Goal: Task Accomplishment & Management: Complete application form

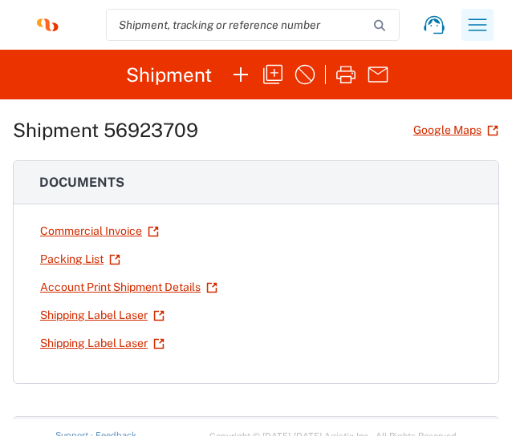
click at [469, 30] on icon "button" at bounding box center [478, 24] width 18 height 12
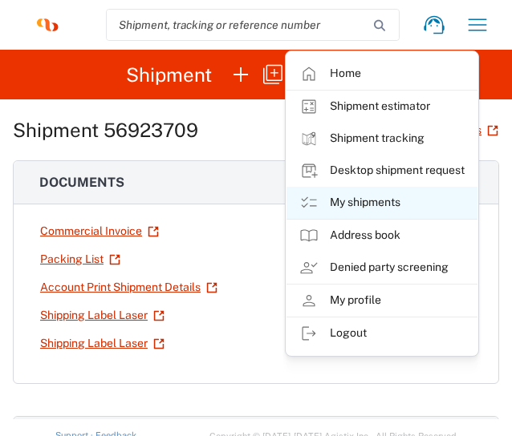
click at [380, 198] on link "My shipments" at bounding box center [381, 203] width 191 height 32
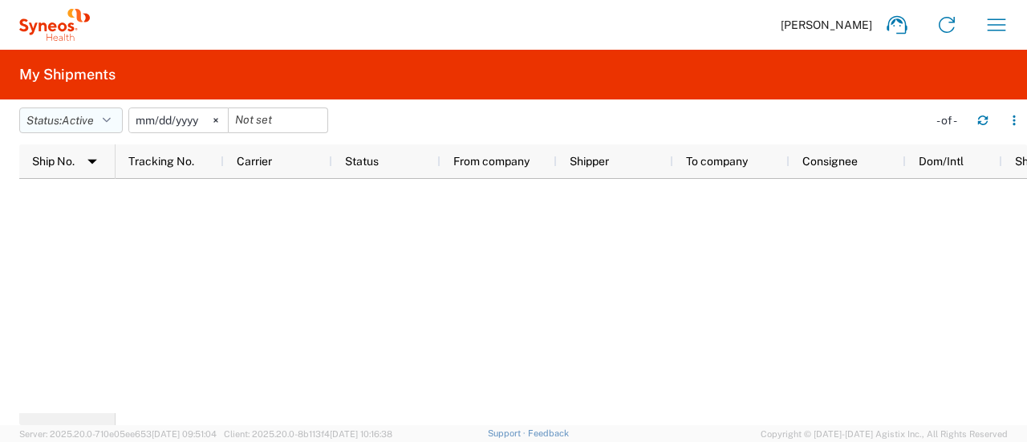
click at [94, 120] on span "Active" at bounding box center [78, 120] width 32 height 13
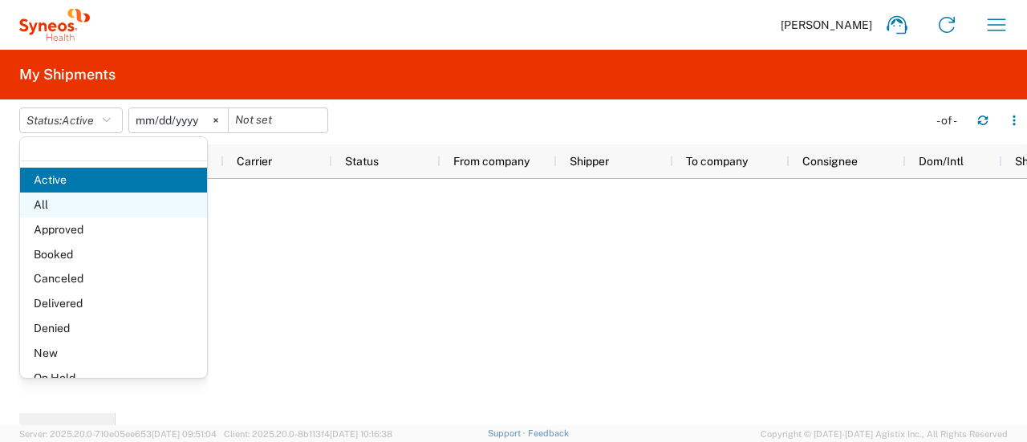
click at [82, 215] on span "All" at bounding box center [113, 205] width 187 height 25
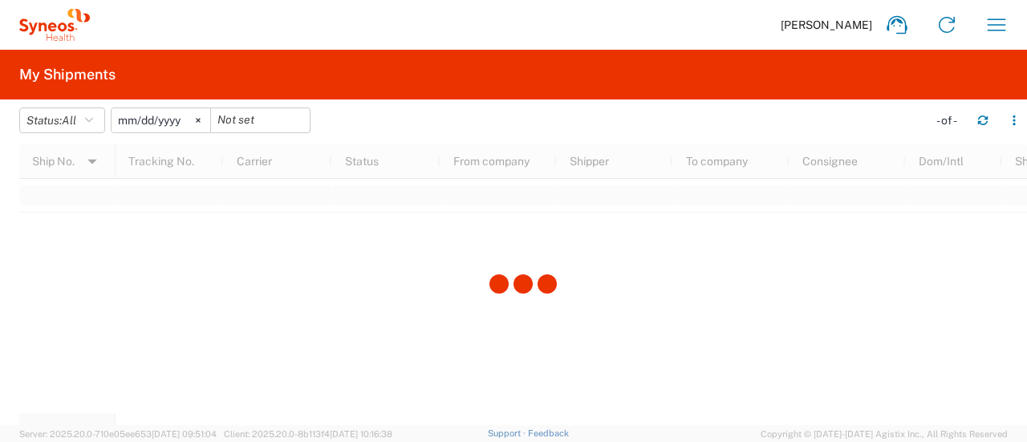
click at [207, 123] on svg-icon at bounding box center [198, 120] width 24 height 24
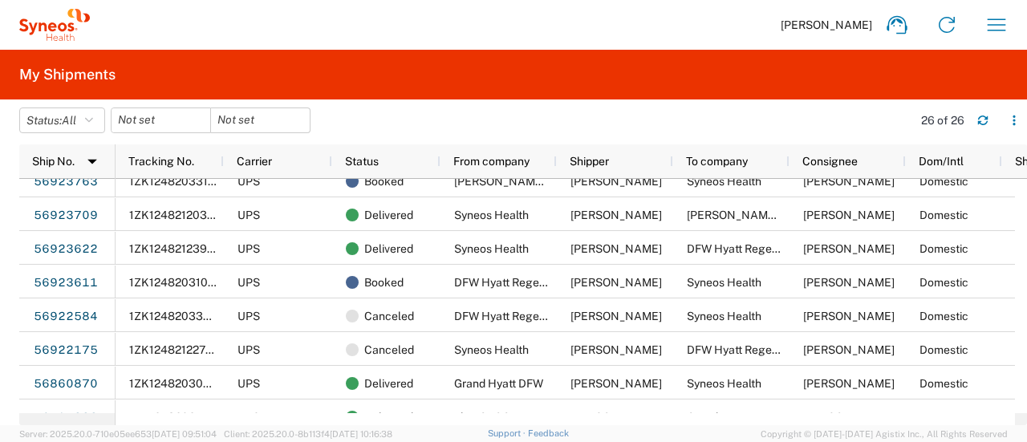
scroll to position [96, 0]
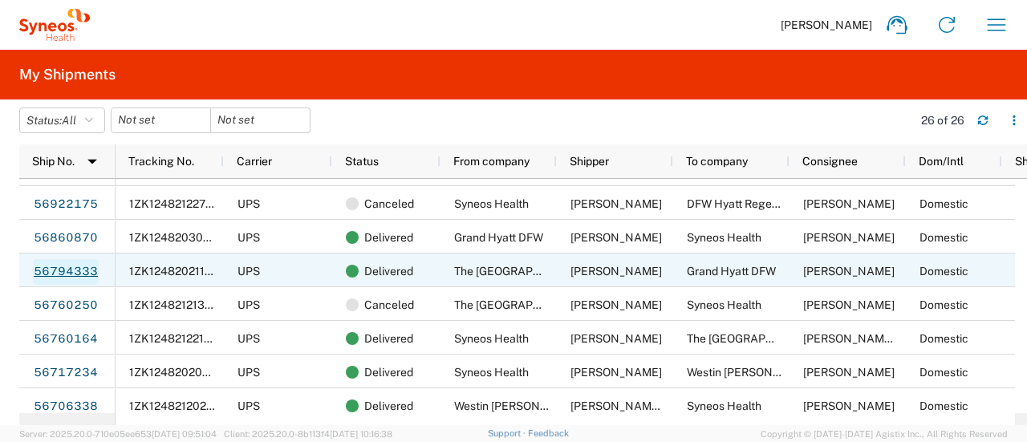
click at [72, 271] on link "56794333" at bounding box center [66, 272] width 66 height 26
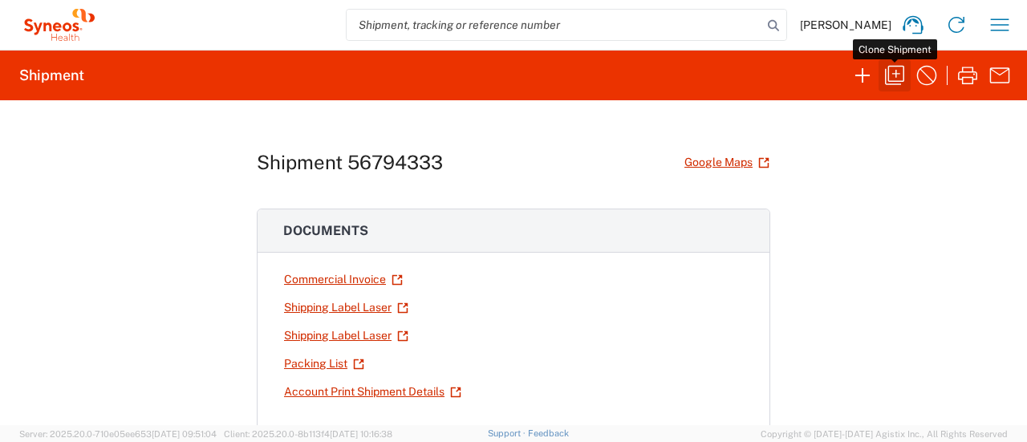
click at [511, 71] on icon "button" at bounding box center [894, 75] width 19 height 19
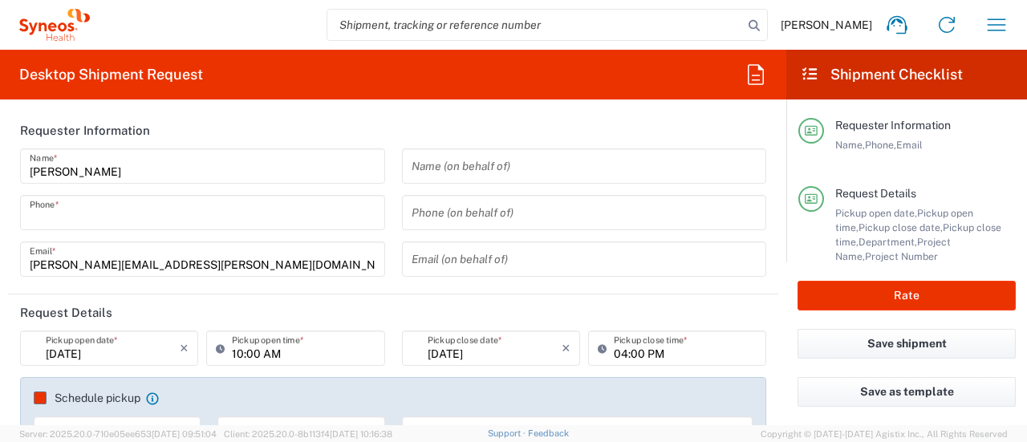
type input "7325374995"
type input "Project"
type input "6055 DEPARTMENTAL EXPENSE"
type textarea "[PERSON_NAME][EMAIL_ADDRESS][PERSON_NAME][DOMAIN_NAME]"
type input "The [GEOGRAPHIC_DATA]"
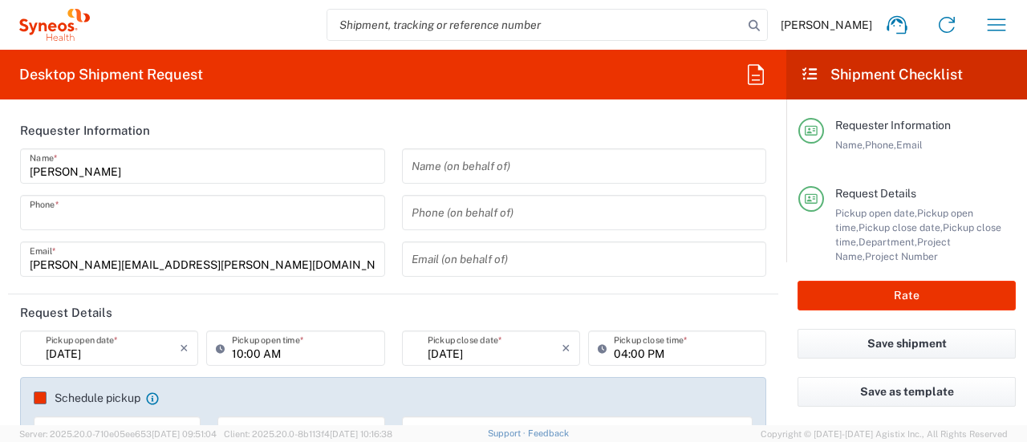
type input "4736 Best Rd"
type input "Syneos Health GSK Blujepa"
type input "[GEOGRAPHIC_DATA]"
type input "30337"
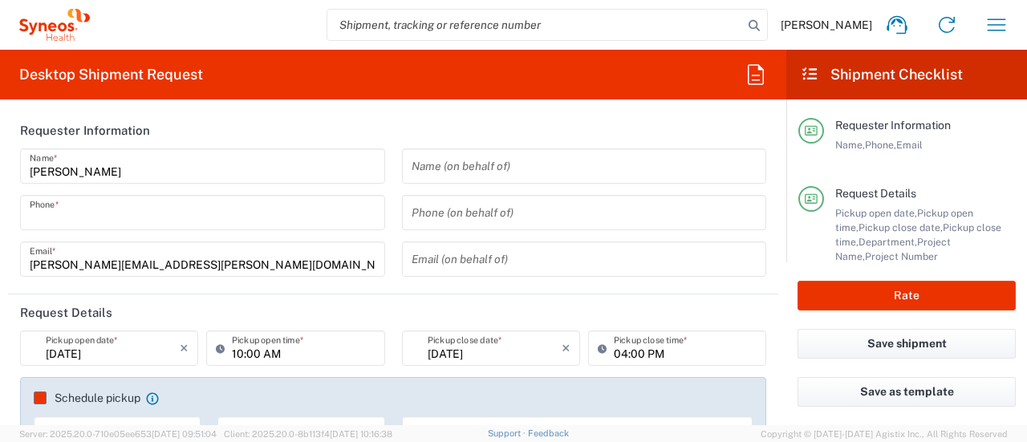
type input "[PERSON_NAME]"
type input "7325374995"
type input "[PERSON_NAME][EMAIL_ADDRESS][PERSON_NAME][DOMAIN_NAME]"
type input "Grand Hyatt DFW"
type input "[STREET_ADDRESS]"
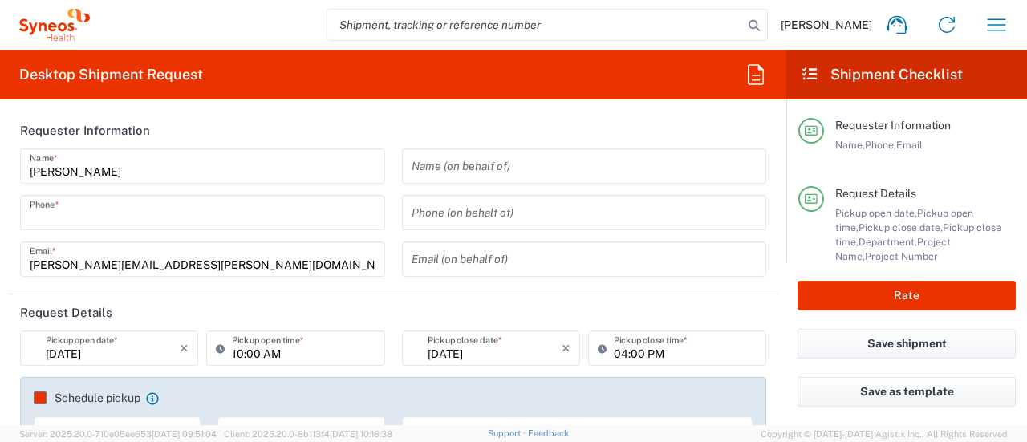
type input "[GEOGRAPHIC_DATA]"
type input "75261"
type input "[PERSON_NAME]"
type input "[PHONE_NUMBER]"
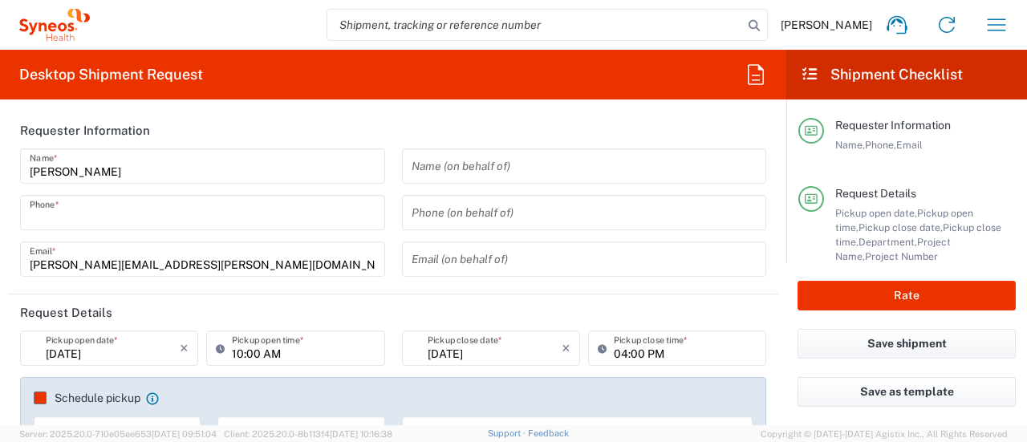
type input "Sender/Shipper"
type input "[US_STATE]"
type input "6055"
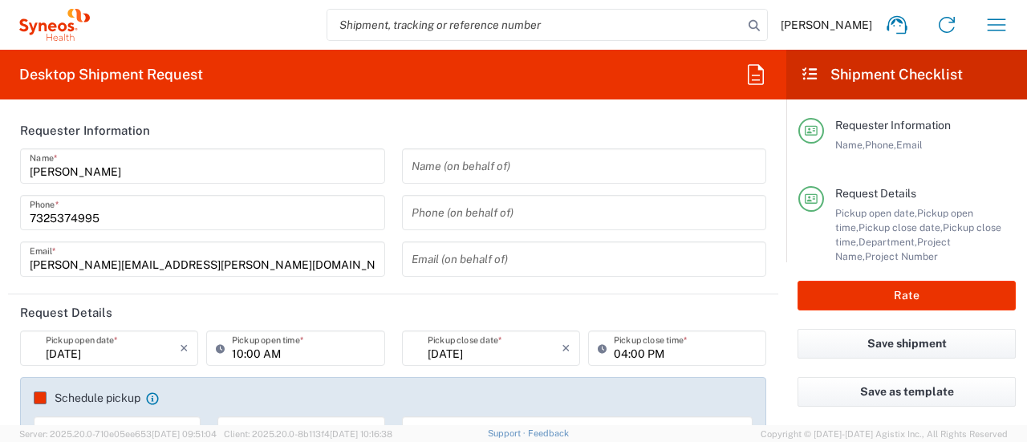
type input "6055 DEPARTMENTAL EXPENSE"
type input "Your Packaging"
type input "6055 DEPARTMENTAL EXPENSE"
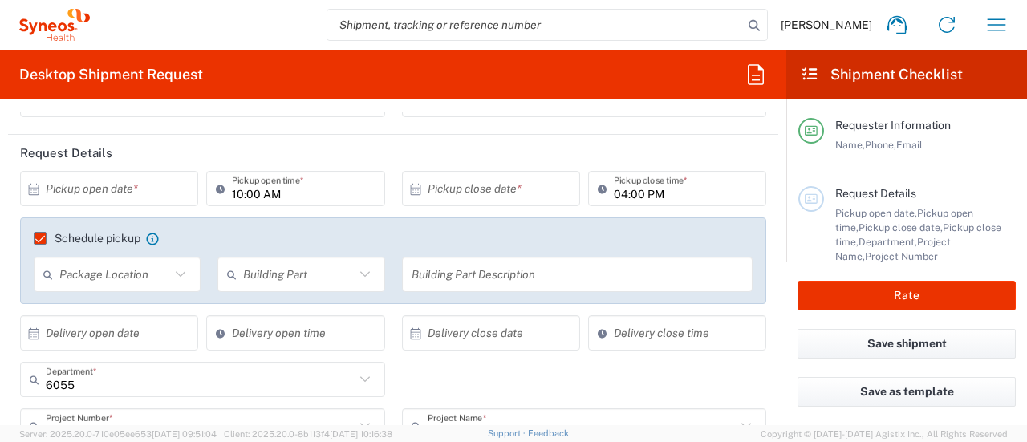
click at [130, 177] on input "text" at bounding box center [113, 189] width 134 height 28
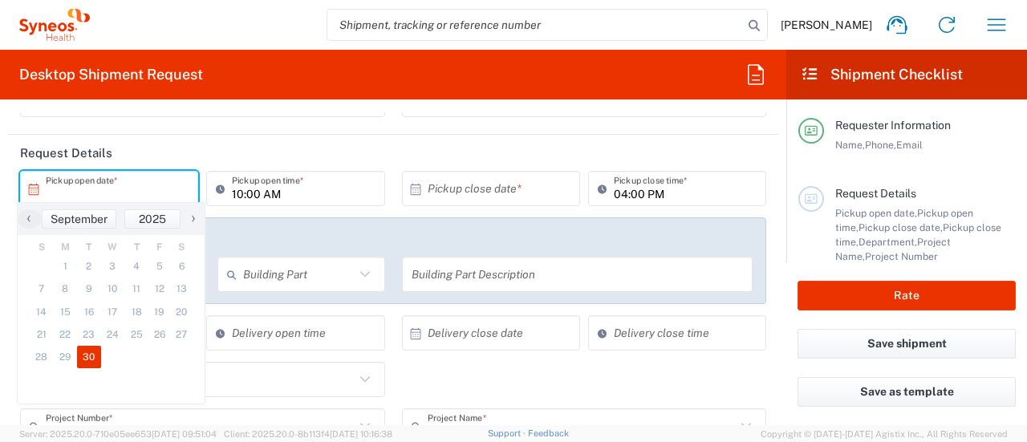
click at [87, 367] on span "30" at bounding box center [89, 357] width 24 height 22
type input "[DATE]"
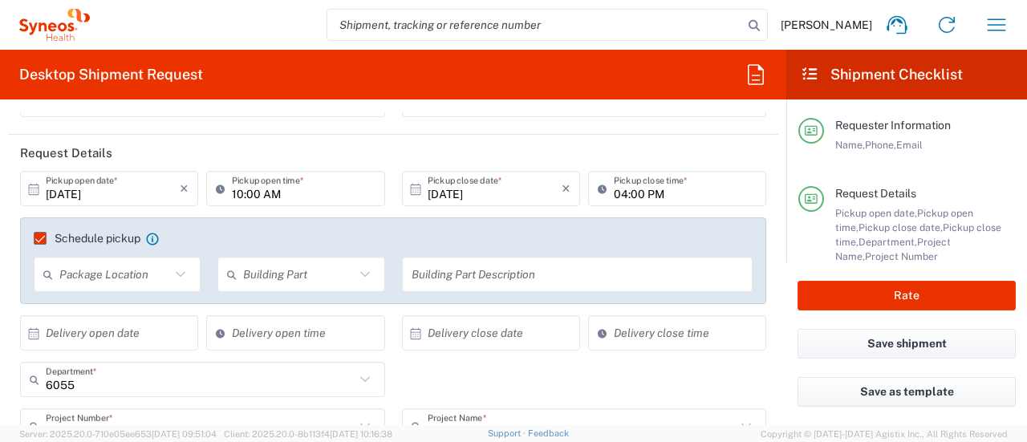
click at [234, 197] on input "10:00 AM" at bounding box center [303, 189] width 143 height 28
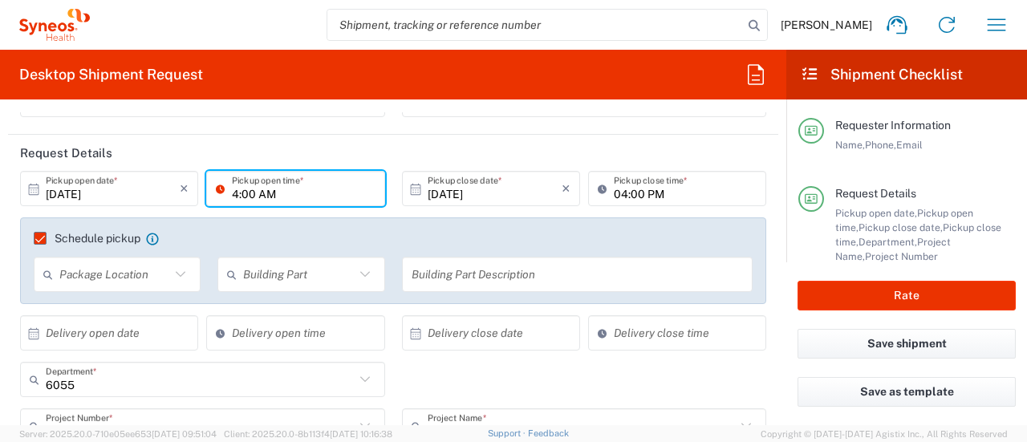
click at [264, 197] on input "4:00 AM" at bounding box center [303, 189] width 143 height 28
type input "04:00 PM"
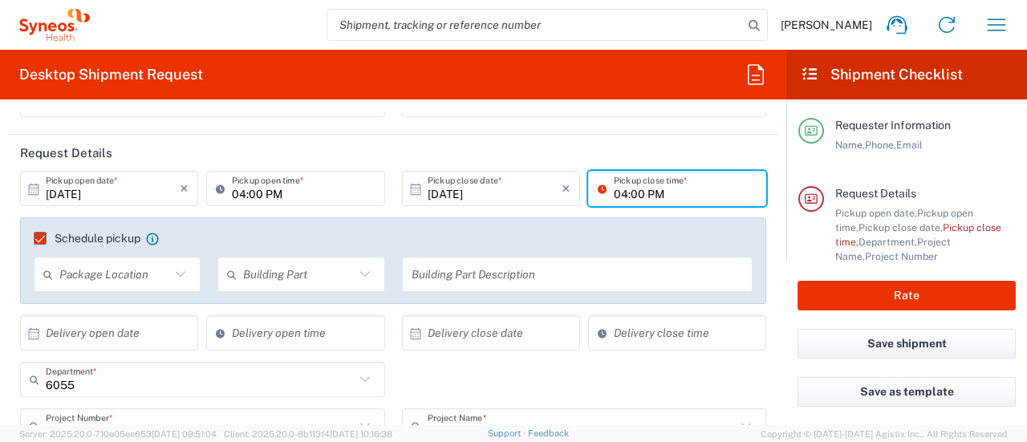
click at [511, 193] on input "04:00 PM" at bounding box center [685, 189] width 143 height 28
type input "06:00 PM"
click at [44, 232] on label "Schedule pickup" at bounding box center [87, 238] width 107 height 13
click at [33, 238] on input "Schedule pickup" at bounding box center [33, 238] width 0 height 0
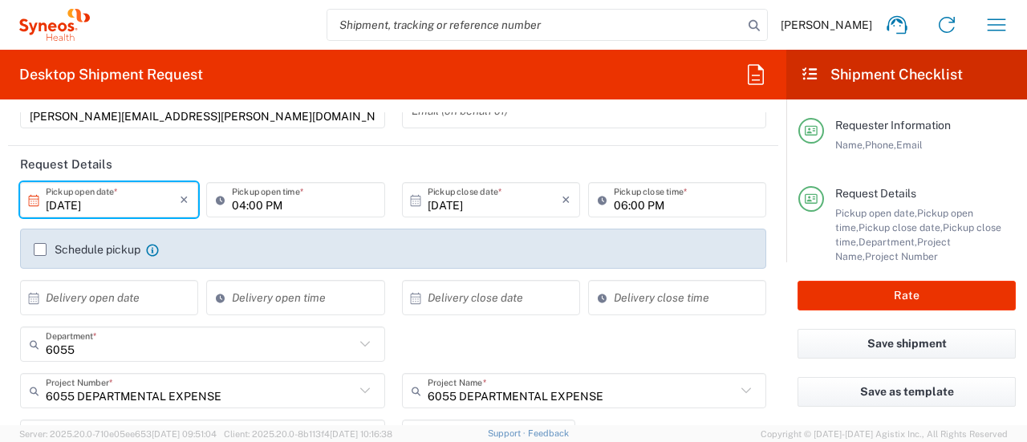
click at [75, 201] on input "[DATE]" at bounding box center [113, 200] width 134 height 28
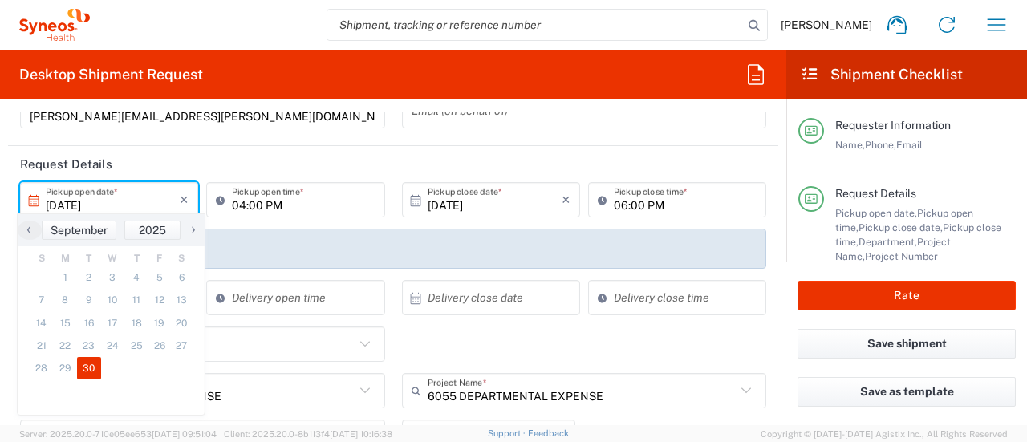
click at [194, 231] on span "›" at bounding box center [193, 229] width 24 height 19
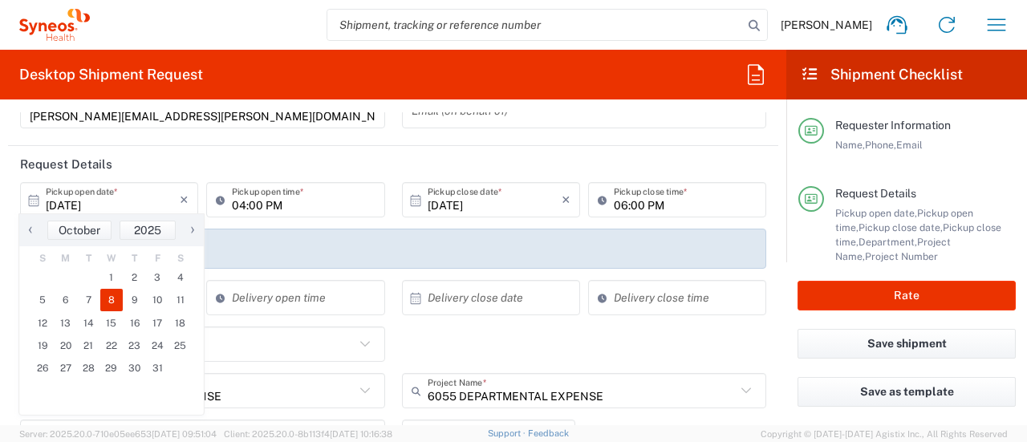
click at [112, 298] on span "8" at bounding box center [111, 300] width 23 height 22
type input "[DATE]"
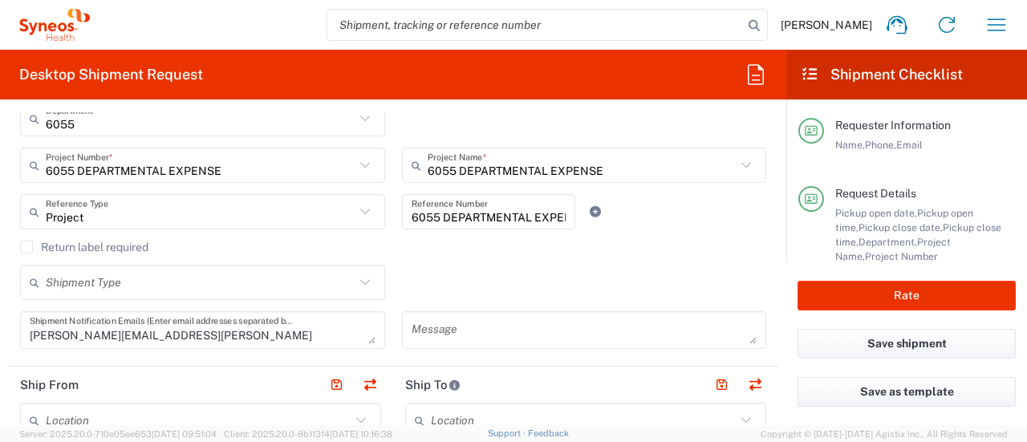
click at [270, 168] on input "6055 DEPARTMENTAL EXPENSE" at bounding box center [200, 166] width 309 height 28
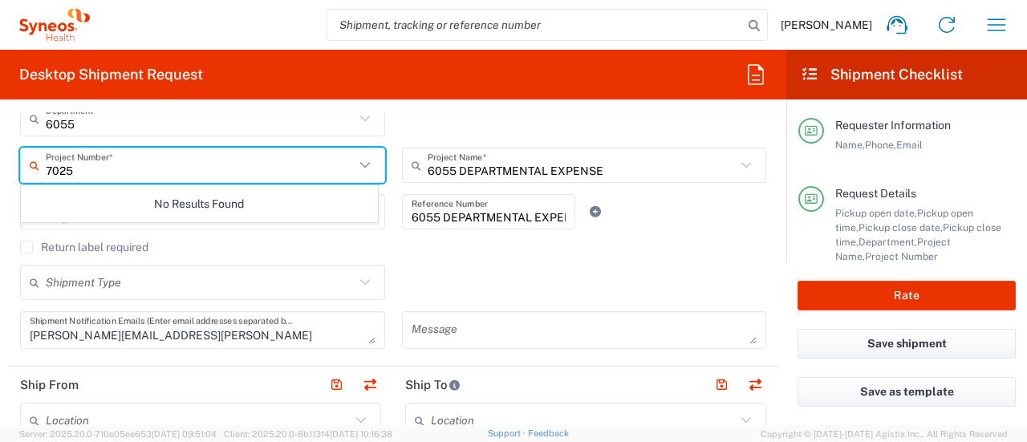
drag, startPoint x: 175, startPoint y: 164, endPoint x: 159, endPoint y: 164, distance: 16.0
click at [159, 164] on input "7025" at bounding box center [200, 166] width 309 height 28
type input "7025"
click at [456, 171] on input "6055 DEPARTMENTAL EXPENSE" at bounding box center [582, 166] width 309 height 28
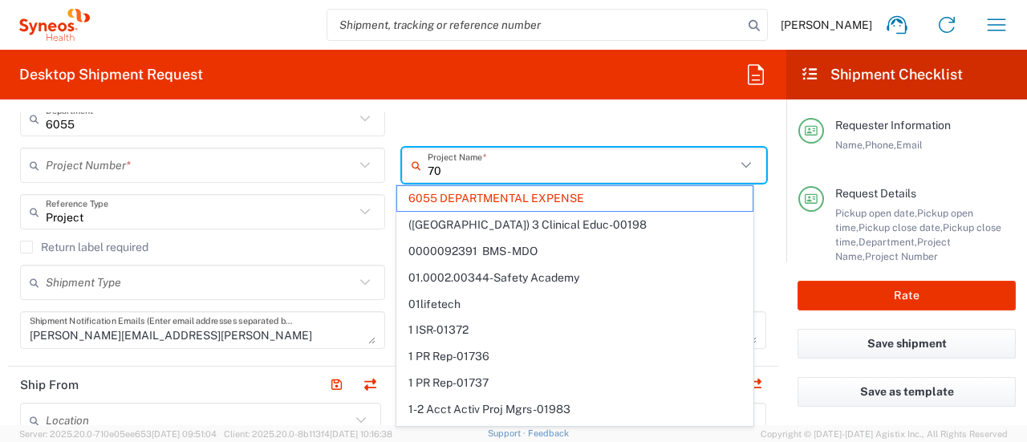
type input "702"
type input "6055 DEPARTMENTAL EXPENSE"
type input "7025"
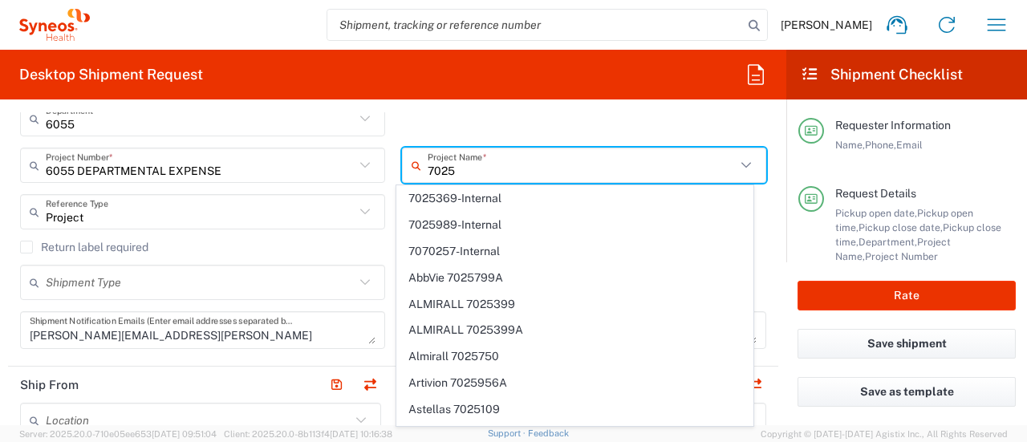
drag, startPoint x: 474, startPoint y: 170, endPoint x: 357, endPoint y: 168, distance: 117.2
click at [357, 168] on div "6055 DEPARTMENTAL EXPENSE Project Number * 6055 DEPARTMENTAL EXPENSE **6183 DEP…" at bounding box center [393, 171] width 763 height 47
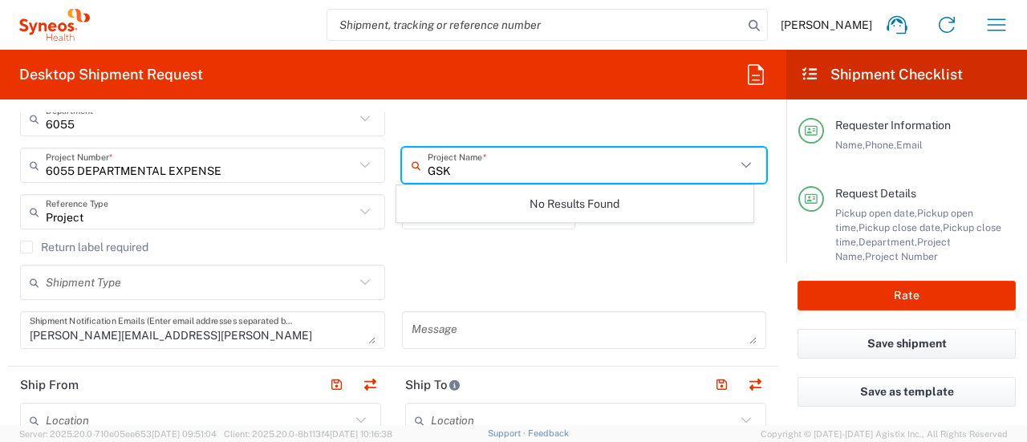
type input "GSK"
click at [101, 162] on input "text" at bounding box center [200, 166] width 309 height 28
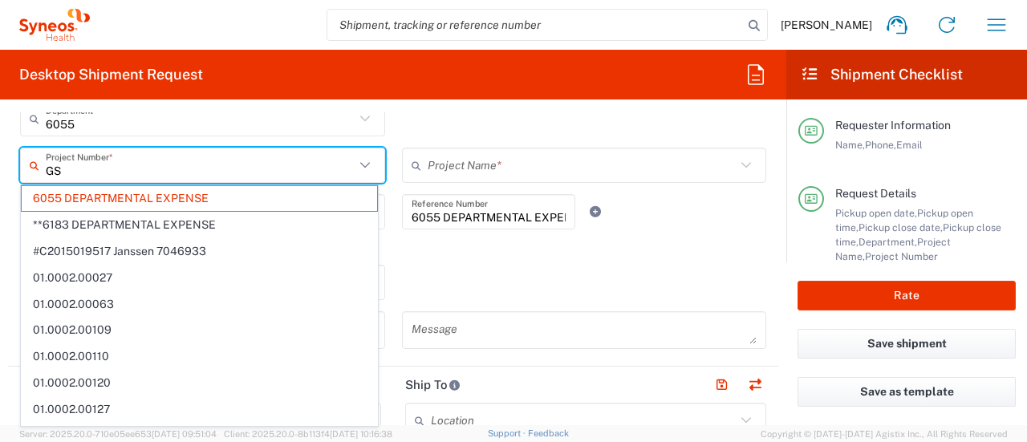
type input "GSK"
type input "6055 DEPARTMENTAL EXPENSE"
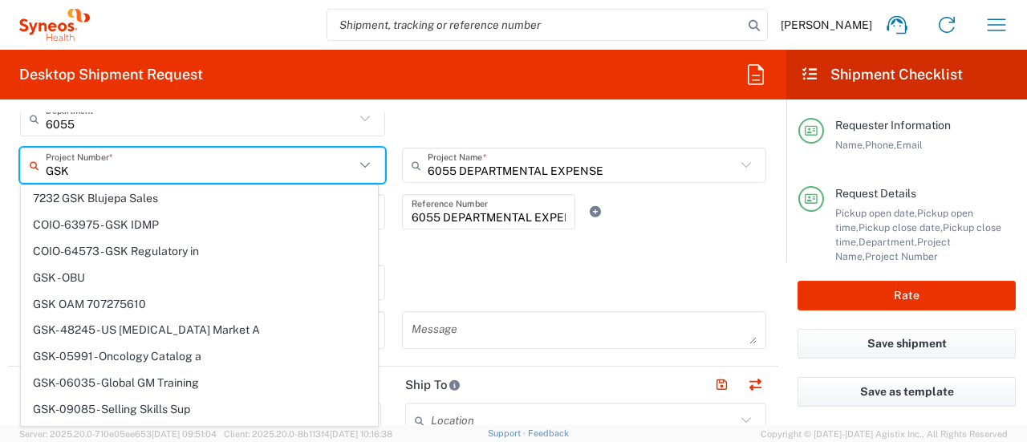
type input "GSK"
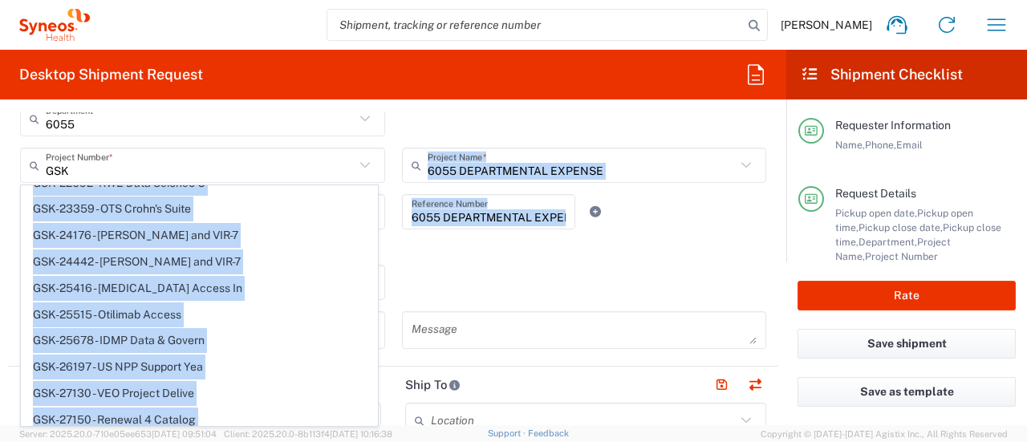
scroll to position [903, 0]
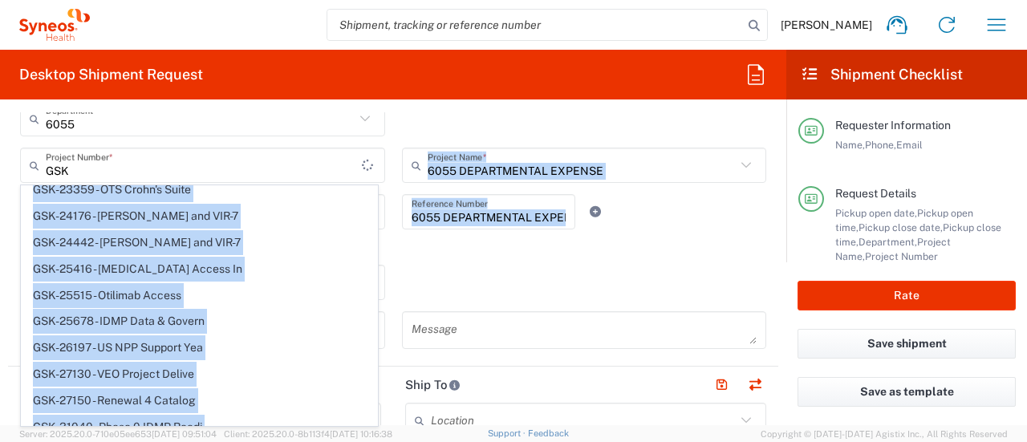
drag, startPoint x: 377, startPoint y: 214, endPoint x: 382, endPoint y: 363, distance: 149.3
click at [382, 363] on agx-form-section "Request Details [DATE] × Pickup open date * Cancel Apply 04:00 PM Pickup open t…" at bounding box center [393, 144] width 770 height 446
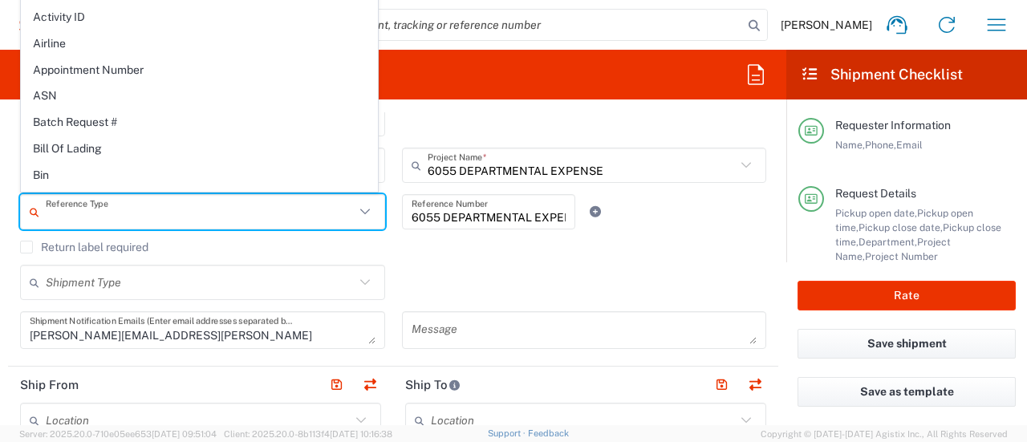
click at [273, 211] on input "text" at bounding box center [200, 212] width 309 height 28
click at [511, 254] on div "Return label required" at bounding box center [393, 253] width 746 height 24
type input "Project"
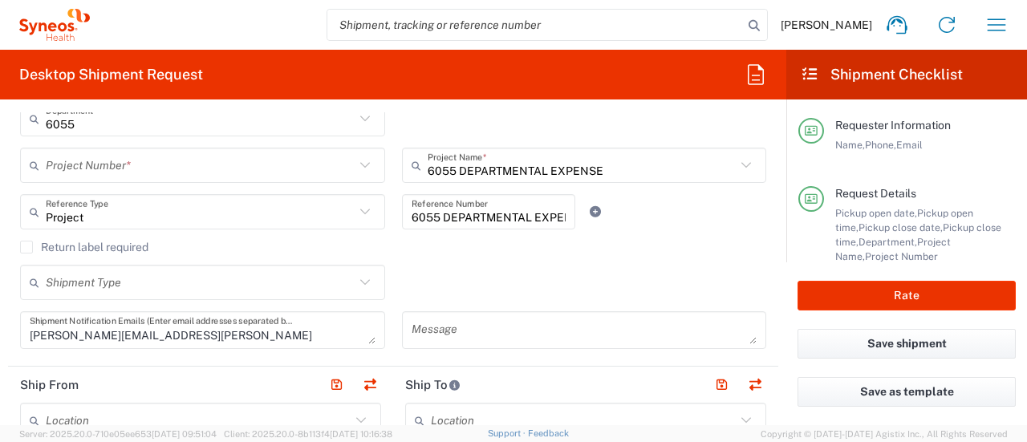
click at [284, 181] on div "Project Number *" at bounding box center [202, 165] width 365 height 35
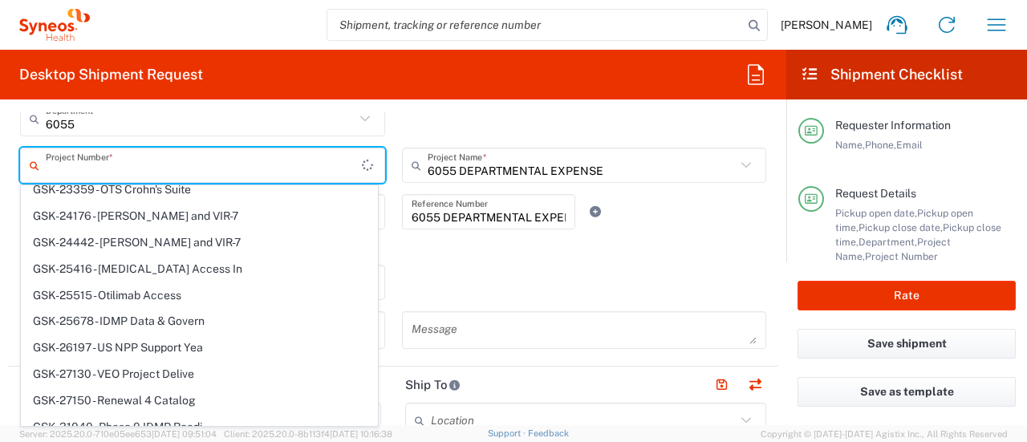
scroll to position [0, 0]
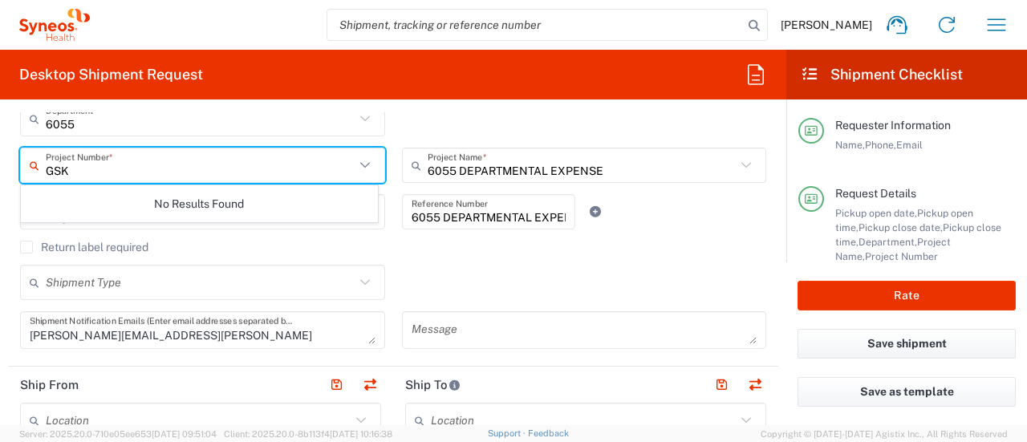
type input "GSK"
drag, startPoint x: 175, startPoint y: 171, endPoint x: 0, endPoint y: 144, distance: 177.0
click at [0, 144] on form "Requester Information [PERSON_NAME] Name * [PHONE_NUMBER] Phone * [PERSON_NAME]…" at bounding box center [393, 268] width 786 height 313
type input "GSK"
click at [511, 167] on input "text" at bounding box center [582, 166] width 309 height 28
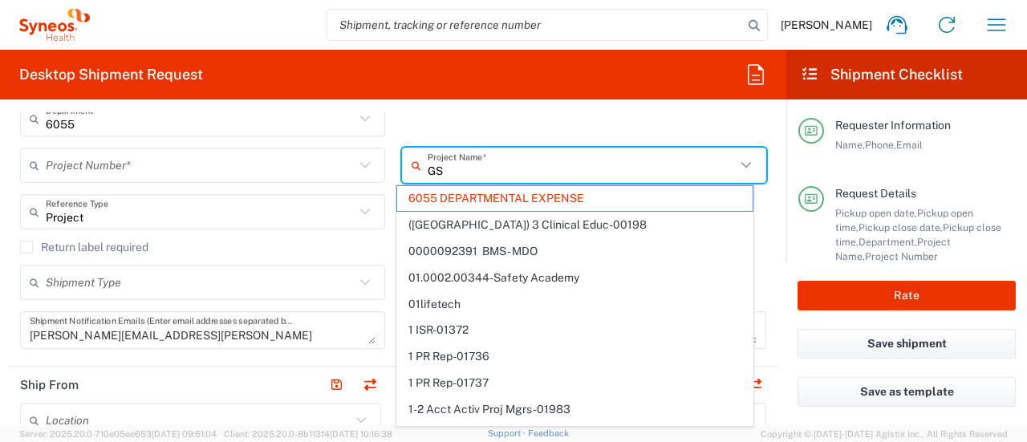
type input "GSK"
type input "6055 DEPARTMENTAL EXPENSE"
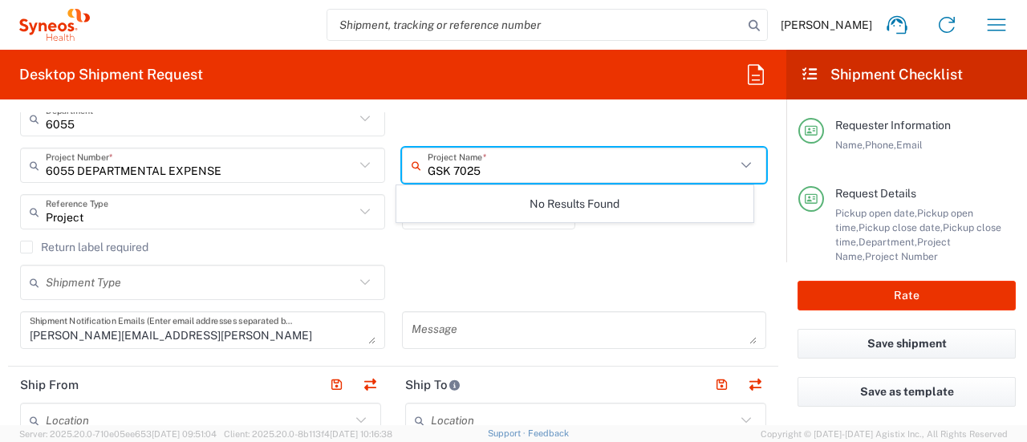
type input "GSK 7025"
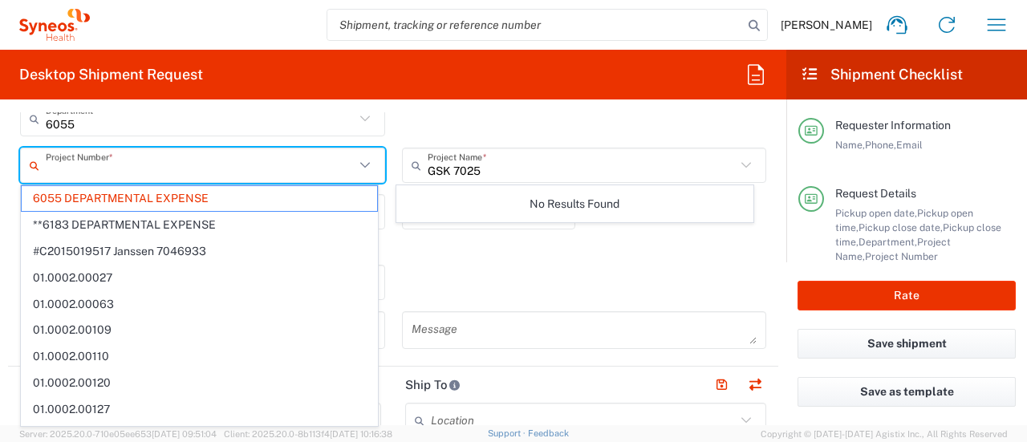
click at [225, 172] on input "text" at bounding box center [200, 166] width 309 height 28
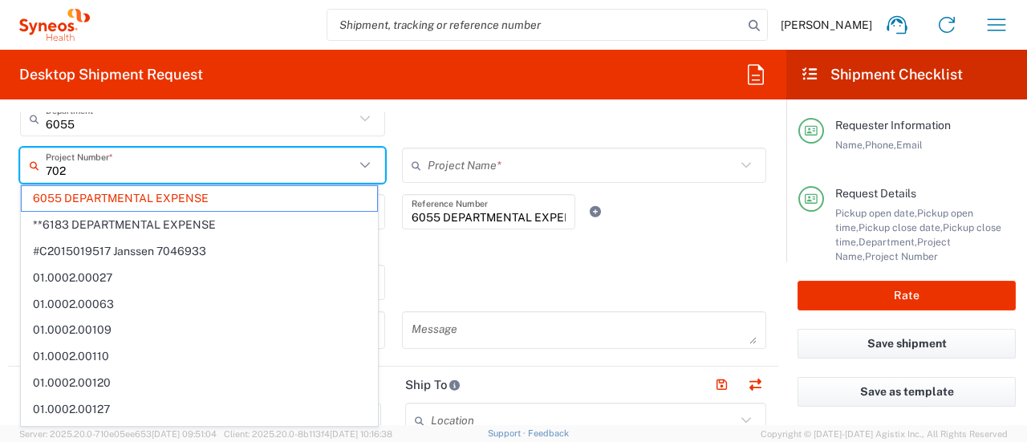
type input "7025"
type input "6055 DEPARTMENTAL EXPENSE"
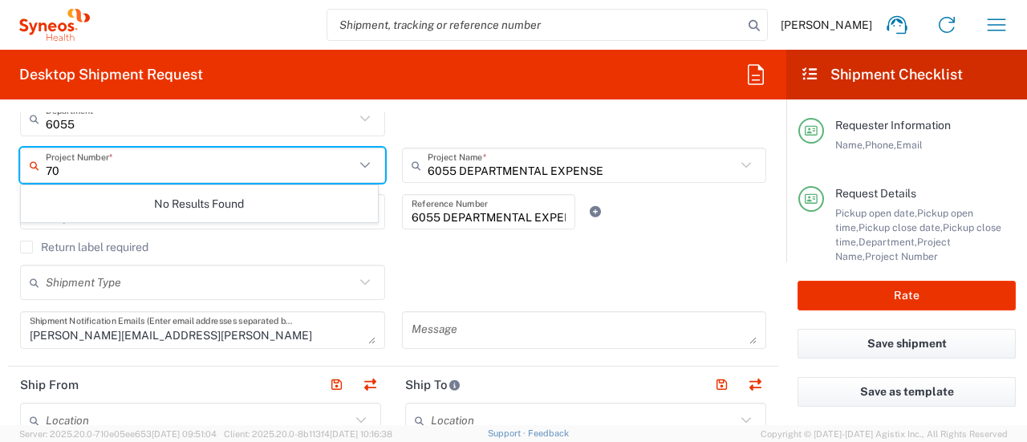
type input "7"
type input "3"
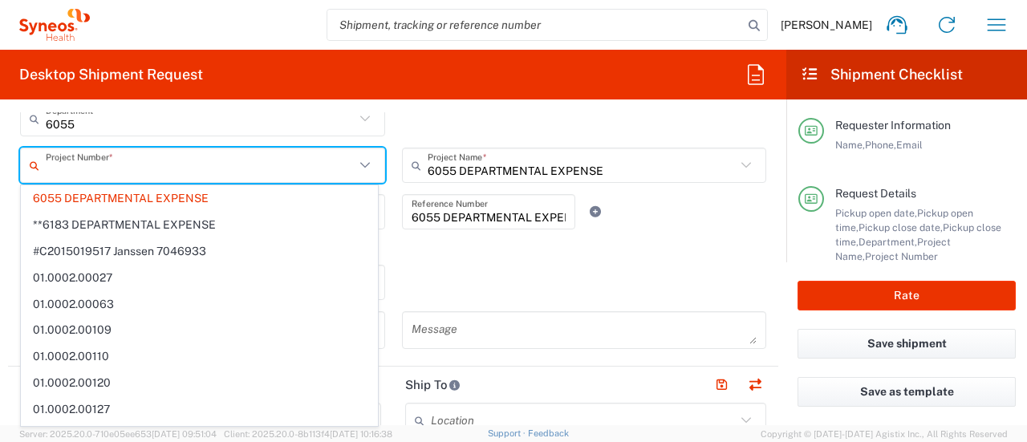
type input "S"
type input "GSK"
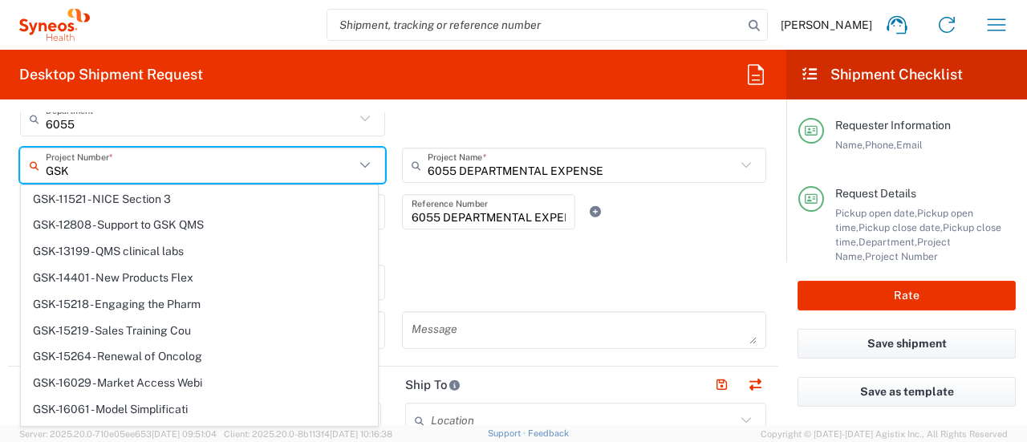
scroll to position [374, 0]
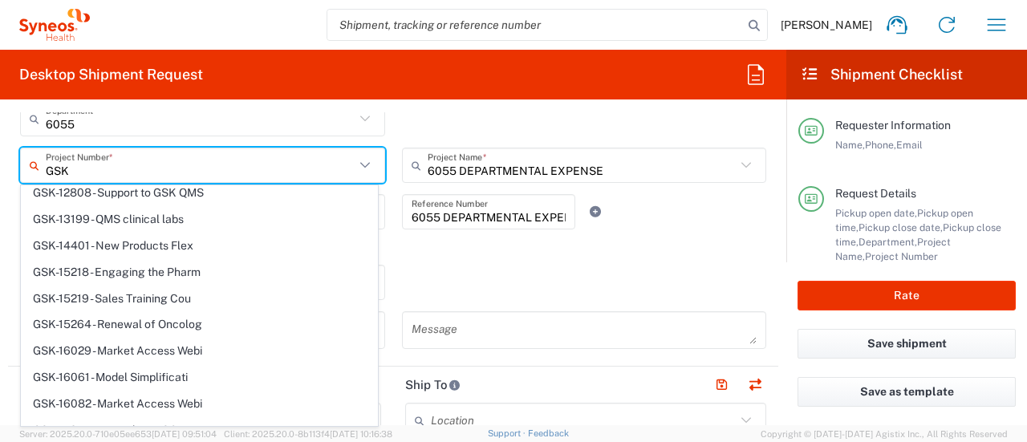
drag, startPoint x: 82, startPoint y: 177, endPoint x: 0, endPoint y: 173, distance: 82.0
click at [0, 171] on form "Requester Information [PERSON_NAME] Name * [PHONE_NUMBER] Phone * [PERSON_NAME]…" at bounding box center [393, 268] width 786 height 313
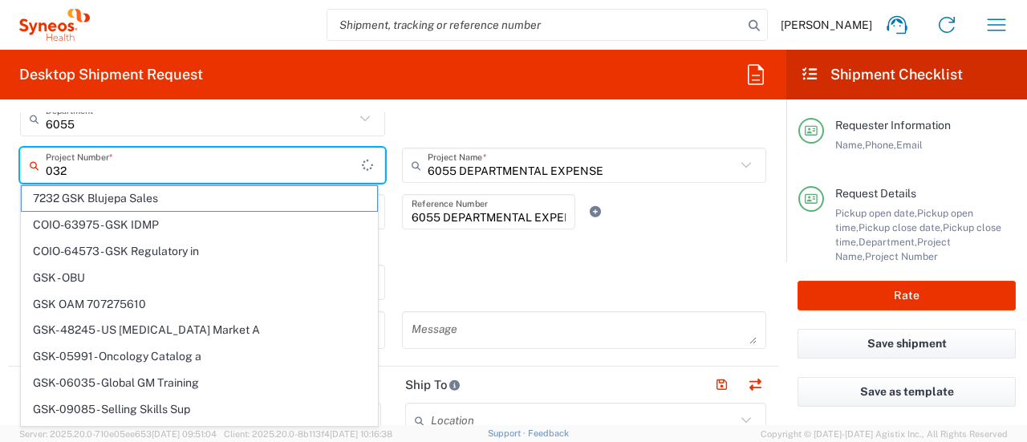
type input "0325"
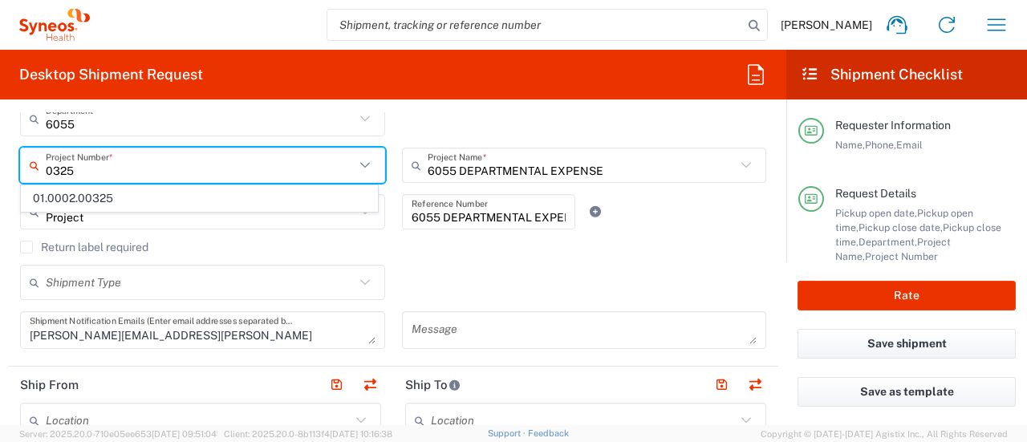
drag, startPoint x: 10, startPoint y: 161, endPoint x: 0, endPoint y: 139, distance: 24.4
click at [0, 139] on form "Requester Information [PERSON_NAME] Name * [PHONE_NUMBER] Phone * [PERSON_NAME]…" at bounding box center [393, 268] width 786 height 313
type input "GSK"
drag, startPoint x: 109, startPoint y: 165, endPoint x: 0, endPoint y: 150, distance: 110.2
click at [0, 150] on form "Requester Information [PERSON_NAME] Name * [PHONE_NUMBER] Phone * [PERSON_NAME]…" at bounding box center [393, 268] width 786 height 313
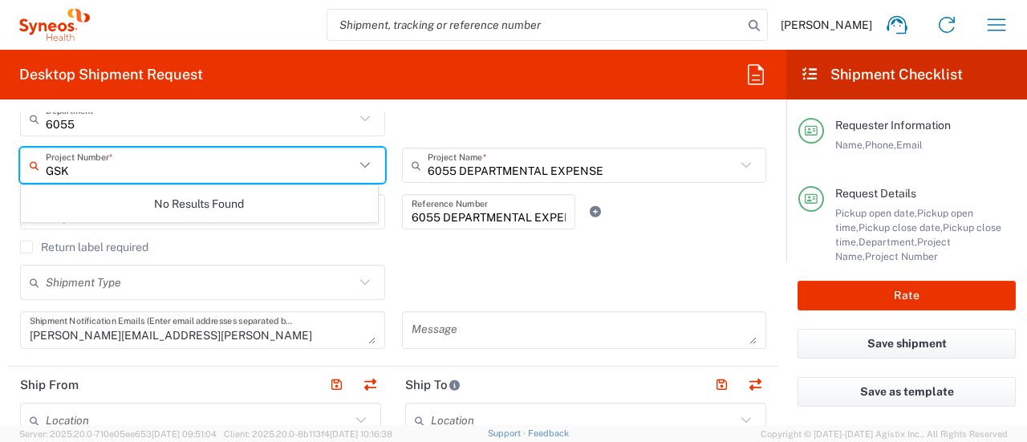
type input "GSK"
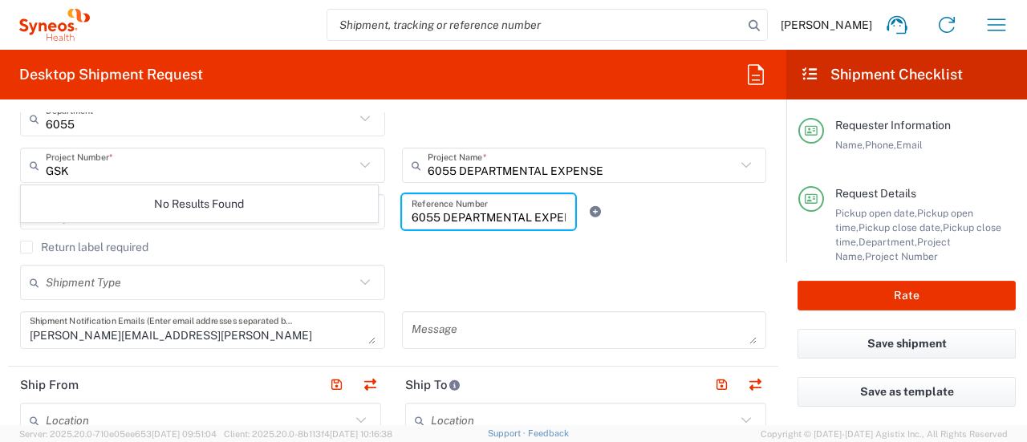
click at [425, 206] on input "6055 DEPARTMENTAL EXPENSE" at bounding box center [489, 212] width 155 height 28
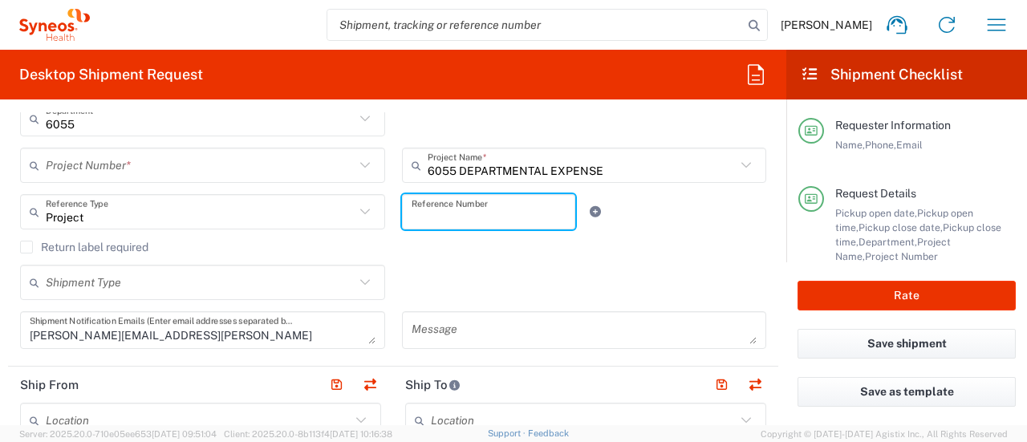
click at [191, 166] on input "text" at bounding box center [200, 166] width 309 height 28
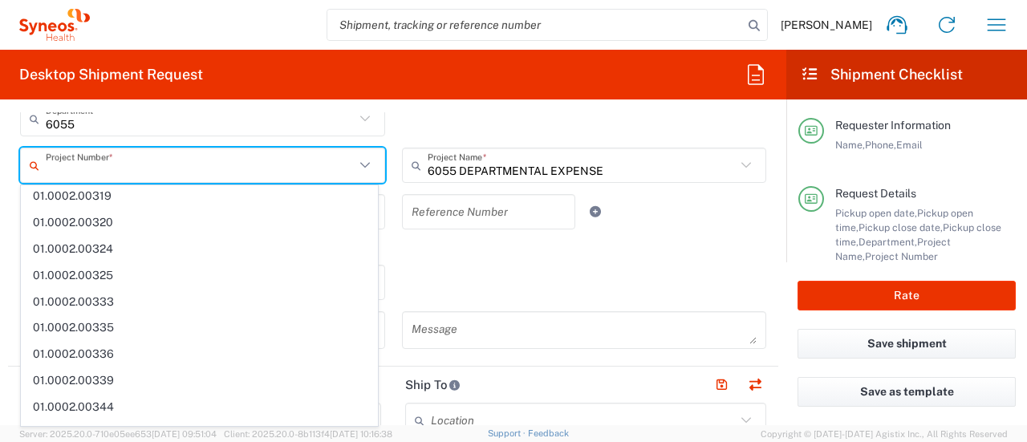
scroll to position [1074, 0]
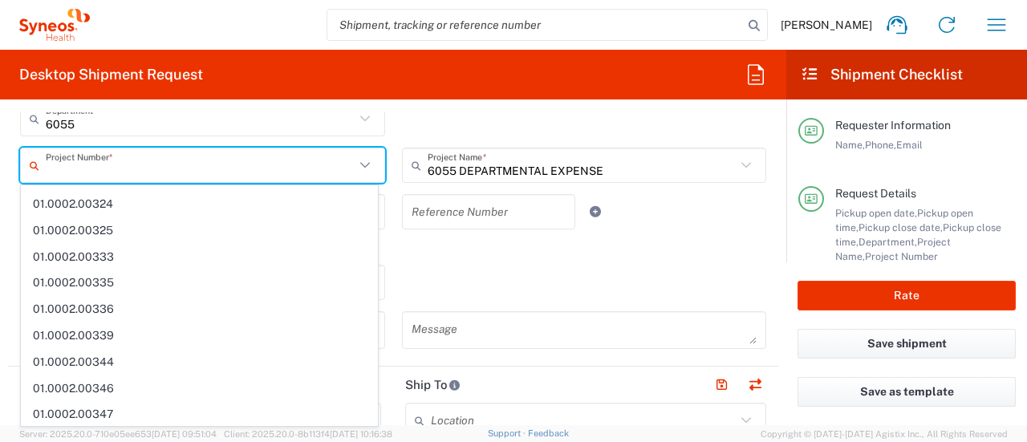
click at [511, 26] on agx-form-navbar "[PERSON_NAME] Home Shipment estimator Shipment tracking Desktop shipment reques…" at bounding box center [513, 25] width 1027 height 50
type input "6055 DEPARTMENTAL EXPENSE"
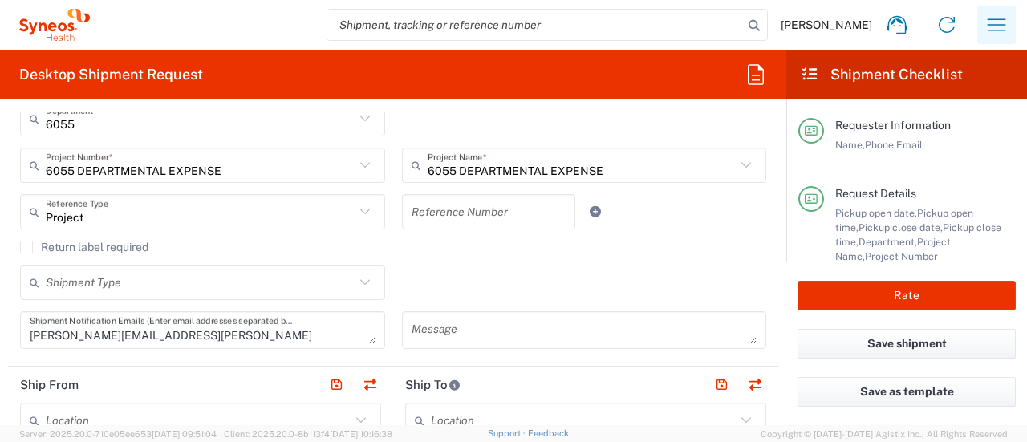
click at [511, 30] on icon "button" at bounding box center [997, 25] width 26 height 26
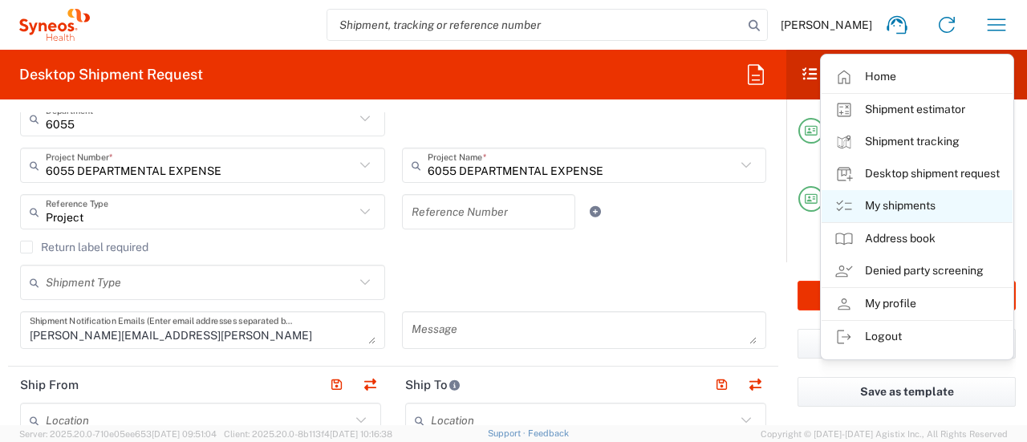
click at [511, 204] on link "My shipments" at bounding box center [917, 206] width 191 height 32
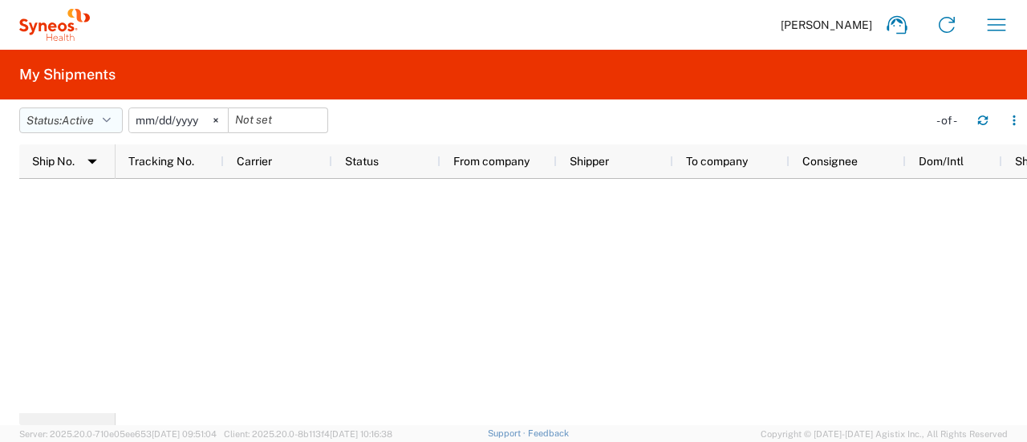
click at [94, 123] on span "Active" at bounding box center [78, 120] width 32 height 13
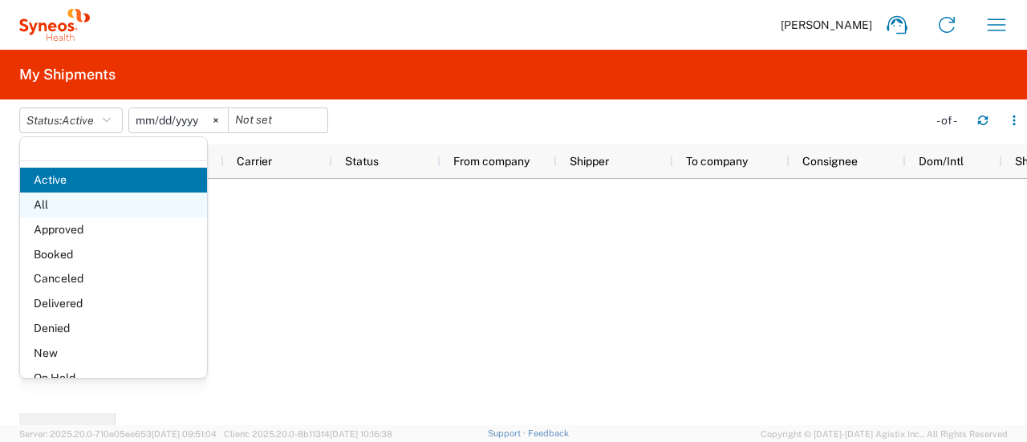
click at [88, 208] on span "All" at bounding box center [113, 205] width 187 height 25
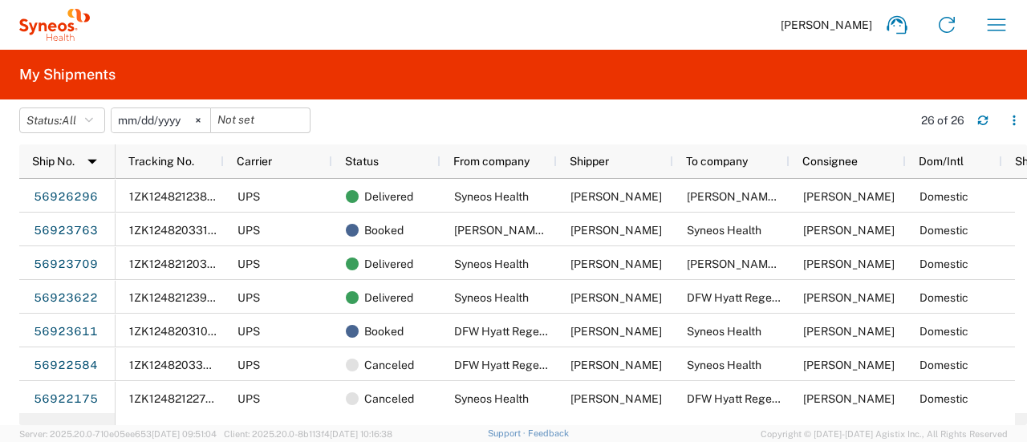
click at [201, 120] on icon at bounding box center [198, 120] width 5 height 5
click at [511, 126] on button "button" at bounding box center [1014, 121] width 26 height 26
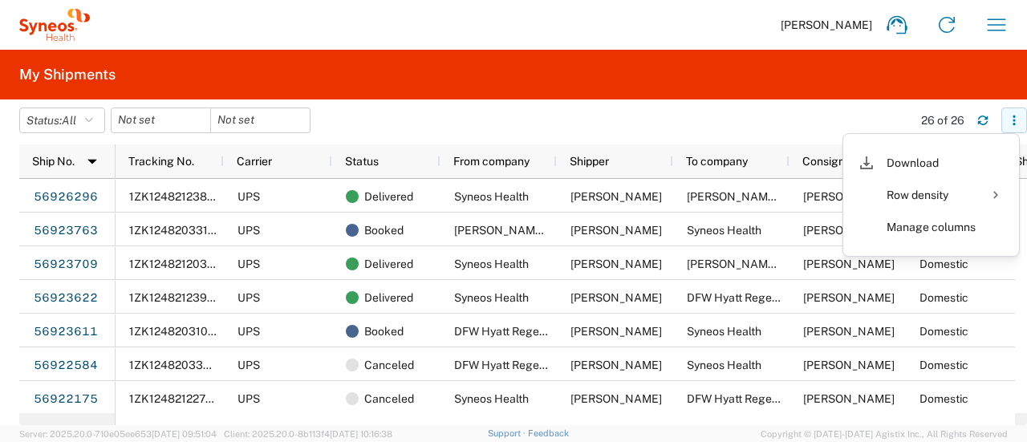
click at [511, 126] on button "button" at bounding box center [1014, 121] width 26 height 26
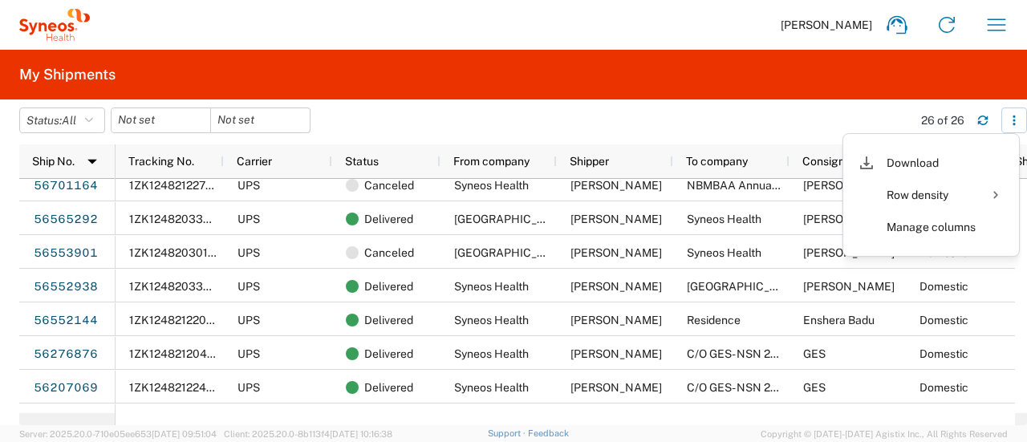
scroll to position [0, 69]
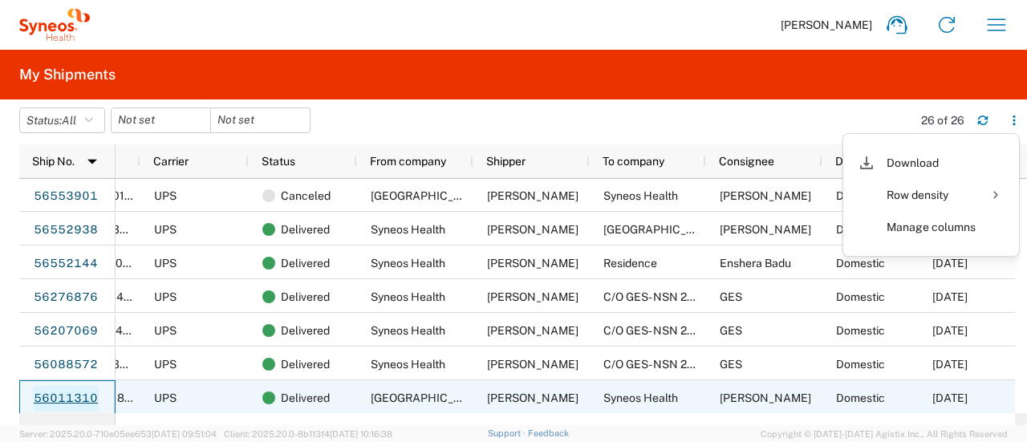
click at [56, 409] on link "56011310" at bounding box center [66, 399] width 66 height 26
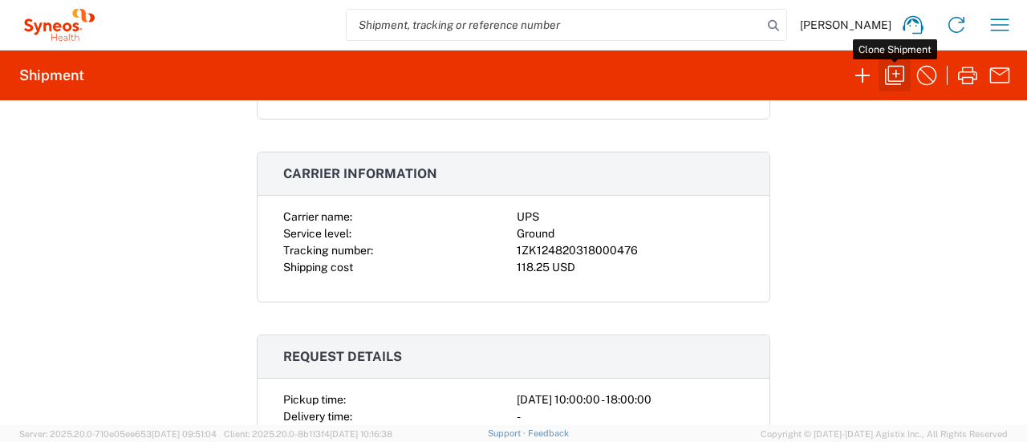
click at [511, 68] on icon "button" at bounding box center [895, 76] width 26 height 26
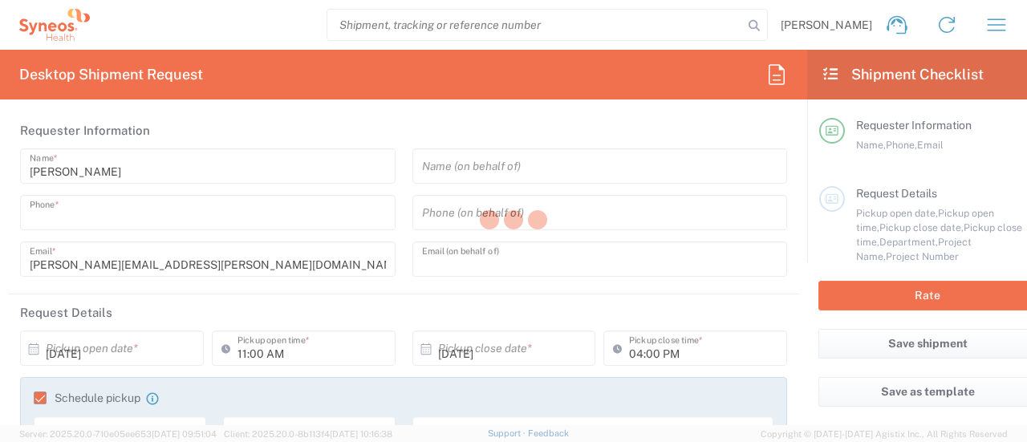
type input "7325374995"
type input "[PERSON_NAME][EMAIL_ADDRESS][PERSON_NAME][DOMAIN_NAME]"
type input "10:00 AM"
type input "06:00 PM"
type input "[GEOGRAPHIC_DATA] Marriott"
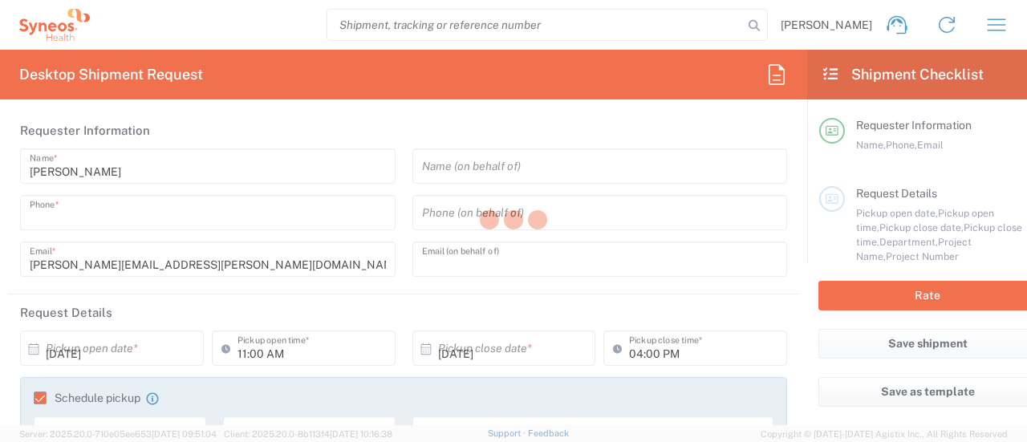
type input "4711 Best Rd"
type input "[GEOGRAPHIC_DATA]"
type input "[US_STATE]"
type input "30337"
type input "[PERSON_NAME]"
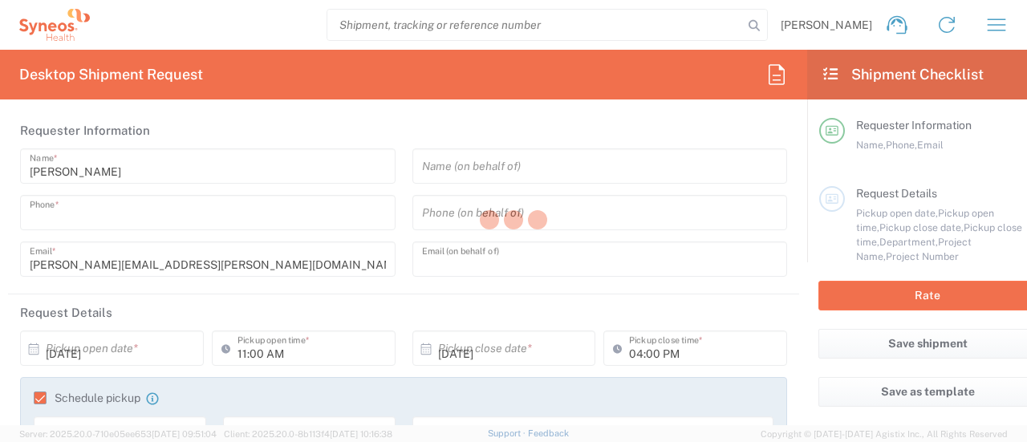
type input "[PHONE_NUMBER]"
type input "Syneos Health Commercial Servi- [GEOGRAPHIC_DATA] [GEOGRAPHIC_DATA]"
type input "Syneos Health"
type input "[STREET_ADDRESS]"
type input "3rd Floor"
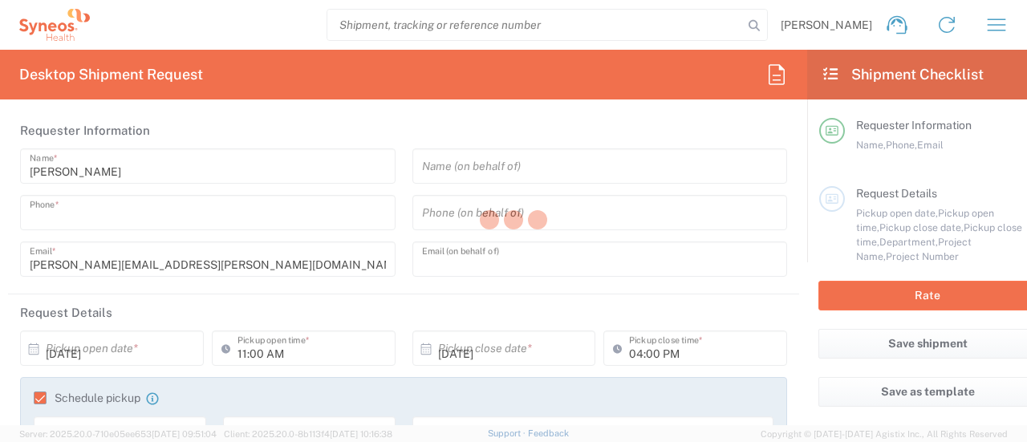
type input "Bridgewater"
type input "[GEOGRAPHIC_DATA]"
type input "08807"
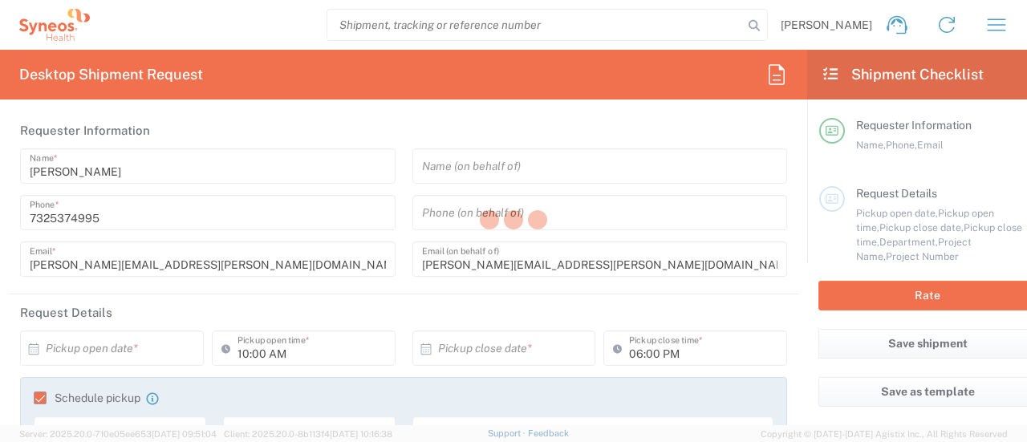
type input "[PERSON_NAME]"
type input "7325374995"
type input "[PERSON_NAME][EMAIL_ADDRESS][PERSON_NAME][DOMAIN_NAME]"
type input "Sender/Shipper"
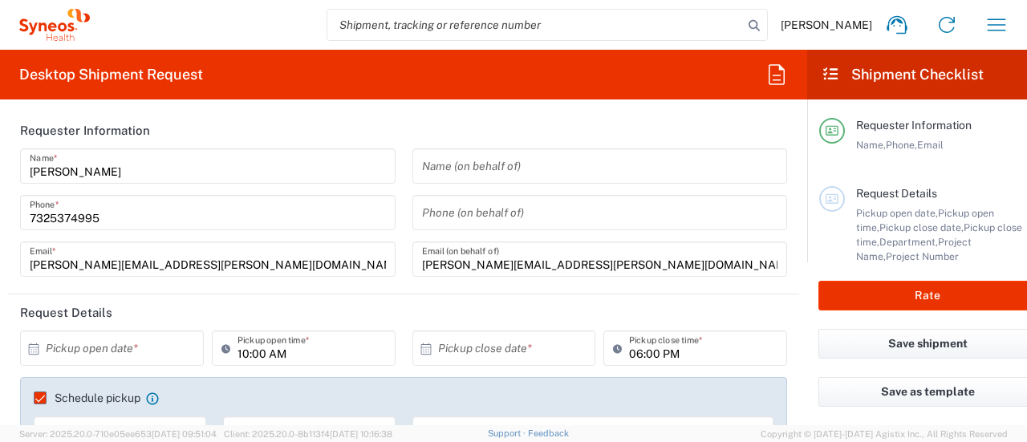
type input "6055"
type input "[US_STATE]"
type input "Your Packaging"
click at [162, 359] on input "text" at bounding box center [116, 349] width 140 height 28
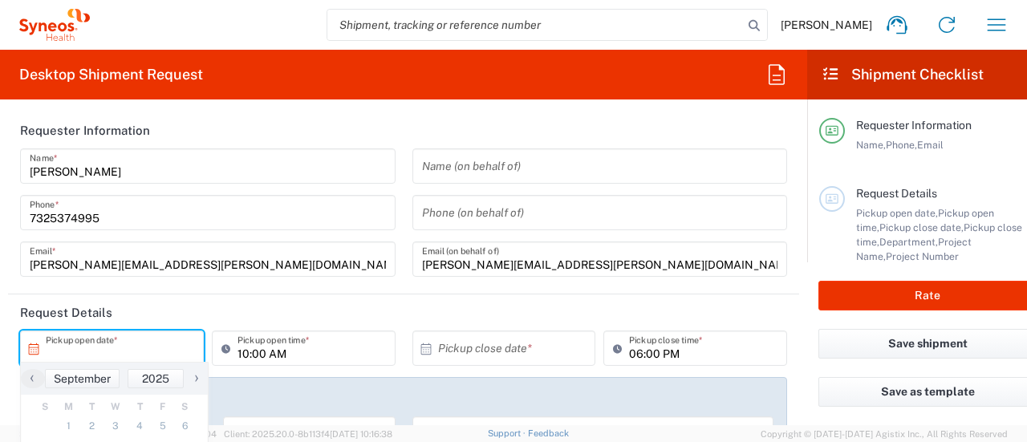
click at [202, 380] on span "›" at bounding box center [197, 377] width 24 height 19
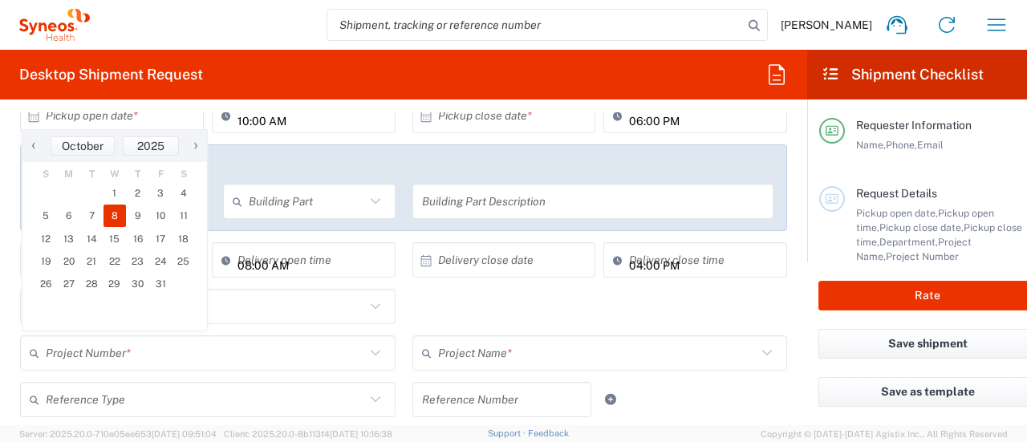
click at [115, 212] on span "8" at bounding box center [115, 216] width 23 height 22
type input "[DATE]"
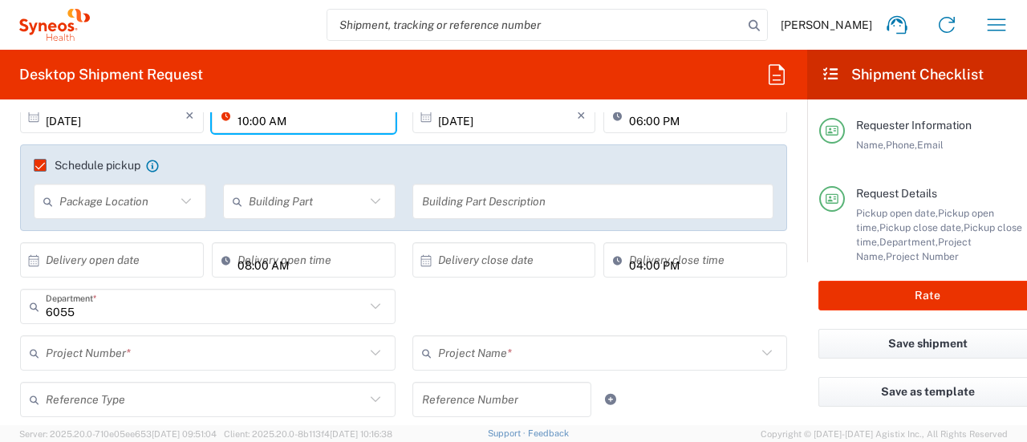
click at [243, 124] on input "10:00 AM" at bounding box center [311, 116] width 148 height 28
click at [278, 122] on input "04:00 AM" at bounding box center [311, 116] width 148 height 28
type input "04:00 PM"
click at [34, 160] on label "Schedule pickup" at bounding box center [87, 165] width 107 height 13
click at [33, 165] on input "Schedule pickup" at bounding box center [33, 165] width 0 height 0
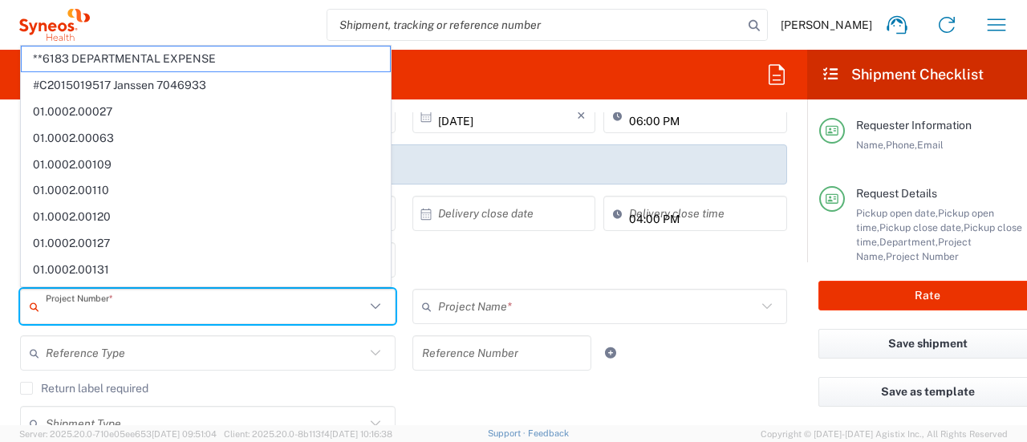
click at [97, 300] on input "text" at bounding box center [205, 307] width 319 height 28
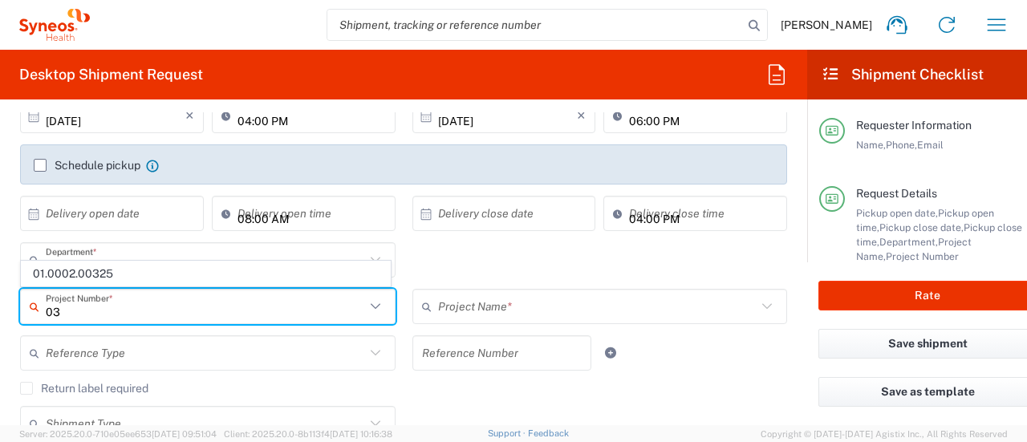
type input "0"
type input "G"
type input "3"
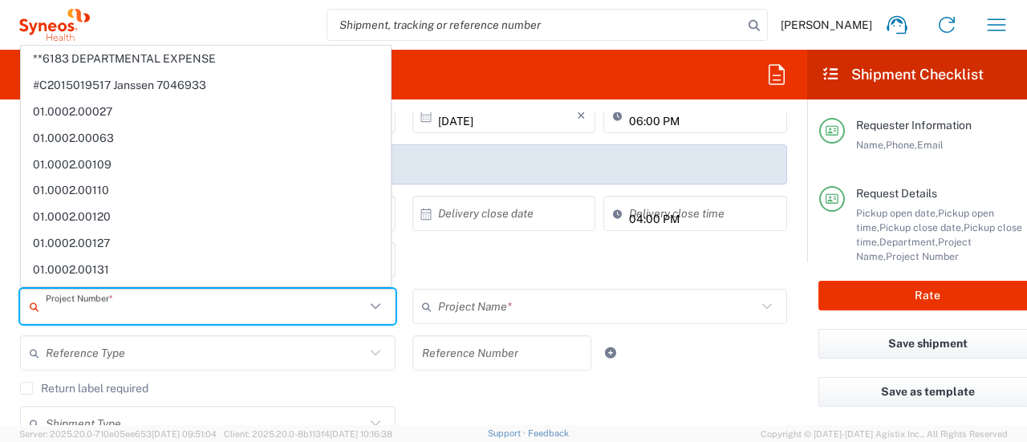
click at [465, 298] on input "text" at bounding box center [597, 307] width 319 height 28
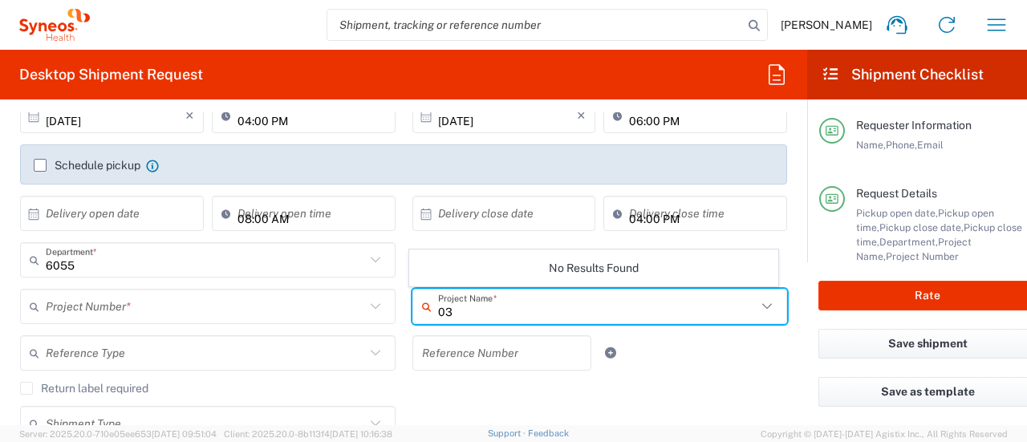
type input "0"
type input "GSK"
click at [478, 331] on div "GSK Project Name * No Results Found" at bounding box center [600, 312] width 392 height 47
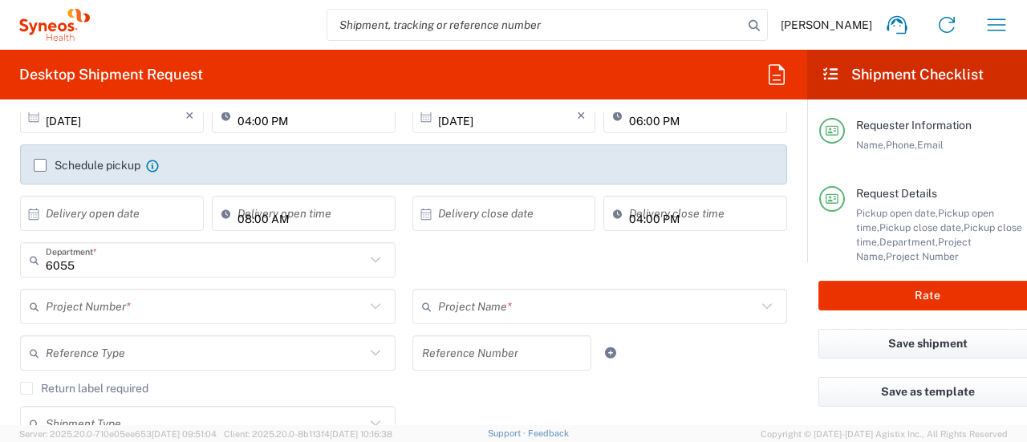
click at [262, 308] on input "text" at bounding box center [205, 307] width 319 height 28
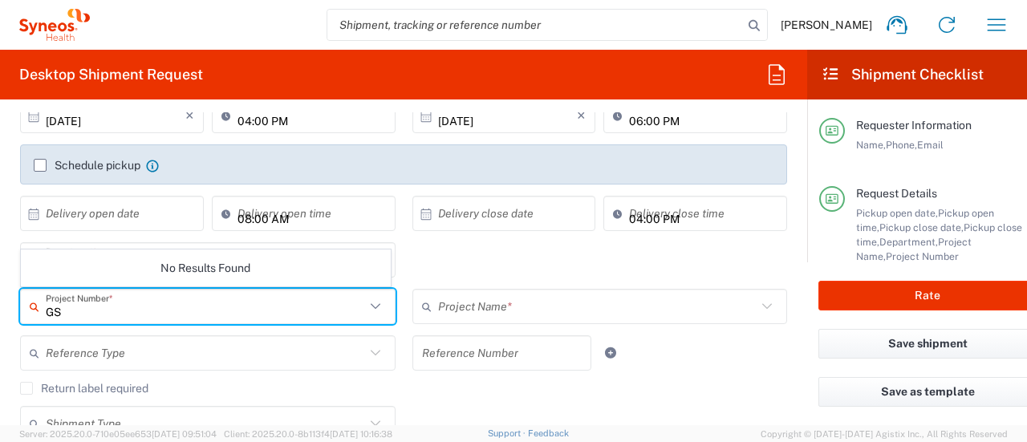
click at [262, 308] on input "GS" at bounding box center [205, 307] width 319 height 28
type input "G"
type input "V"
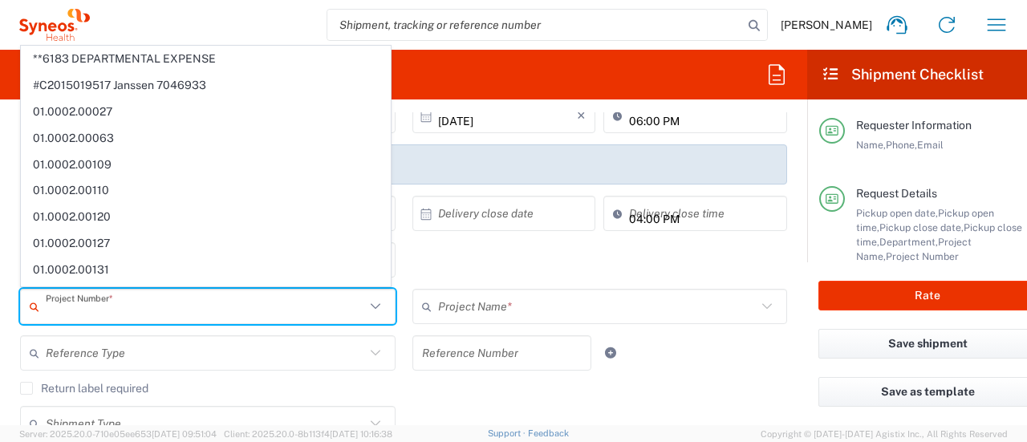
click at [444, 294] on input "text" at bounding box center [597, 307] width 319 height 28
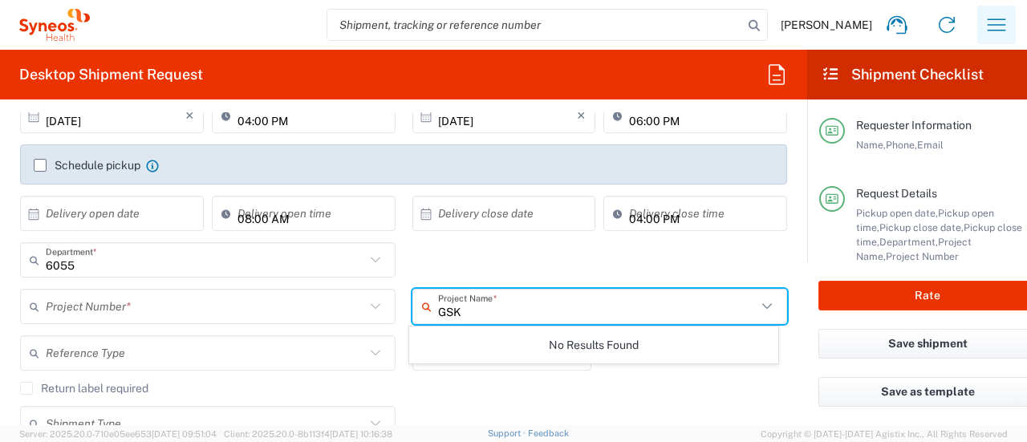
type input "GSK"
click at [511, 36] on button "button" at bounding box center [996, 25] width 39 height 39
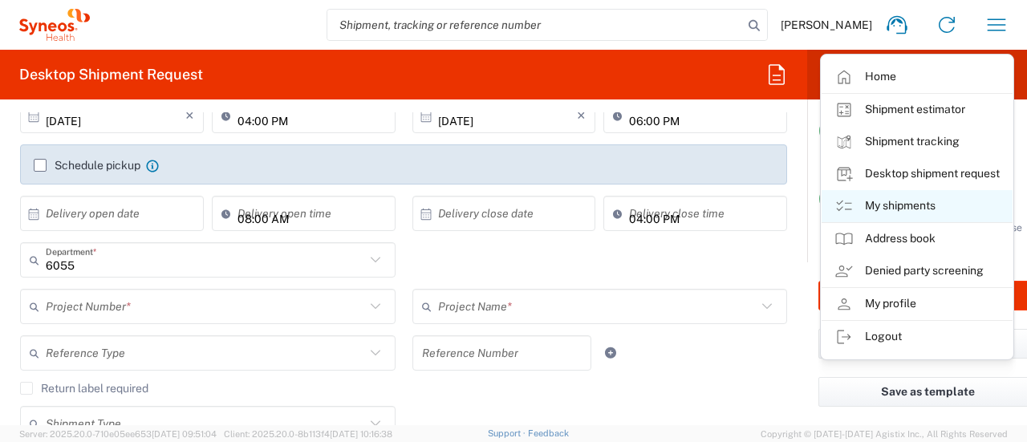
click at [511, 208] on link "My shipments" at bounding box center [917, 206] width 191 height 32
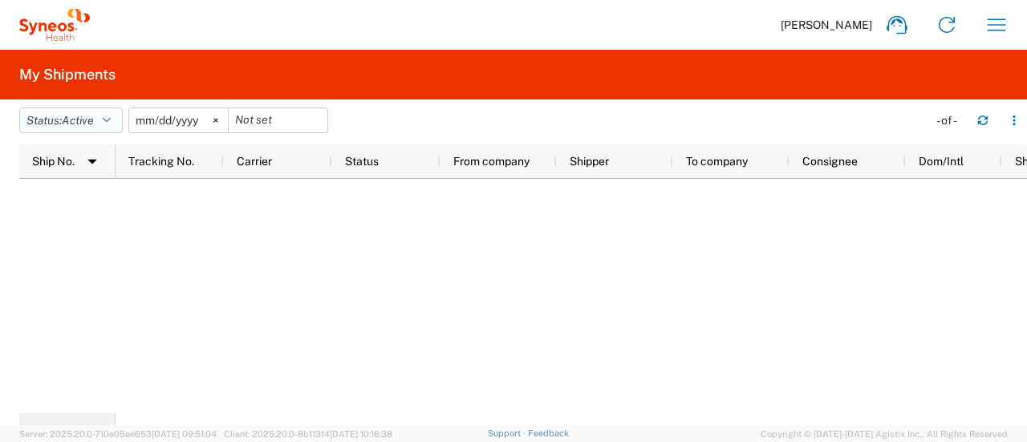
click at [94, 117] on span "Active" at bounding box center [78, 120] width 32 height 13
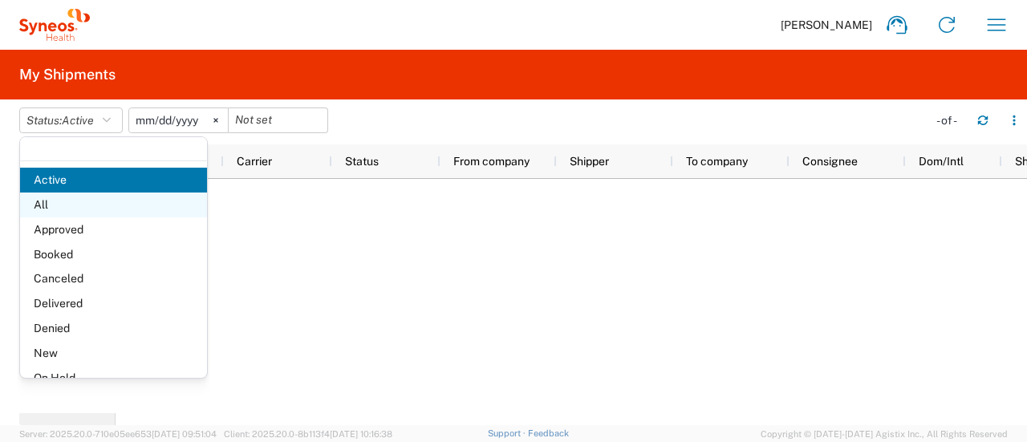
click at [82, 209] on span "All" at bounding box center [113, 205] width 187 height 25
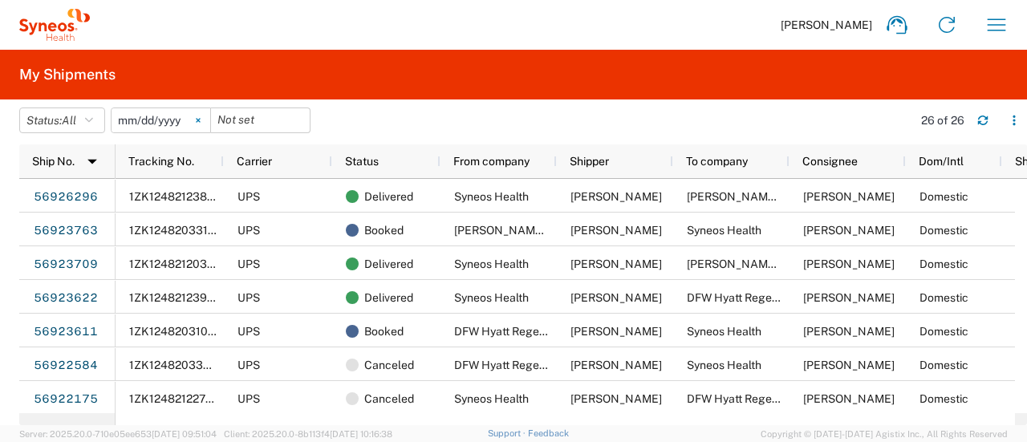
click at [198, 123] on svg-icon at bounding box center [198, 120] width 24 height 24
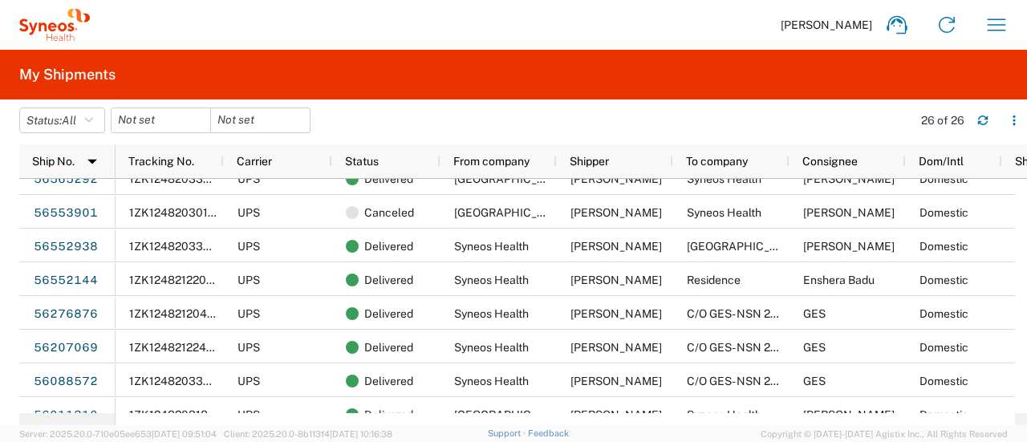
scroll to position [641, 0]
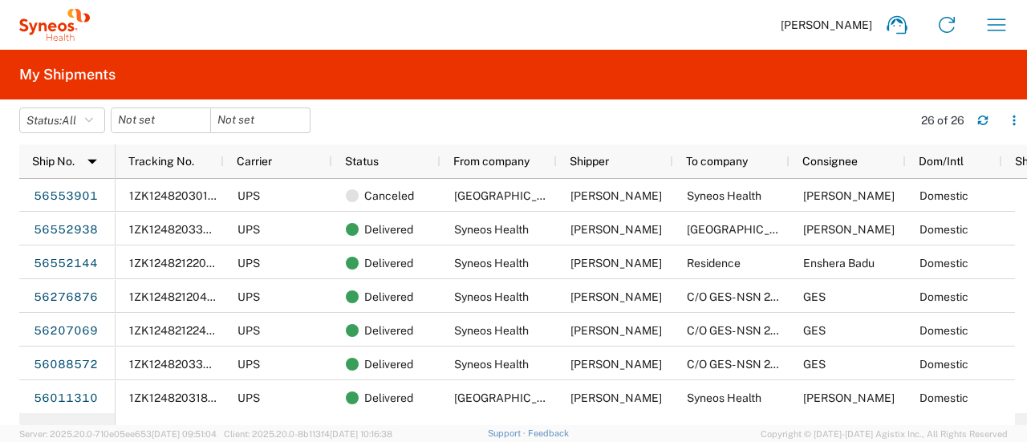
drag, startPoint x: 1026, startPoint y: 223, endPoint x: 1025, endPoint y: 455, distance: 231.9
click at [511, 436] on html "[PERSON_NAME] Home Shipment estimator Shipment tracking Desktop shipment reques…" at bounding box center [513, 221] width 1027 height 442
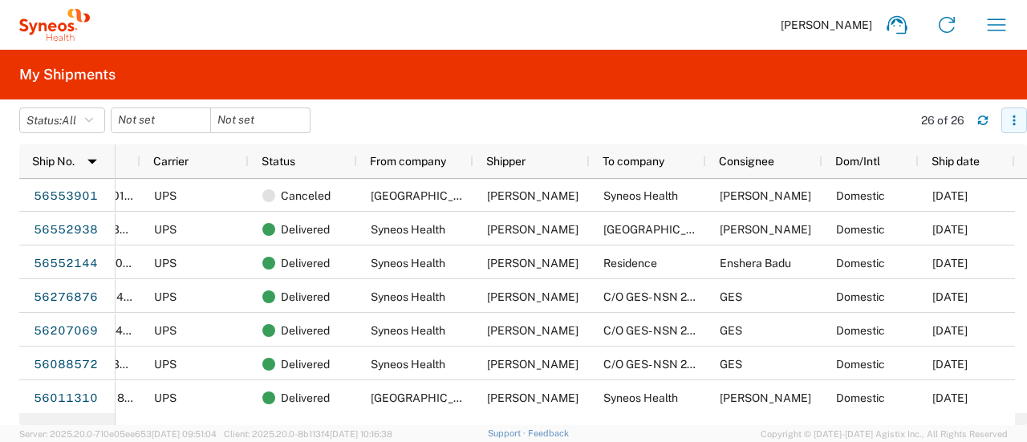
click at [511, 123] on icon "button" at bounding box center [1014, 120] width 11 height 11
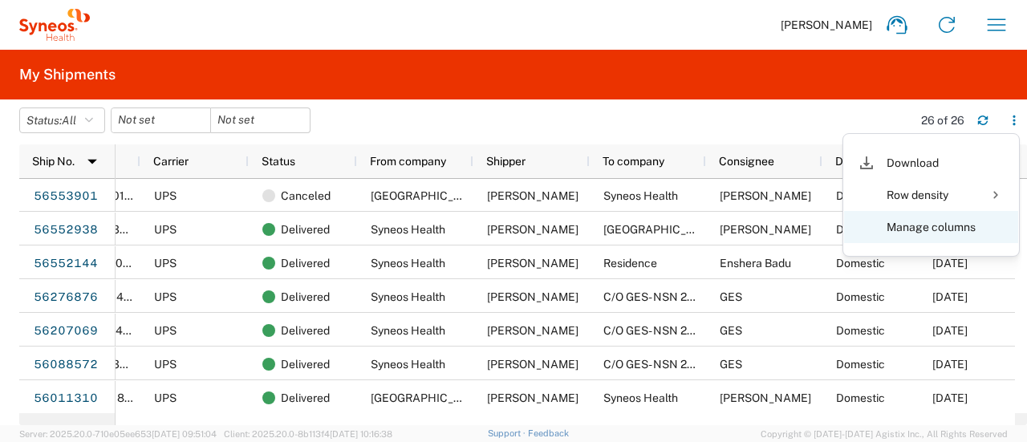
click at [511, 224] on agx-table-column-manager-action "Manage columns" at bounding box center [931, 227] width 89 height 32
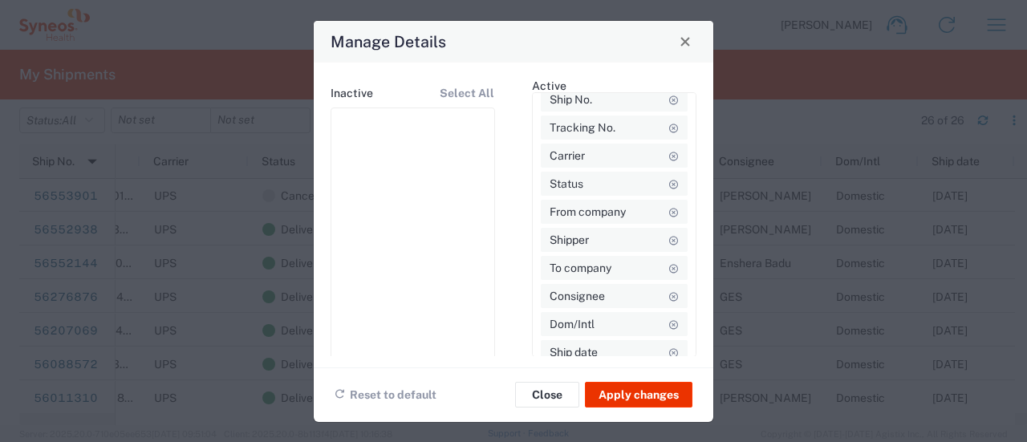
scroll to position [21, 0]
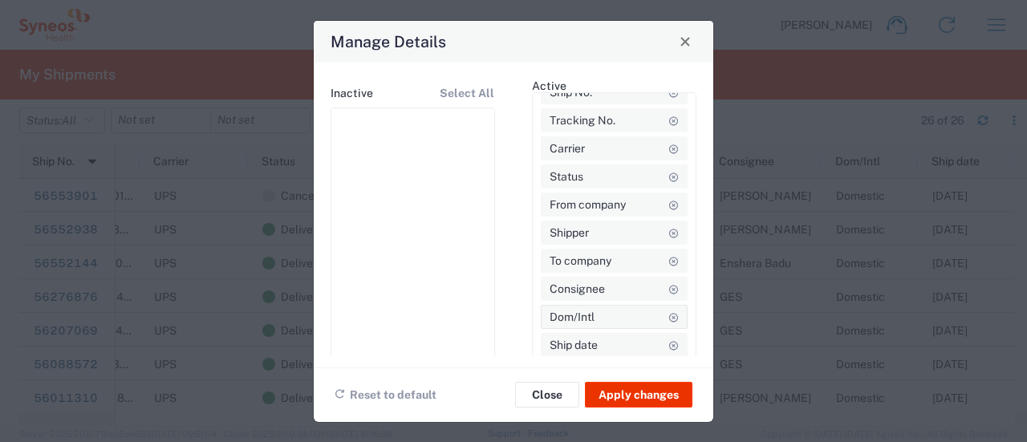
click at [511, 313] on icon at bounding box center [673, 317] width 11 height 9
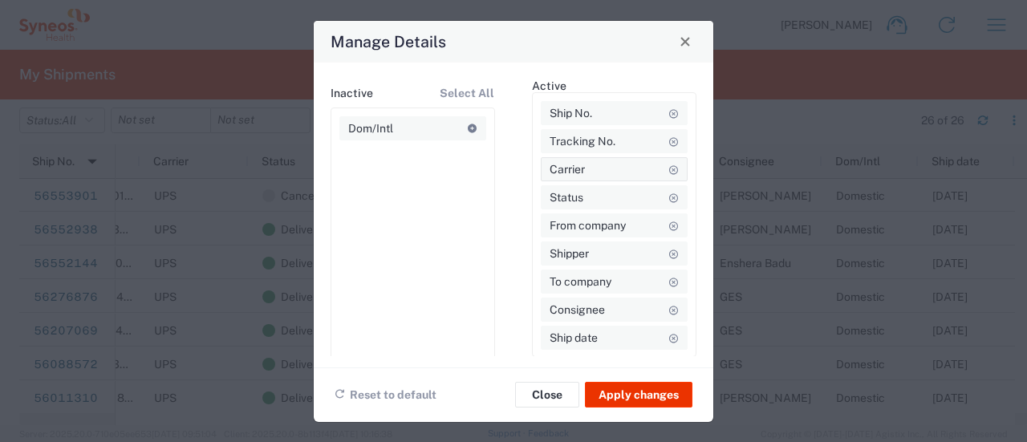
click at [511, 171] on icon at bounding box center [673, 169] width 11 height 9
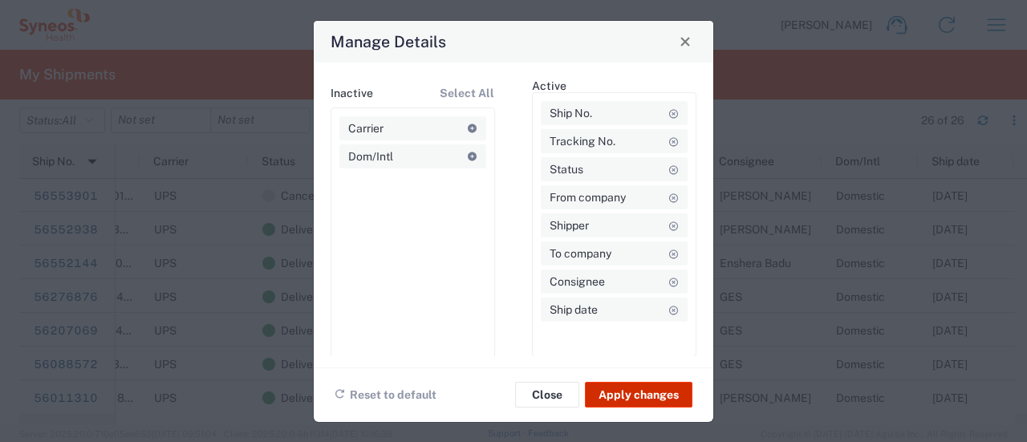
click at [511, 395] on button "Apply changes" at bounding box center [639, 395] width 108 height 26
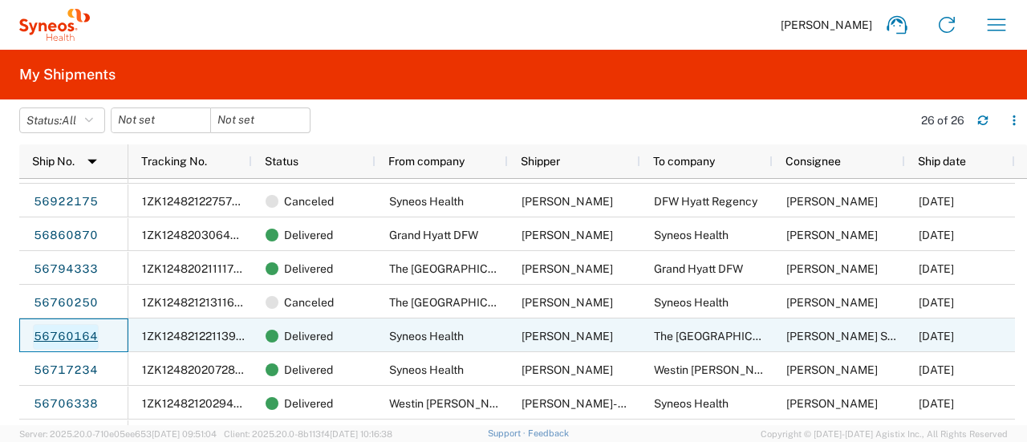
click at [53, 333] on link "56760164" at bounding box center [66, 337] width 66 height 26
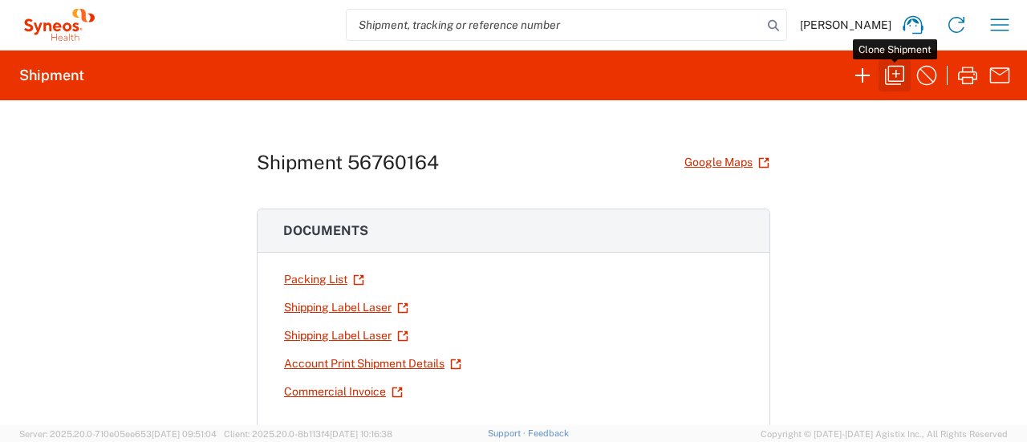
click at [511, 76] on icon "button" at bounding box center [895, 76] width 26 height 26
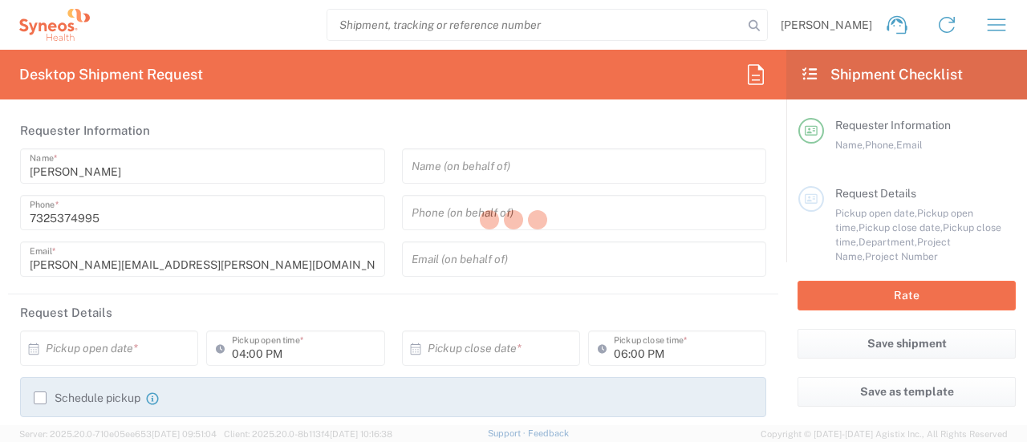
type input "[US_STATE]"
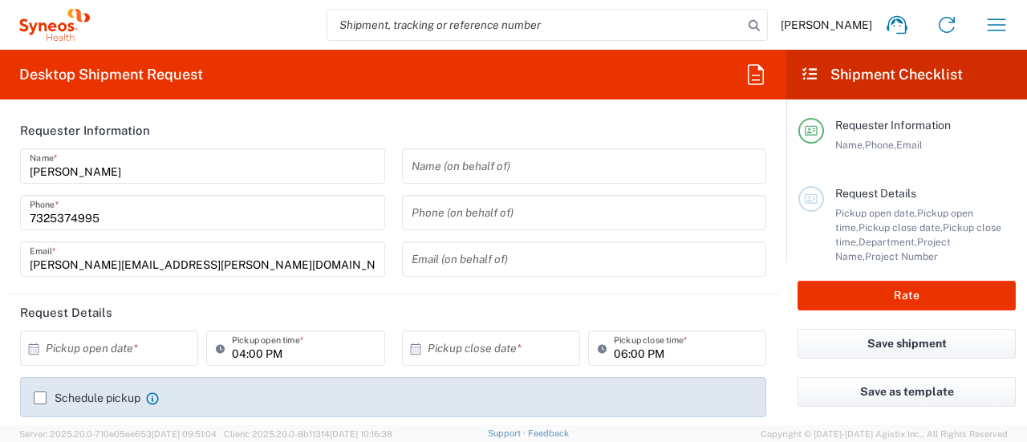
type input "6055"
type input "Your Packaging"
type input "6055 DEPARTMENTAL EXPENSE"
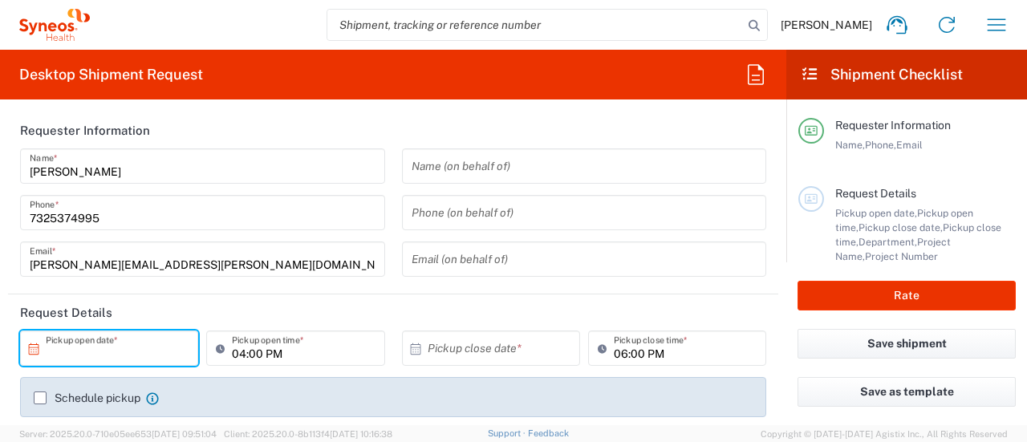
click at [156, 346] on input "text" at bounding box center [113, 349] width 134 height 28
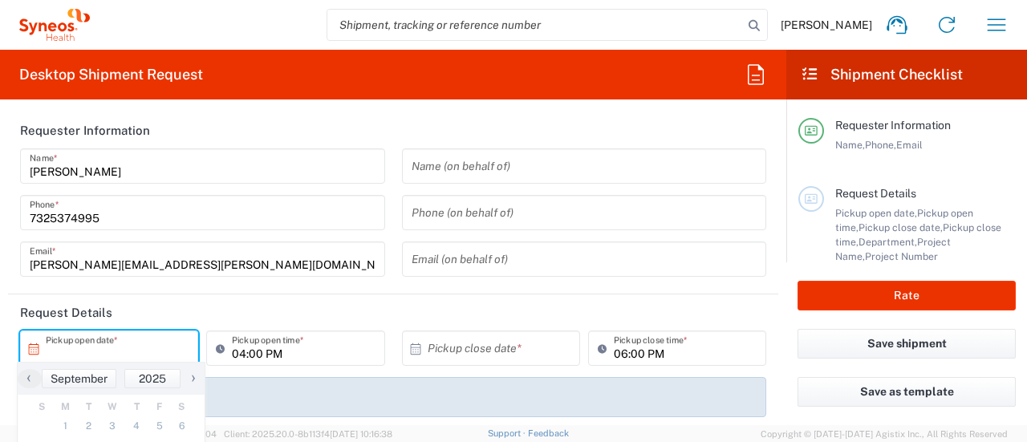
click at [190, 375] on span "›" at bounding box center [193, 377] width 24 height 19
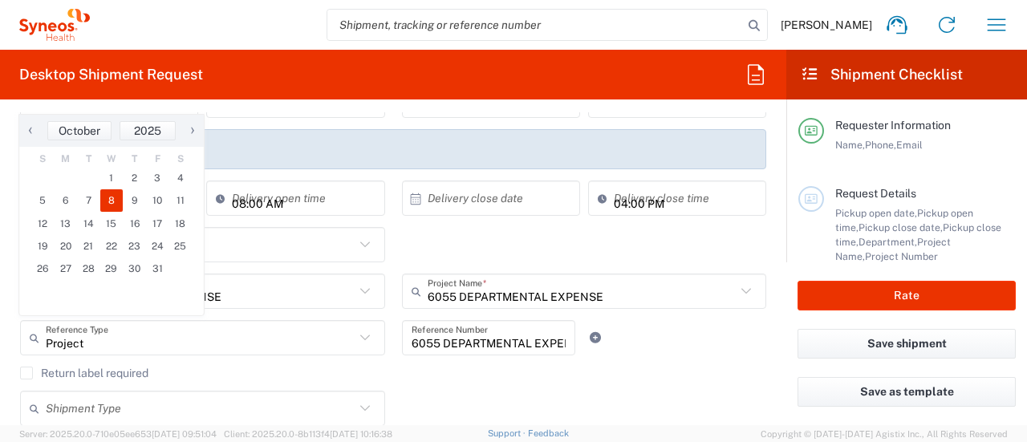
click at [112, 205] on span "8" at bounding box center [111, 200] width 23 height 22
type input "[DATE]"
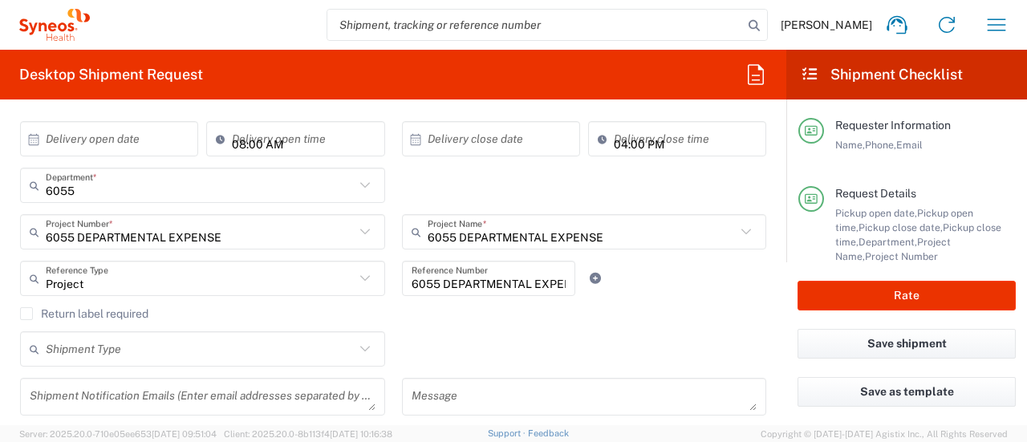
click at [257, 230] on input "6055 DEPARTMENTAL EXPENSE" at bounding box center [200, 232] width 309 height 28
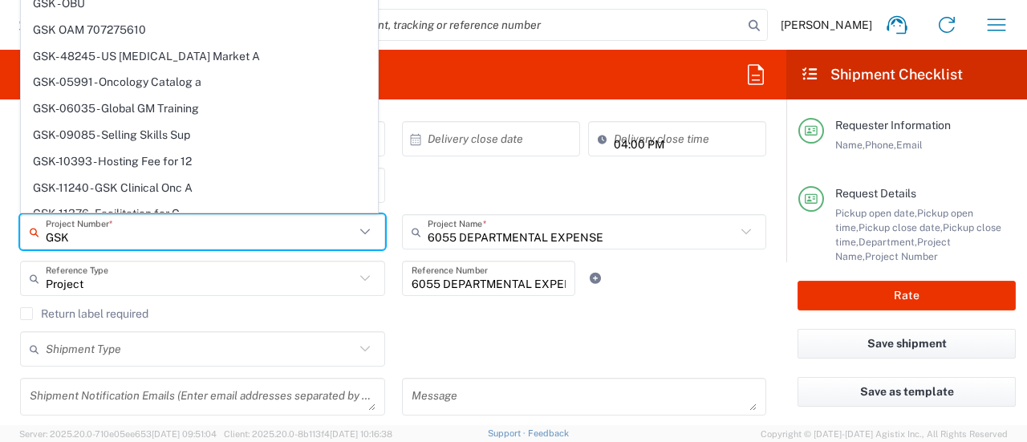
type input "GSK"
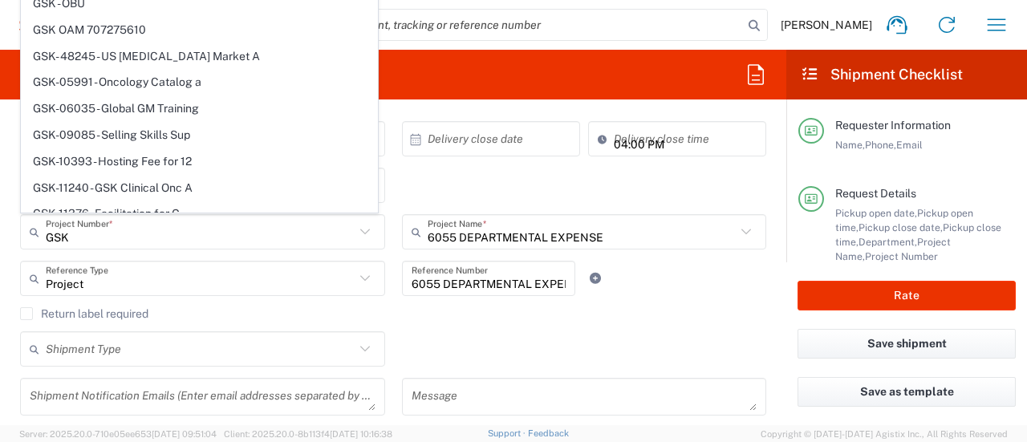
click at [477, 204] on div "6055 Department * 6055 3000 3100 3109 3110 3111 3112 3125 3130 3135 3136 3150 3…" at bounding box center [393, 191] width 763 height 47
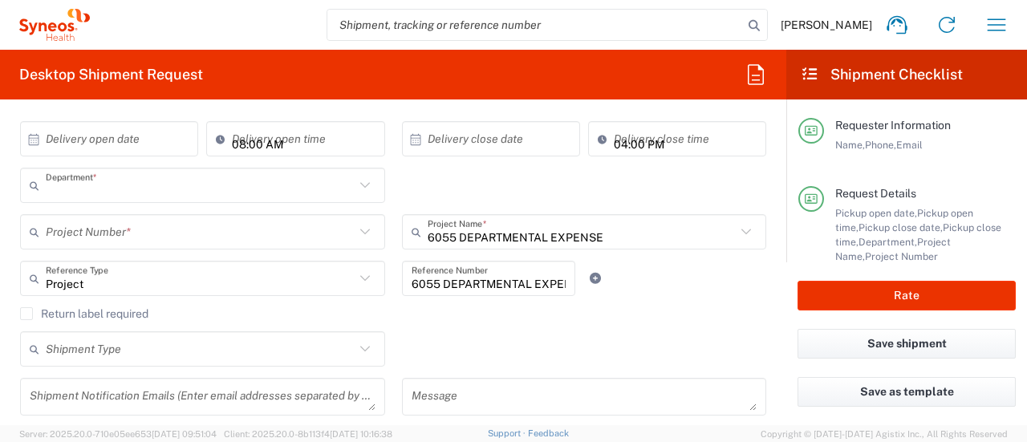
click at [200, 183] on input "text" at bounding box center [200, 186] width 309 height 28
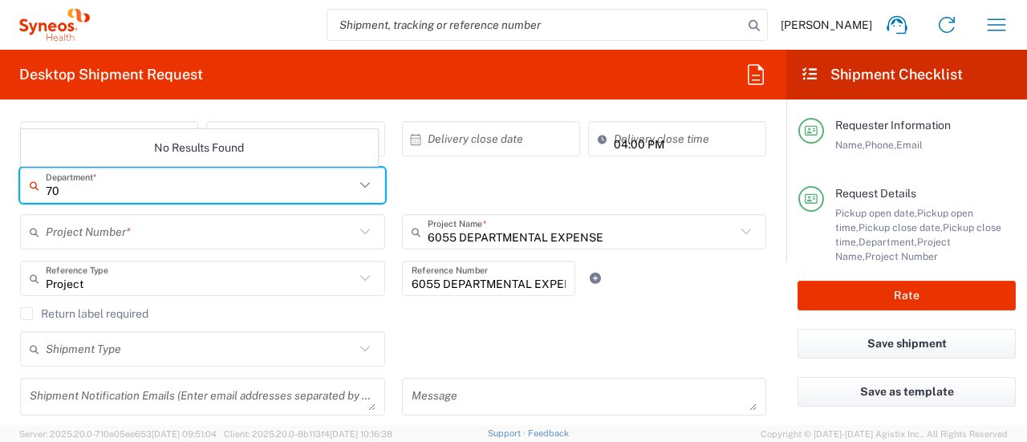
type input "7"
type input "0"
type input "6055"
click at [90, 150] on span "6055" at bounding box center [199, 152] width 355 height 25
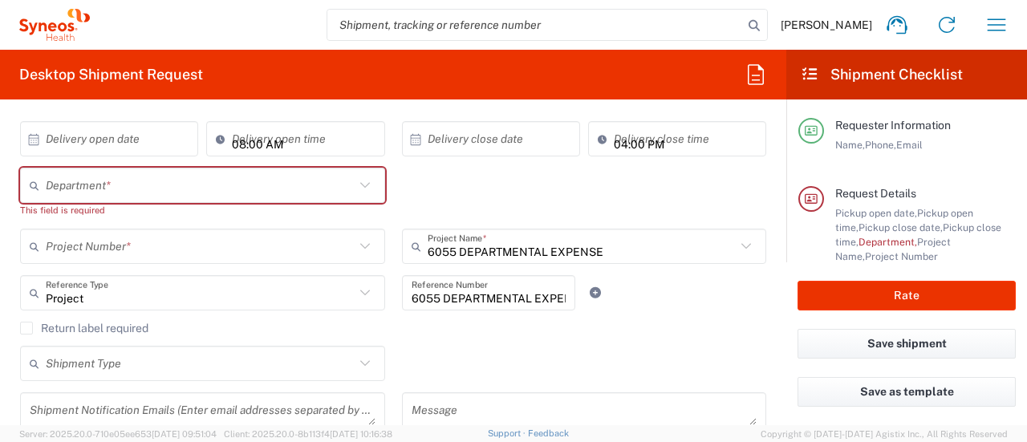
click at [119, 193] on input "text" at bounding box center [200, 186] width 309 height 28
type input "6055"
click at [100, 221] on span "6055" at bounding box center [199, 219] width 355 height 25
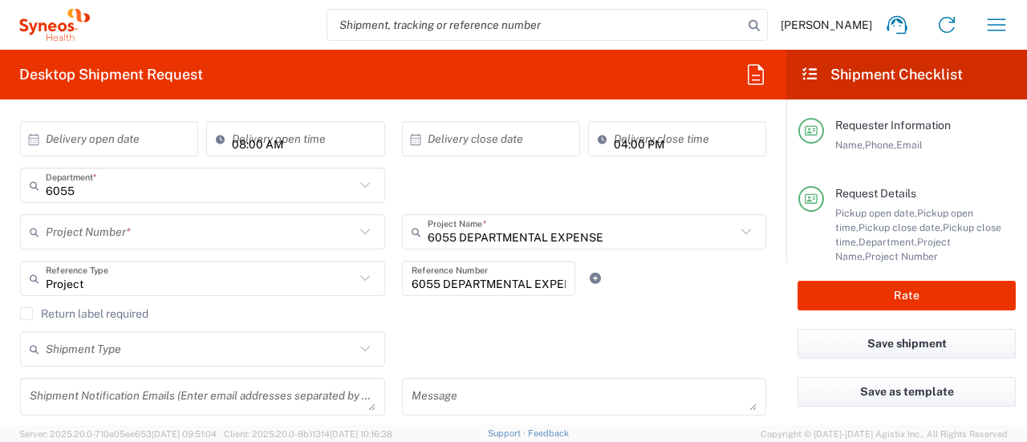
click at [86, 238] on input "text" at bounding box center [200, 232] width 309 height 28
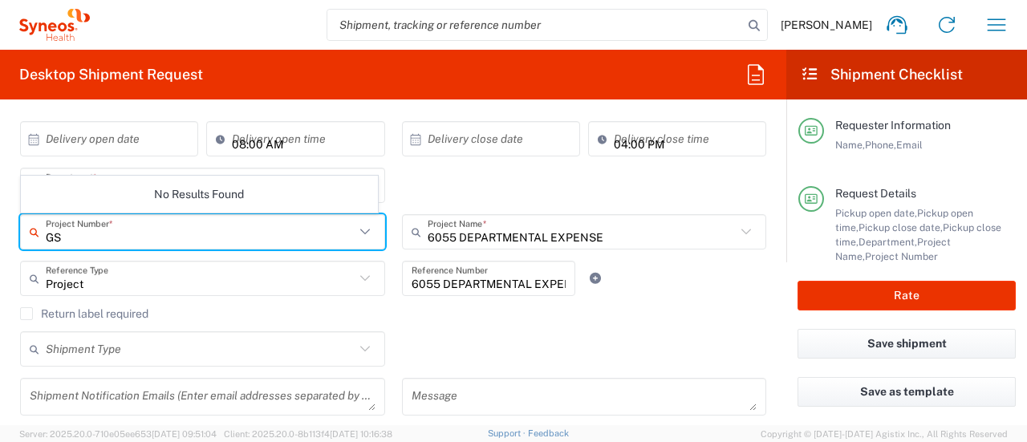
type input "G"
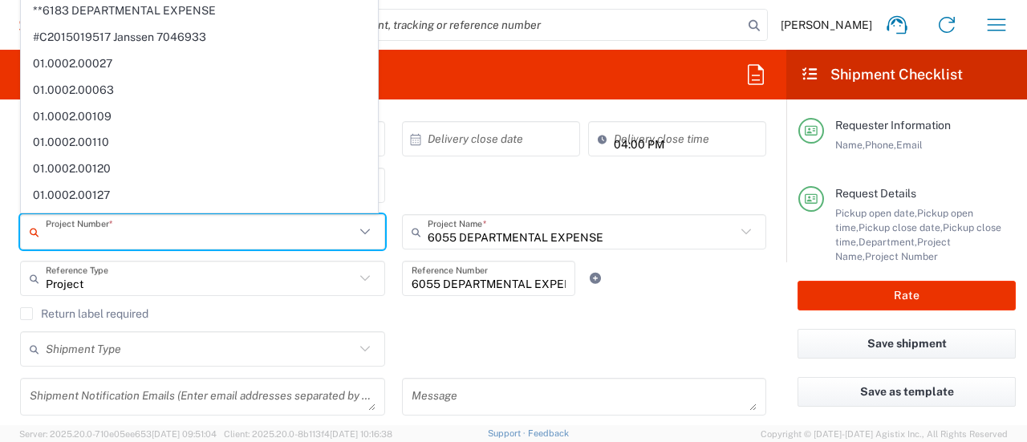
click at [159, 235] on input "text" at bounding box center [200, 232] width 309 height 28
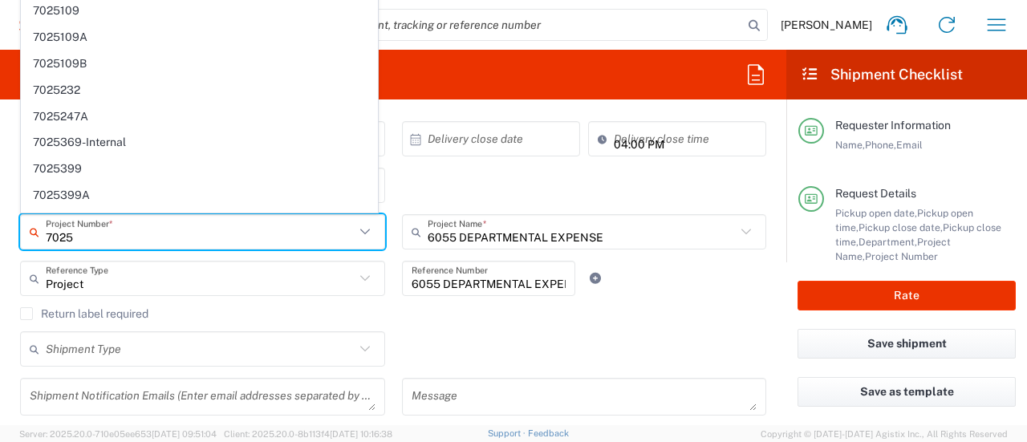
type input "7025"
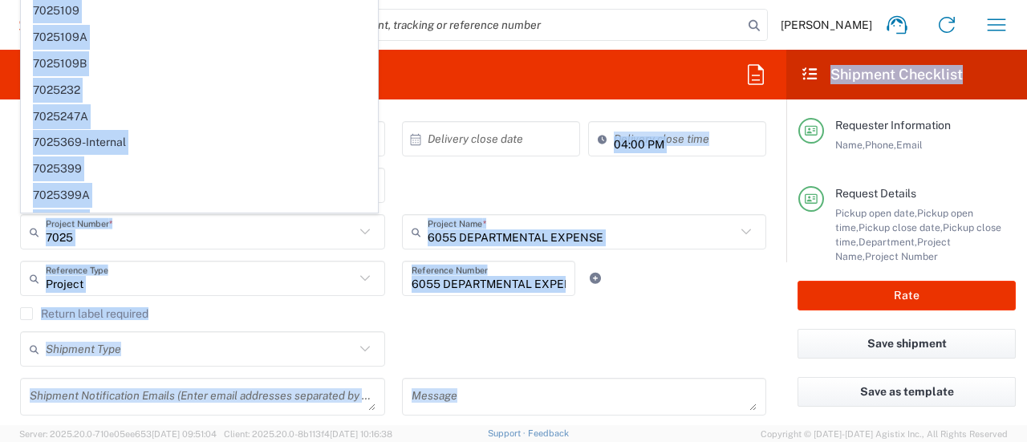
drag, startPoint x: 788, startPoint y: 185, endPoint x: 773, endPoint y: 160, distance: 29.5
click at [511, 162] on div "Desktop Shipment Request Requester Information [PERSON_NAME] Name * [PHONE_NUMB…" at bounding box center [513, 237] width 1027 height 375
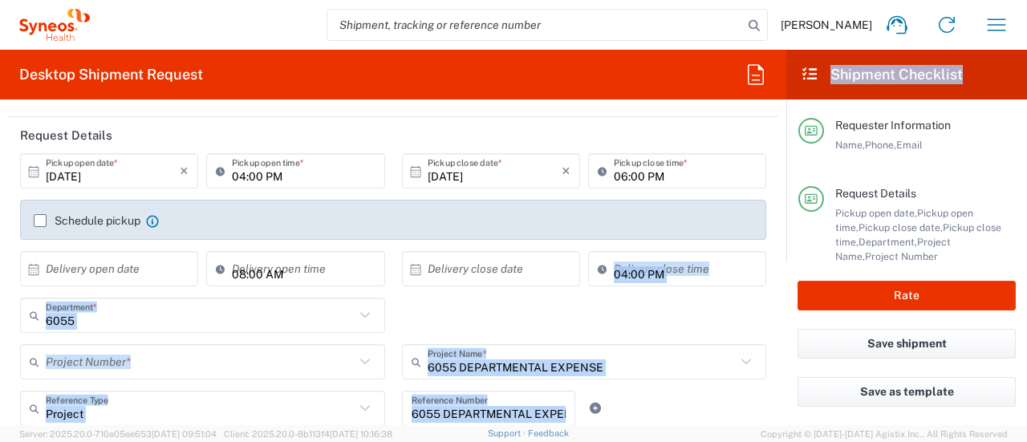
scroll to position [159, 0]
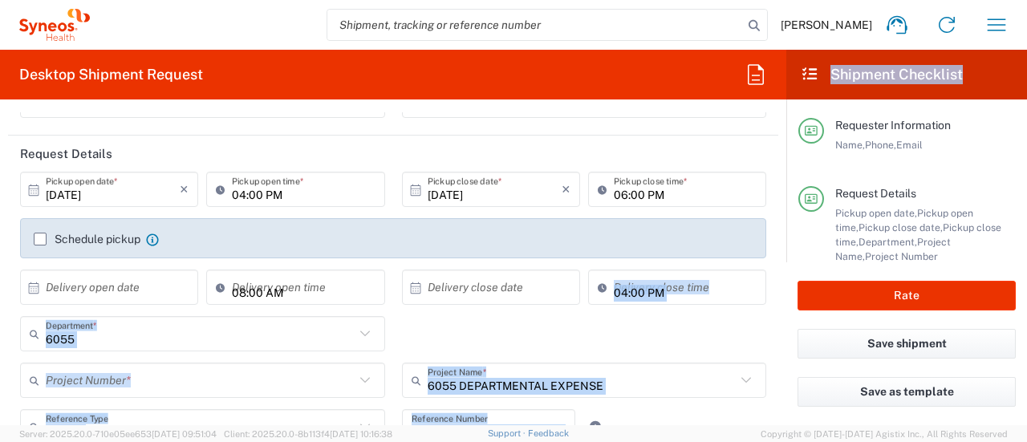
click at [221, 384] on input "text" at bounding box center [200, 381] width 309 height 28
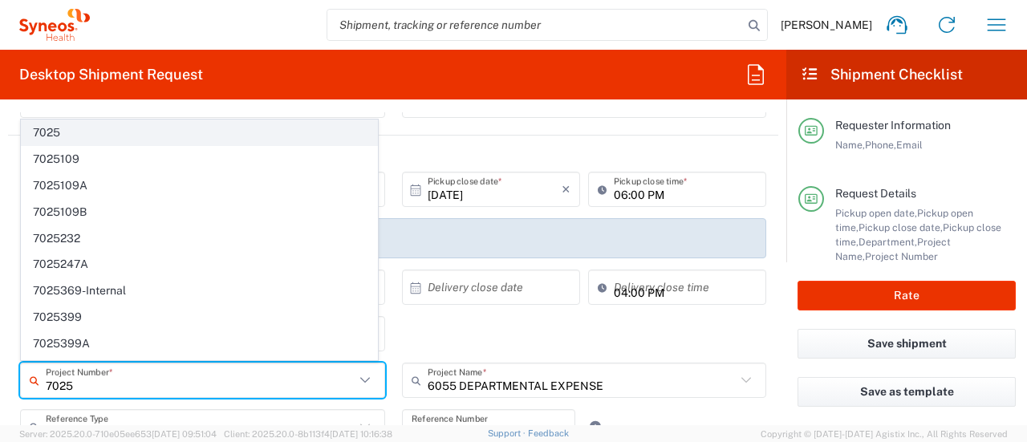
type input "7025"
click at [100, 140] on span "7025" at bounding box center [199, 132] width 355 height 25
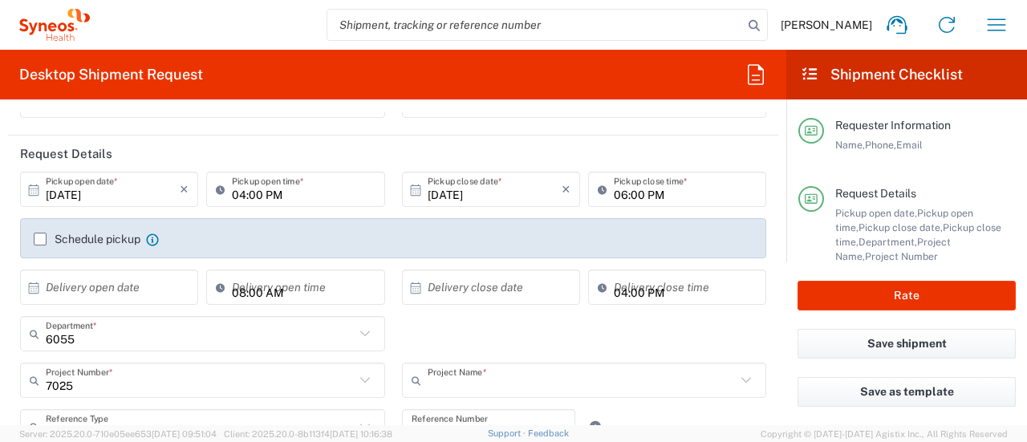
type input "ST-US - GSK VM (0325)"
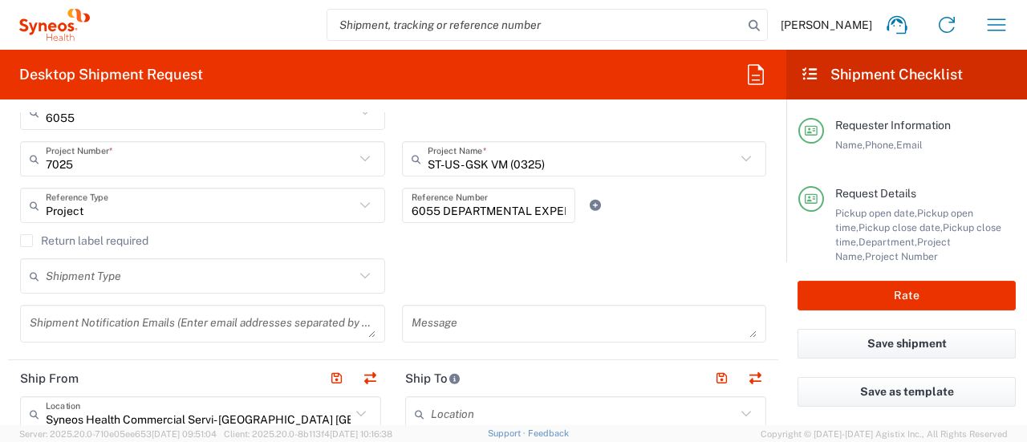
scroll to position [390, 0]
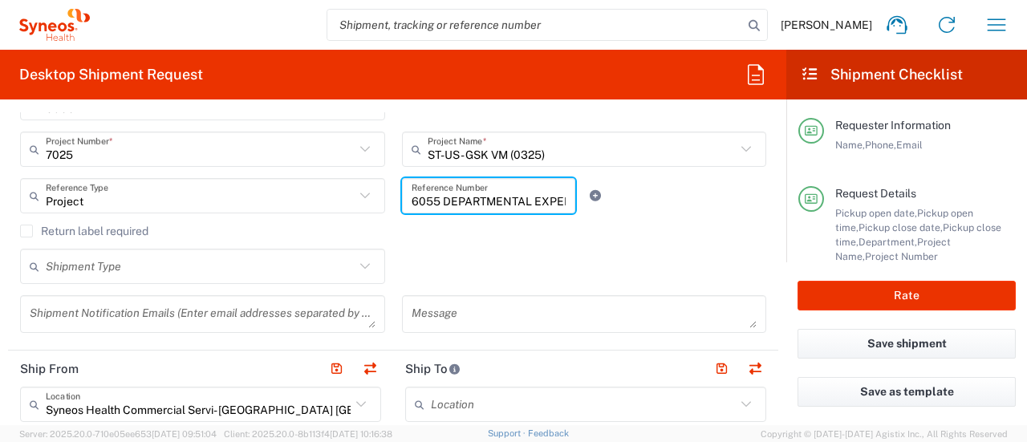
click at [439, 201] on input "6055 DEPARTMENTAL EXPENSE" at bounding box center [489, 196] width 155 height 28
click at [511, 243] on div "Return label required" at bounding box center [393, 237] width 746 height 24
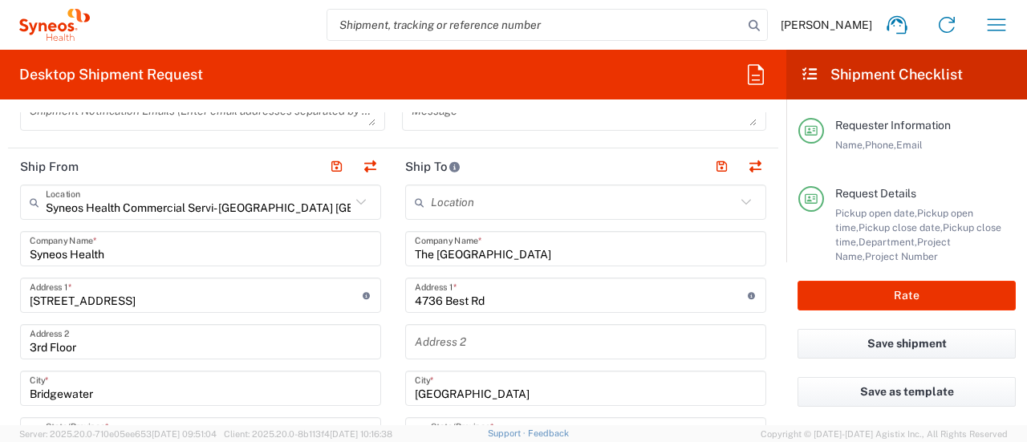
scroll to position [587, 0]
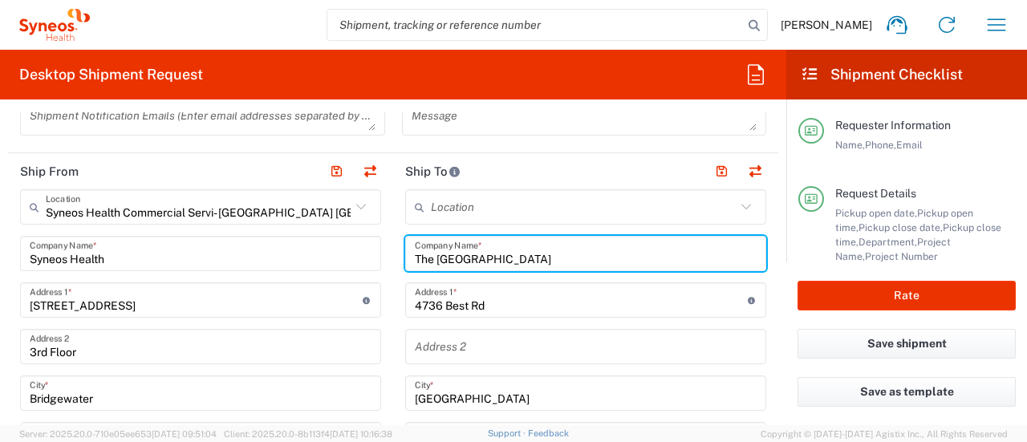
drag, startPoint x: 570, startPoint y: 255, endPoint x: 302, endPoint y: 262, distance: 268.1
paste input "Loews [GEOGRAPHIC_DATA][PERSON_NAME]"
type input "Loews [GEOGRAPHIC_DATA][PERSON_NAME]"
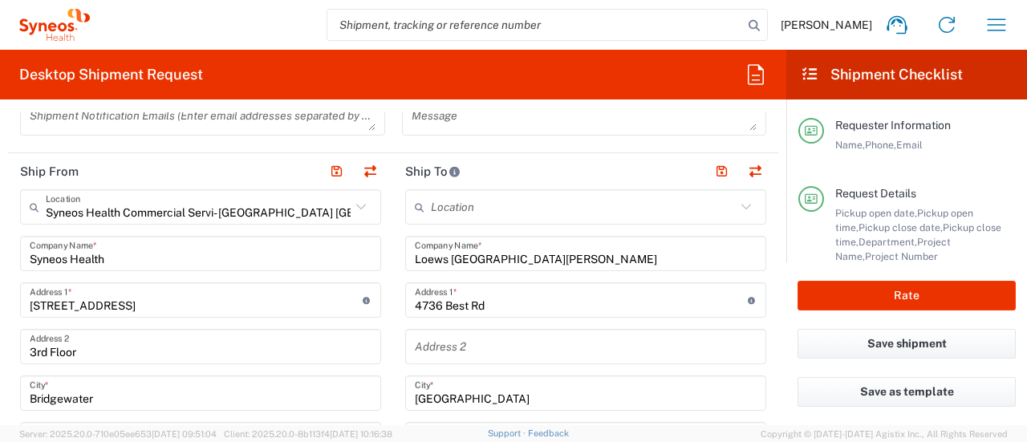
drag, startPoint x: 496, startPoint y: 313, endPoint x: 400, endPoint y: 308, distance: 95.6
click at [406, 307] on div "4736 Best Rd Address 1 * For cross streets use street names with '&' or 'and' i…" at bounding box center [585, 299] width 361 height 35
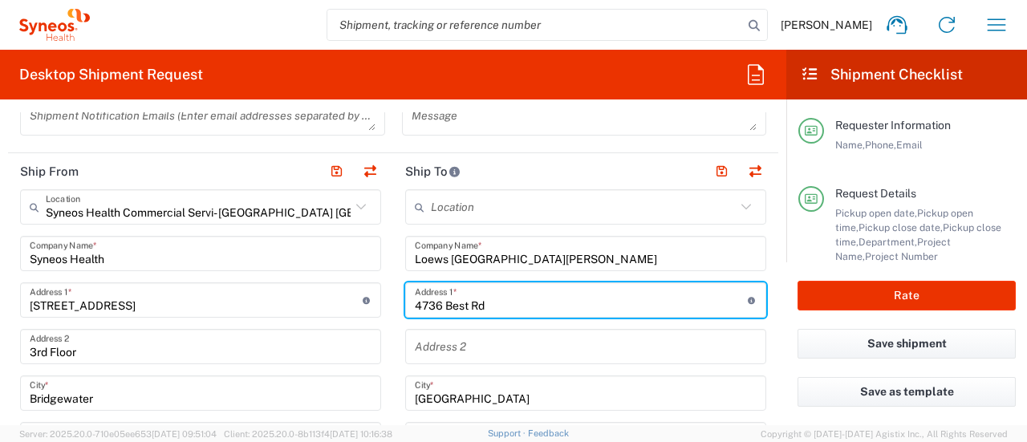
drag, startPoint x: 491, startPoint y: 305, endPoint x: 382, endPoint y: 305, distance: 109.1
paste input "[STREET_ADDRESS]"
type input "[STREET_ADDRESS]"
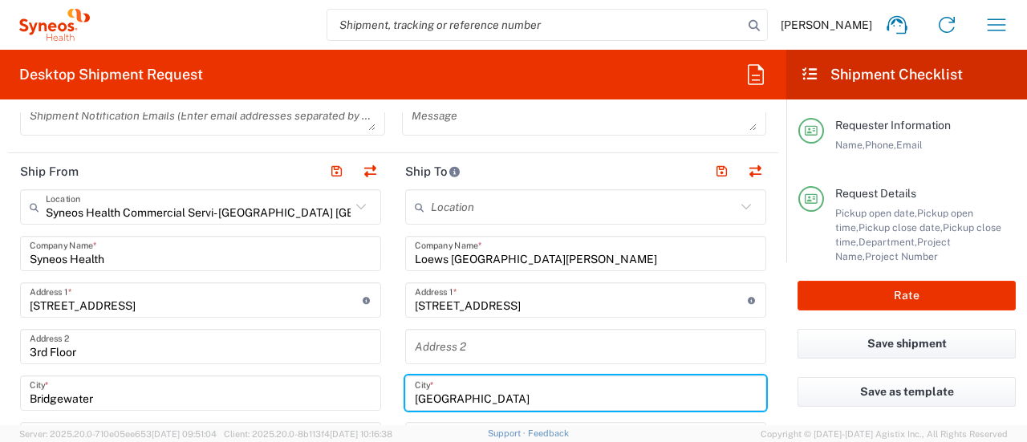
drag, startPoint x: 493, startPoint y: 402, endPoint x: 333, endPoint y: 407, distance: 160.5
type input "T"
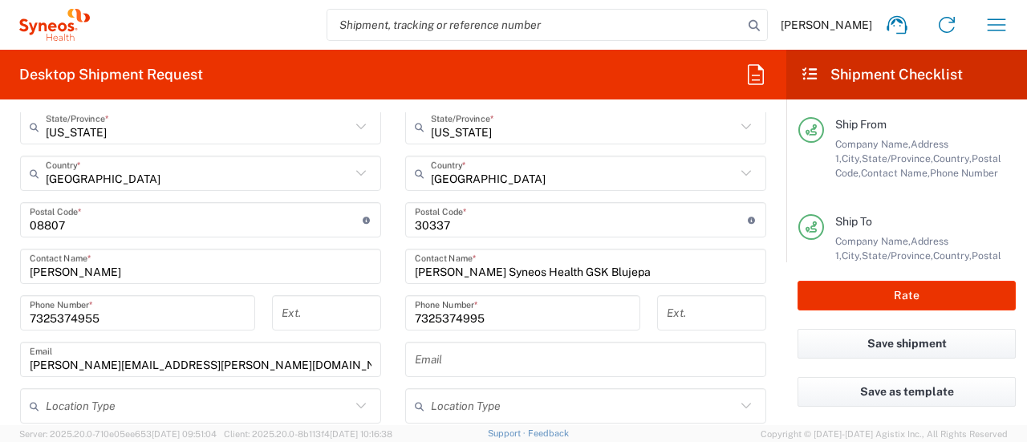
scroll to position [882, 0]
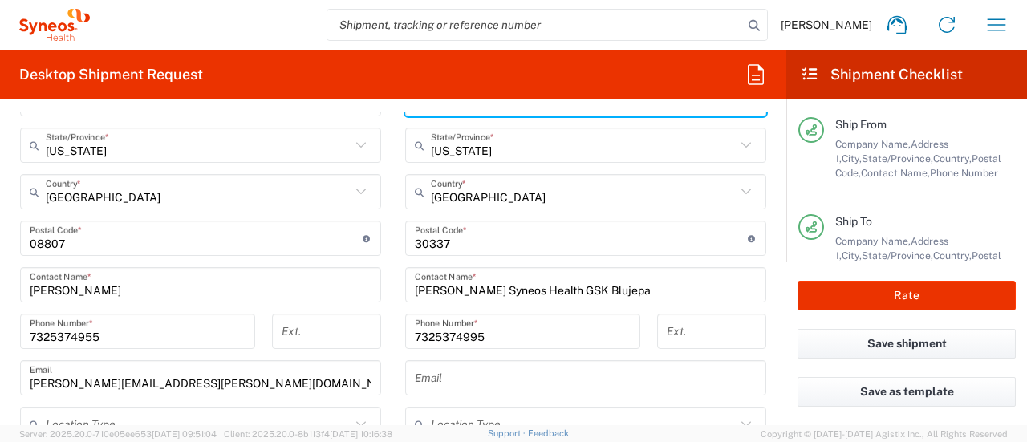
type input "Rosemont"
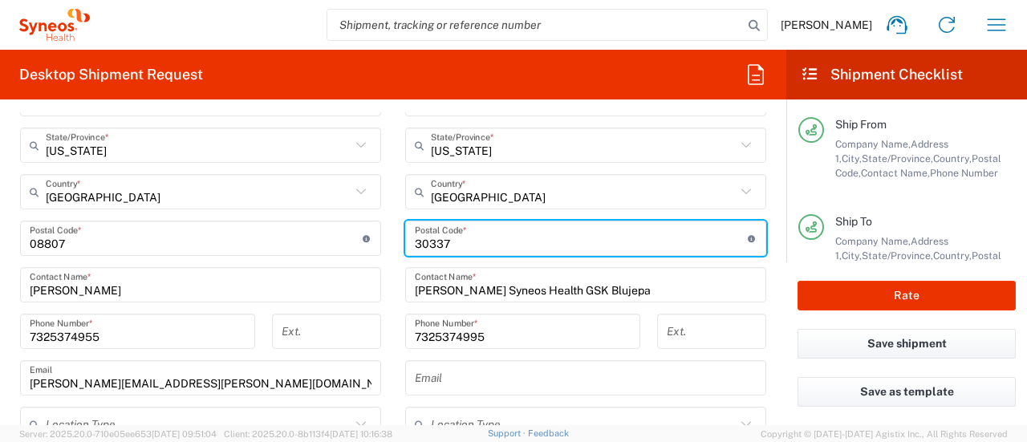
drag, startPoint x: 508, startPoint y: 246, endPoint x: 358, endPoint y: 251, distance: 150.1
click at [358, 251] on div "Ship From Syneos Health Commercial Servi- [GEOGRAPHIC_DATA] [GEOGRAPHIC_DATA] L…" at bounding box center [393, 217] width 770 height 716
paste input "60018"
type input "60018"
click at [486, 155] on input "text" at bounding box center [583, 146] width 305 height 28
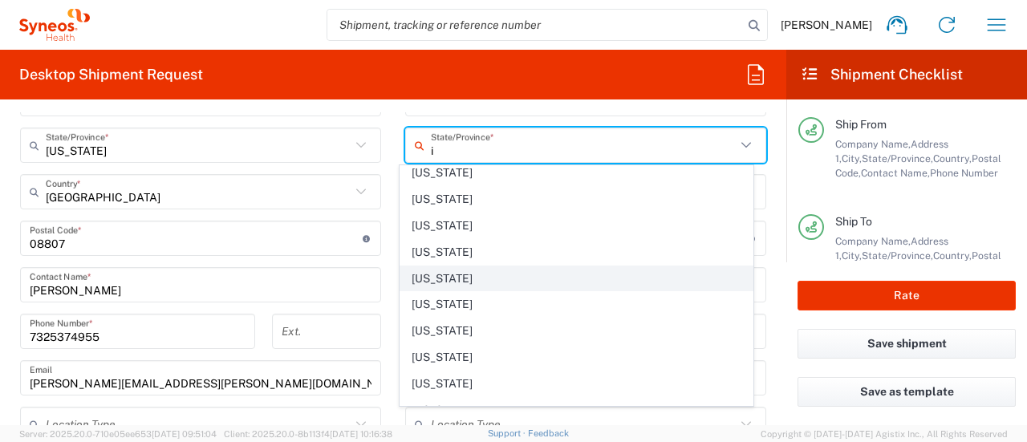
scroll to position [165, 0]
click at [457, 264] on span "[US_STATE]" at bounding box center [575, 276] width 351 height 25
type input "[US_STATE]"
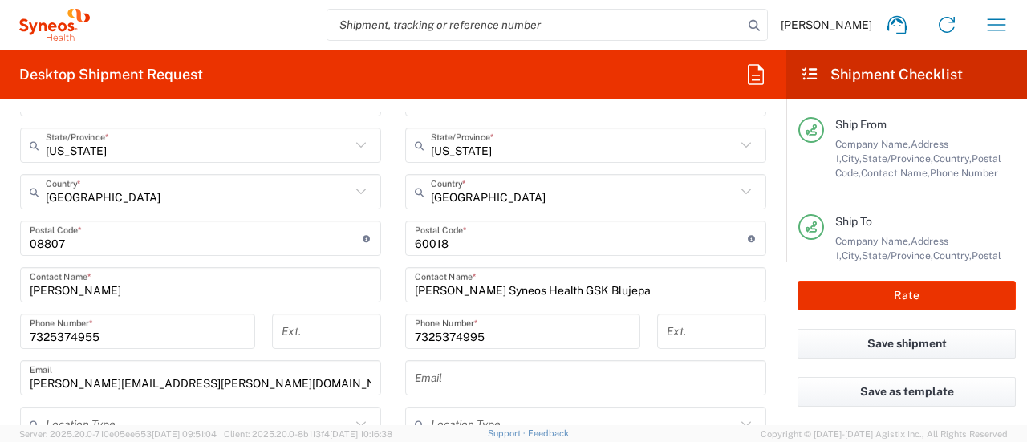
click at [511, 290] on input "[PERSON_NAME] Syneos Health GSK Blujepa" at bounding box center [586, 285] width 342 height 28
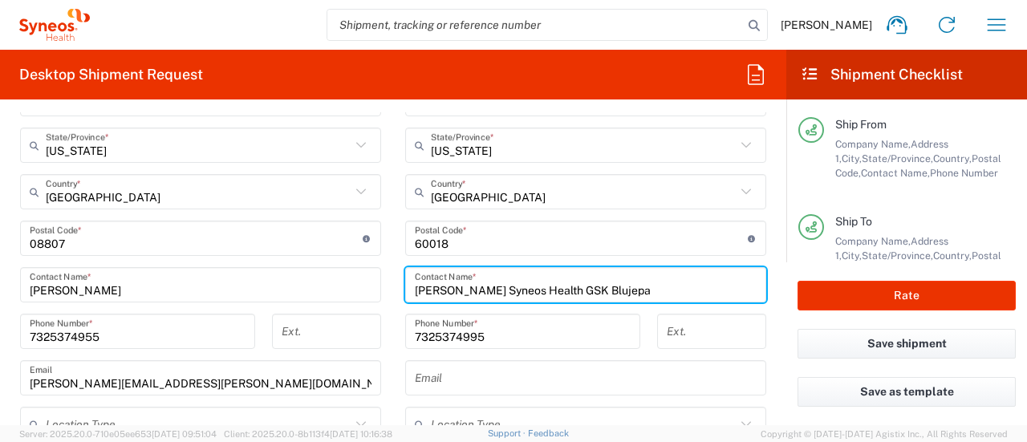
drag, startPoint x: 634, startPoint y: 288, endPoint x: 591, endPoint y: 294, distance: 43.7
click at [511, 294] on input "[PERSON_NAME] Syneos Health GSK Blujepa" at bounding box center [586, 285] width 342 height 28
drag, startPoint x: 586, startPoint y: 293, endPoint x: 634, endPoint y: 291, distance: 48.2
click at [511, 291] on input "[PERSON_NAME] Syneos Health GSK Blujepa" at bounding box center [586, 285] width 342 height 28
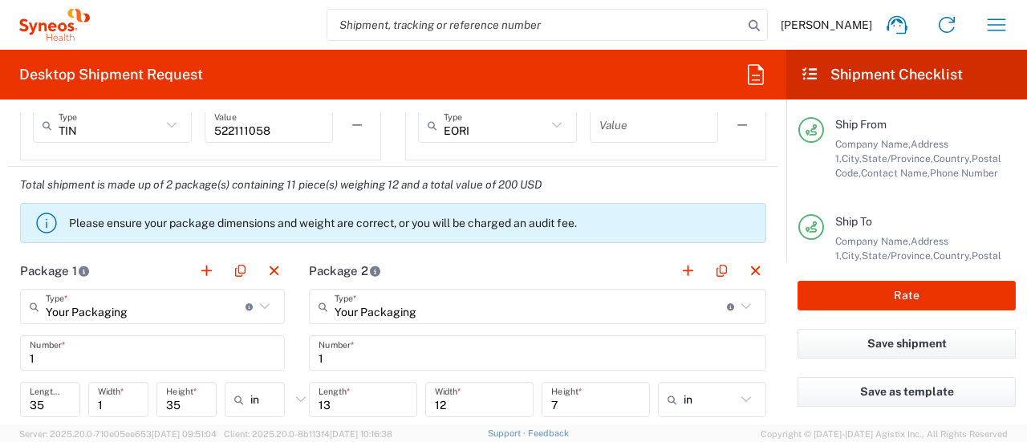
scroll to position [1272, 0]
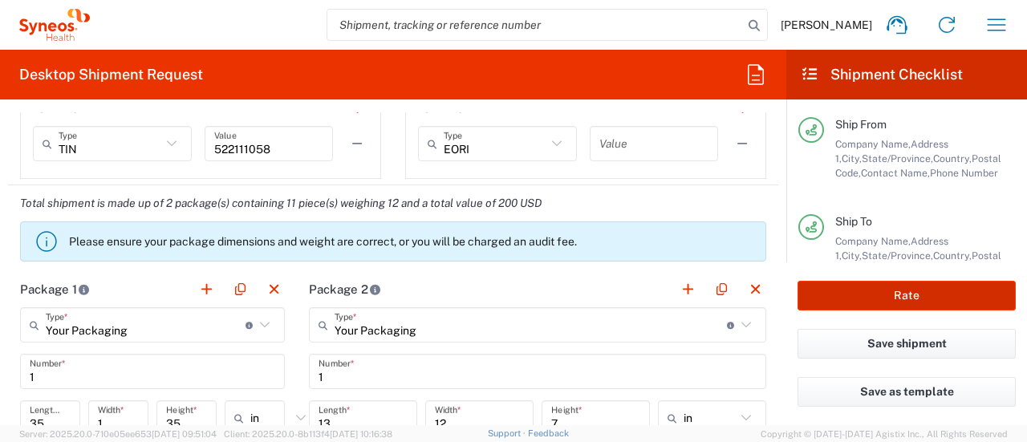
type input "[PERSON_NAME] Syneos Health GSK Air Emb"
click at [511, 290] on button "Rate" at bounding box center [907, 296] width 218 height 30
type input "7025"
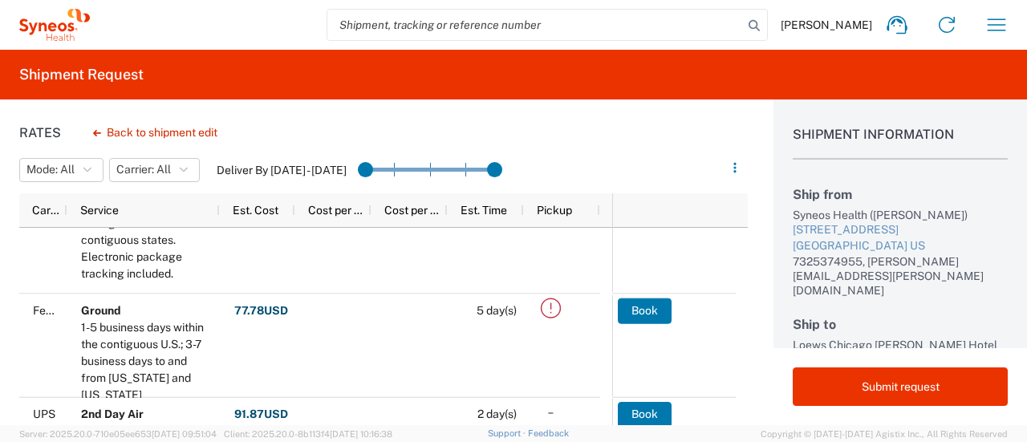
scroll to position [271, 0]
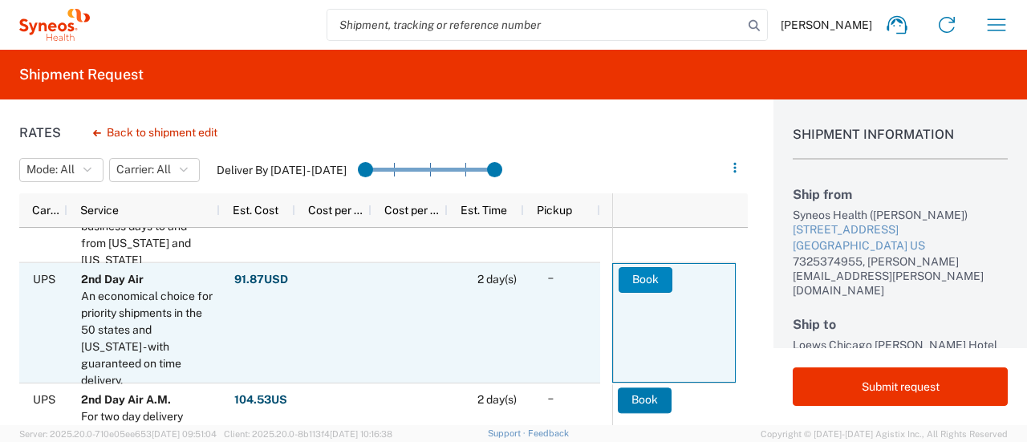
click at [511, 283] on button "Book" at bounding box center [646, 280] width 54 height 26
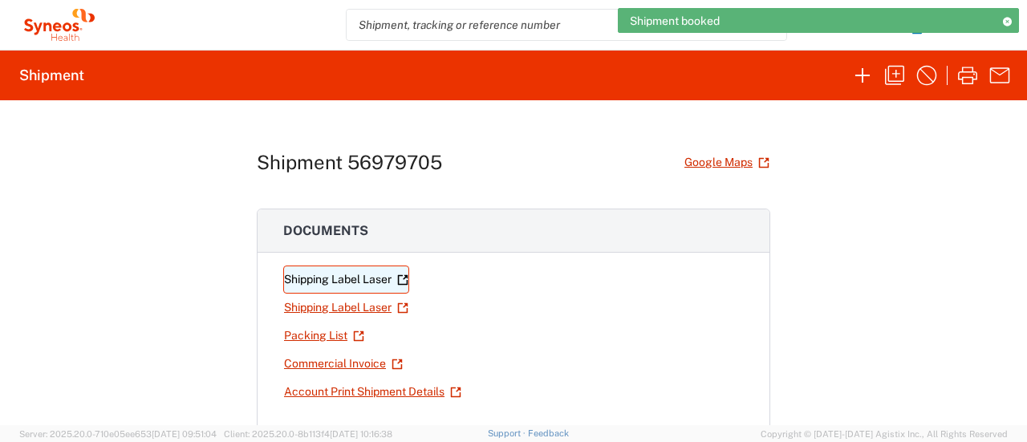
click at [355, 278] on link "Shipping Label Laser" at bounding box center [346, 280] width 126 height 28
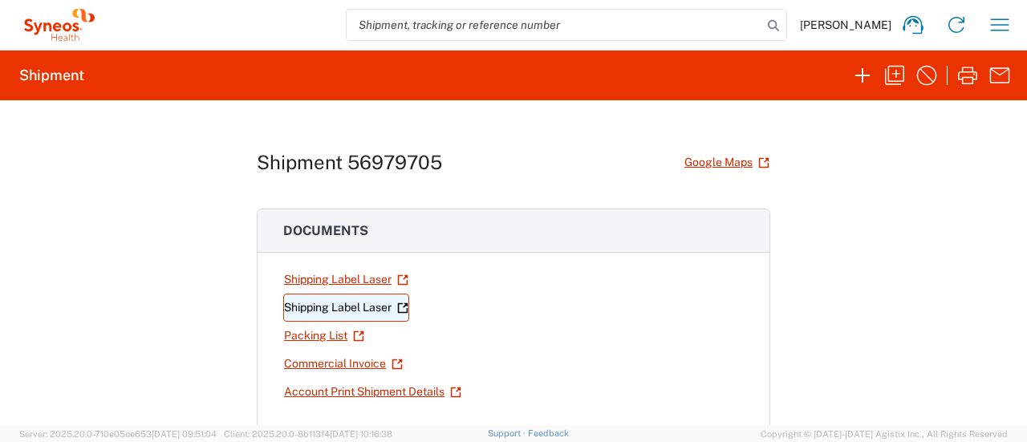
click at [329, 315] on link "Shipping Label Laser" at bounding box center [346, 308] width 126 height 28
click at [511, 23] on icon "button" at bounding box center [1000, 25] width 26 height 26
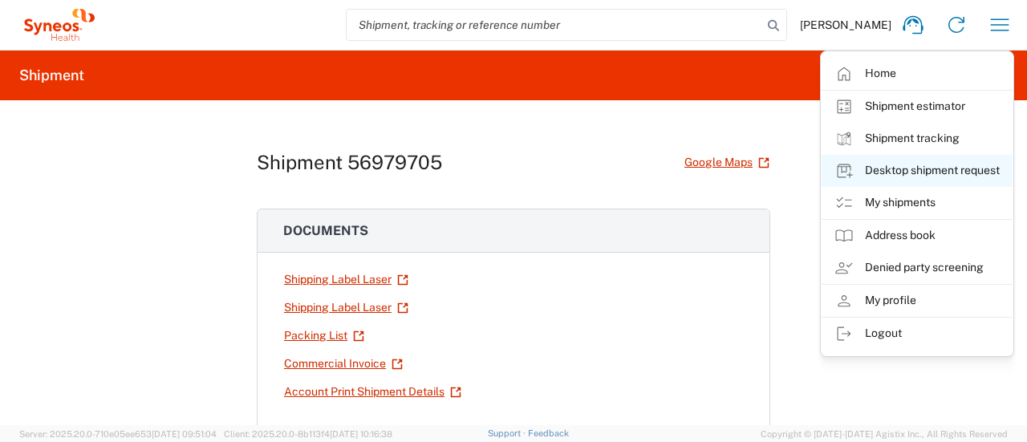
click at [511, 174] on link "Desktop shipment request" at bounding box center [917, 171] width 191 height 32
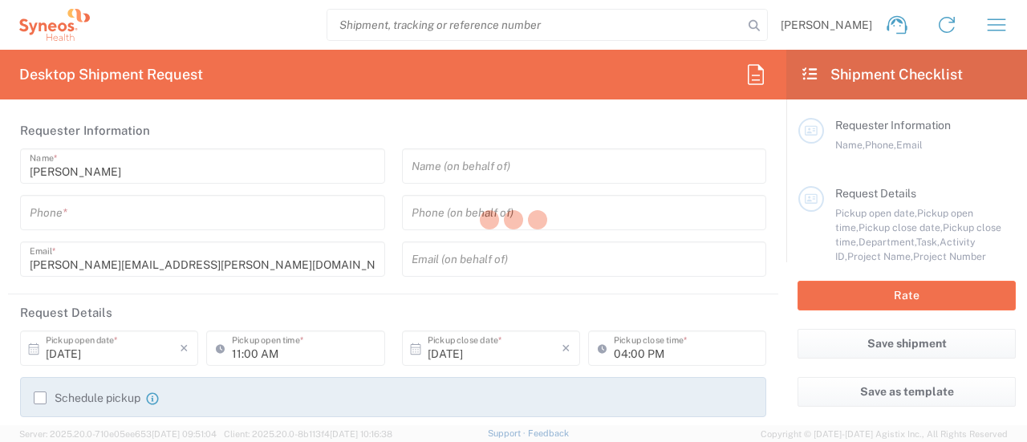
type input "6055"
type input "[US_STATE]"
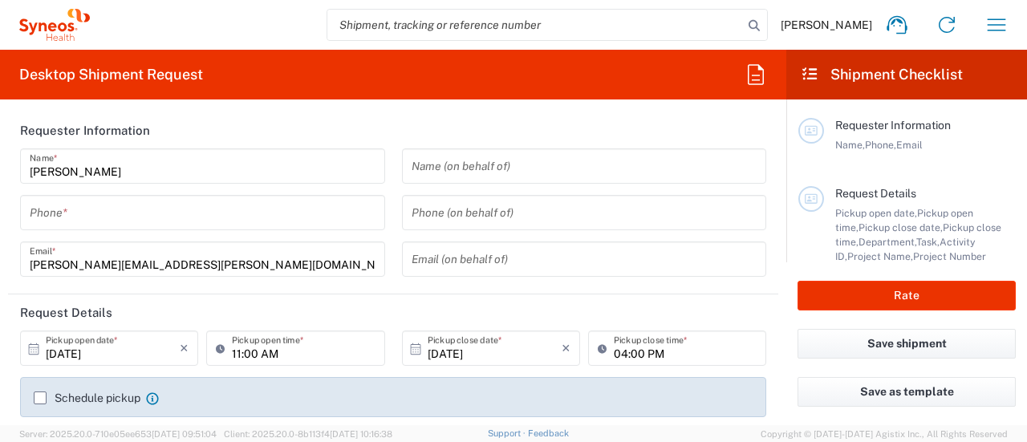
click at [130, 354] on input "[DATE]" at bounding box center [113, 349] width 134 height 28
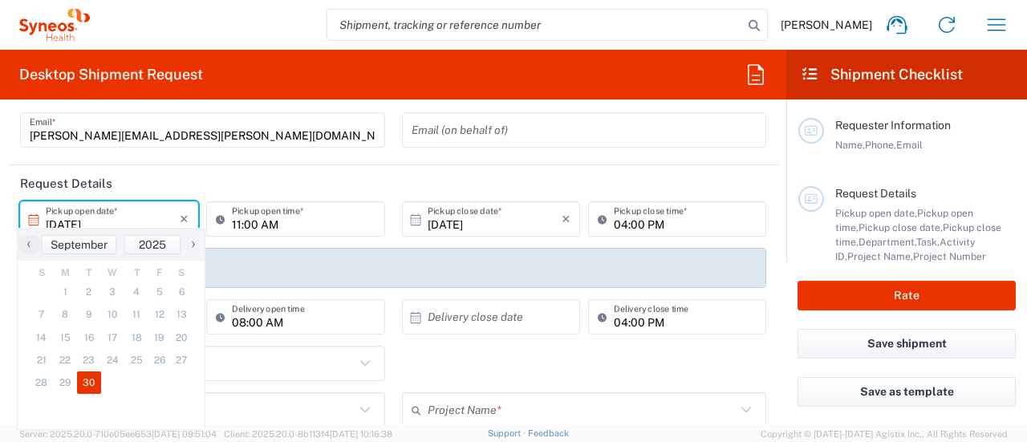
scroll to position [108, 0]
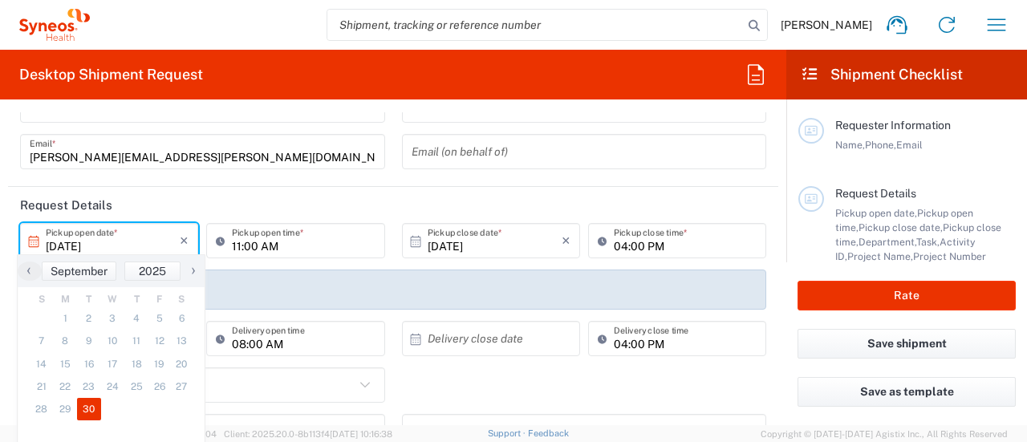
click at [242, 245] on input "11:00 AM" at bounding box center [303, 241] width 143 height 28
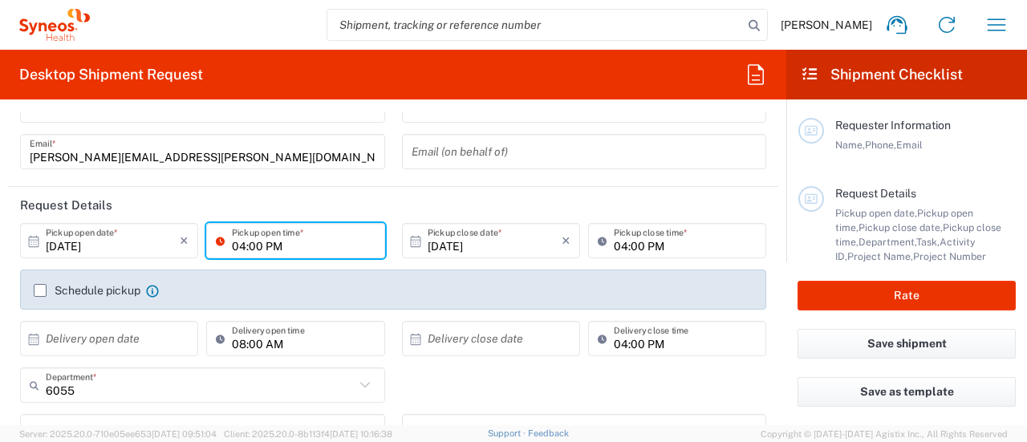
type input "04:00 PM"
click at [511, 248] on input "04:00 PM" at bounding box center [685, 241] width 143 height 28
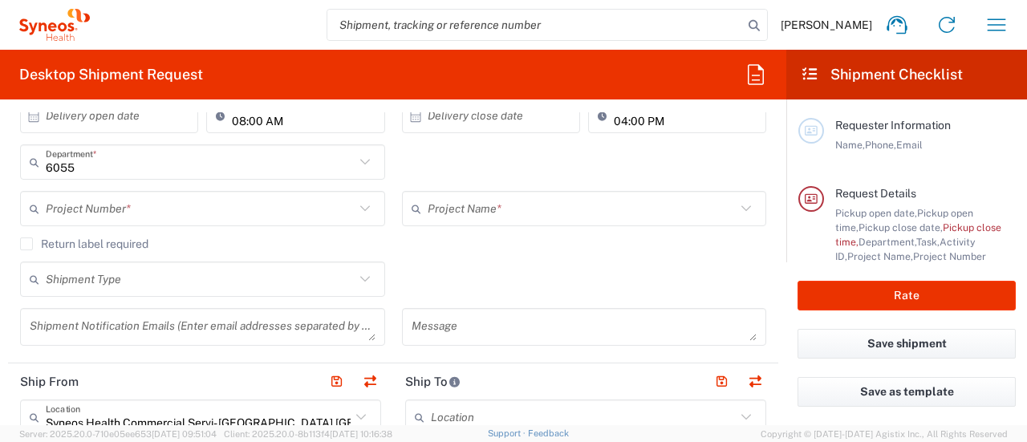
scroll to position [339, 0]
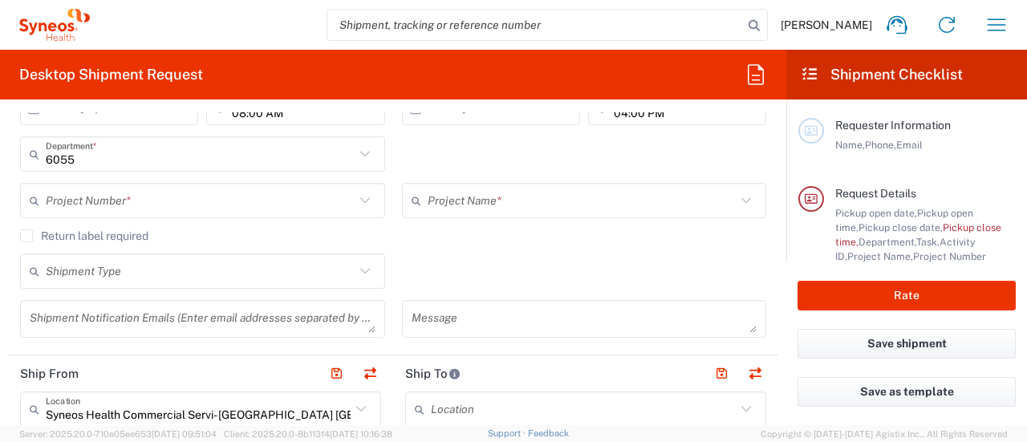
type input "06:00 PM"
click at [238, 206] on input "text" at bounding box center [200, 201] width 309 height 28
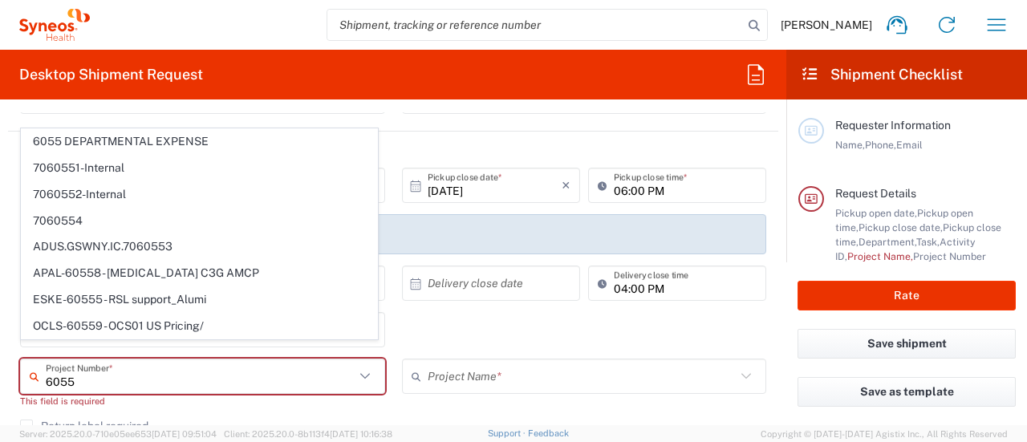
scroll to position [154, 0]
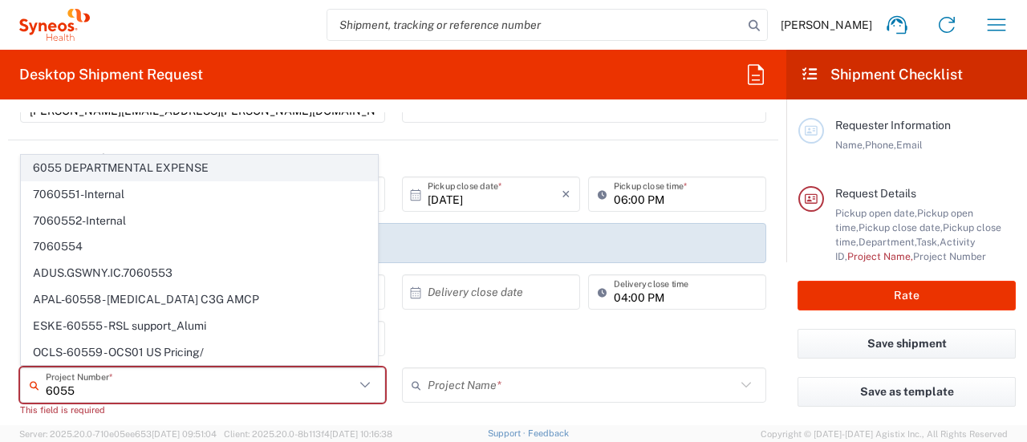
click at [240, 168] on span "6055 DEPARTMENTAL EXPENSE" at bounding box center [199, 168] width 355 height 25
type input "6055 DEPARTMENTAL EXPENSE"
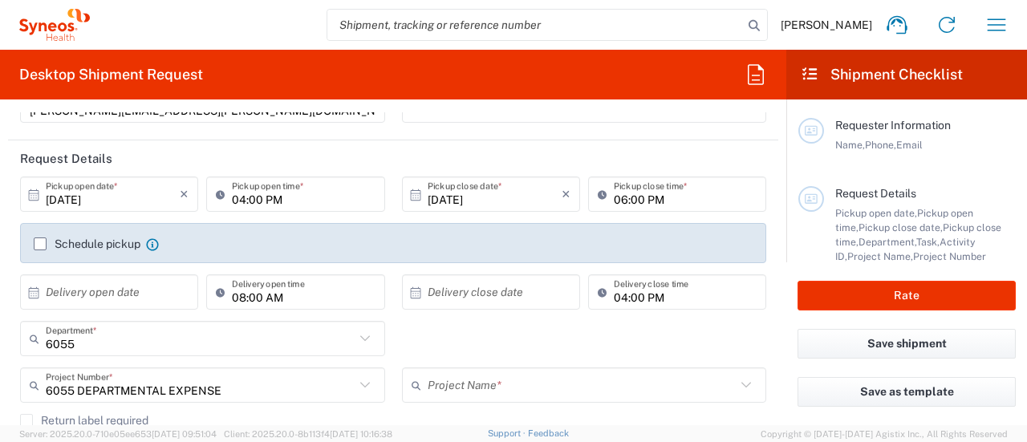
type input "6055 DEPARTMENTAL EXPENSE"
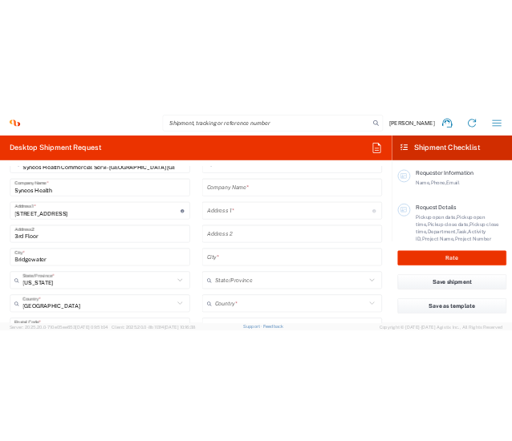
scroll to position [0, 0]
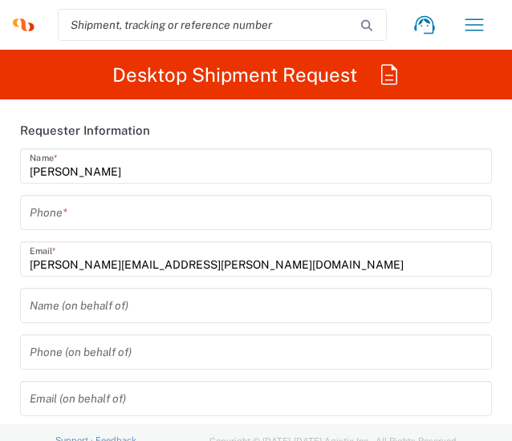
click at [318, 222] on input "tel" at bounding box center [256, 213] width 453 height 28
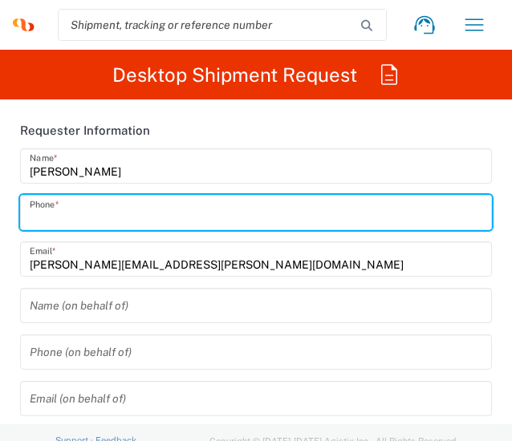
type input "7325374995"
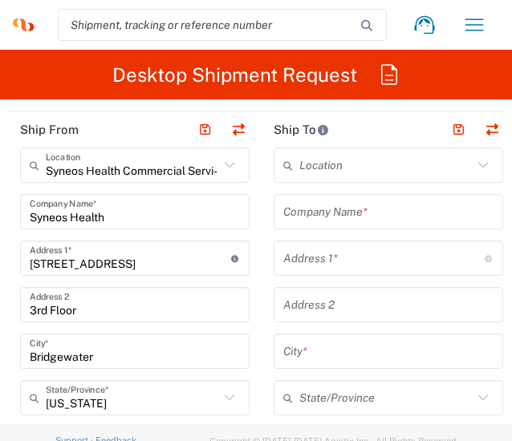
scroll to position [1029, 0]
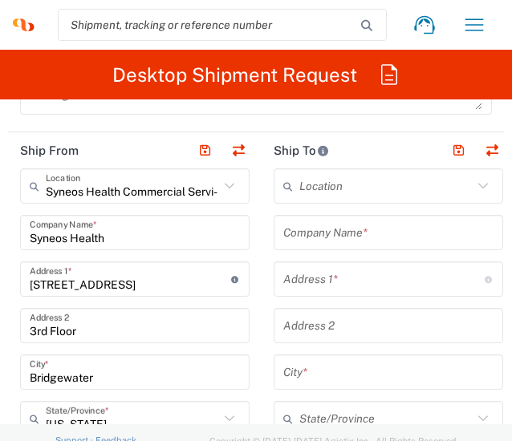
click at [337, 239] on input "text" at bounding box center [388, 233] width 210 height 28
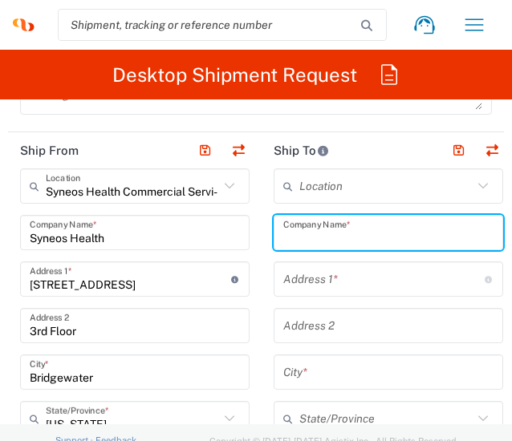
paste input "c/o Alliance Exposition"
type input "c/o Alliance Exposition"
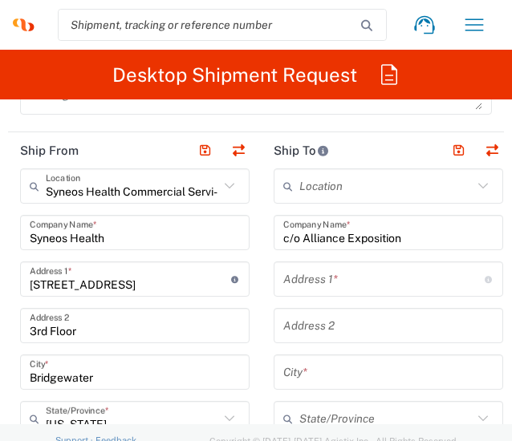
click at [387, 285] on input "text" at bounding box center [383, 280] width 201 height 28
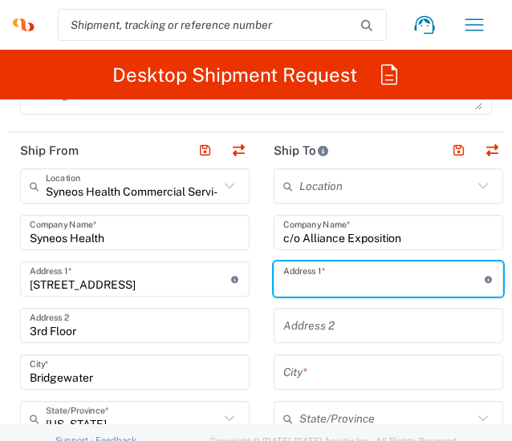
paste input "[STREET_ADDRESS]"
type input "[STREET_ADDRESS]"
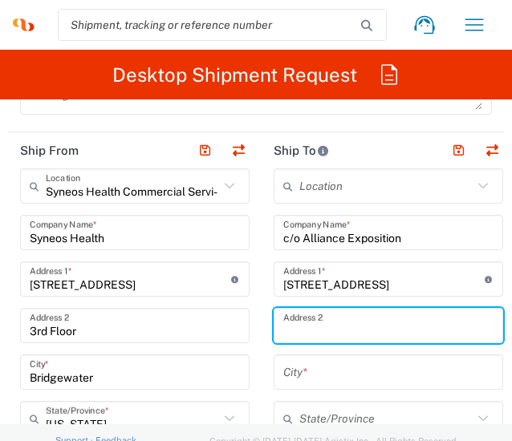
click at [311, 315] on input "text" at bounding box center [388, 326] width 210 height 28
paste input "Bldg G, Ste 200"
type input "Bldg G, Ste 200"
click at [305, 371] on input "text" at bounding box center [388, 373] width 210 height 28
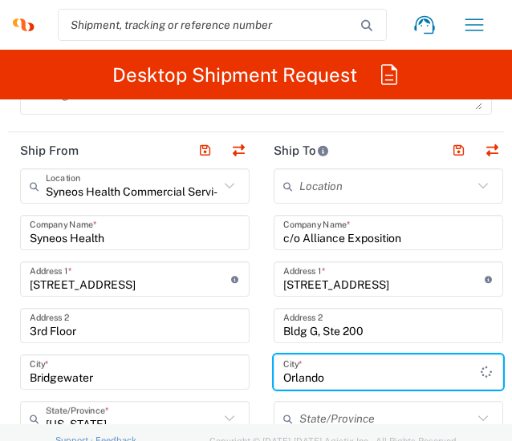
type input "Orlando"
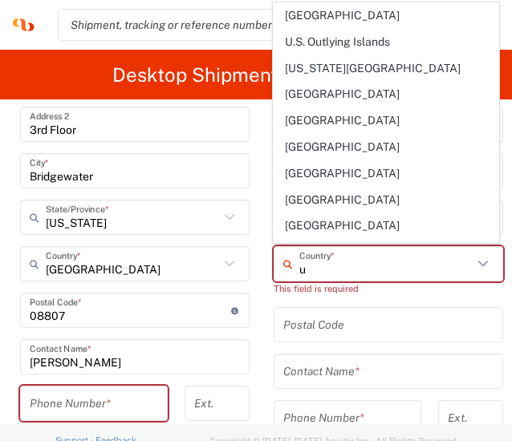
scroll to position [1674, 0]
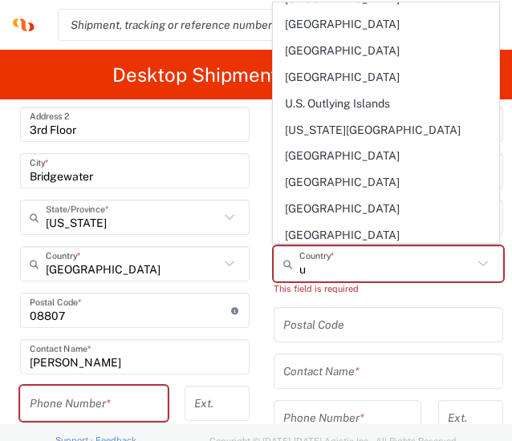
click at [352, 250] on span "[GEOGRAPHIC_DATA]" at bounding box center [386, 262] width 225 height 25
type input "[GEOGRAPHIC_DATA]"
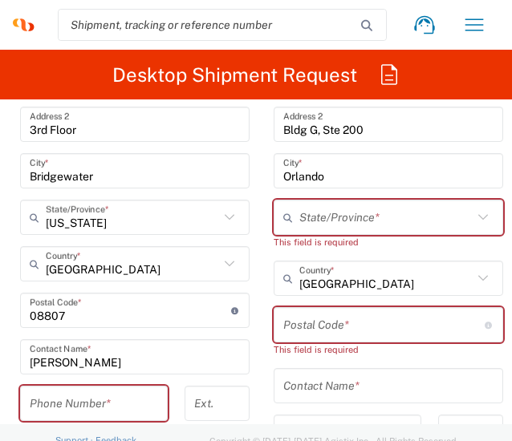
click at [339, 219] on input "text" at bounding box center [385, 218] width 173 height 28
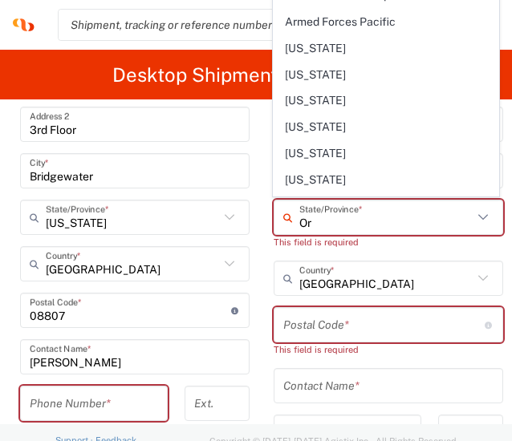
type input "O"
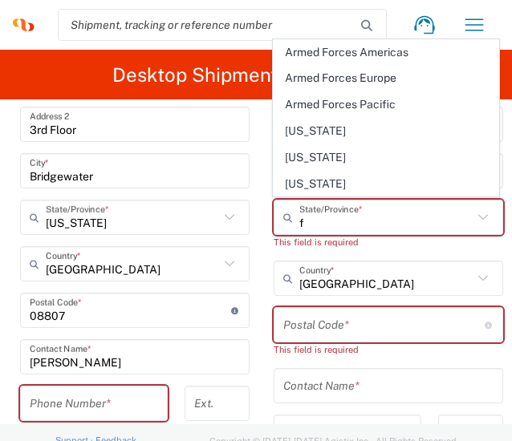
click at [326, 193] on span "[US_STATE]" at bounding box center [386, 184] width 225 height 25
type input "[US_STATE]"
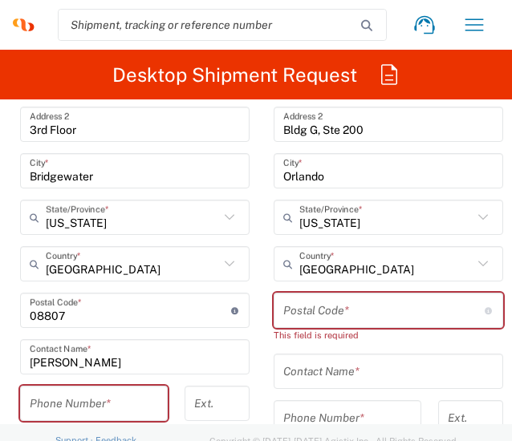
click at [345, 303] on input "undefined" at bounding box center [383, 311] width 201 height 28
paste input "32822"
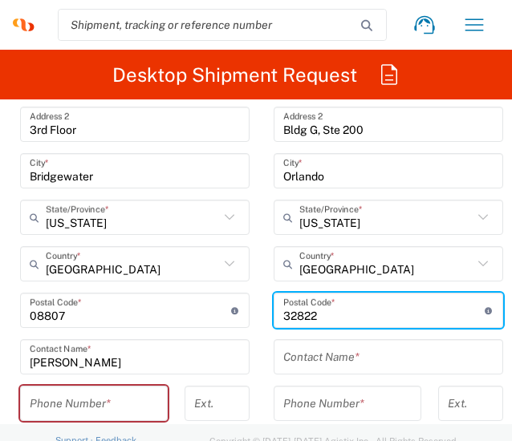
scroll to position [1297, 0]
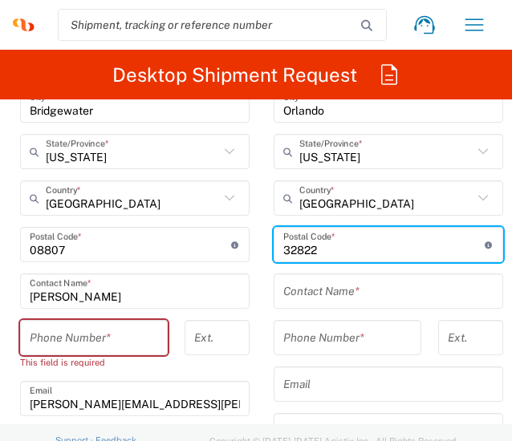
type input "32822"
click at [82, 344] on input "tel" at bounding box center [94, 338] width 128 height 28
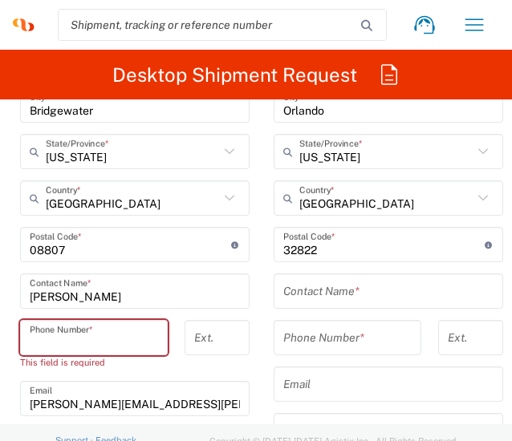
type input "7325374995"
type input "[PERSON_NAME][EMAIL_ADDRESS][PERSON_NAME][DOMAIN_NAME]"
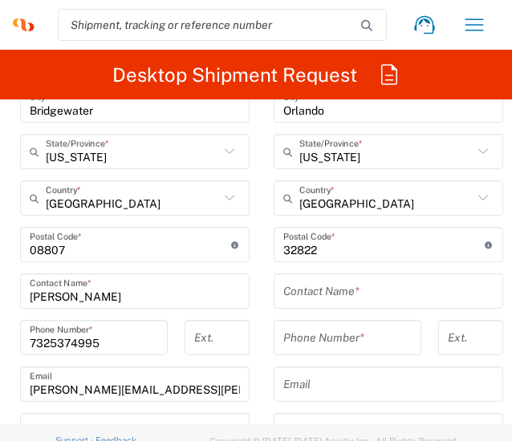
click at [320, 306] on div "Location [PERSON_NAME] LLC-[GEOGRAPHIC_DATA] [GEOGRAPHIC_DATA] [GEOGRAPHIC_DATA…" at bounding box center [388, 238] width 229 height 674
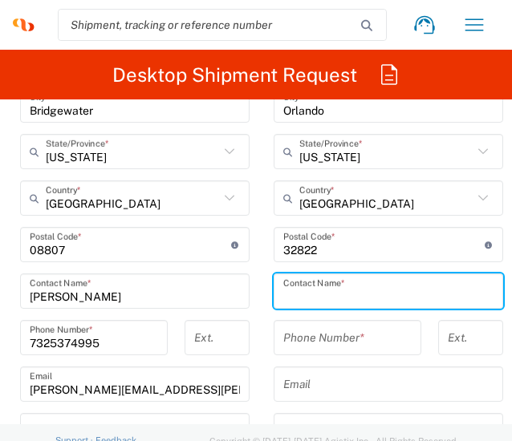
click at [305, 281] on input "text" at bounding box center [388, 292] width 210 height 28
drag, startPoint x: 351, startPoint y: 304, endPoint x: 316, endPoint y: 301, distance: 34.6
click at [316, 301] on input "[PERSON_NAME]" at bounding box center [388, 292] width 210 height 28
paste input "denfrau"
type input "[PERSON_NAME]"
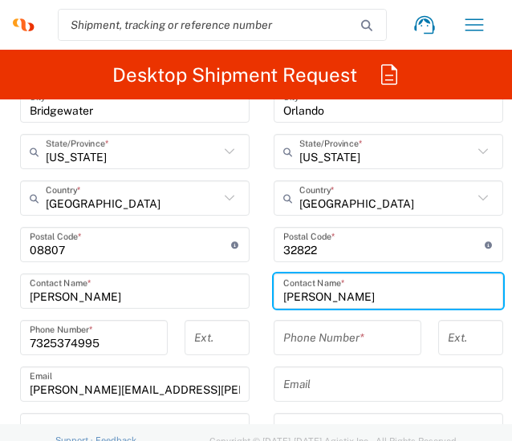
click at [315, 325] on input "tel" at bounding box center [347, 338] width 128 height 28
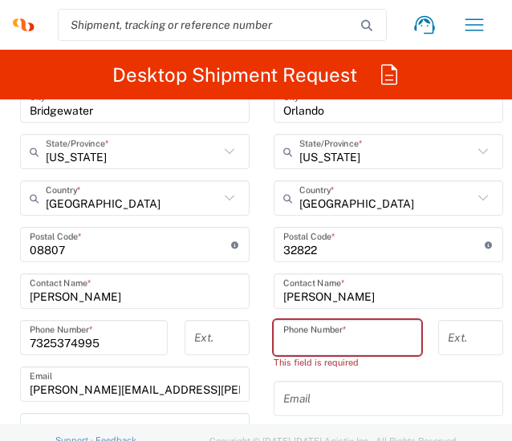
paste input "[PHONE_NUMBER]"
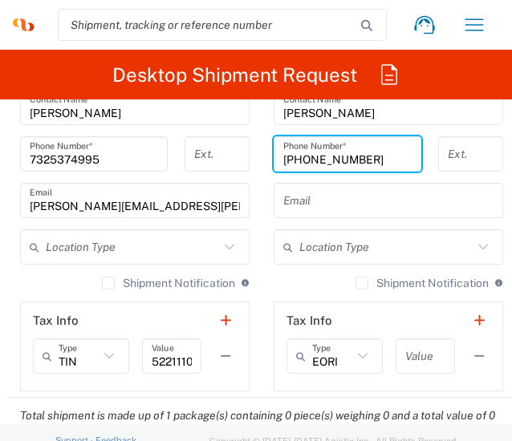
scroll to position [1488, 0]
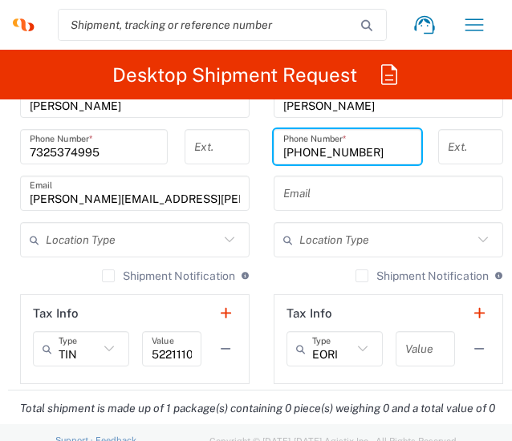
type input "[PHONE_NUMBER]"
click at [344, 190] on input "text" at bounding box center [388, 194] width 210 height 28
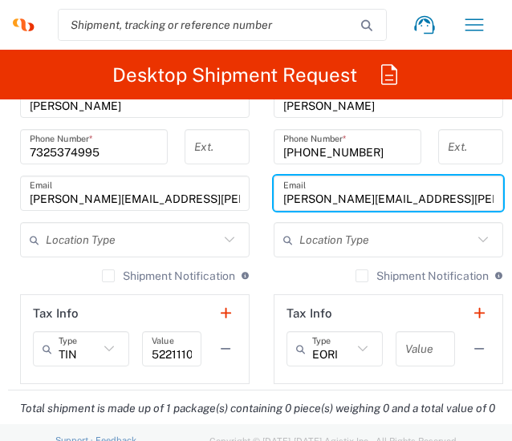
type input "[PERSON_NAME][EMAIL_ADDRESS][PERSON_NAME][DOMAIN_NAME]"
click at [104, 272] on label "Shipment Notification" at bounding box center [168, 276] width 133 height 13
click at [108, 276] on input "Shipment Notification" at bounding box center [108, 276] width 0 height 0
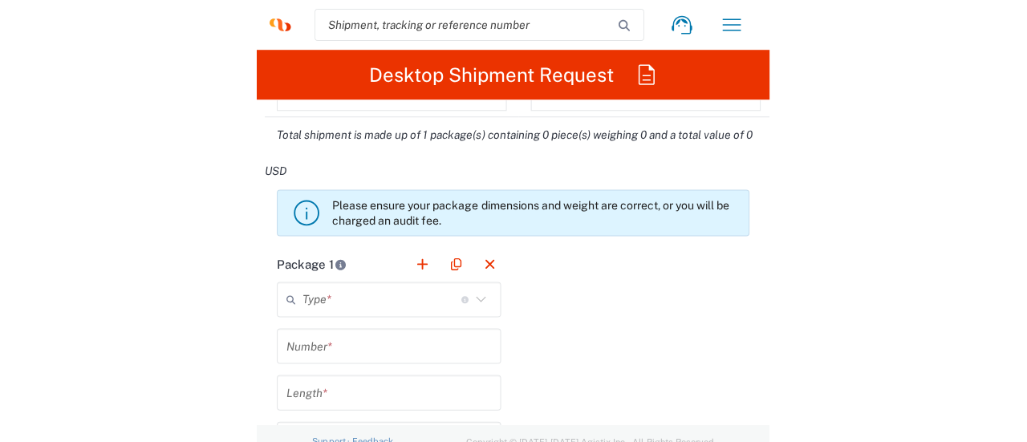
scroll to position [1789, 0]
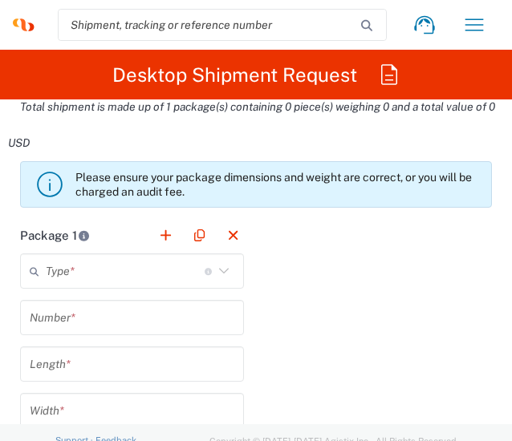
click at [175, 267] on input "text" at bounding box center [125, 272] width 159 height 28
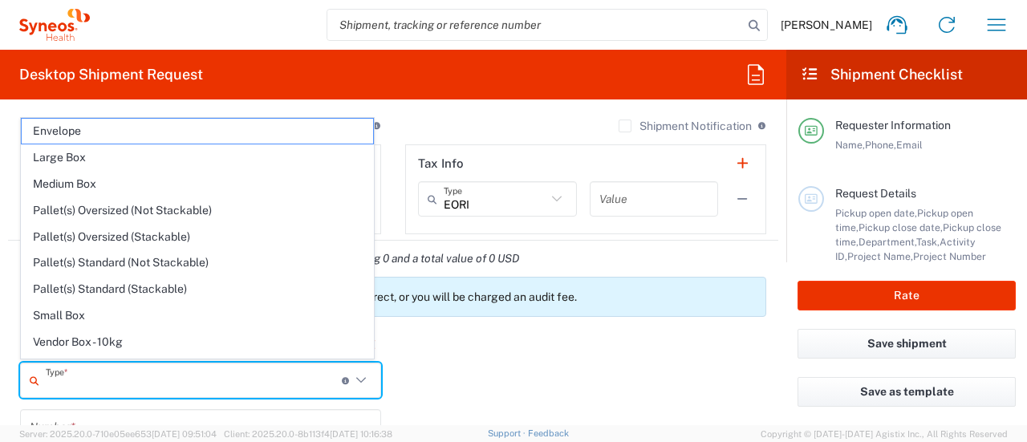
scroll to position [43, 0]
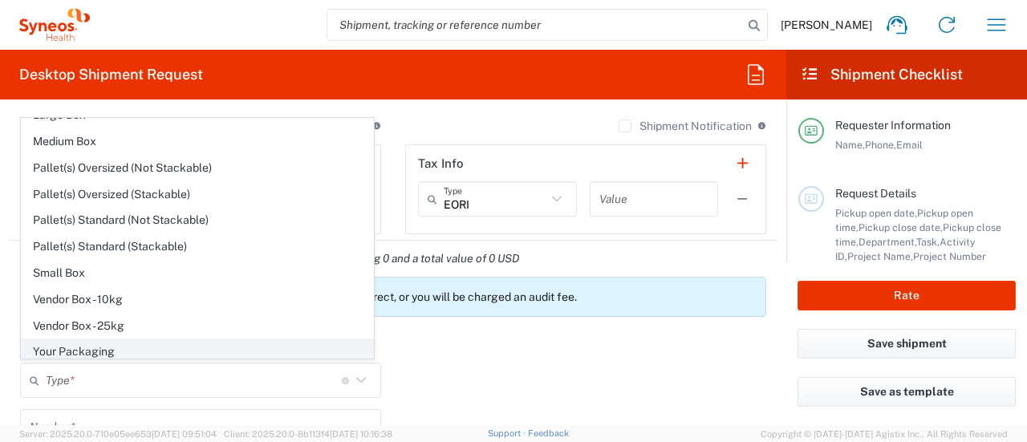
click at [122, 343] on span "Your Packaging" at bounding box center [197, 351] width 351 height 25
type input "Your Packaging"
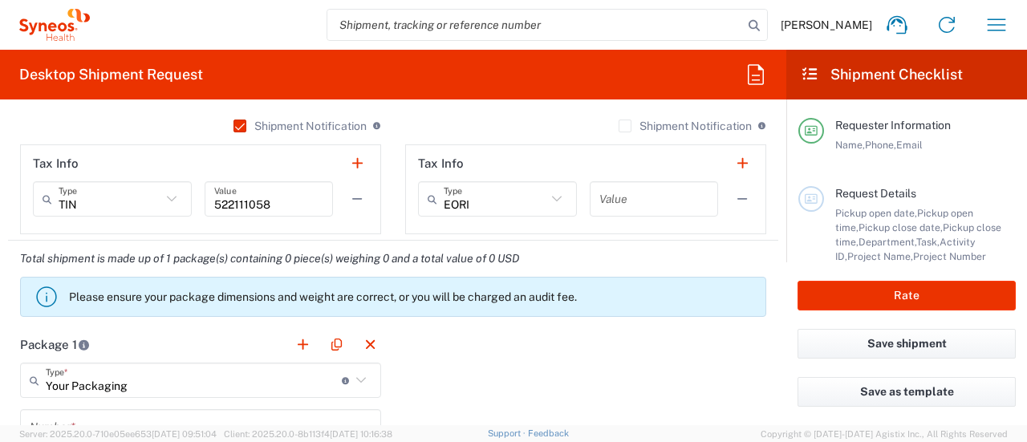
click at [511, 294] on div "Total shipment is made up of 1 package(s) containing 0 piece(s) weighing 0 and …" at bounding box center [393, 284] width 787 height 86
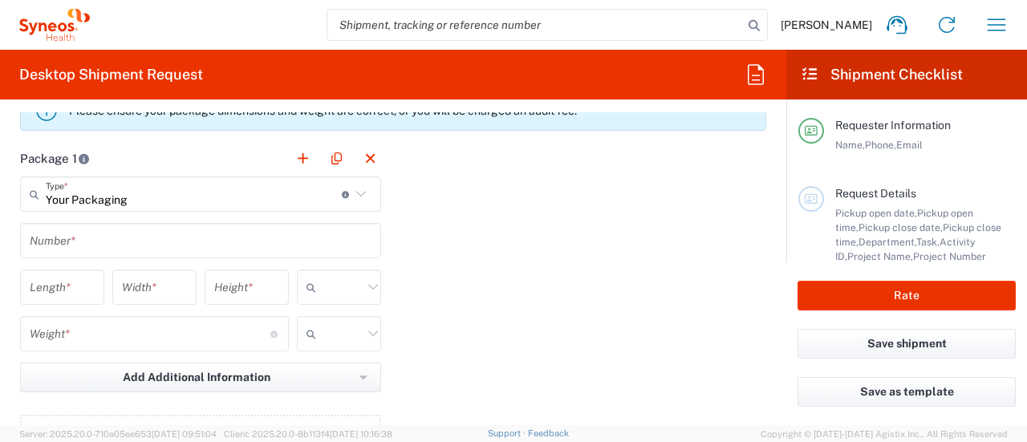
scroll to position [1365, 0]
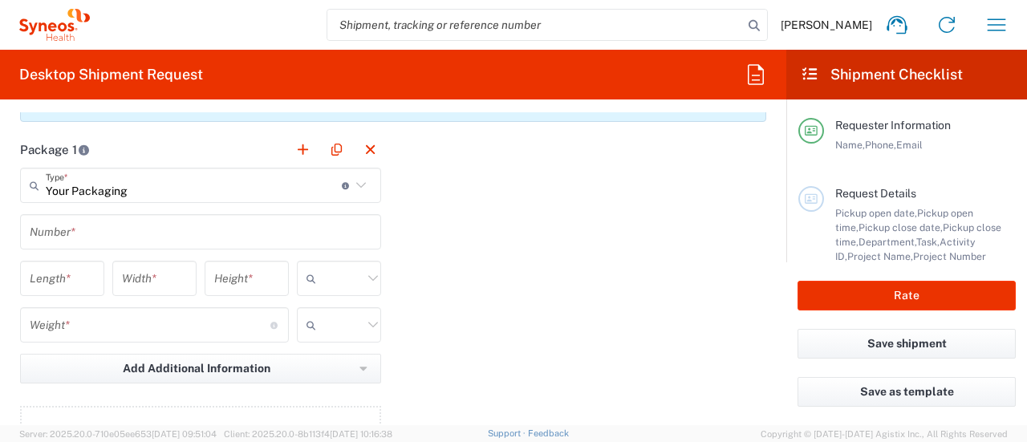
click at [167, 232] on input "text" at bounding box center [201, 232] width 342 height 28
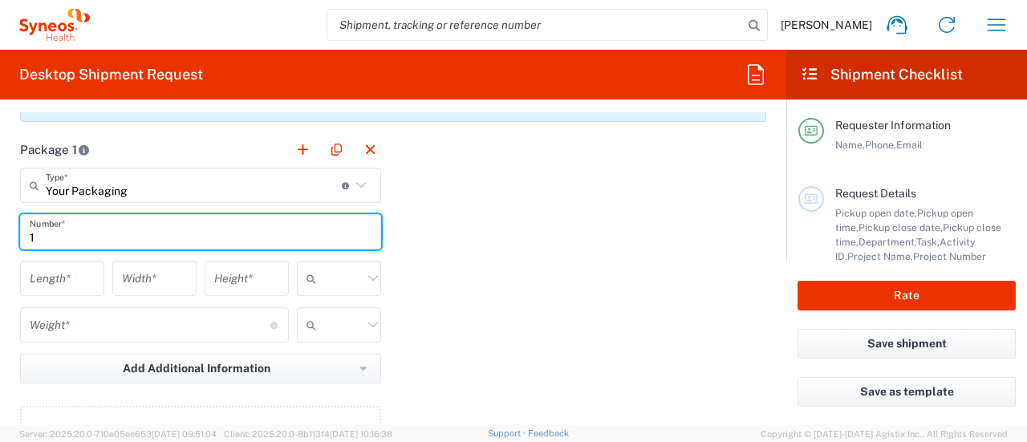
type input "1"
click at [74, 282] on input "number" at bounding box center [62, 279] width 65 height 28
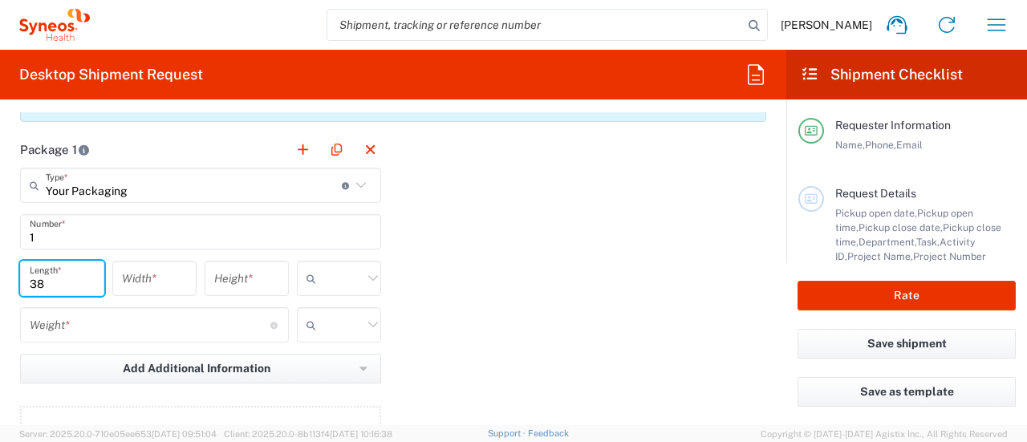
type input "38"
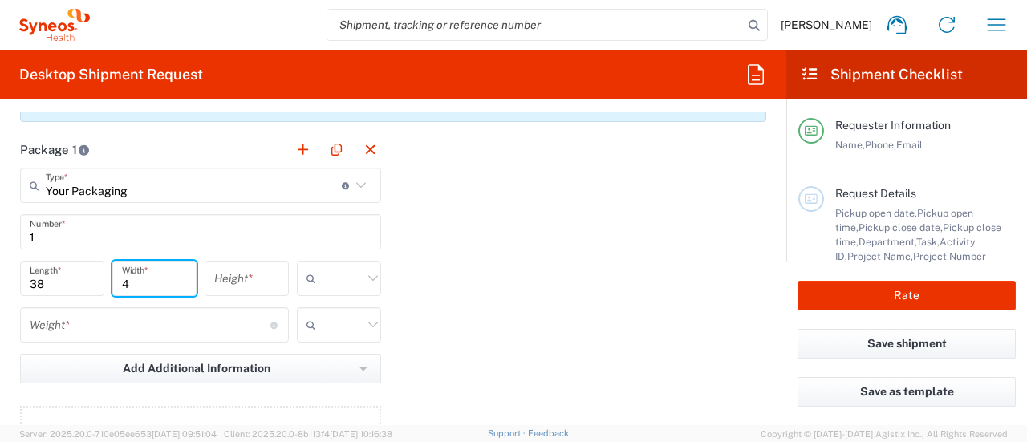
type input "4"
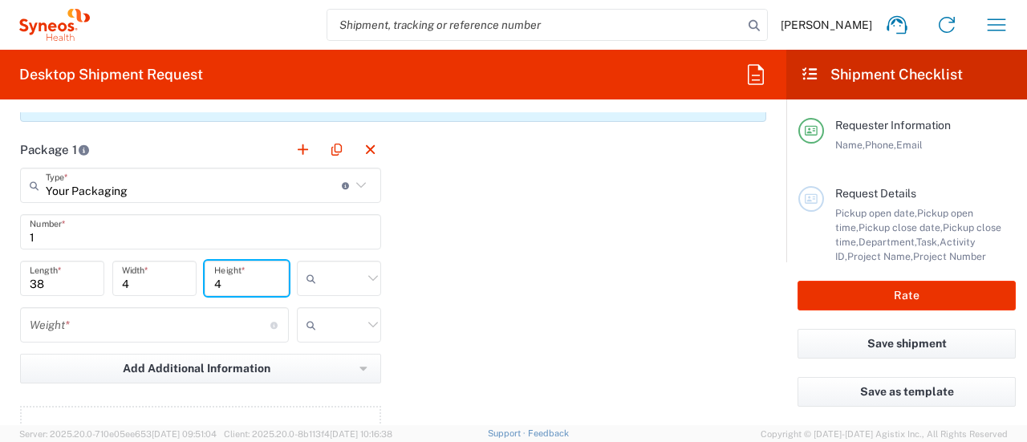
type input "4"
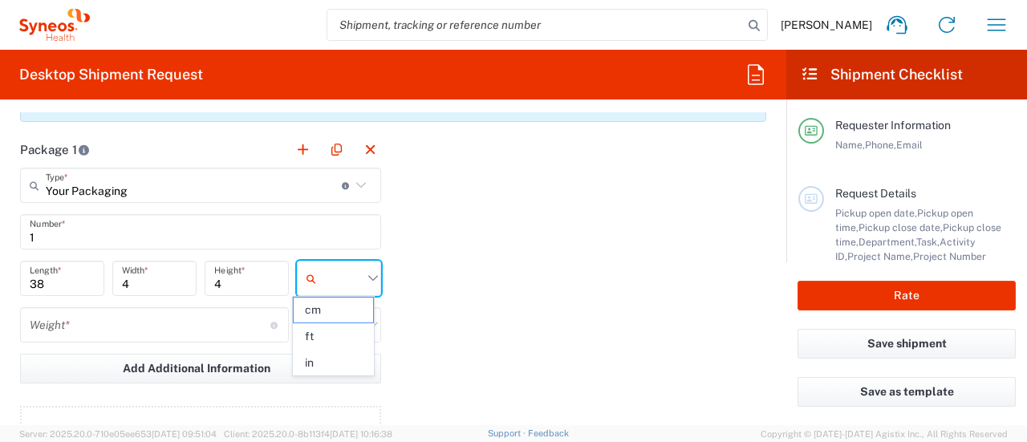
click at [326, 286] on input "text" at bounding box center [343, 279] width 40 height 26
click at [326, 363] on span "in" at bounding box center [333, 363] width 79 height 25
type input "in"
click at [104, 335] on input "number" at bounding box center [150, 325] width 241 height 28
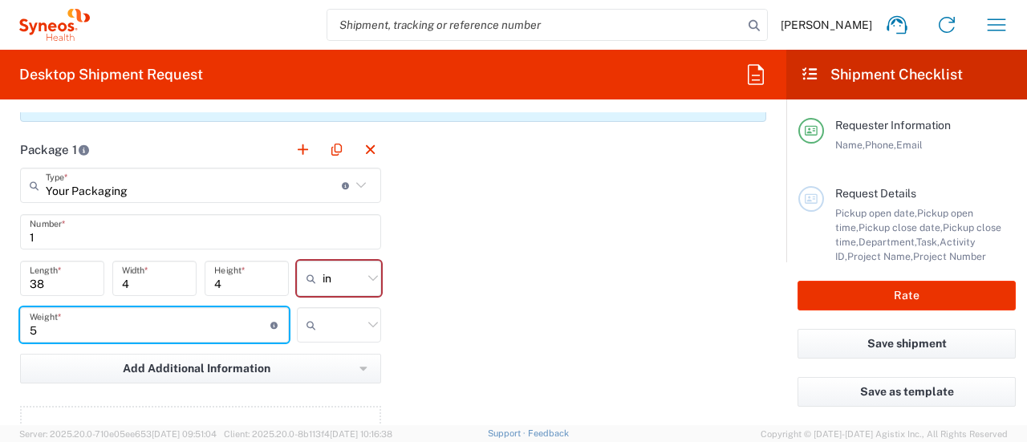
type input "5"
click at [338, 321] on input "text" at bounding box center [343, 325] width 40 height 26
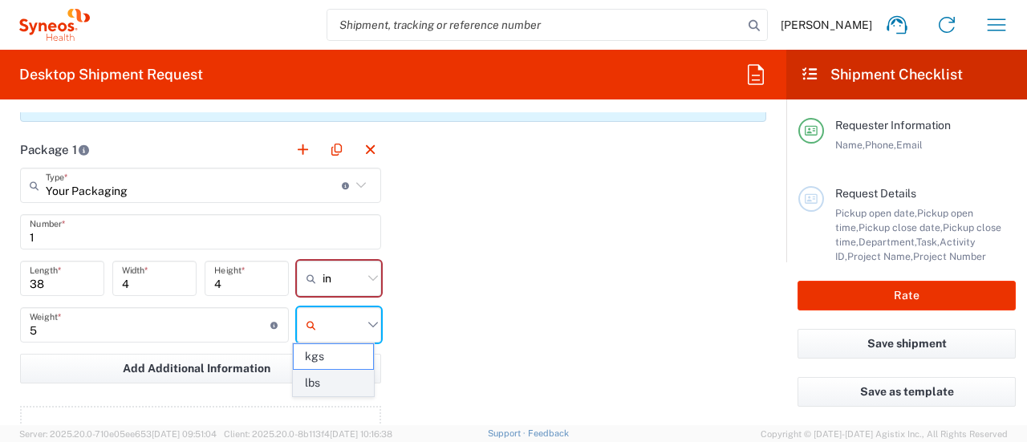
click at [346, 378] on span "lbs" at bounding box center [333, 383] width 79 height 25
type input "lbs"
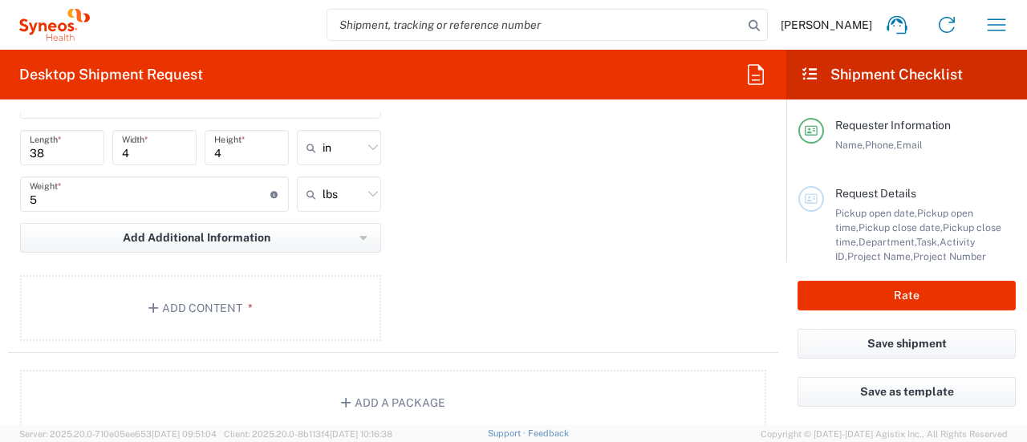
scroll to position [1508, 0]
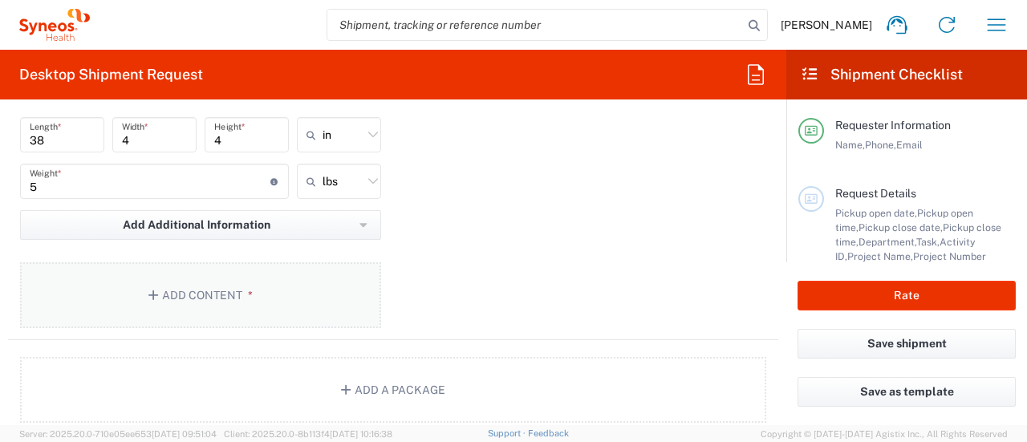
click at [185, 290] on button "Add Content *" at bounding box center [200, 295] width 361 height 66
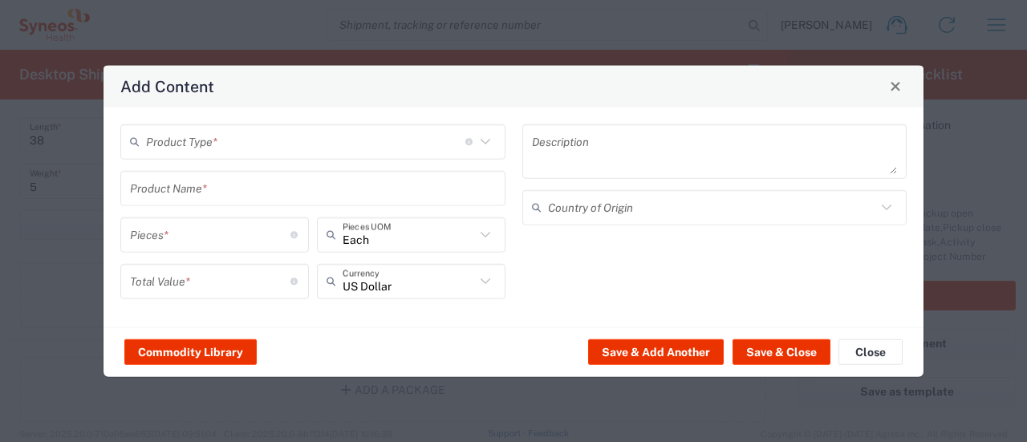
click at [242, 137] on input "text" at bounding box center [305, 142] width 319 height 28
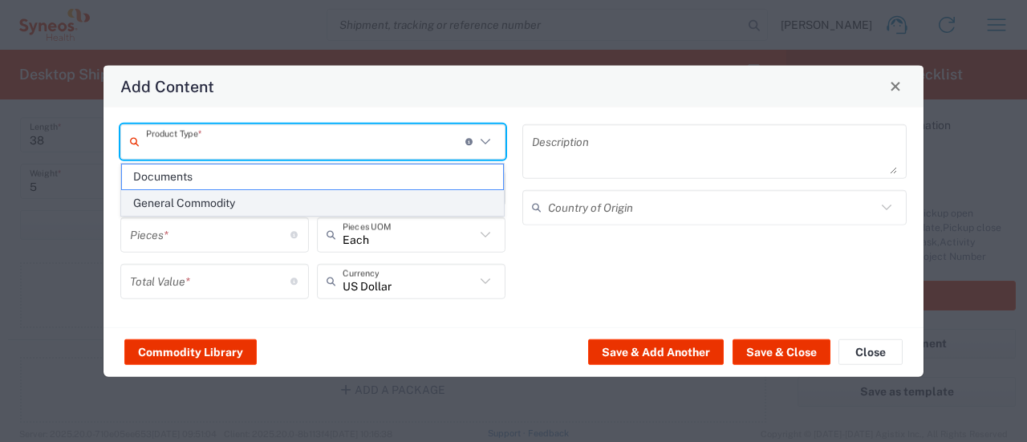
click at [222, 197] on span "General Commodity" at bounding box center [313, 203] width 382 height 25
type input "General Commodity"
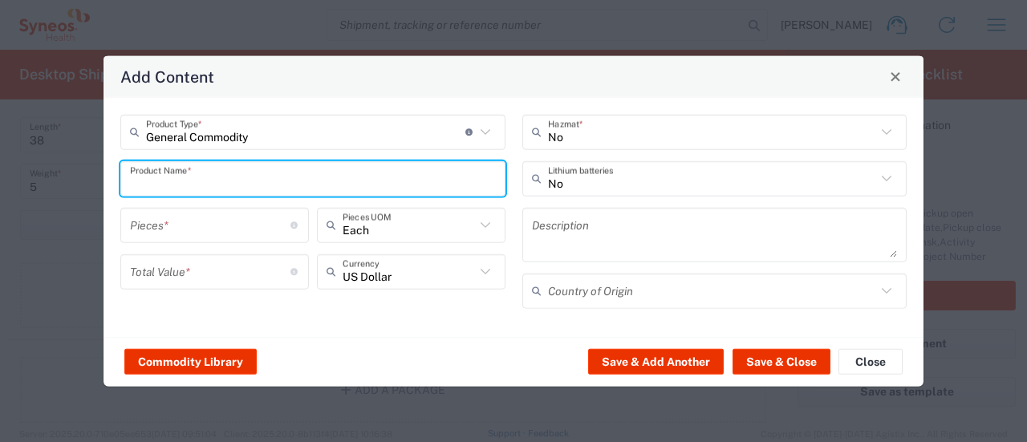
click at [207, 181] on input "text" at bounding box center [313, 178] width 366 height 28
type input "Easels"
click at [193, 233] on input "number" at bounding box center [210, 225] width 160 height 28
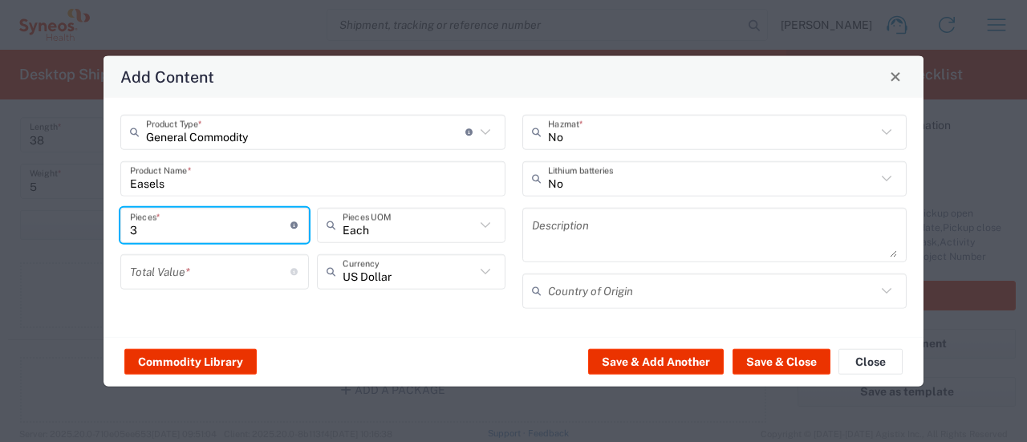
type input "3"
click at [190, 268] on input "number" at bounding box center [210, 272] width 160 height 28
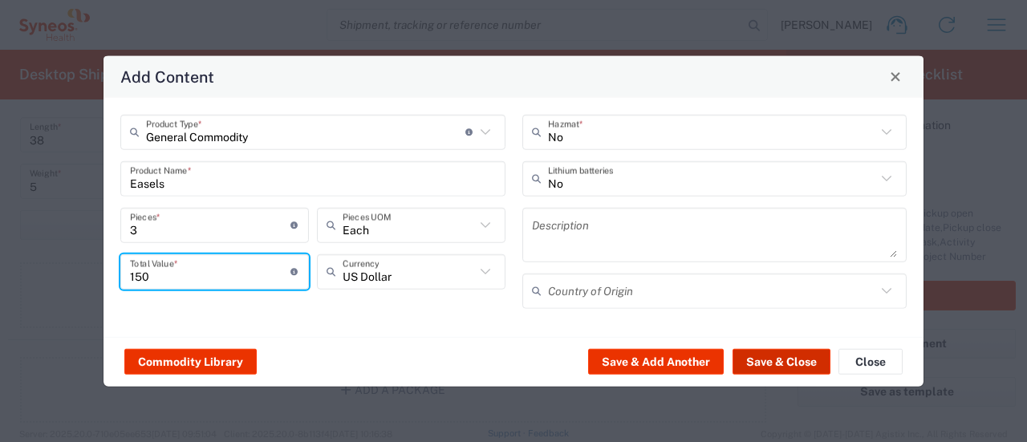
type input "150"
click at [511, 354] on button "Save & Close" at bounding box center [782, 362] width 98 height 26
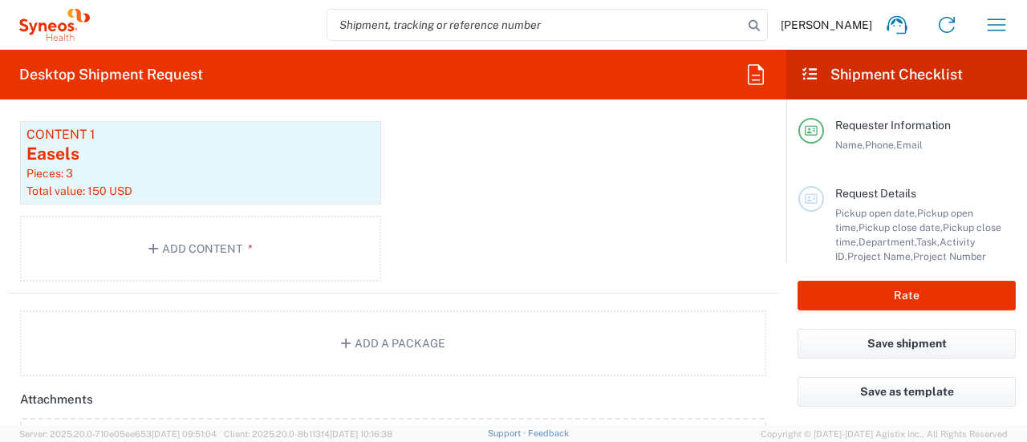
scroll to position [1658, 0]
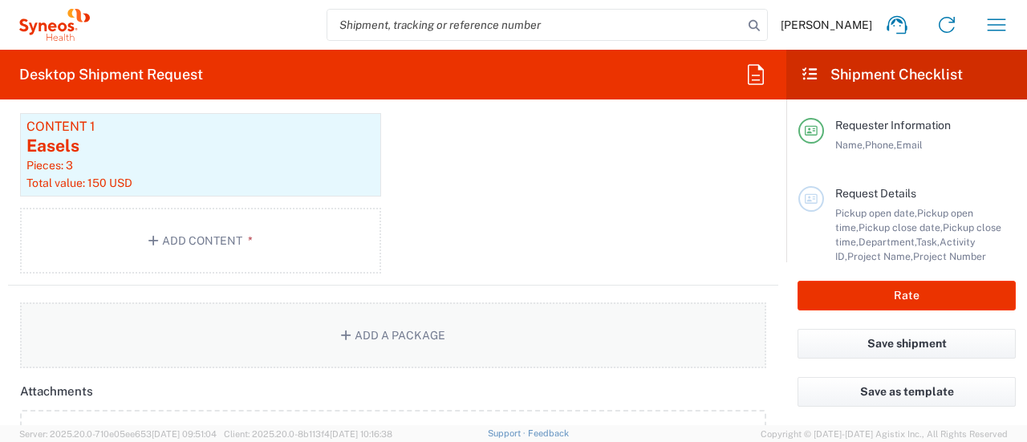
click at [477, 308] on button "Add a Package" at bounding box center [393, 335] width 746 height 66
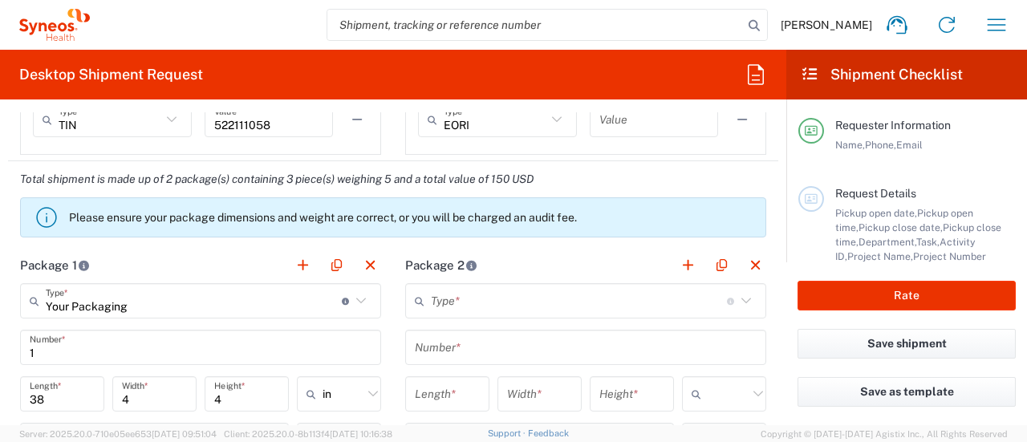
scroll to position [1245, 0]
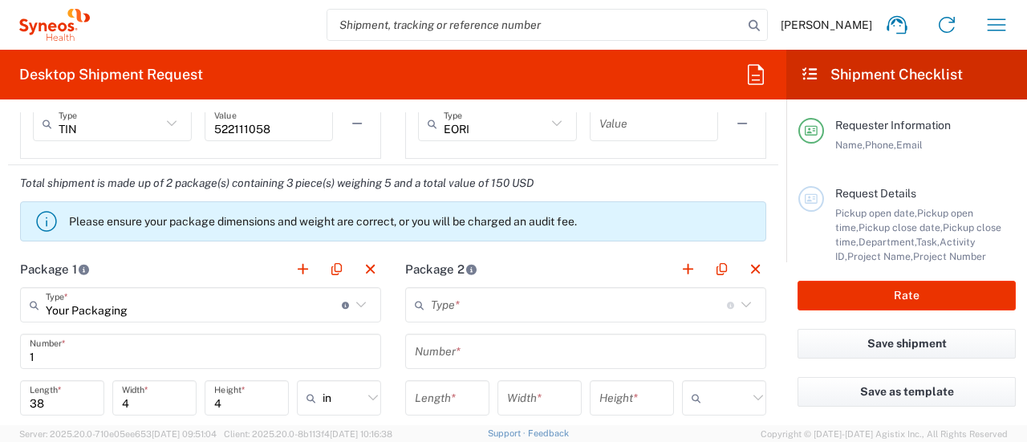
click at [511, 303] on input "text" at bounding box center [579, 305] width 296 height 28
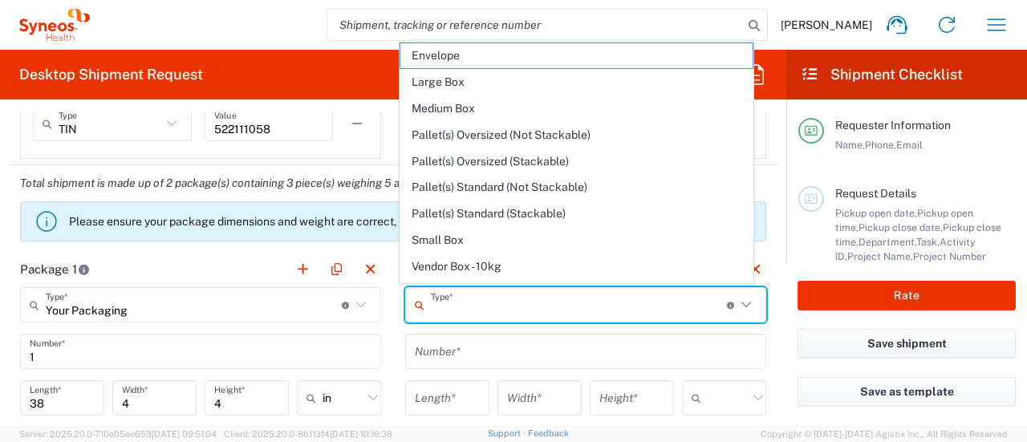
scroll to position [43, 0]
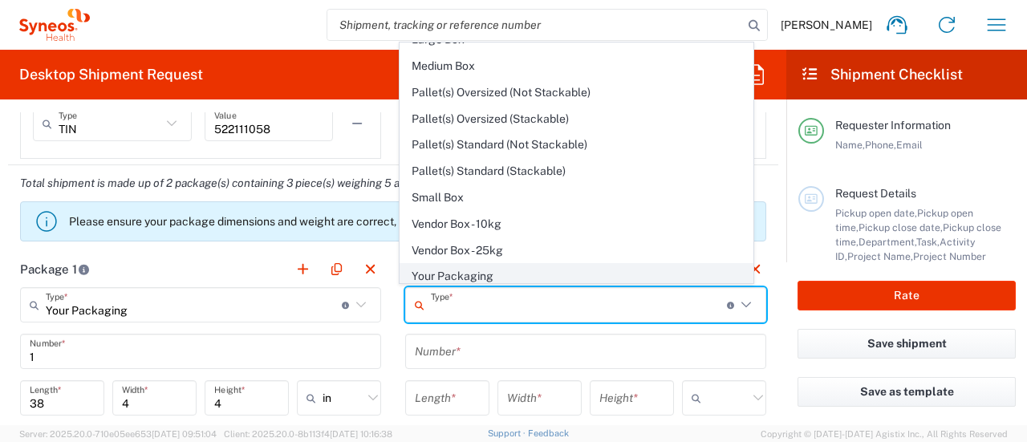
click at [502, 270] on span "Your Packaging" at bounding box center [575, 276] width 351 height 25
type input "Your Packaging"
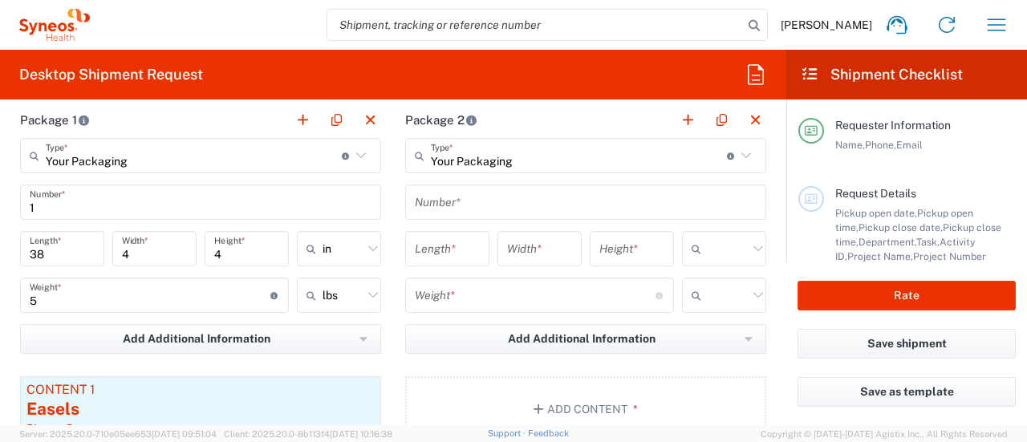
scroll to position [1422, 0]
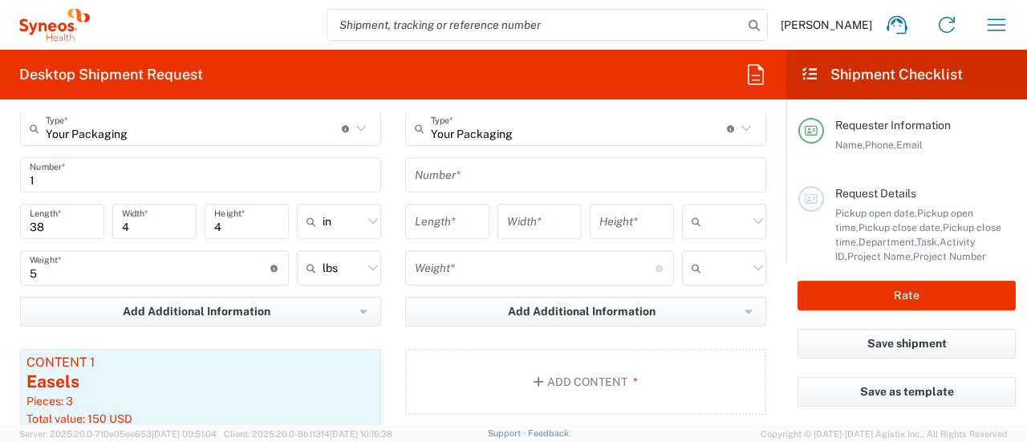
click at [453, 171] on input "text" at bounding box center [586, 175] width 342 height 28
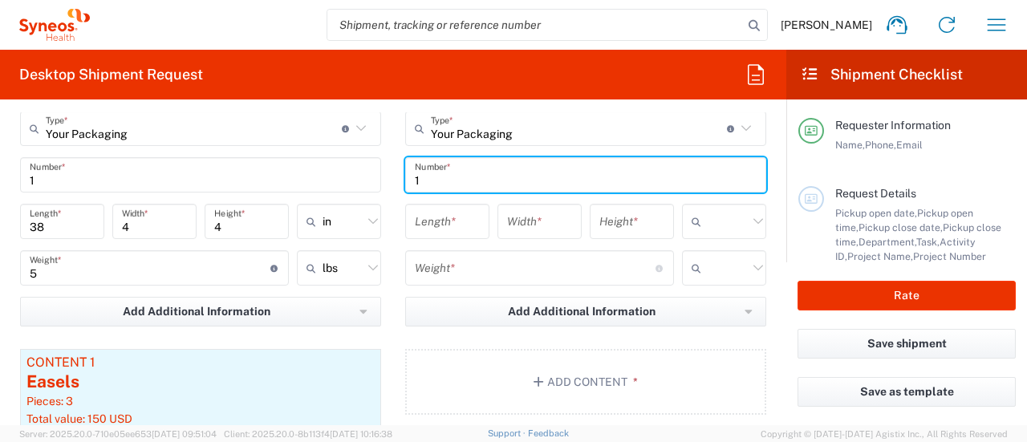
type input "1"
click at [438, 222] on input "number" at bounding box center [447, 222] width 65 height 28
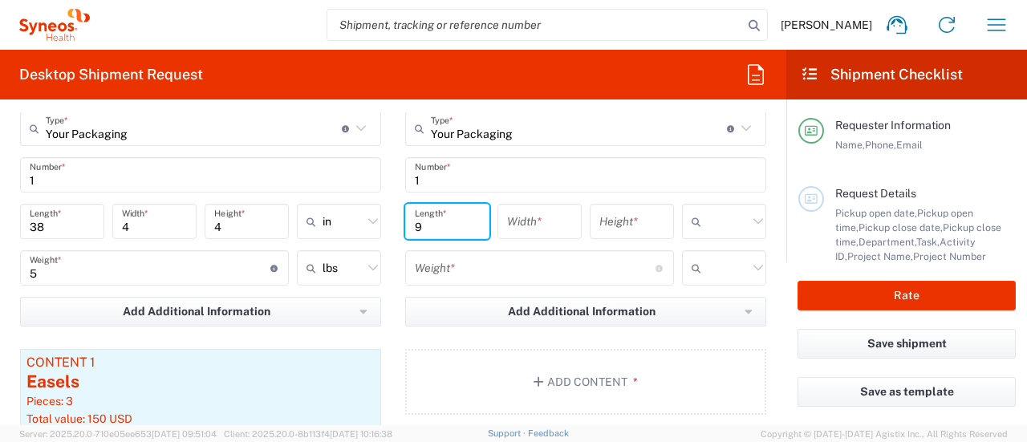
type input "9"
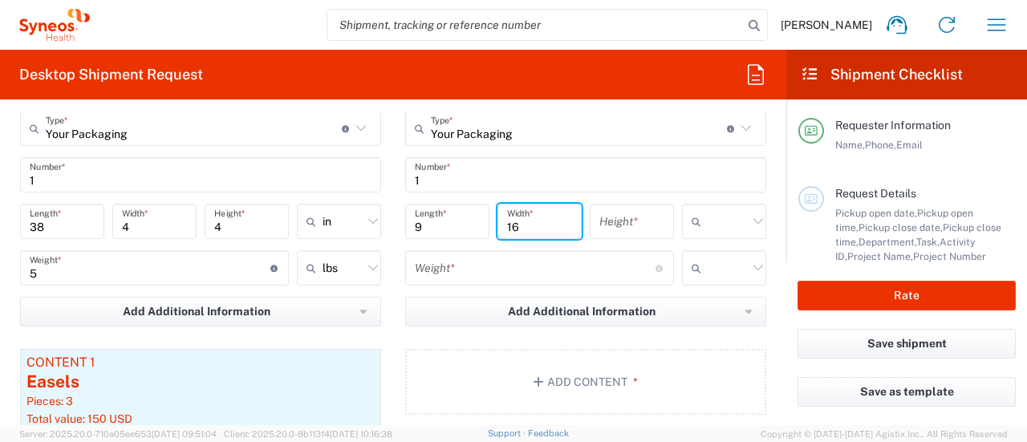
type input "16"
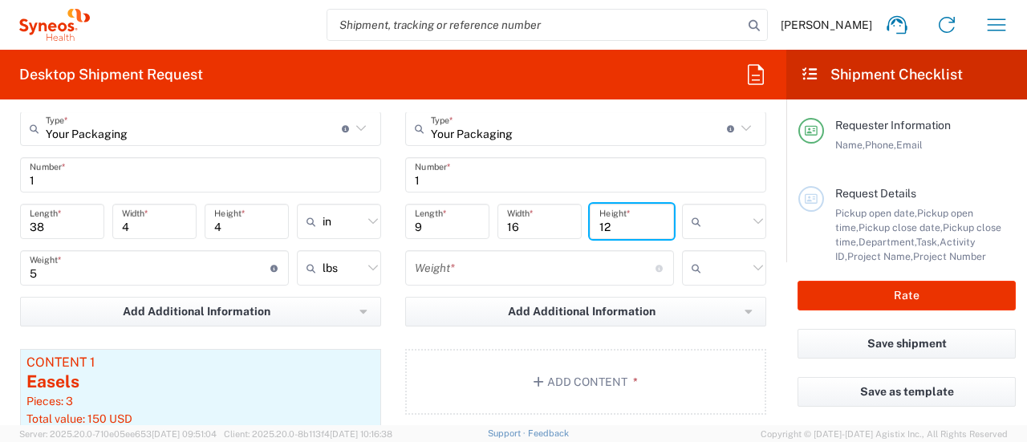
type input "12"
click at [511, 225] on input "text" at bounding box center [728, 222] width 40 height 26
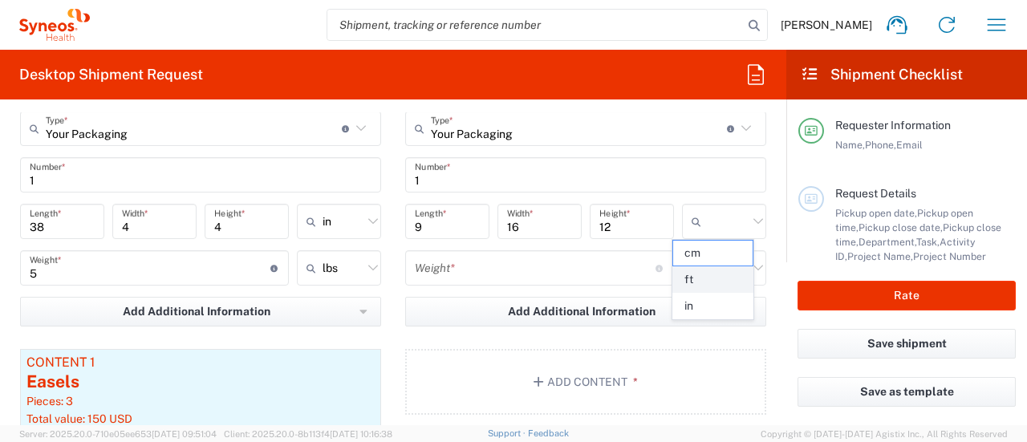
click at [511, 281] on span "ft" at bounding box center [712, 279] width 79 height 25
type input "ft"
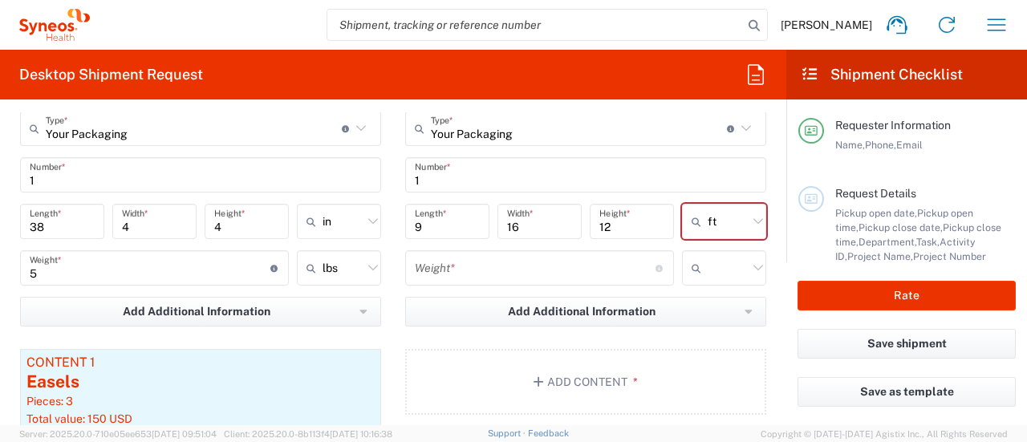
click at [511, 276] on input "number" at bounding box center [535, 268] width 241 height 28
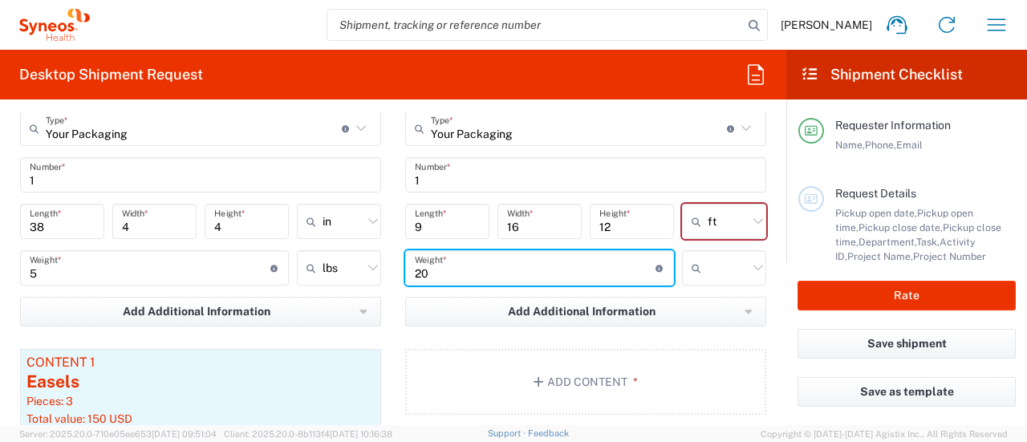
type input "20"
click at [511, 258] on input "text" at bounding box center [728, 268] width 40 height 26
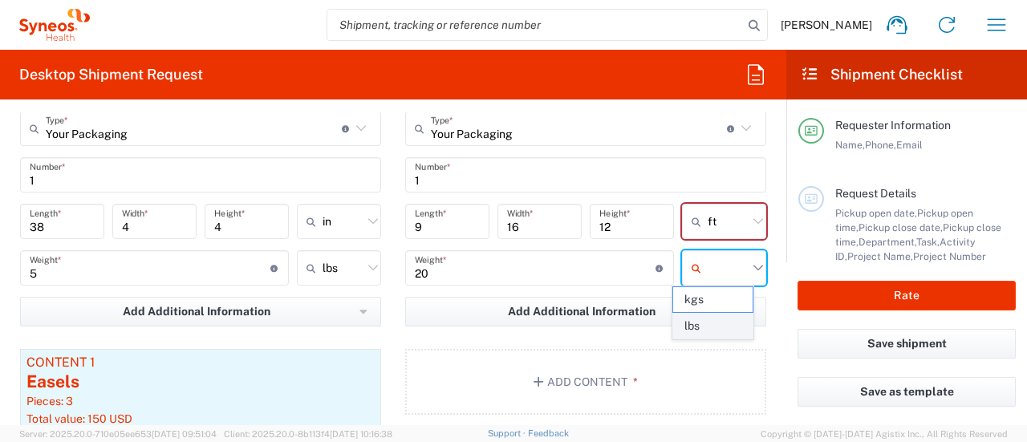
click at [511, 323] on span "lbs" at bounding box center [712, 326] width 79 height 25
type input "lbs"
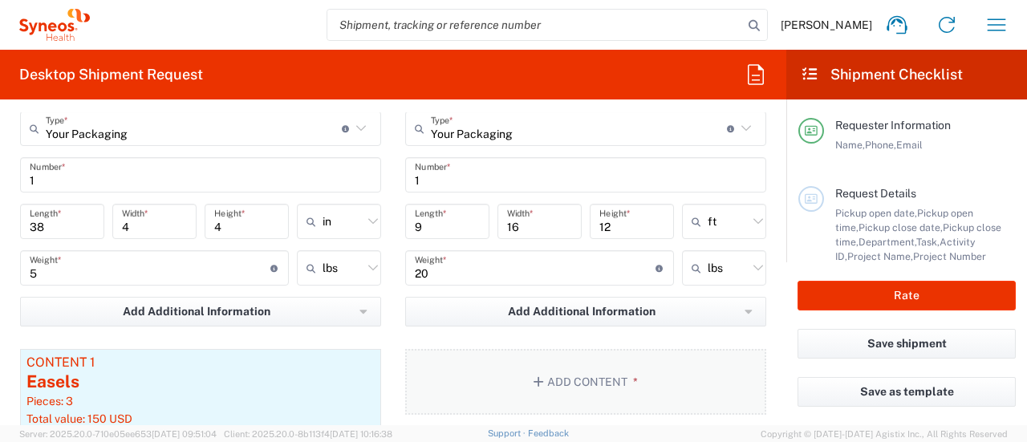
click at [511, 384] on button "Add Content *" at bounding box center [585, 382] width 361 height 66
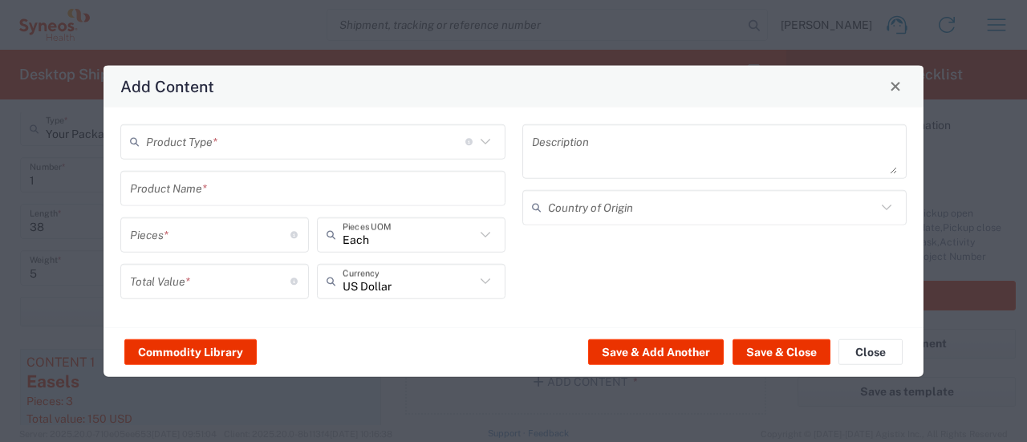
click at [315, 139] on input "text" at bounding box center [305, 142] width 319 height 28
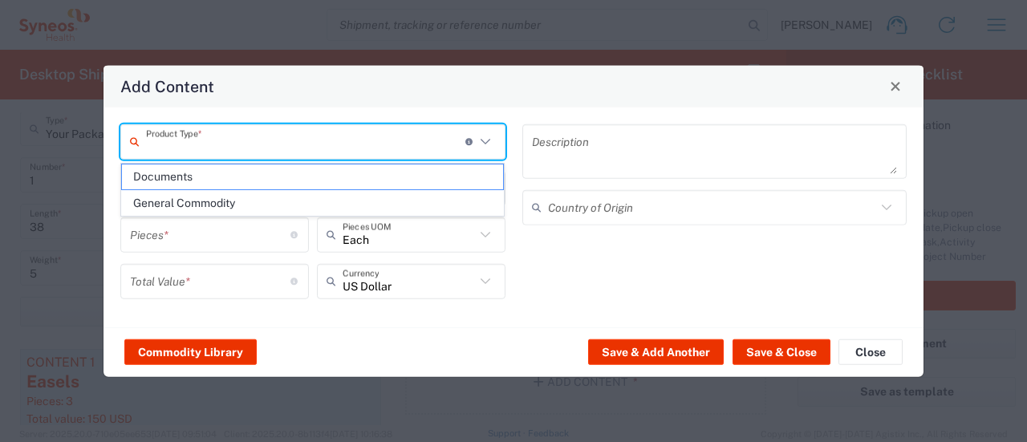
drag, startPoint x: 286, startPoint y: 205, endPoint x: 274, endPoint y: 198, distance: 13.6
click at [286, 202] on span "General Commodity" at bounding box center [313, 203] width 382 height 25
type input "General Commodity"
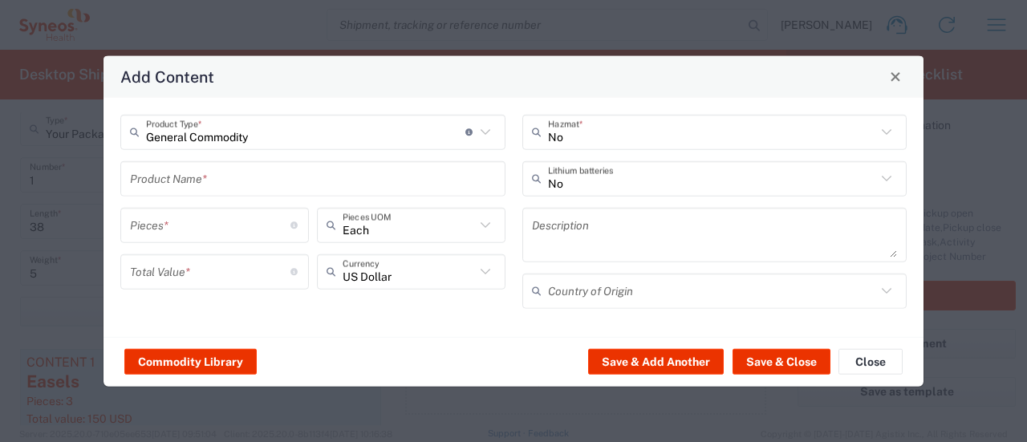
click at [225, 184] on input "text" at bounding box center [313, 178] width 366 height 28
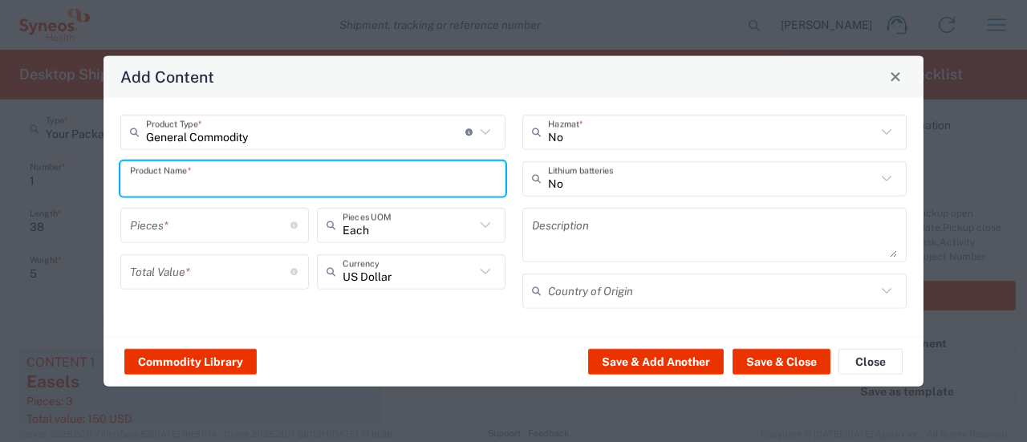
click at [225, 184] on input "text" at bounding box center [313, 178] width 366 height 28
type input "Journals"
click at [210, 229] on input "number" at bounding box center [210, 225] width 160 height 28
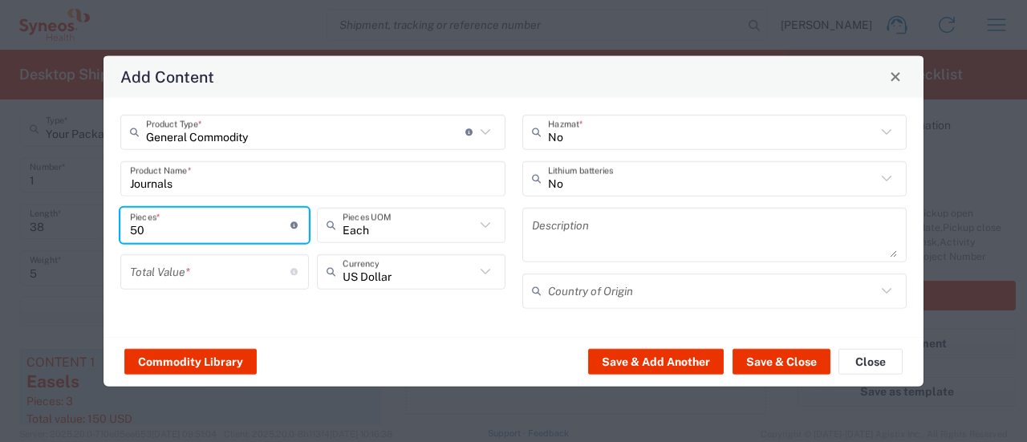
type input "50"
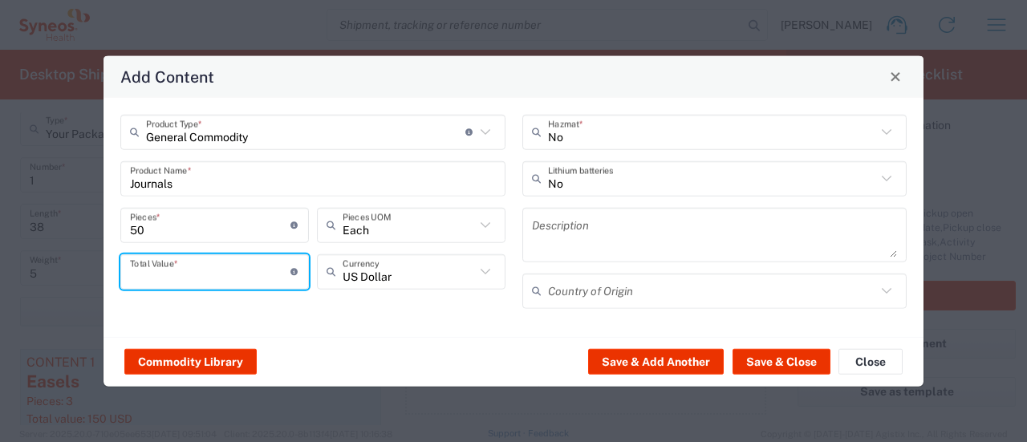
click at [210, 273] on input "number" at bounding box center [210, 272] width 160 height 28
type input "250"
click at [511, 362] on button "Save & Close" at bounding box center [782, 362] width 98 height 26
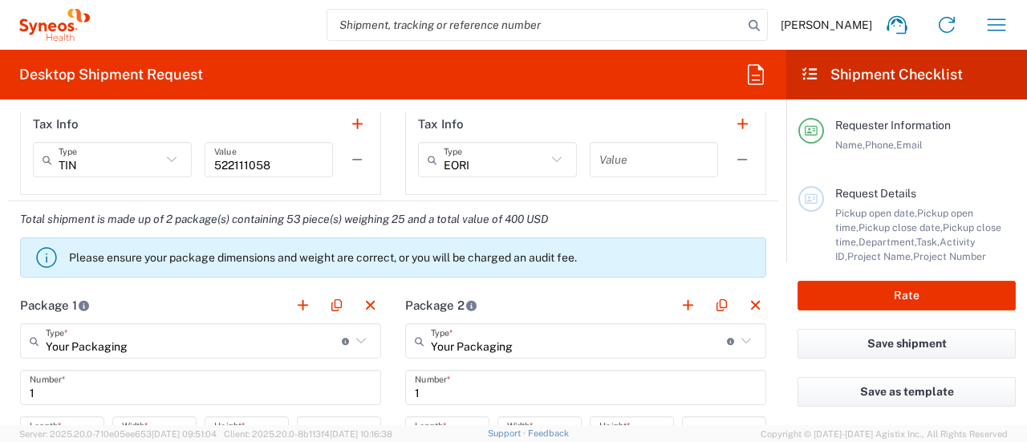
scroll to position [1183, 0]
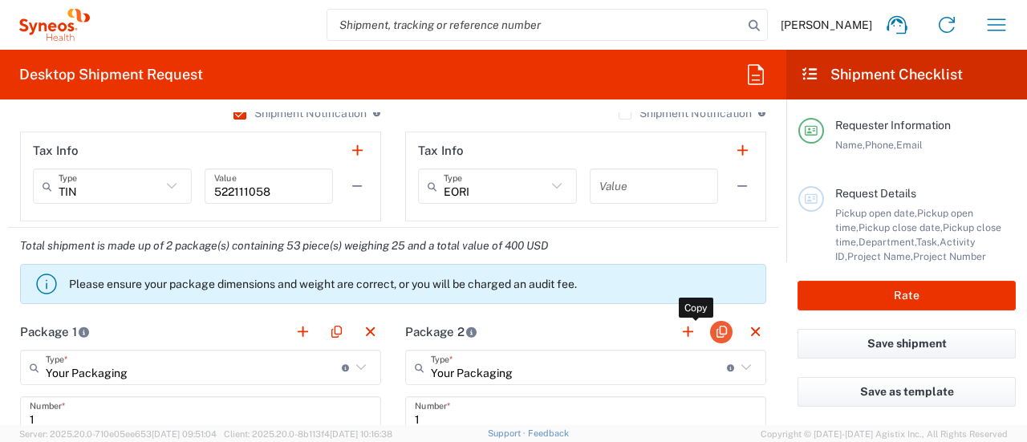
click at [511, 332] on button "button" at bounding box center [721, 332] width 22 height 22
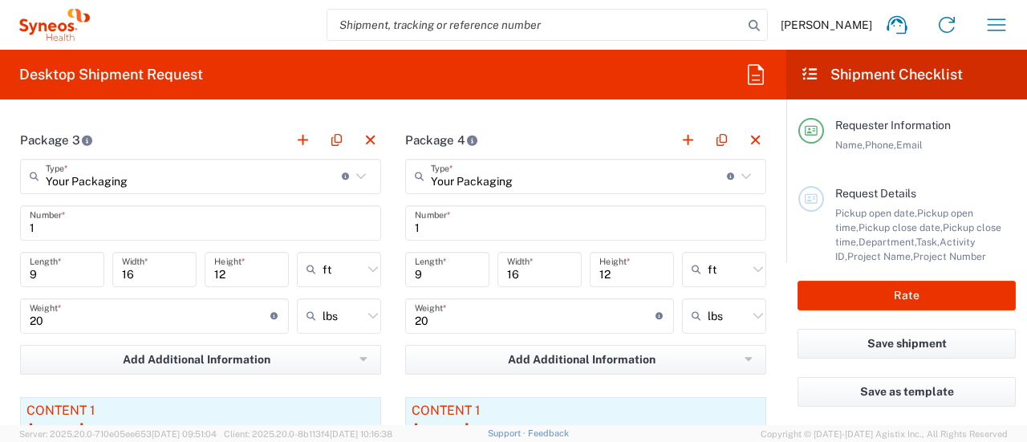
scroll to position [1946, 0]
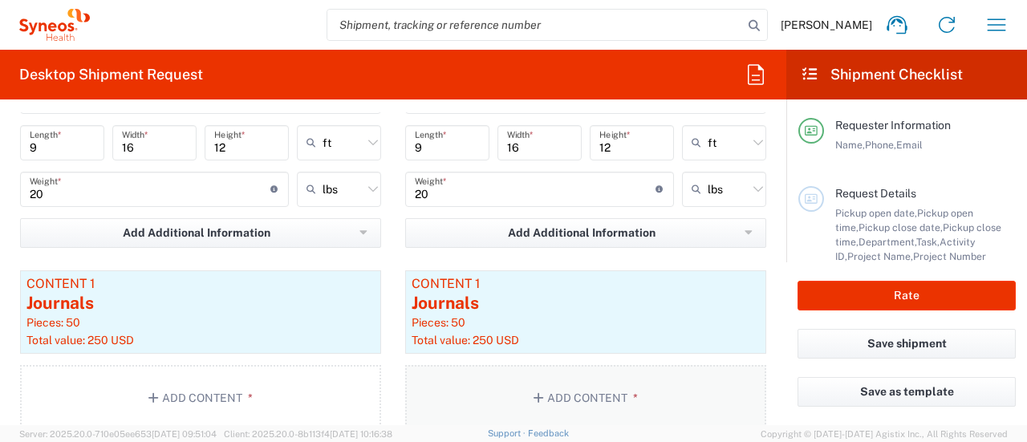
click at [511, 405] on button "Add Content *" at bounding box center [585, 398] width 361 height 66
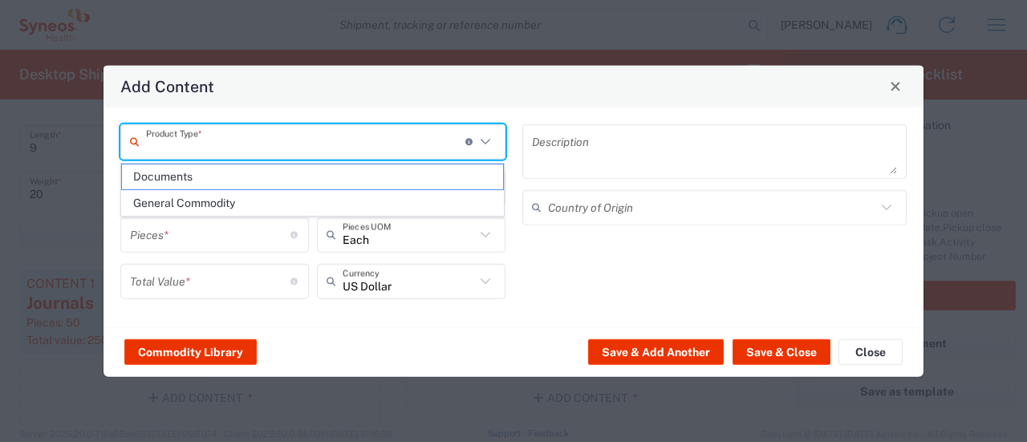
click at [276, 146] on input "text" at bounding box center [305, 142] width 319 height 28
click at [260, 207] on span "General Commodity" at bounding box center [313, 203] width 382 height 25
type input "General Commodity"
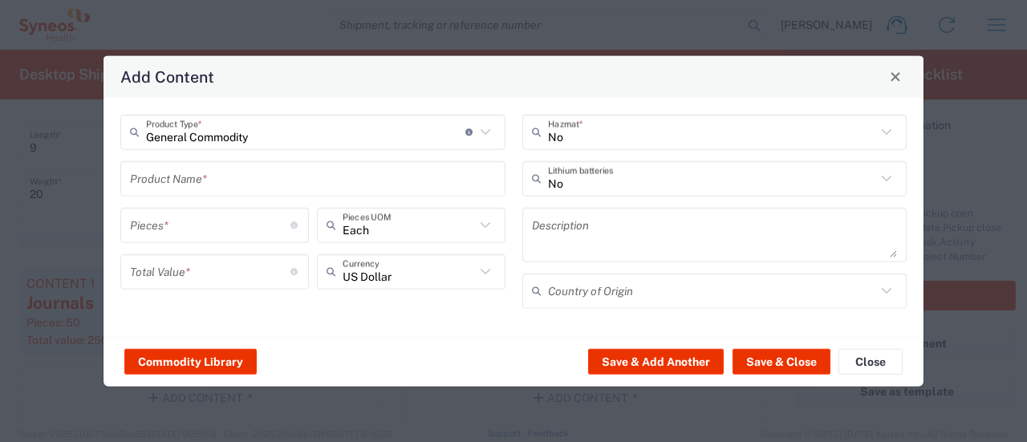
click at [217, 177] on input "text" at bounding box center [313, 178] width 366 height 28
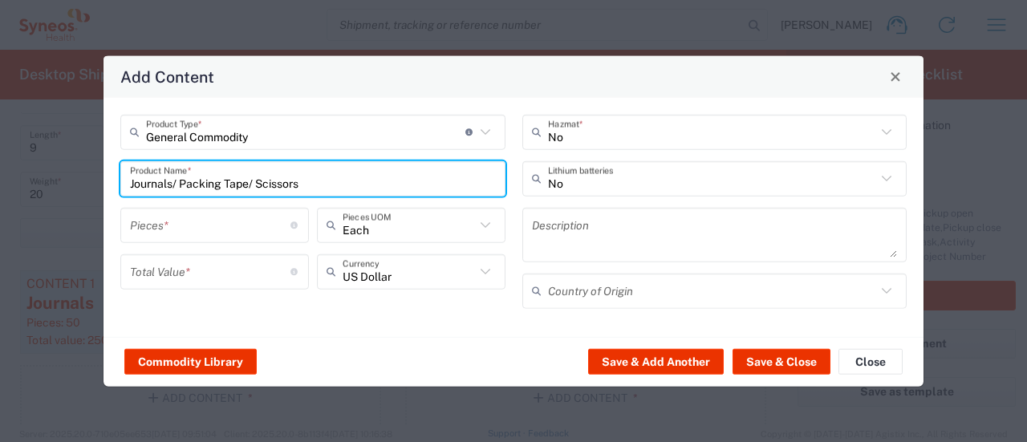
type input "Journals/ Packing Tape/ Scissors"
click at [209, 225] on input "number" at bounding box center [210, 225] width 160 height 28
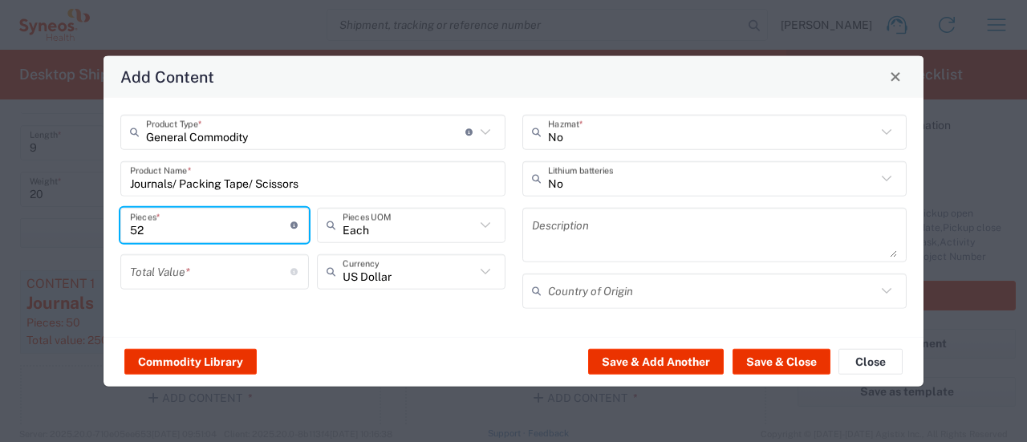
type input "52"
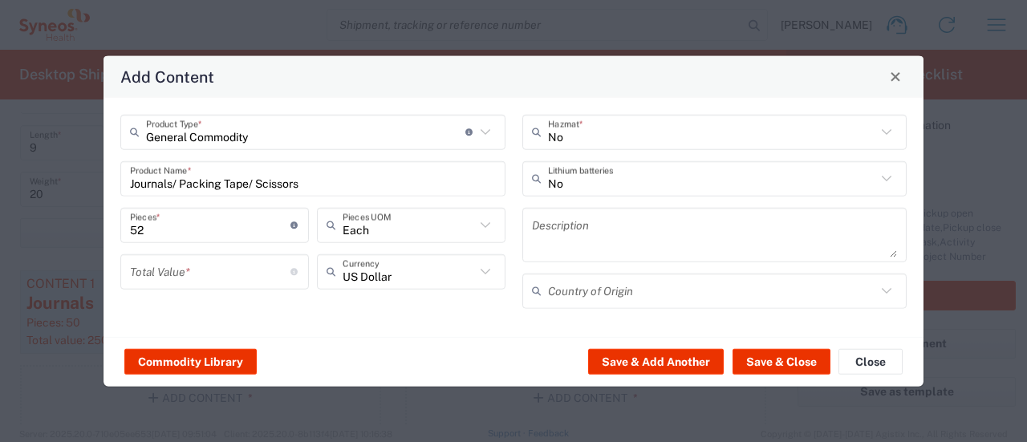
drag, startPoint x: 210, startPoint y: 287, endPoint x: 209, endPoint y: 277, distance: 10.5
click at [209, 286] on div "Total Value * Total value of all the pieces" at bounding box center [214, 271] width 189 height 35
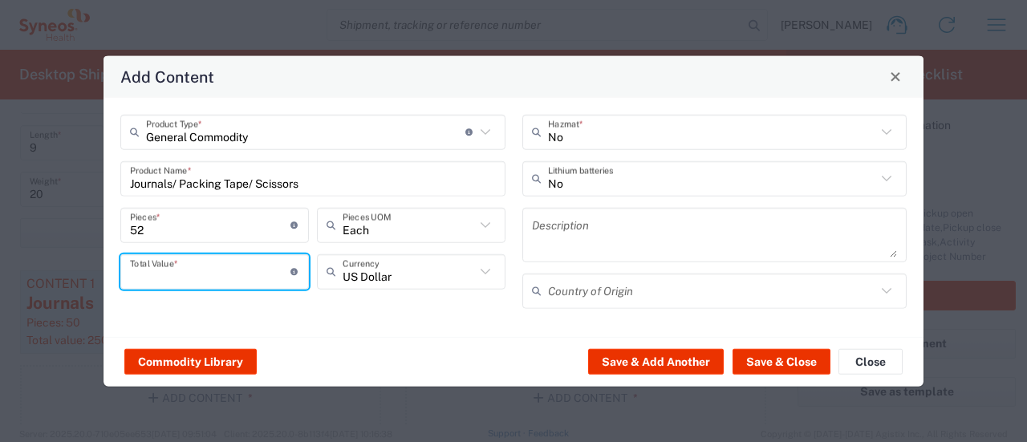
click at [209, 275] on input "number" at bounding box center [210, 272] width 160 height 28
type input "250"
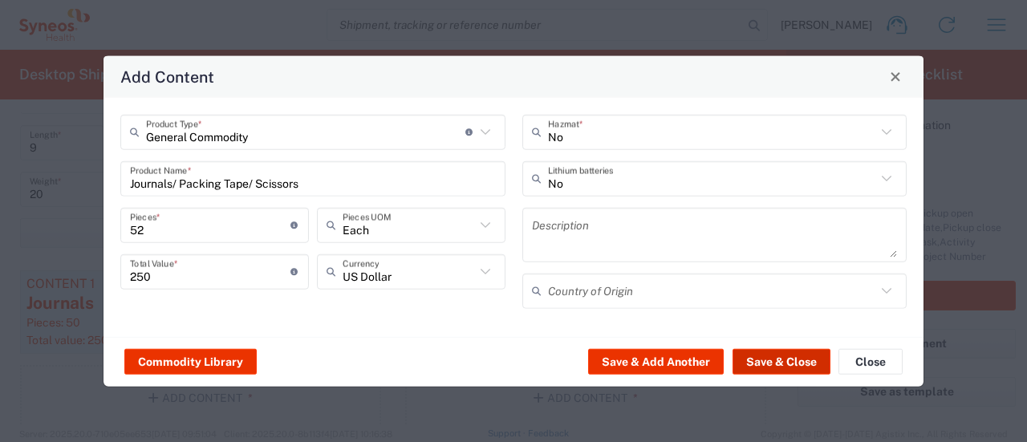
click at [511, 356] on button "Save & Close" at bounding box center [782, 362] width 98 height 26
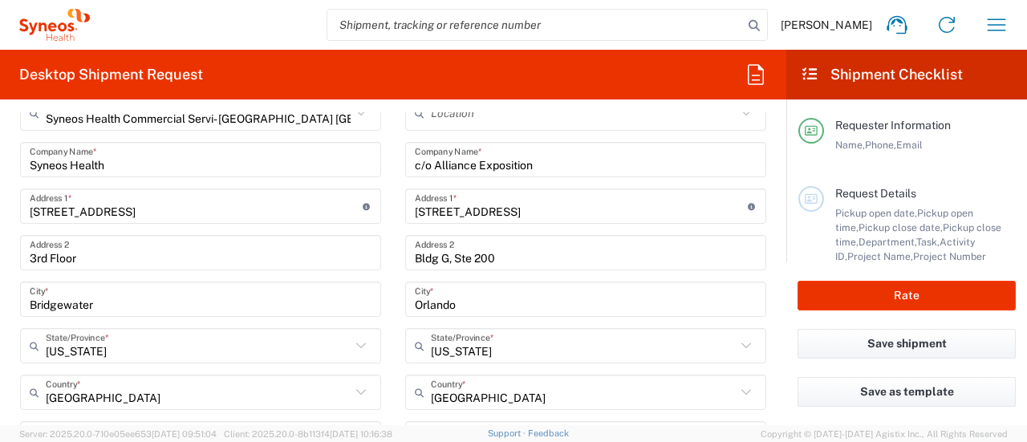
scroll to position [570, 0]
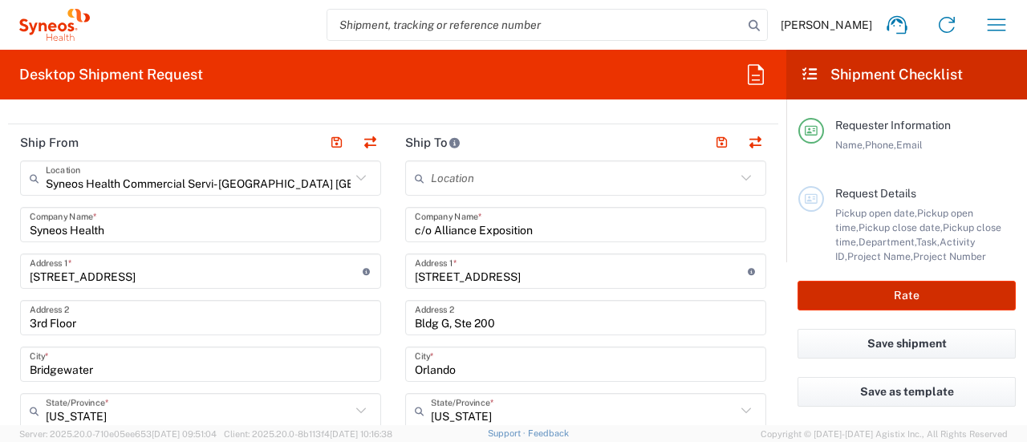
click at [511, 302] on button "Rate" at bounding box center [907, 296] width 218 height 30
type input "6055 DEPARTMENTAL EXPENSE"
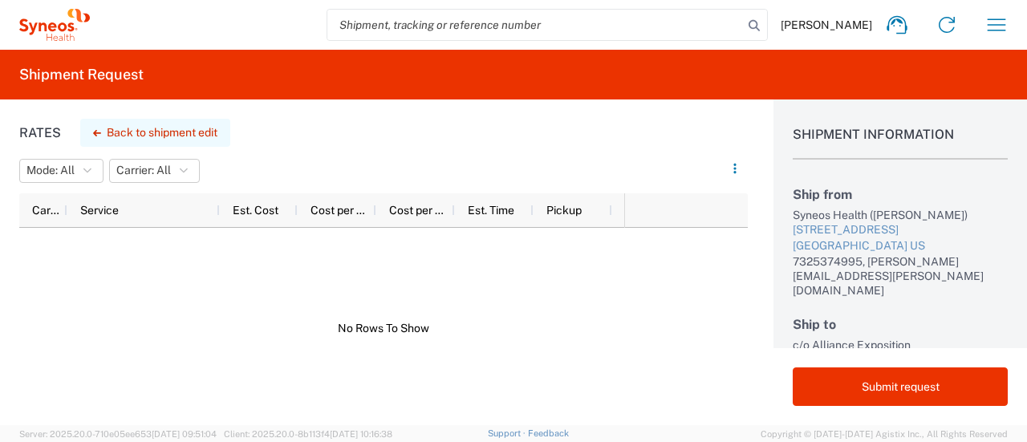
click at [149, 129] on button "Back to shipment edit" at bounding box center [155, 133] width 150 height 28
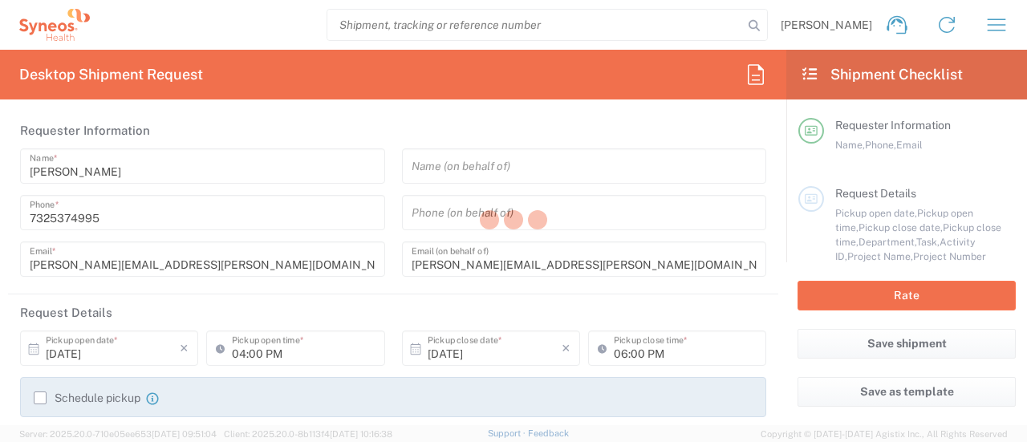
type input "6055"
type input "6055 DEPARTMENTAL EXPENSE"
type input "[US_STATE]"
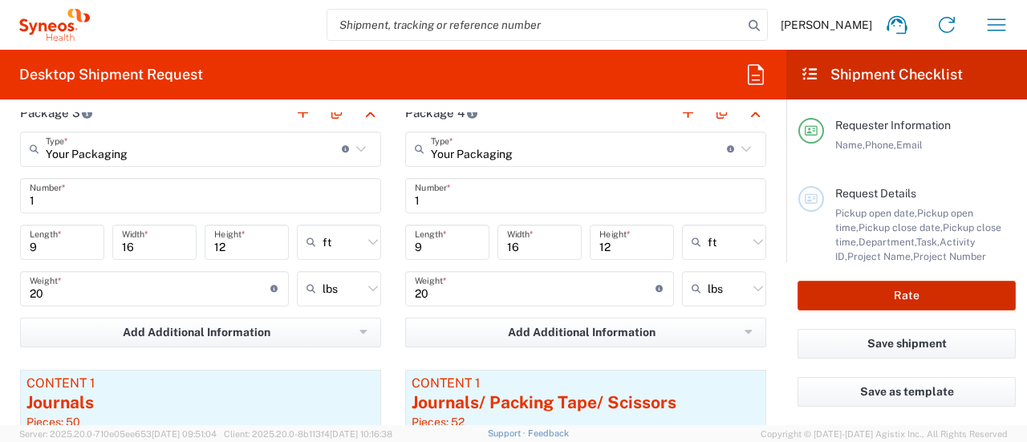
scroll to position [1877, 0]
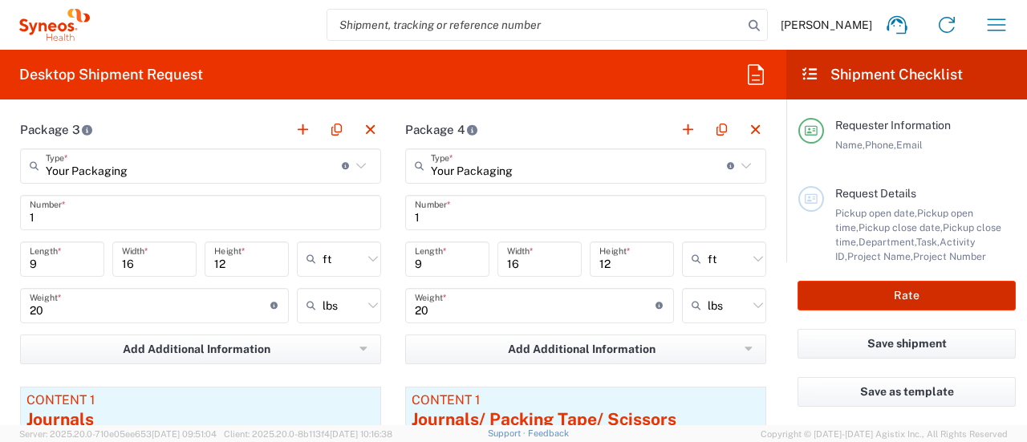
click at [511, 296] on button "Rate" at bounding box center [907, 296] width 218 height 30
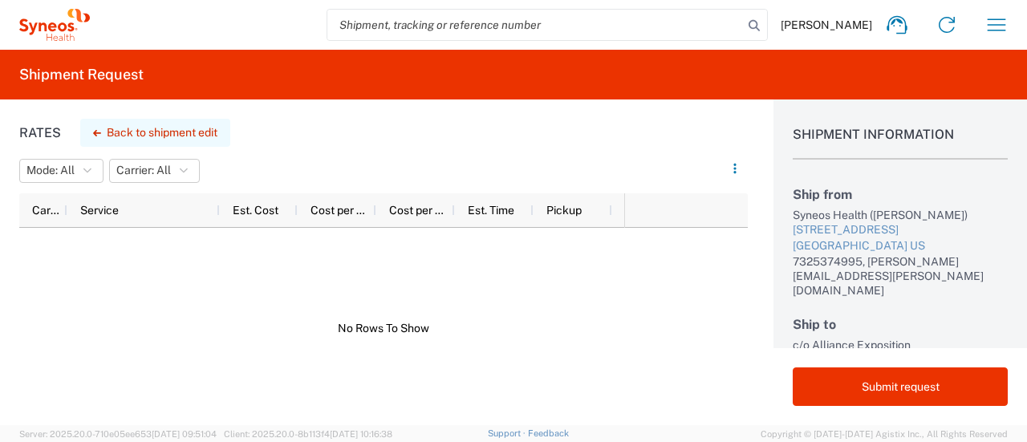
click at [189, 137] on button "Back to shipment edit" at bounding box center [155, 133] width 150 height 28
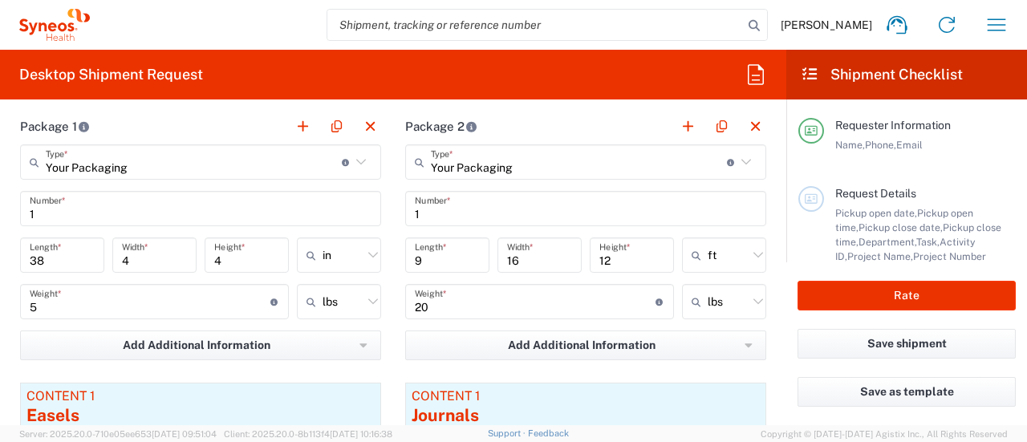
scroll to position [1445, 0]
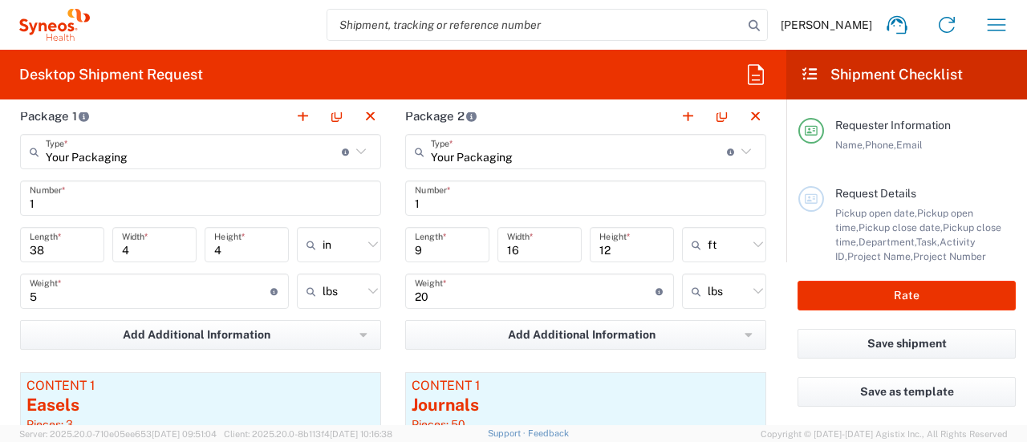
click at [511, 236] on input "ft" at bounding box center [728, 245] width 40 height 26
click at [511, 327] on span "in" at bounding box center [712, 329] width 79 height 25
drag, startPoint x: 452, startPoint y: 244, endPoint x: 337, endPoint y: 253, distance: 115.1
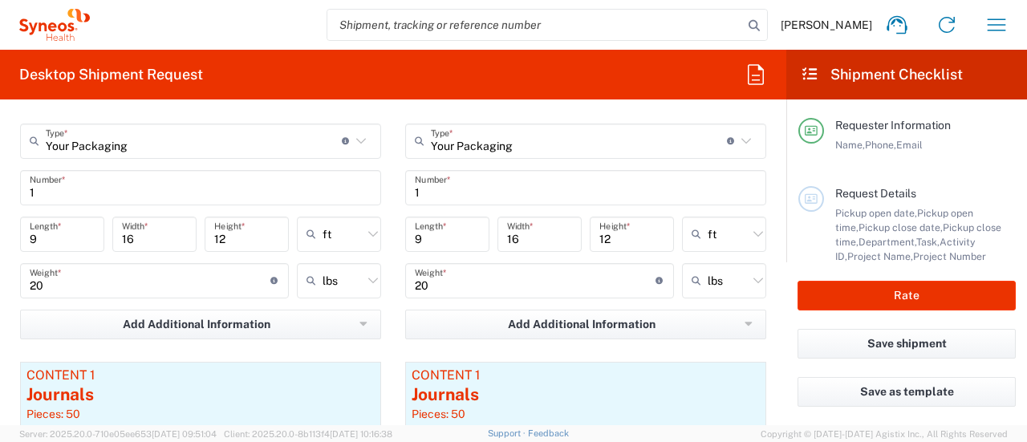
scroll to position [1950, 0]
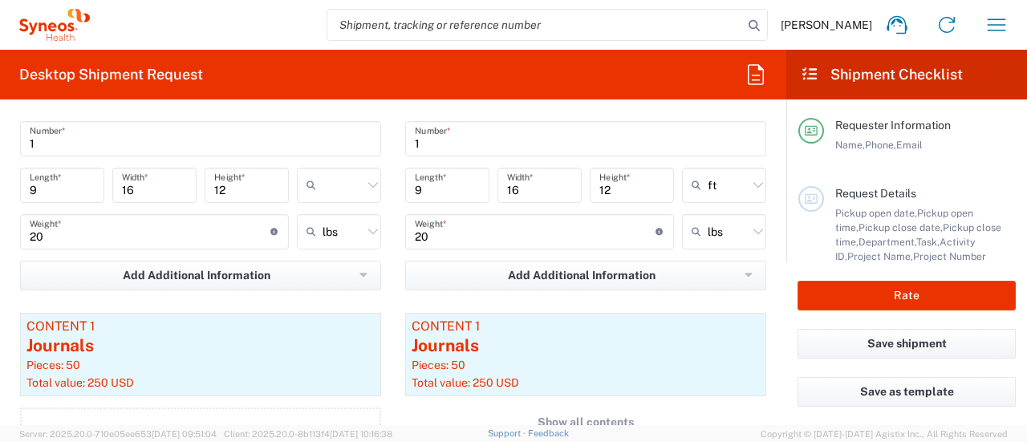
click at [343, 185] on input "text" at bounding box center [343, 186] width 40 height 26
click at [329, 275] on span "in" at bounding box center [333, 268] width 79 height 25
drag, startPoint x: 53, startPoint y: 180, endPoint x: 18, endPoint y: 180, distance: 35.3
click at [18, 180] on div "108 Length *" at bounding box center [62, 191] width 92 height 47
click at [511, 181] on input "ft" at bounding box center [728, 186] width 40 height 26
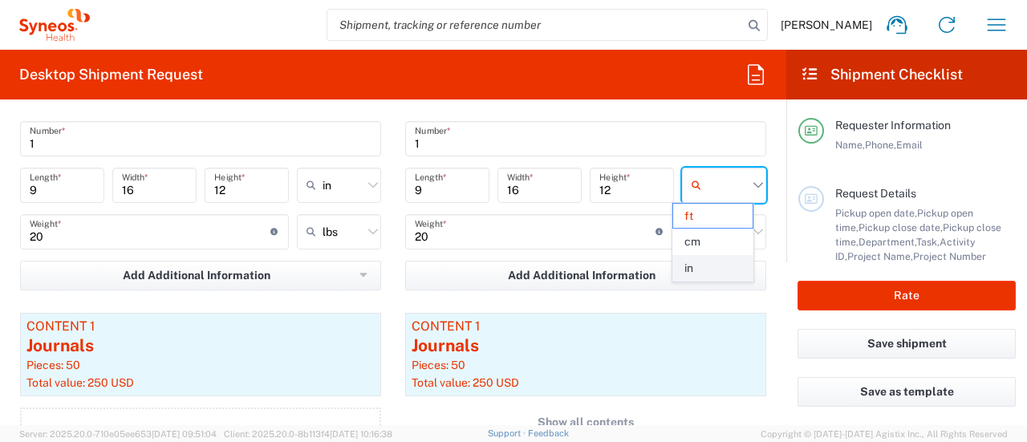
click at [511, 266] on span "in" at bounding box center [712, 268] width 79 height 25
click at [442, 185] on input "108" at bounding box center [447, 185] width 65 height 28
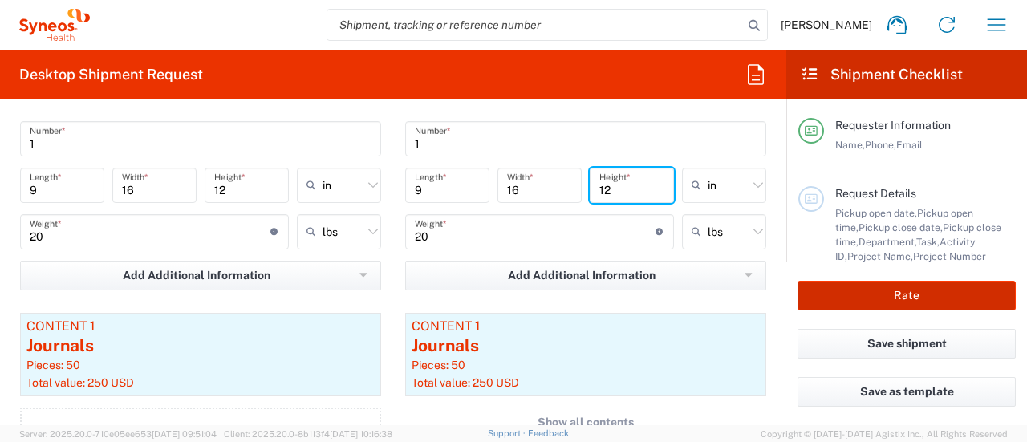
click at [511, 288] on button "Rate" at bounding box center [907, 296] width 218 height 30
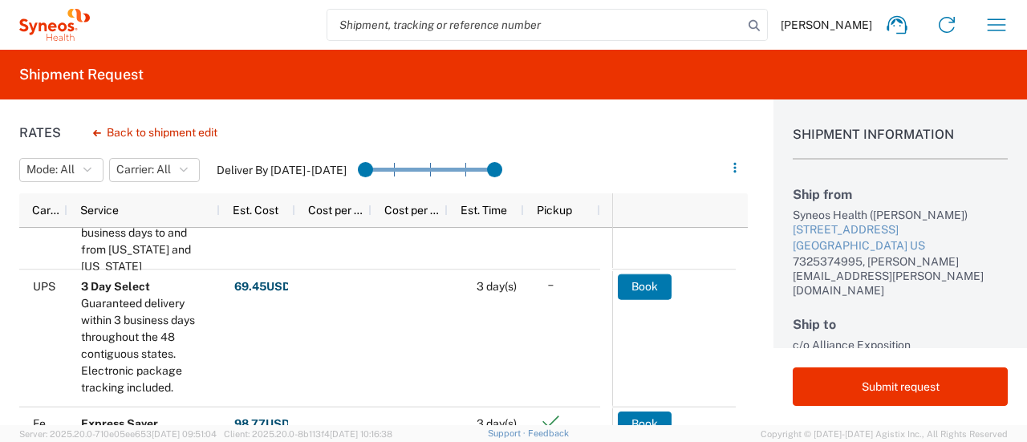
scroll to position [193, 0]
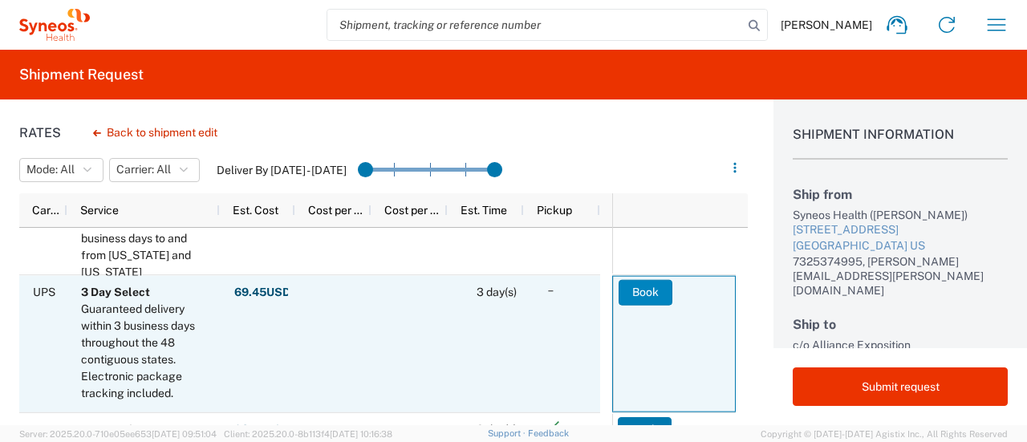
click at [511, 285] on button "Book" at bounding box center [646, 292] width 54 height 26
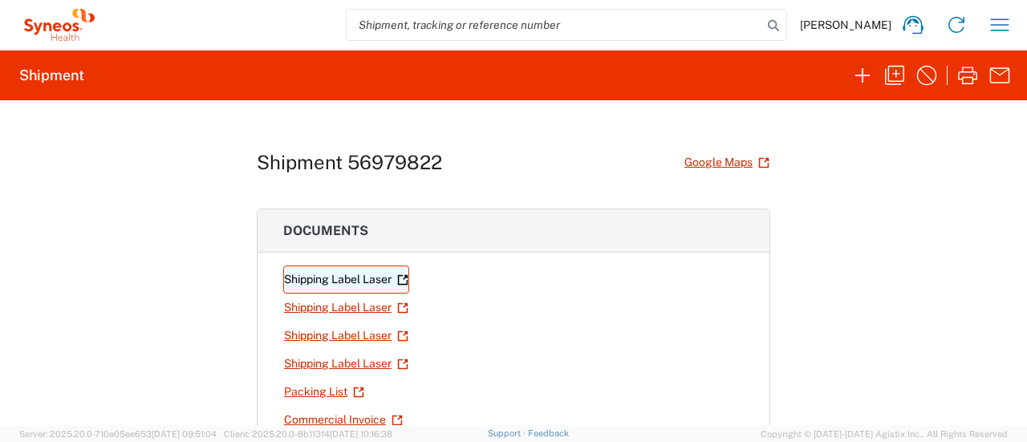
click at [366, 279] on link "Shipping Label Laser" at bounding box center [346, 280] width 126 height 28
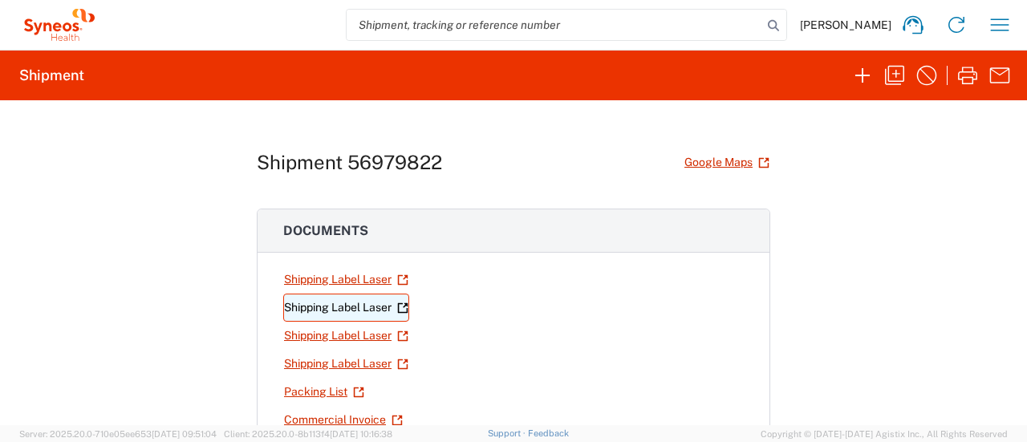
click at [353, 302] on link "Shipping Label Laser" at bounding box center [346, 308] width 126 height 28
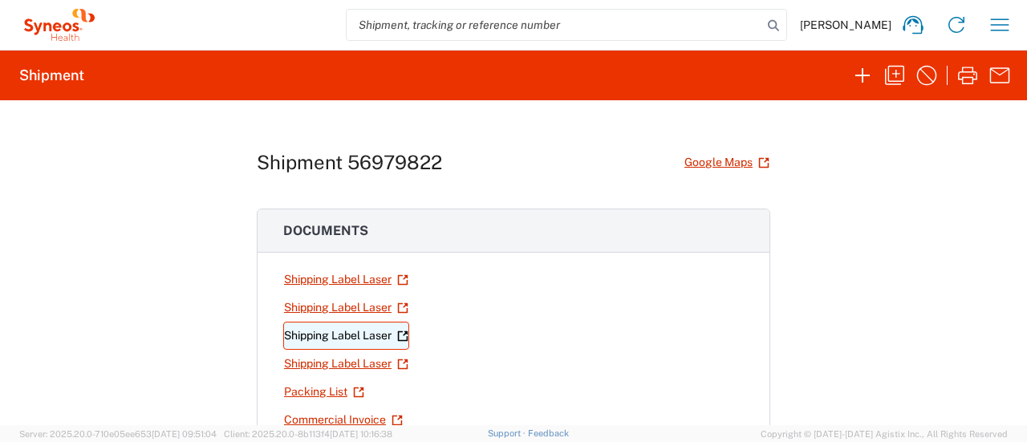
click at [346, 331] on link "Shipping Label Laser" at bounding box center [346, 336] width 126 height 28
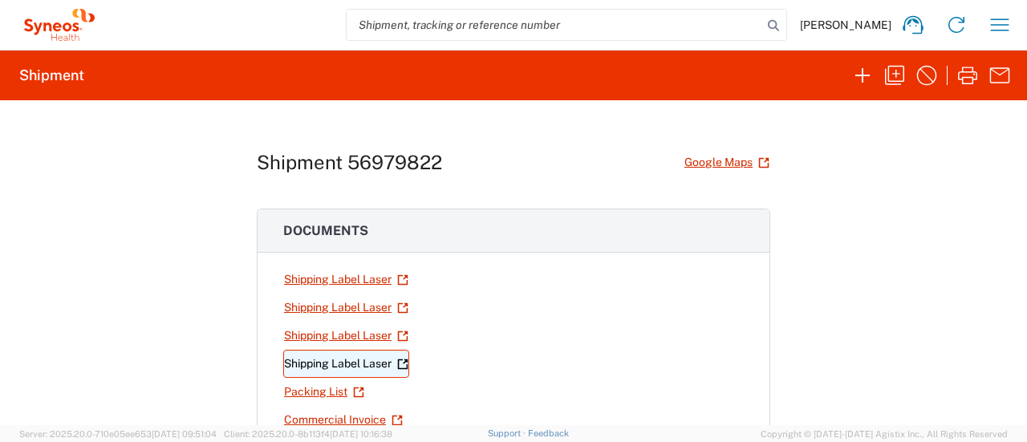
click at [368, 371] on link "Shipping Label Laser" at bounding box center [346, 364] width 126 height 28
click at [511, 31] on icon "button" at bounding box center [1000, 25] width 26 height 26
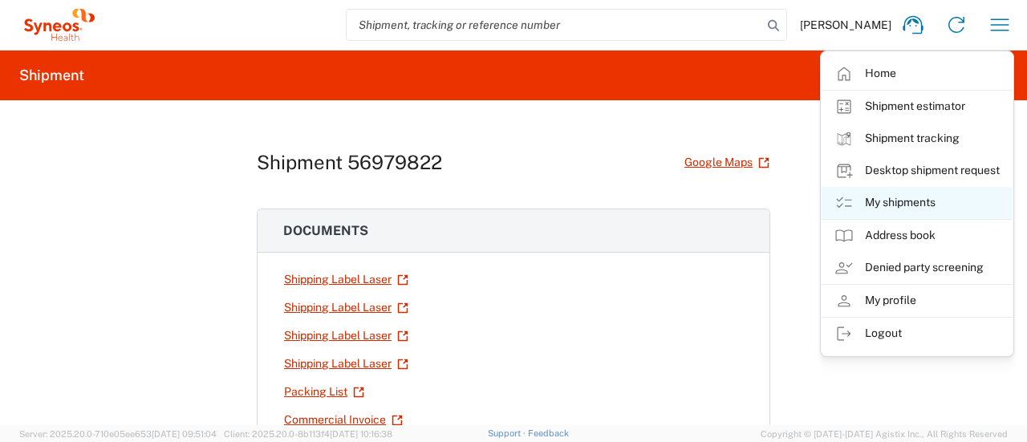
click at [511, 212] on link "My shipments" at bounding box center [917, 203] width 191 height 32
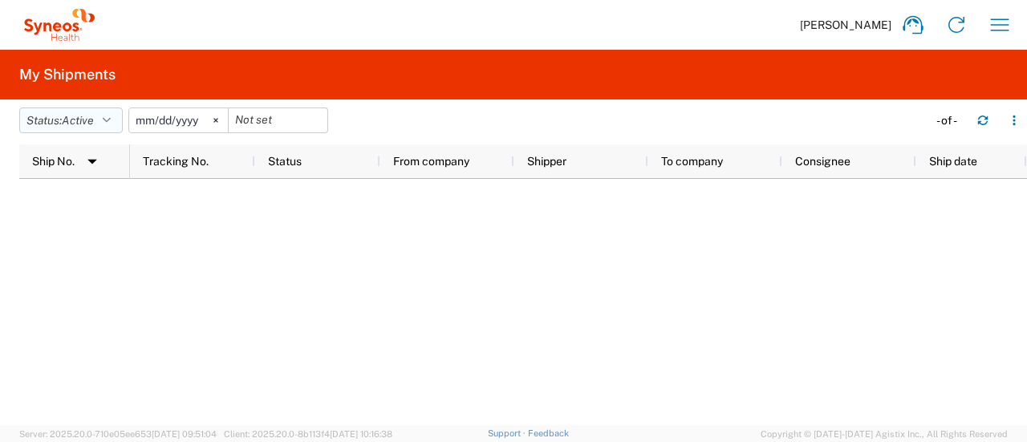
click at [101, 126] on button "Status: Active" at bounding box center [71, 121] width 104 height 26
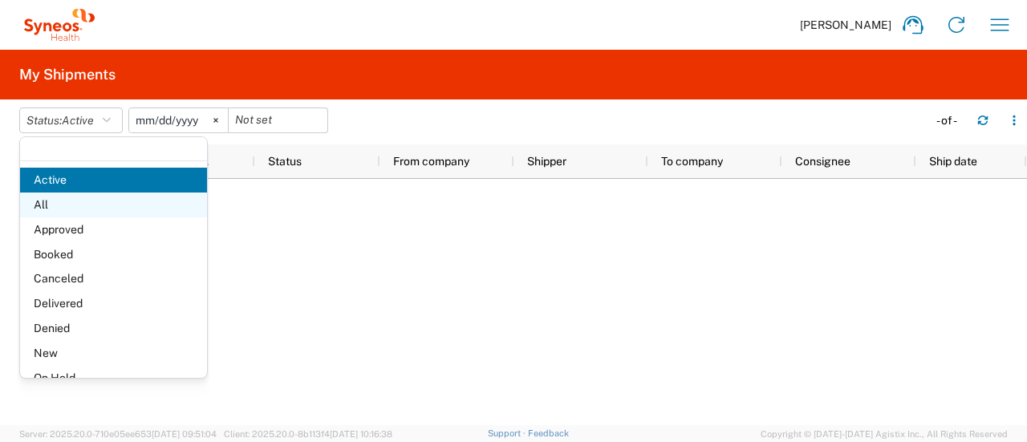
click at [75, 213] on span "All" at bounding box center [113, 205] width 187 height 25
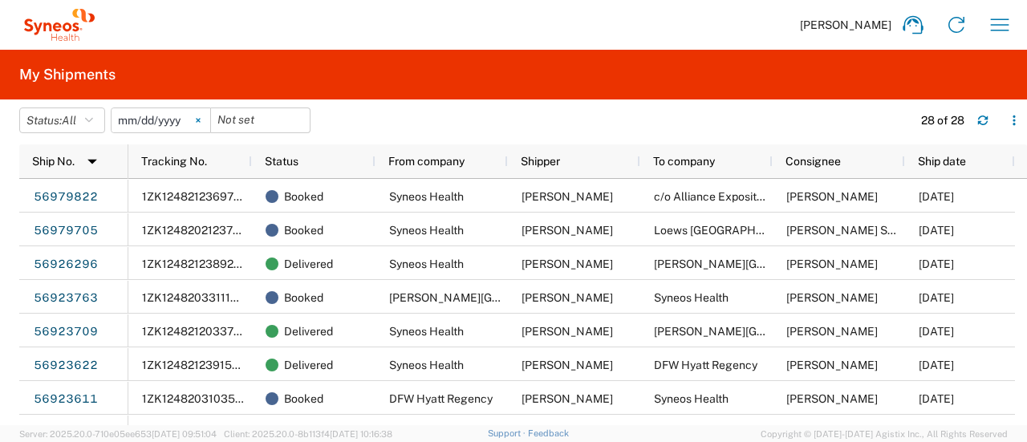
click at [201, 121] on icon at bounding box center [198, 120] width 5 height 5
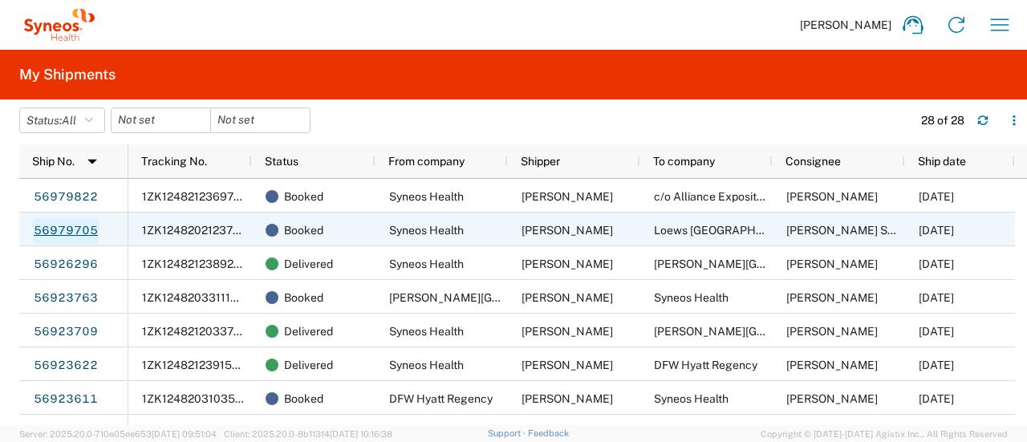
click at [66, 228] on link "56979705" at bounding box center [66, 231] width 66 height 26
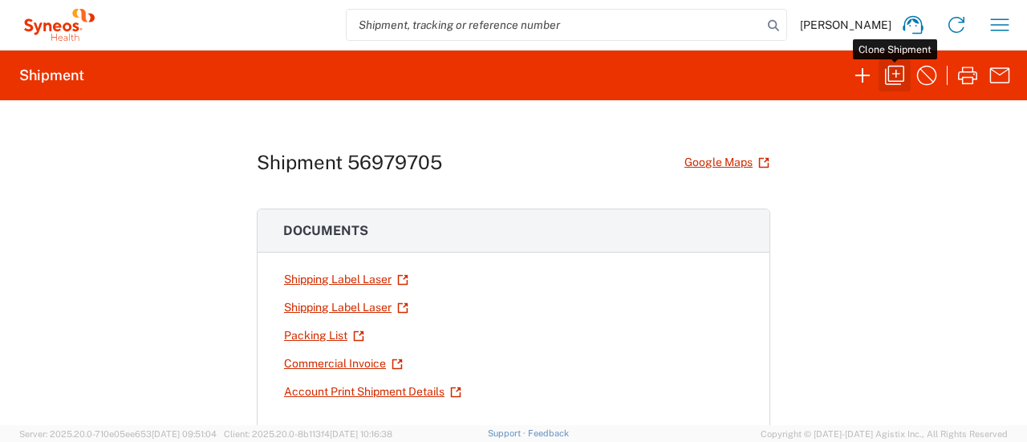
click at [511, 75] on icon "button" at bounding box center [895, 76] width 26 height 26
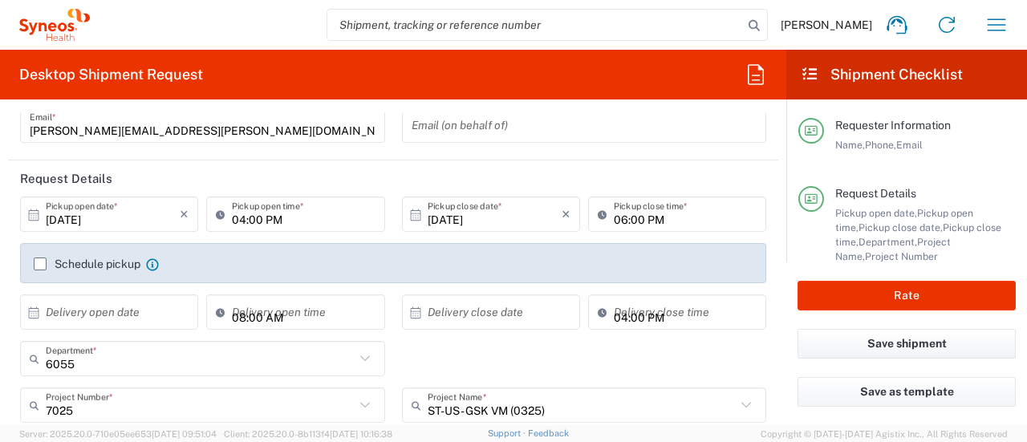
scroll to position [148, 0]
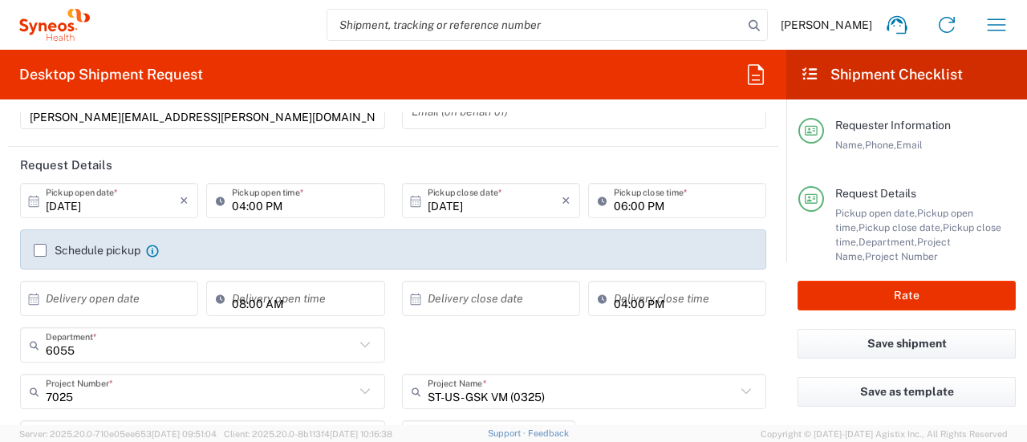
click at [119, 201] on input "[DATE]" at bounding box center [113, 201] width 134 height 28
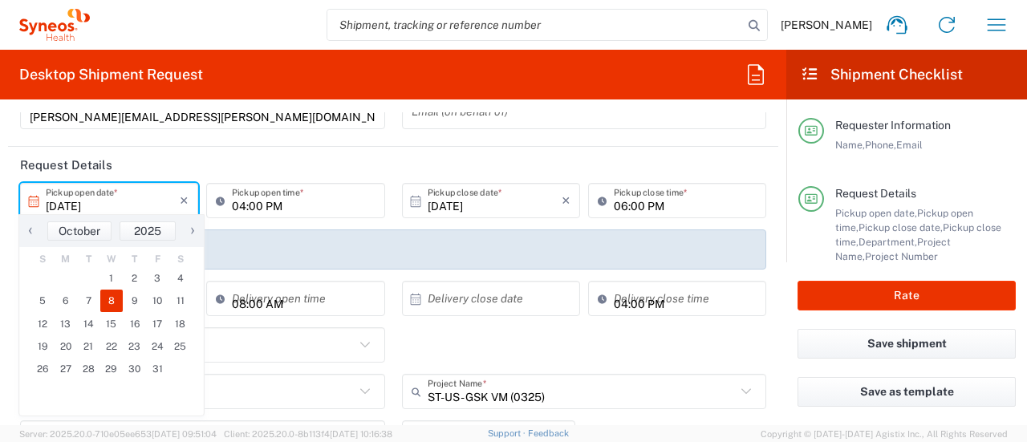
click at [196, 237] on span "›" at bounding box center [193, 230] width 24 height 19
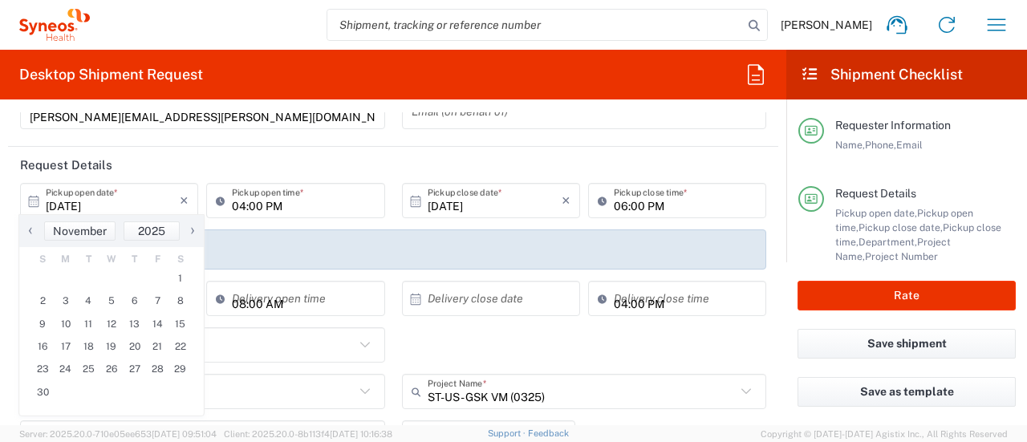
click at [34, 238] on span "‹" at bounding box center [30, 230] width 24 height 19
click at [109, 322] on span "15" at bounding box center [111, 324] width 23 height 22
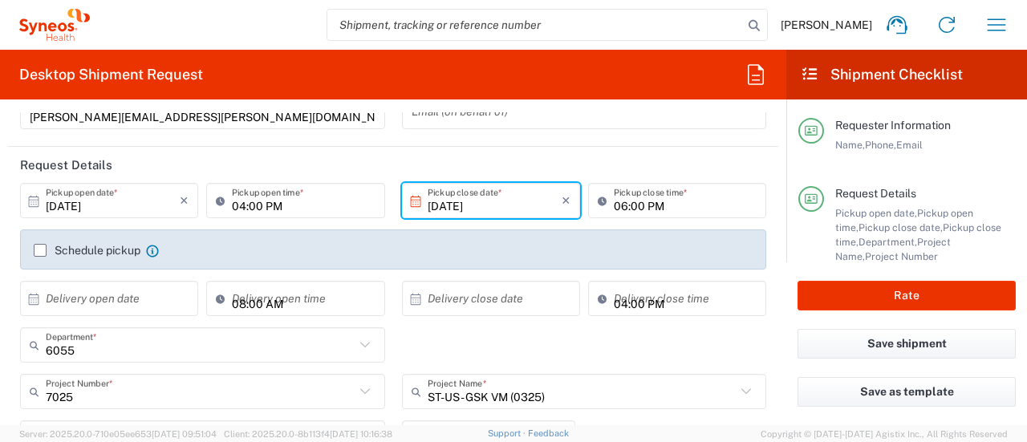
click at [235, 207] on input "04:00 PM" at bounding box center [303, 201] width 143 height 28
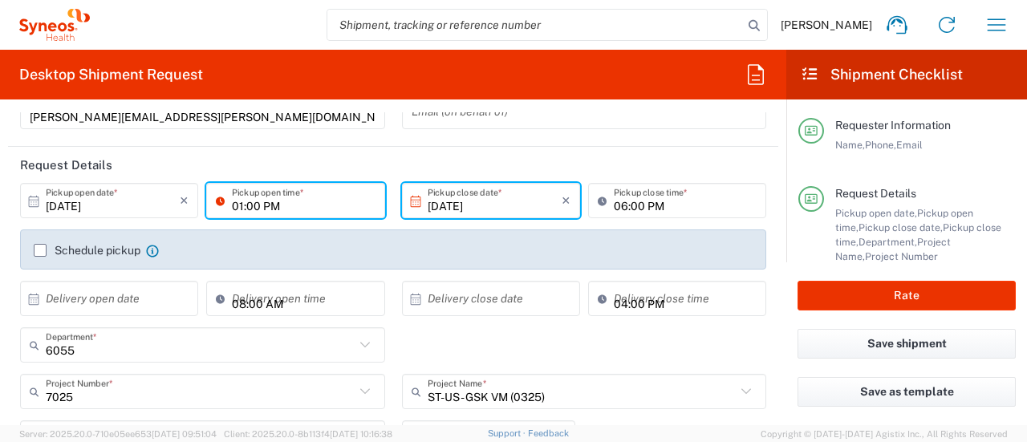
click at [44, 250] on label "Schedule pickup" at bounding box center [87, 250] width 107 height 13
click at [40, 250] on input "Schedule pickup" at bounding box center [40, 250] width 0 height 0
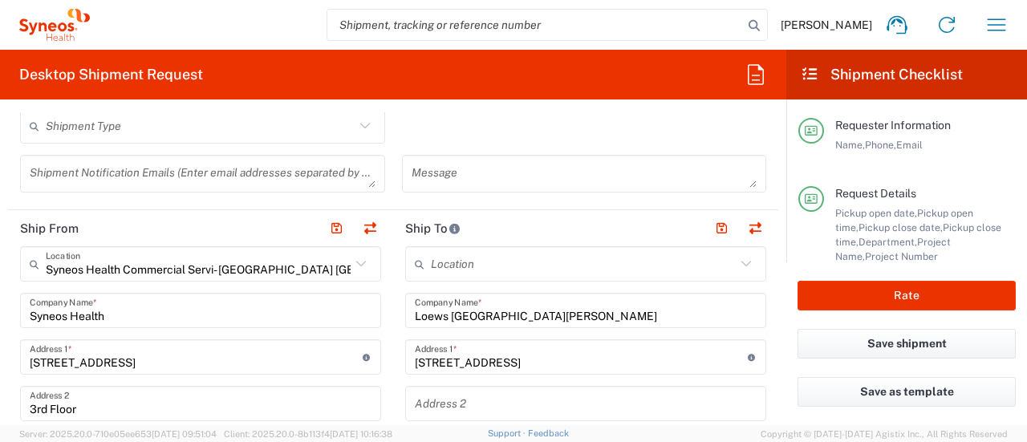
scroll to position [582, 0]
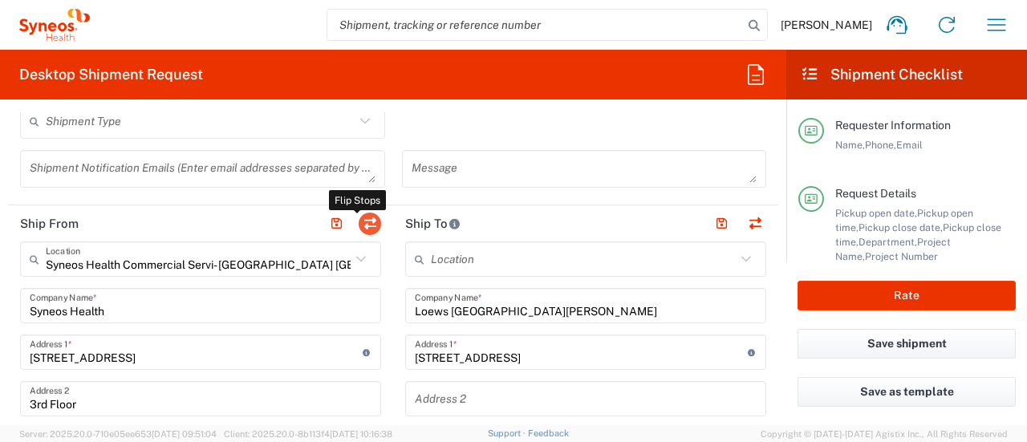
click at [363, 221] on button "button" at bounding box center [370, 224] width 22 height 22
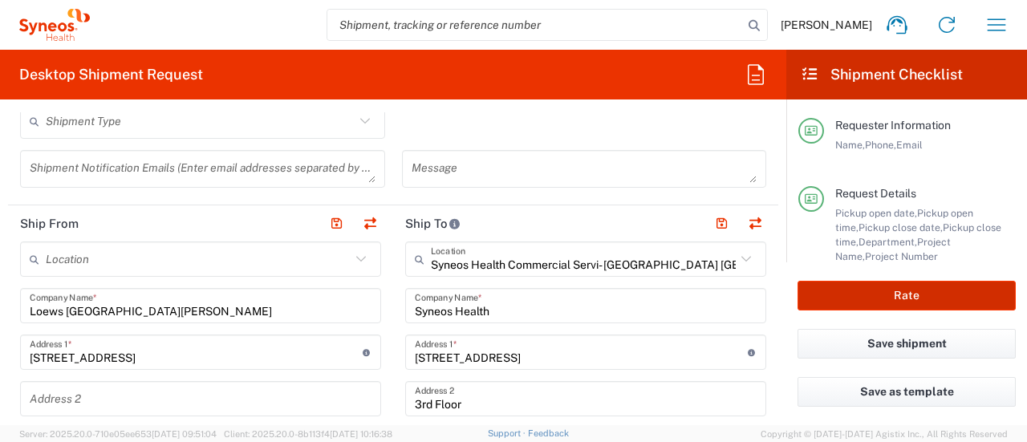
click at [511, 289] on button "Rate" at bounding box center [907, 296] width 218 height 30
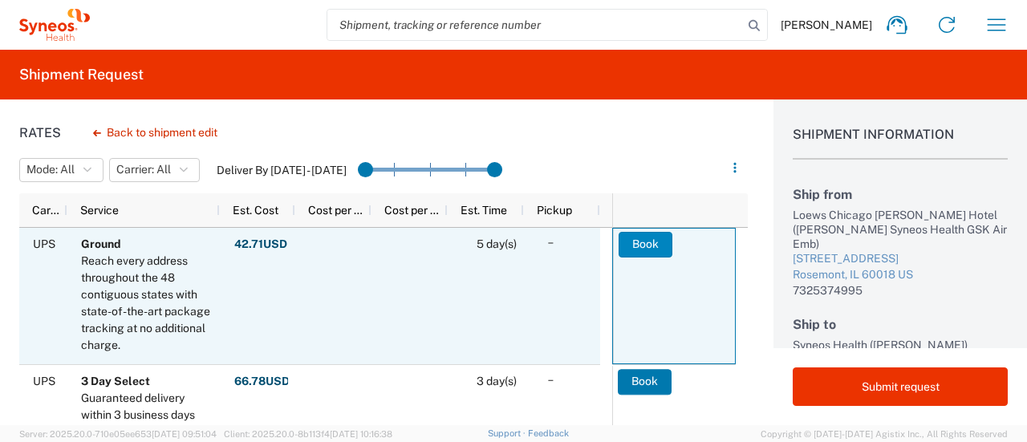
click at [511, 248] on button "Book" at bounding box center [646, 245] width 54 height 26
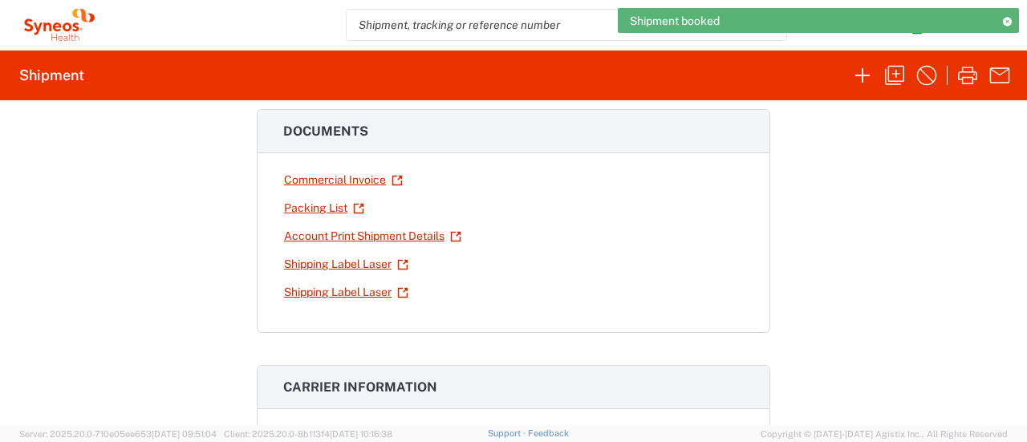
scroll to position [241, 0]
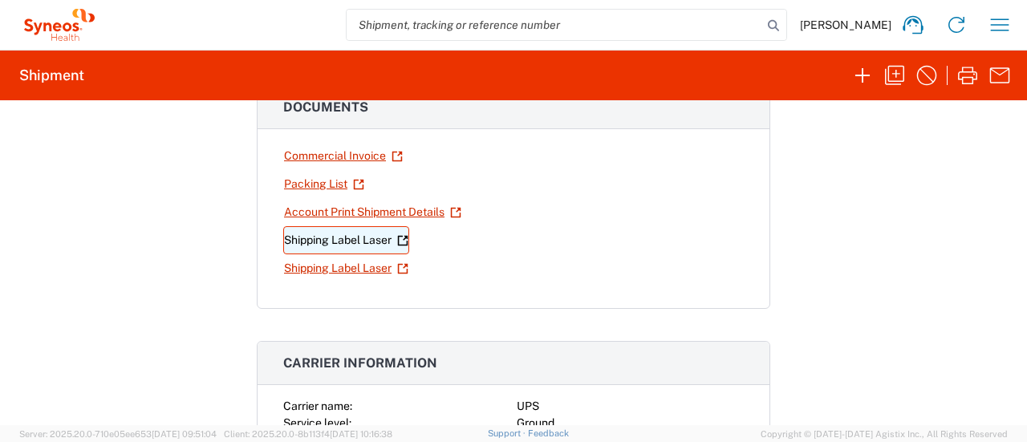
click at [337, 236] on link "Shipping Label Laser" at bounding box center [346, 240] width 126 height 28
click at [337, 236] on div at bounding box center [513, 221] width 1027 height 442
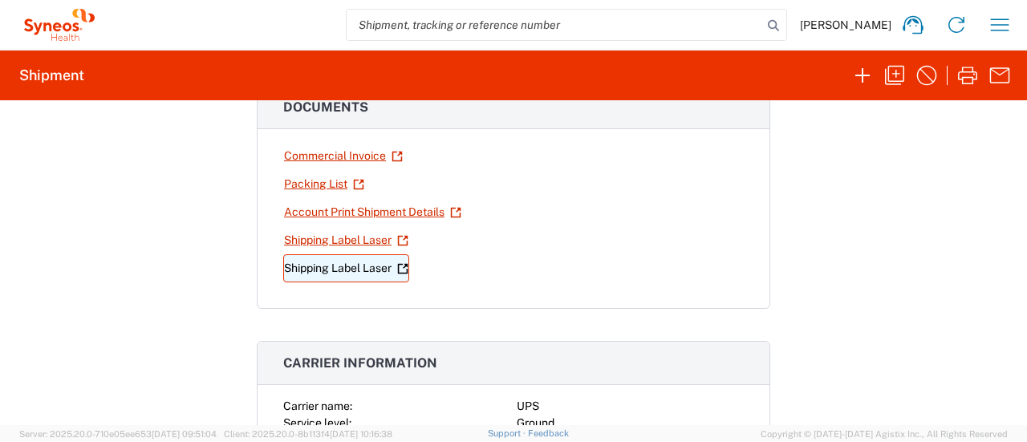
click at [325, 270] on link "Shipping Label Laser" at bounding box center [346, 268] width 126 height 28
click at [511, 31] on icon "button" at bounding box center [1000, 25] width 26 height 26
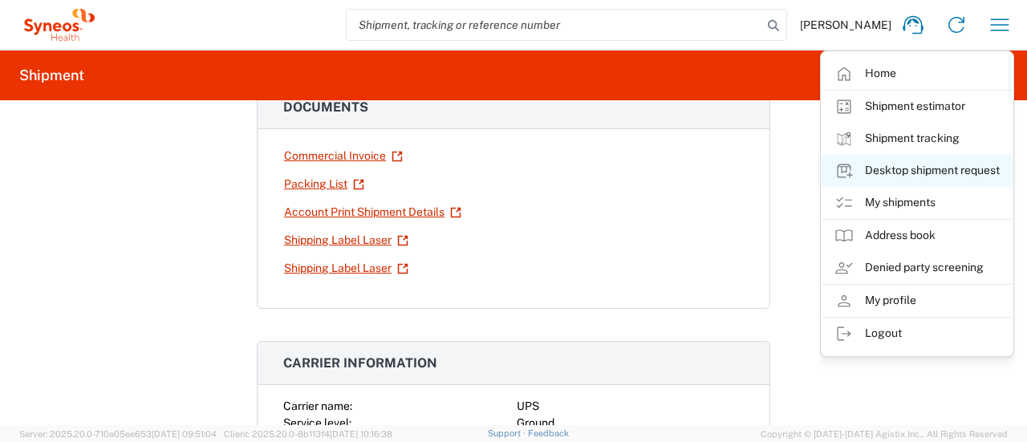
click at [511, 169] on link "Desktop shipment request" at bounding box center [917, 171] width 191 height 32
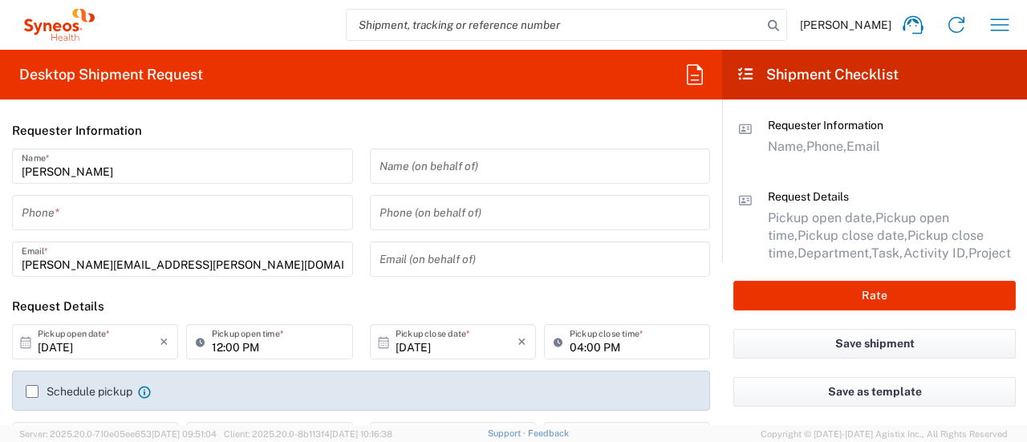
click at [196, 211] on input "tel" at bounding box center [183, 213] width 322 height 28
drag, startPoint x: 727, startPoint y: 157, endPoint x: 732, endPoint y: 142, distance: 16.0
click at [511, 185] on main "Requester Information Name, Phone, Email Request Details Pickup open date, Pick…" at bounding box center [874, 180] width 305 height 163
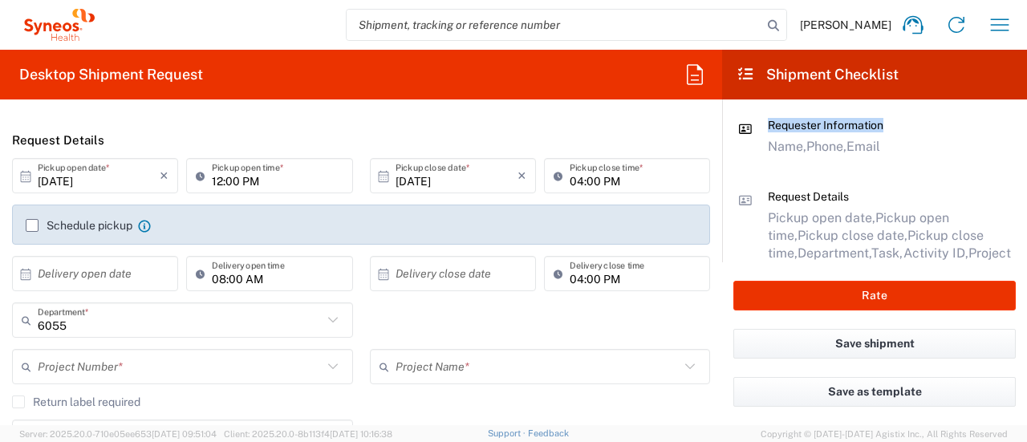
scroll to position [187, 0]
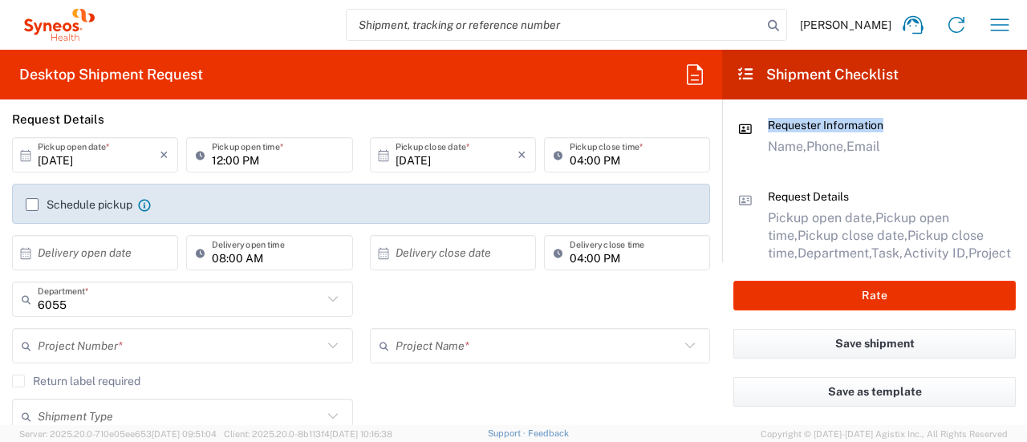
click at [219, 166] on input "12:00 PM" at bounding box center [277, 155] width 131 height 28
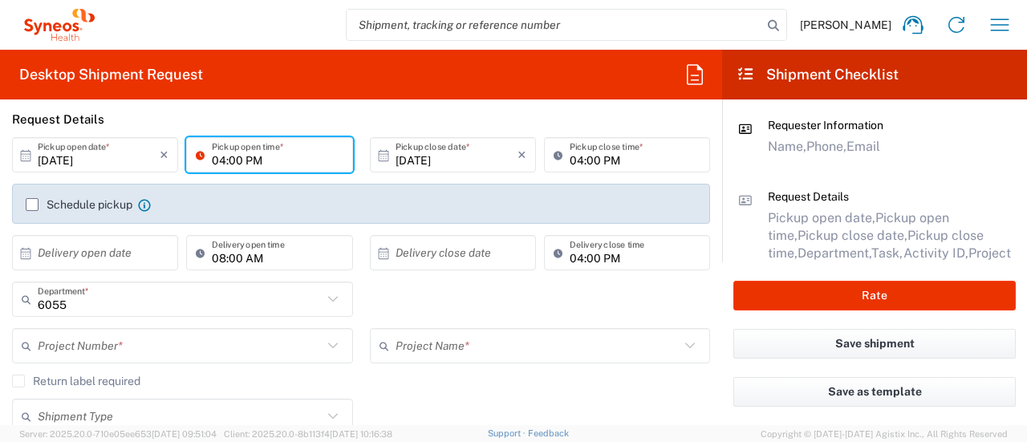
click at [511, 161] on input "04:00 PM" at bounding box center [635, 155] width 131 height 28
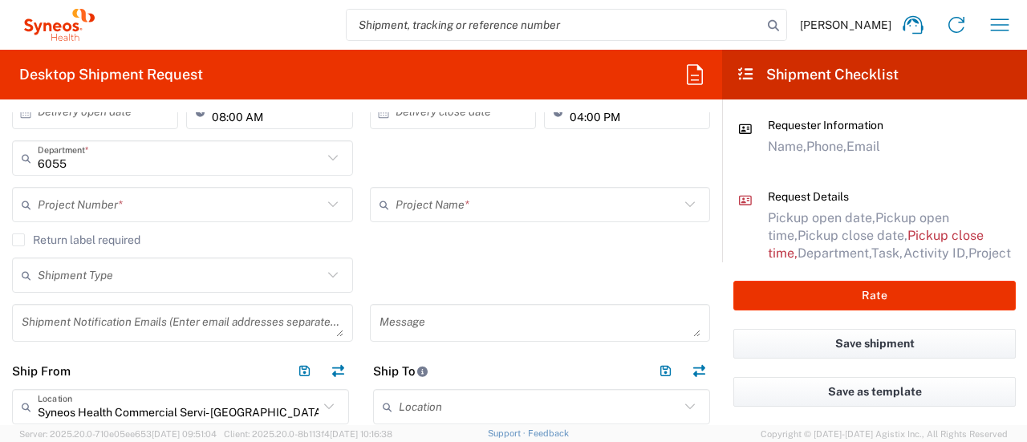
scroll to position [341, 0]
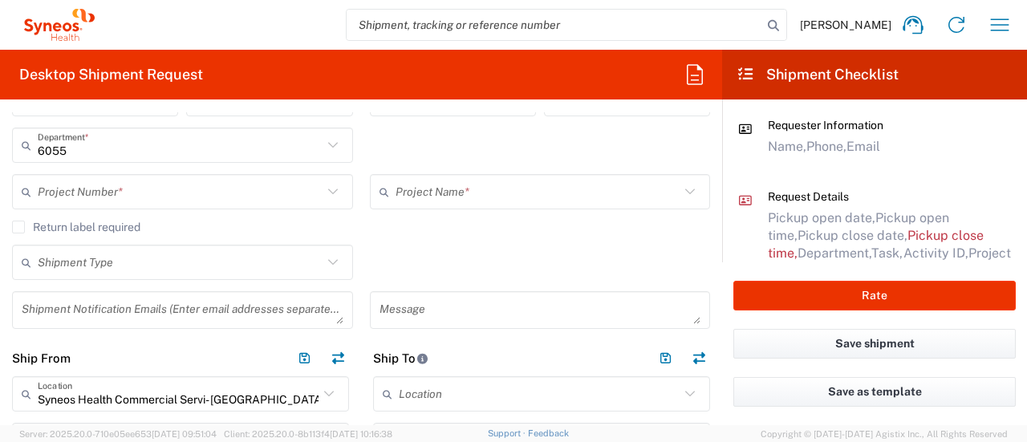
click at [229, 197] on input "text" at bounding box center [180, 192] width 285 height 28
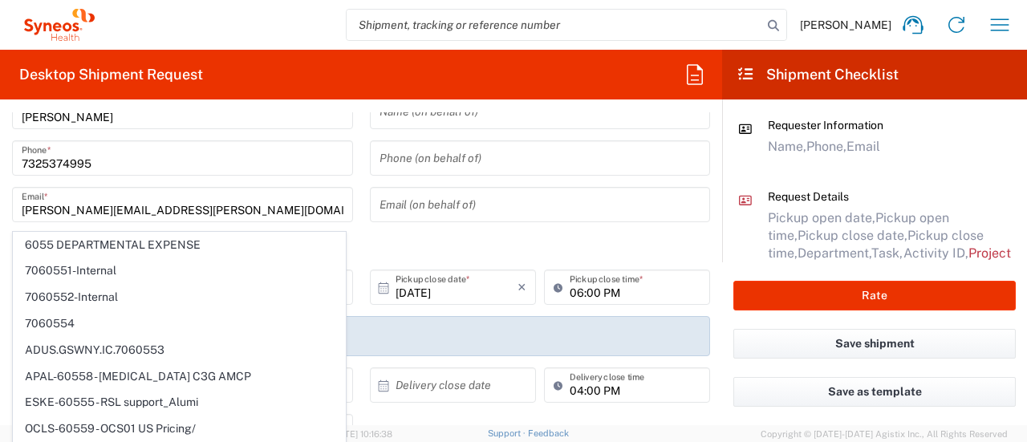
scroll to position [38, 0]
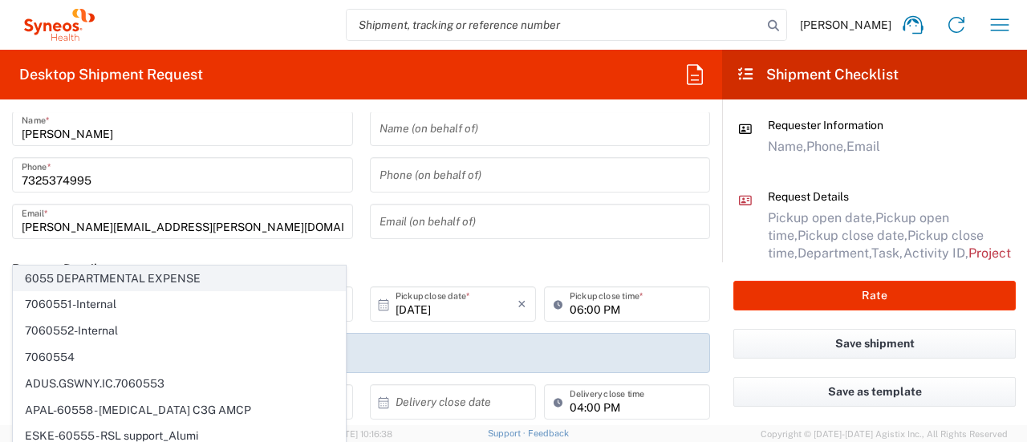
click at [73, 284] on span "6055 DEPARTMENTAL EXPENSE" at bounding box center [179, 278] width 331 height 25
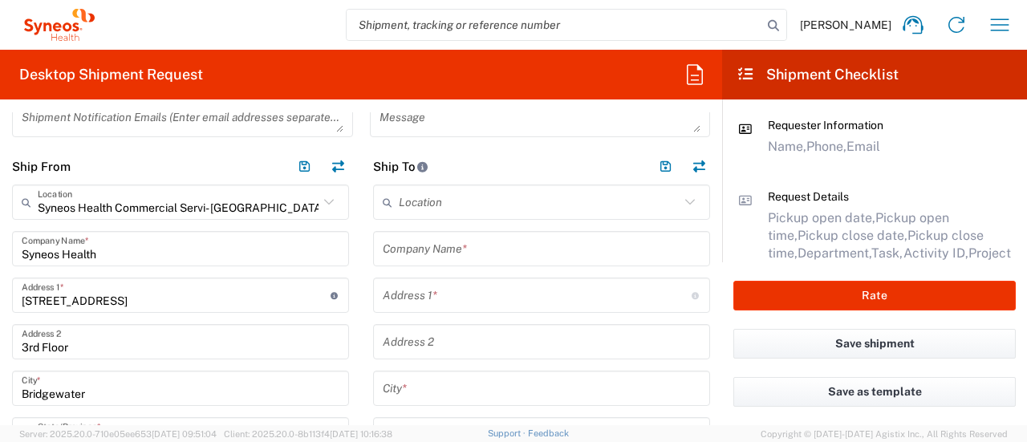
scroll to position [524, 0]
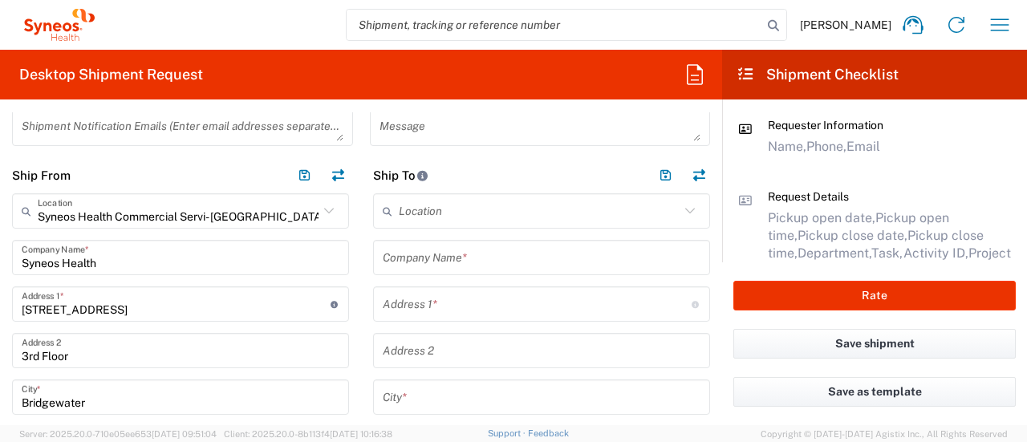
click at [511, 258] on input "text" at bounding box center [542, 258] width 318 height 28
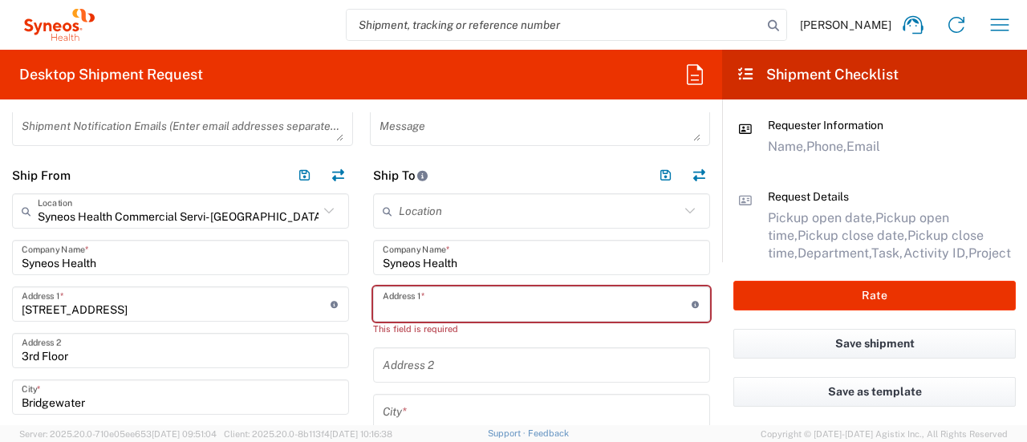
paste input "[STREET_ADDRESS][PERSON_NAME]"
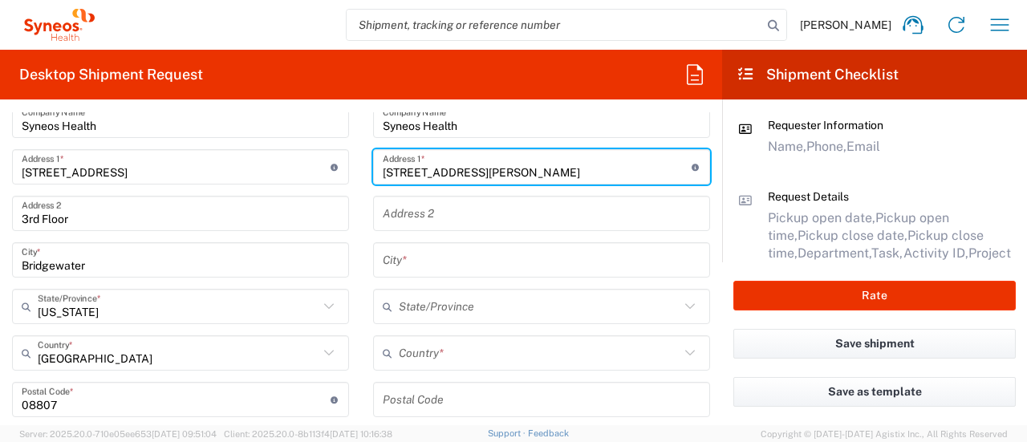
scroll to position [669, 0]
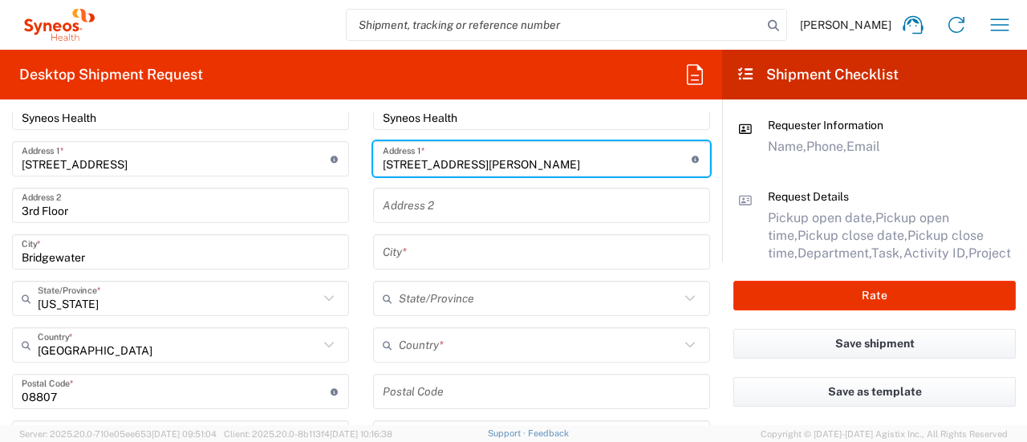
click at [511, 347] on input "text" at bounding box center [539, 345] width 281 height 28
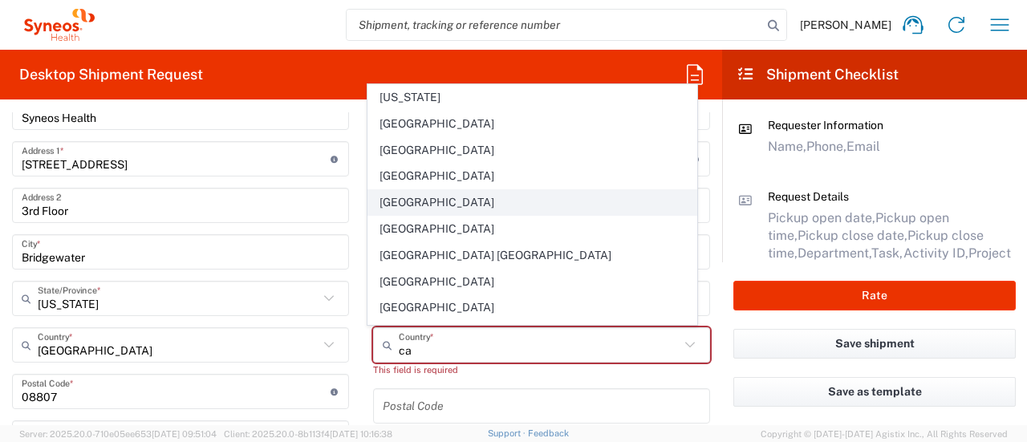
click at [438, 203] on span "[GEOGRAPHIC_DATA]" at bounding box center [531, 202] width 327 height 25
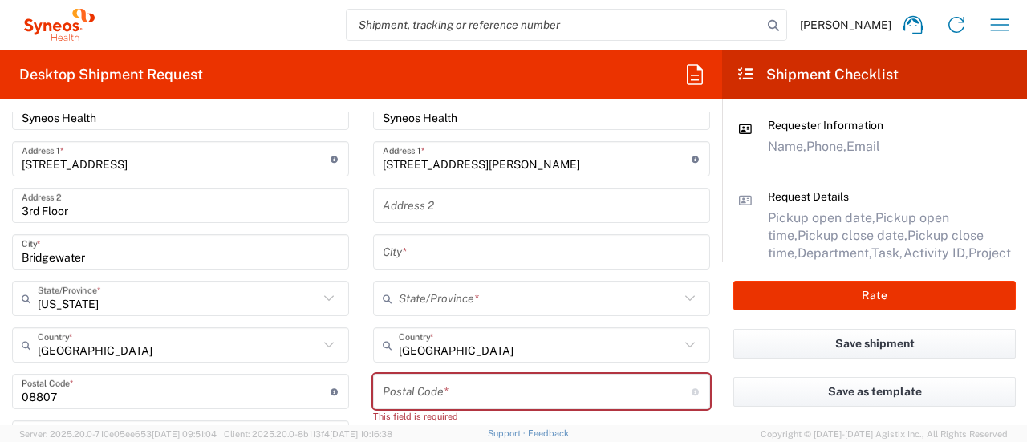
click at [511, 294] on input "text" at bounding box center [539, 299] width 281 height 28
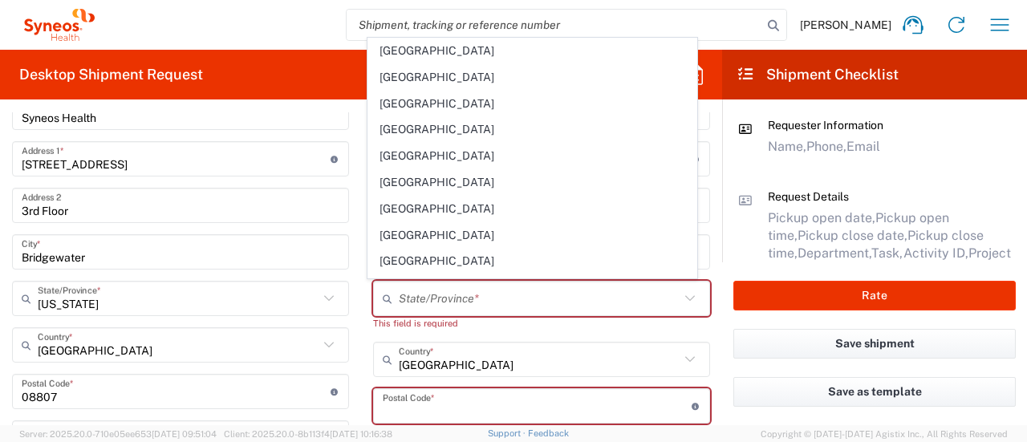
click at [497, 412] on input "undefined" at bounding box center [537, 406] width 309 height 28
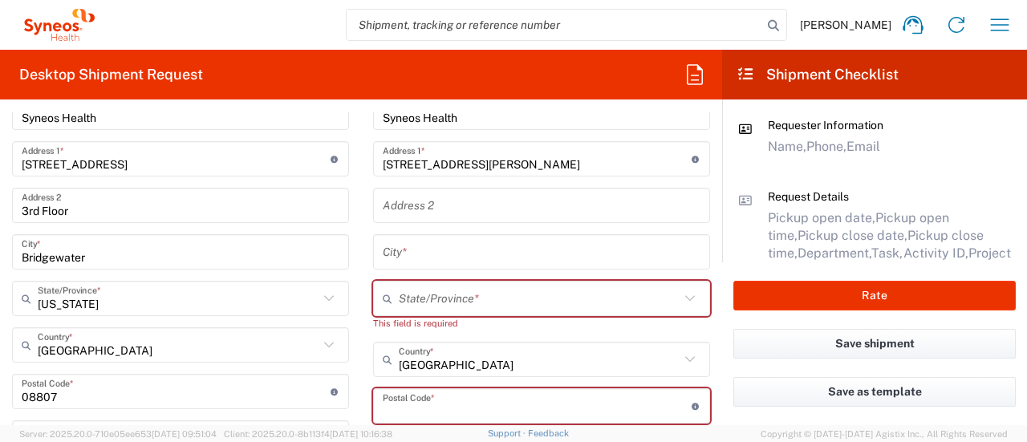
click at [511, 160] on input "[STREET_ADDRESS][PERSON_NAME]" at bounding box center [537, 159] width 309 height 28
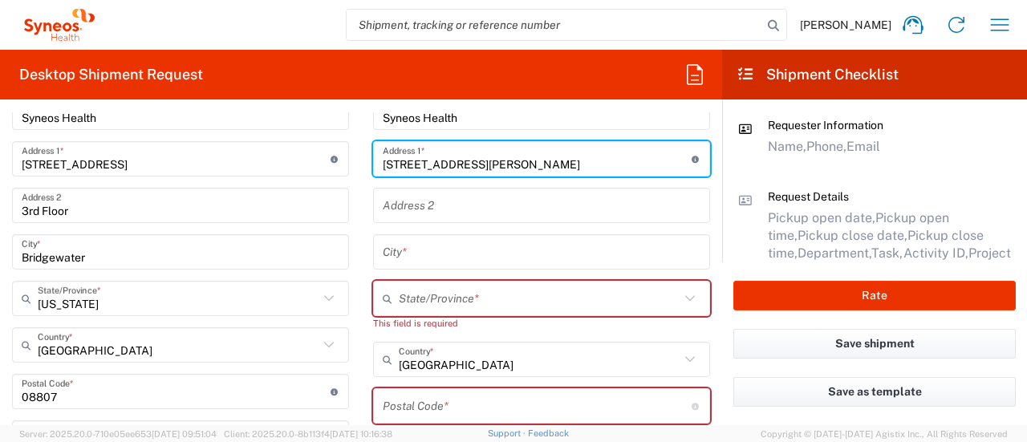
drag, startPoint x: 600, startPoint y: 161, endPoint x: 554, endPoint y: 164, distance: 45.8
click at [511, 164] on input "[STREET_ADDRESS][PERSON_NAME]" at bounding box center [537, 159] width 309 height 28
click at [459, 410] on input "undefined" at bounding box center [537, 406] width 309 height 28
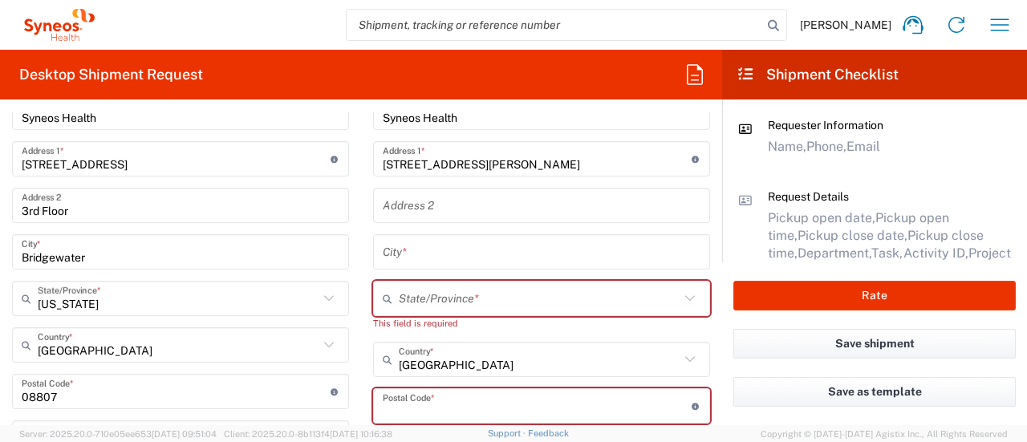
paste input "L7N 1K7,"
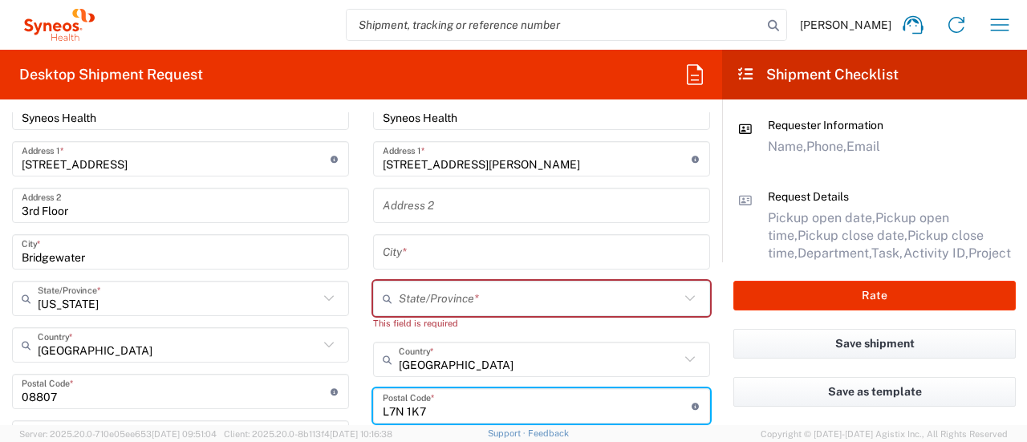
click at [483, 293] on input "text" at bounding box center [539, 299] width 281 height 28
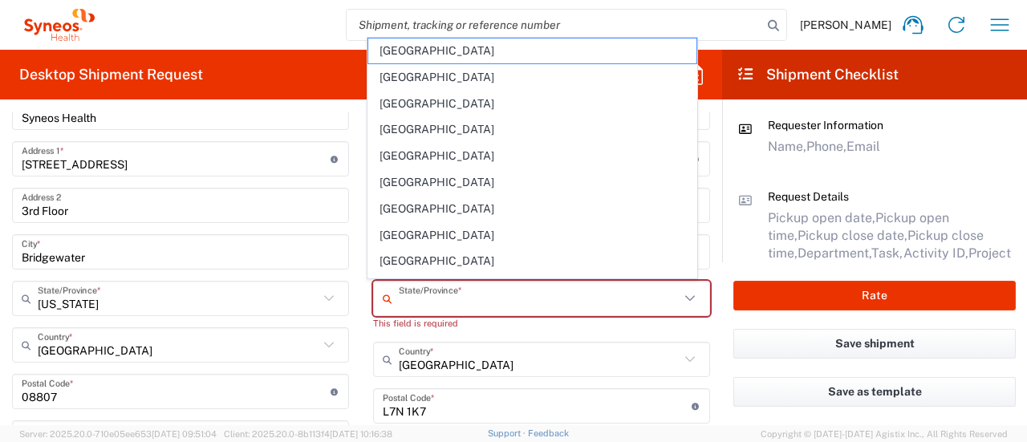
click at [452, 261] on span "[GEOGRAPHIC_DATA]" at bounding box center [531, 261] width 327 height 25
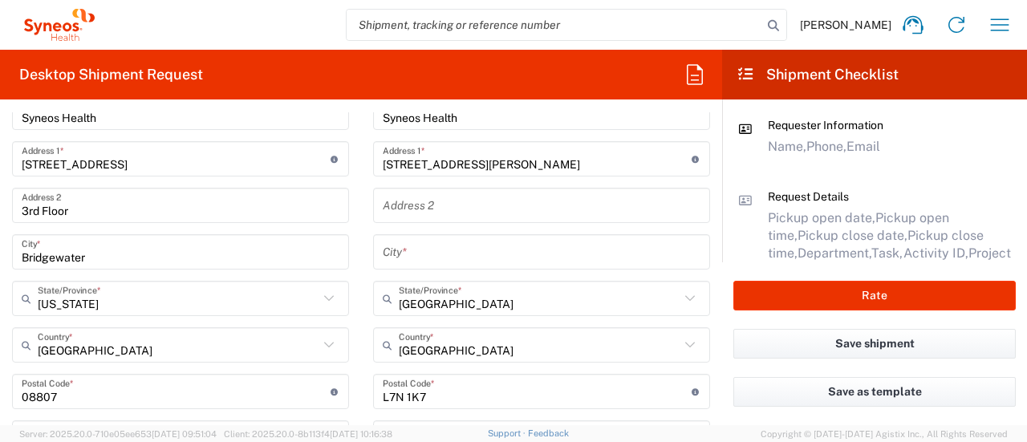
click at [446, 253] on input "text" at bounding box center [542, 252] width 318 height 28
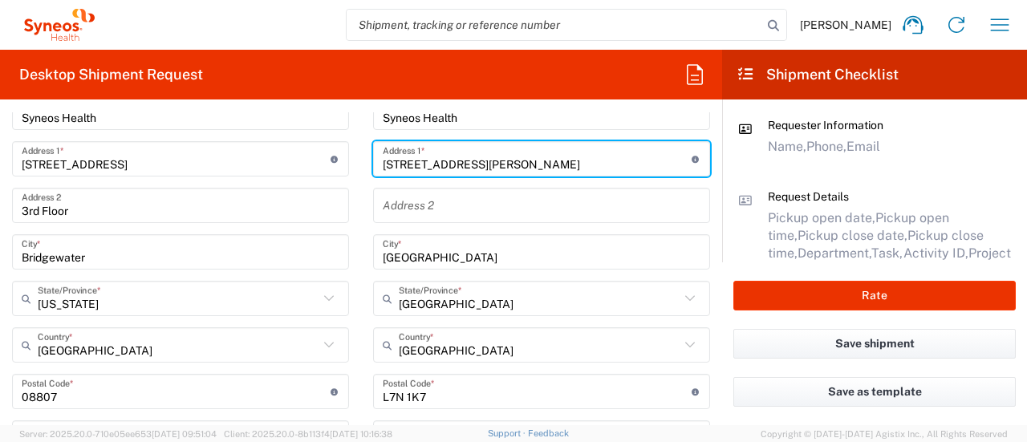
drag, startPoint x: 633, startPoint y: 164, endPoint x: 466, endPoint y: 173, distance: 167.2
click at [466, 173] on div "[STREET_ADDRESS][PERSON_NAME] Address 1 * For cross streets use street names wi…" at bounding box center [541, 158] width 337 height 35
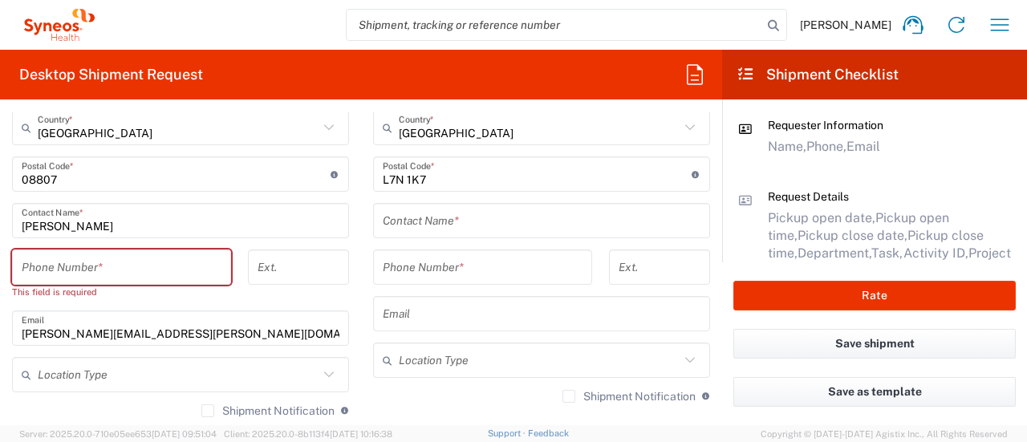
scroll to position [891, 0]
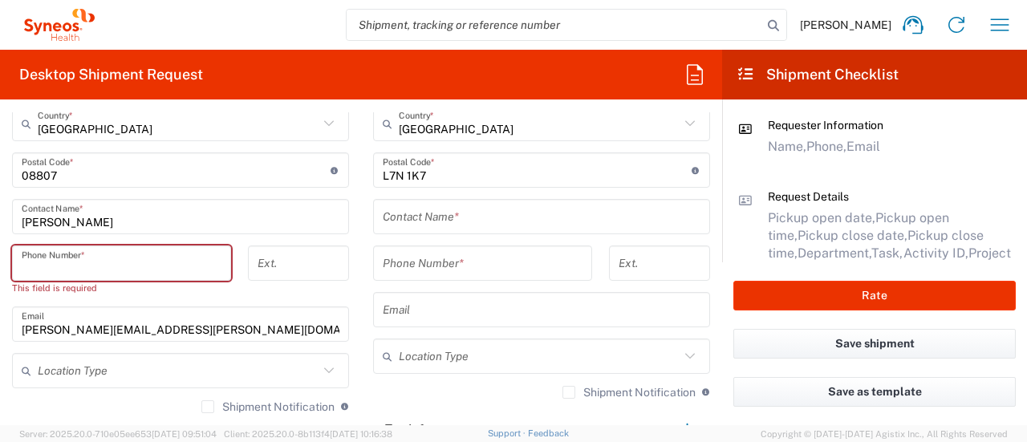
click at [83, 254] on input "tel" at bounding box center [122, 264] width 200 height 28
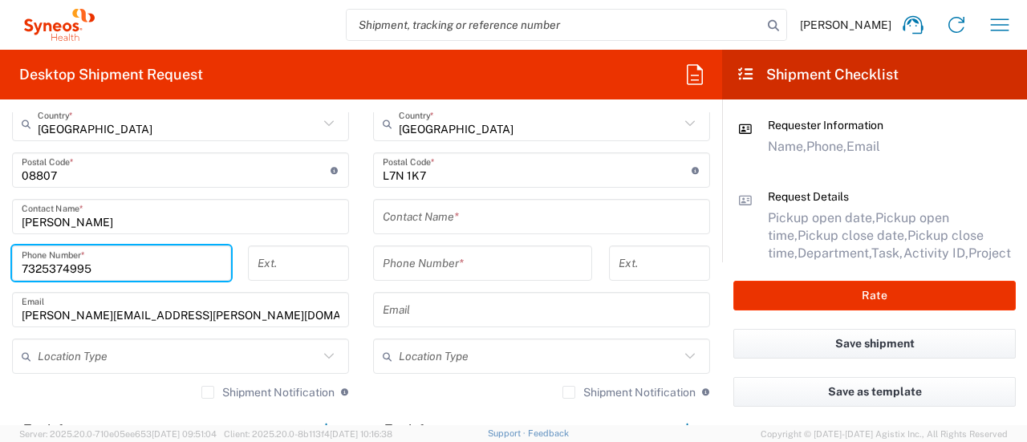
click at [469, 223] on input "text" at bounding box center [542, 217] width 318 height 28
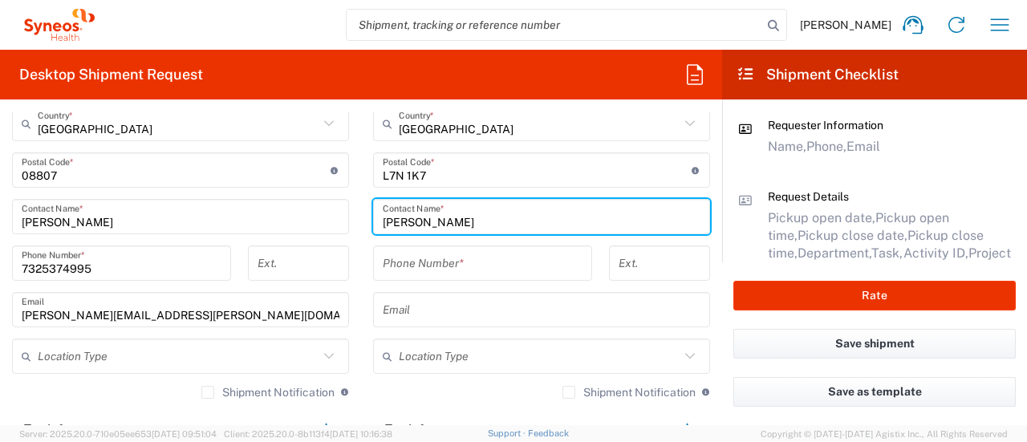
click at [447, 258] on input "tel" at bounding box center [483, 264] width 200 height 28
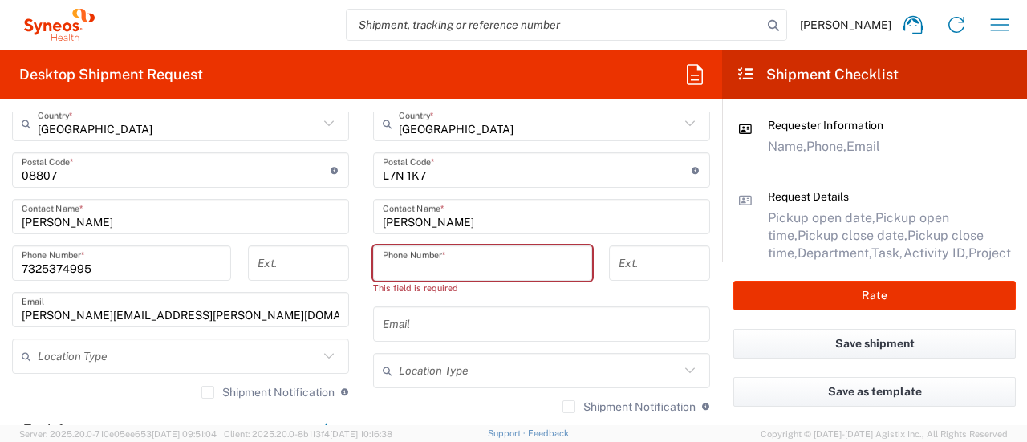
paste input "[PHONE_NUMBER]"
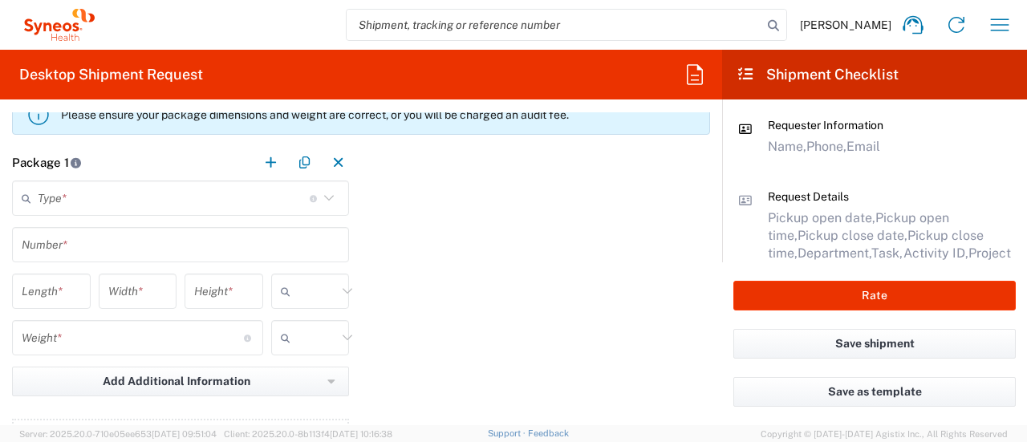
scroll to position [1334, 0]
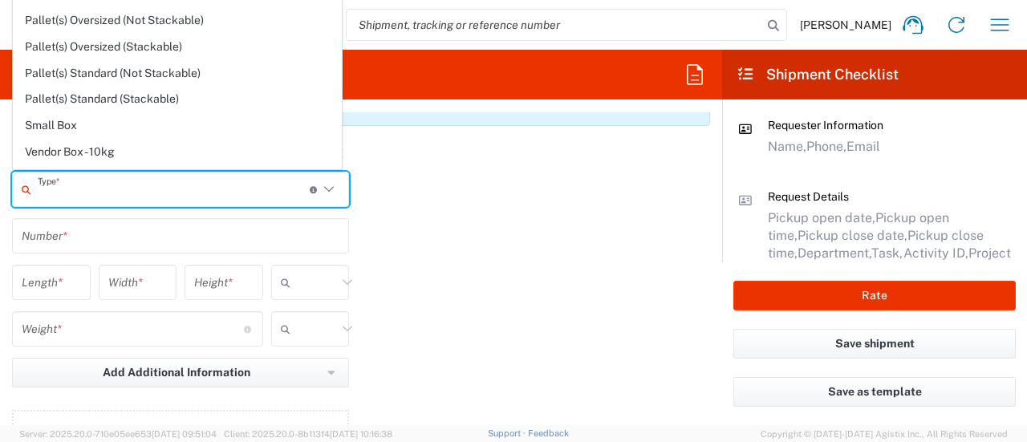
click at [129, 184] on input "text" at bounding box center [174, 190] width 272 height 28
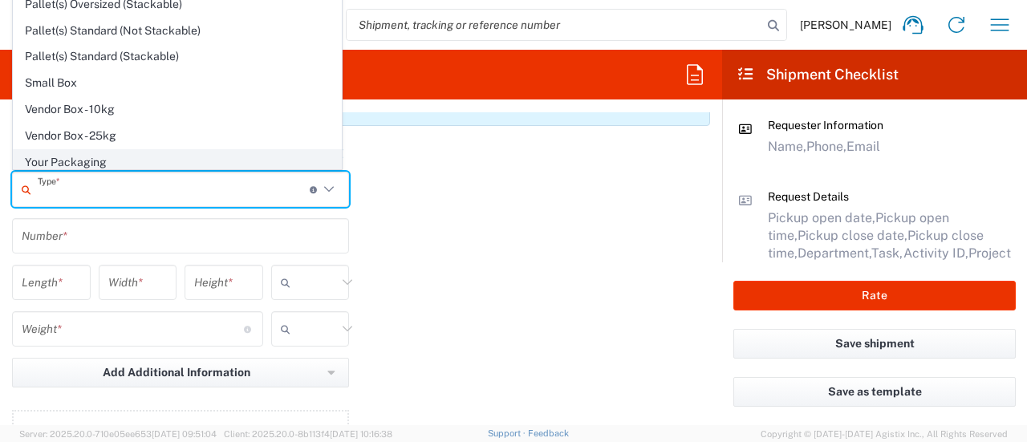
click at [140, 164] on span "Your Packaging" at bounding box center [177, 162] width 327 height 25
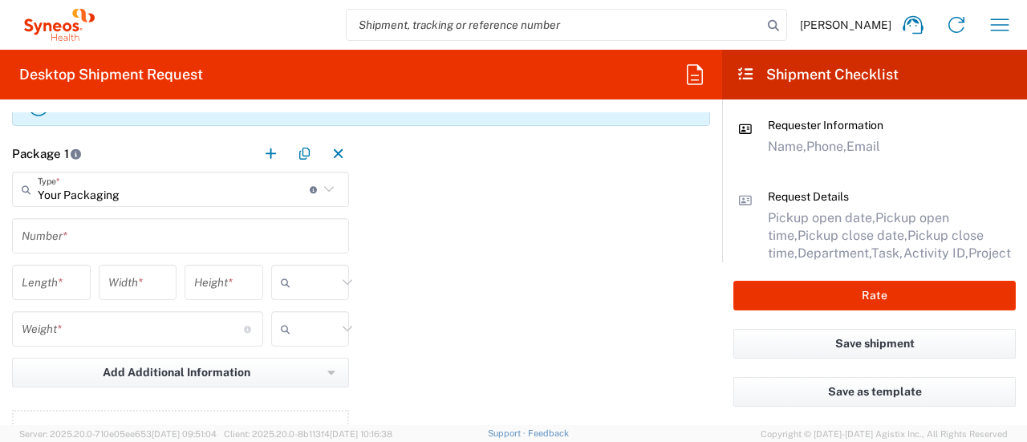
click at [111, 254] on main "Your Packaging Type * Material used to package goods Envelope Large Box Medium …" at bounding box center [180, 327] width 361 height 310
click at [111, 241] on input "text" at bounding box center [181, 236] width 318 height 28
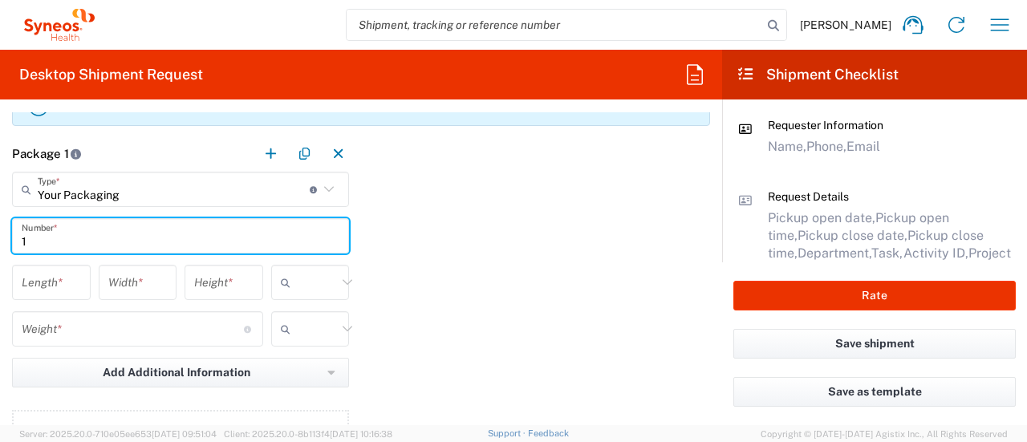
click at [71, 286] on input "number" at bounding box center [51, 283] width 59 height 28
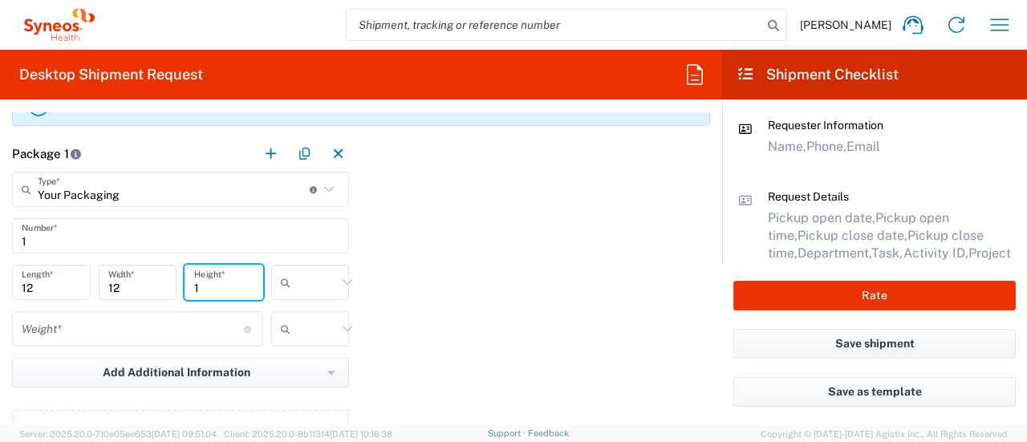
drag, startPoint x: 128, startPoint y: 283, endPoint x: 104, endPoint y: 291, distance: 26.1
click at [117, 285] on input "12" at bounding box center [137, 283] width 59 height 28
click at [231, 286] on input "1" at bounding box center [223, 283] width 59 height 28
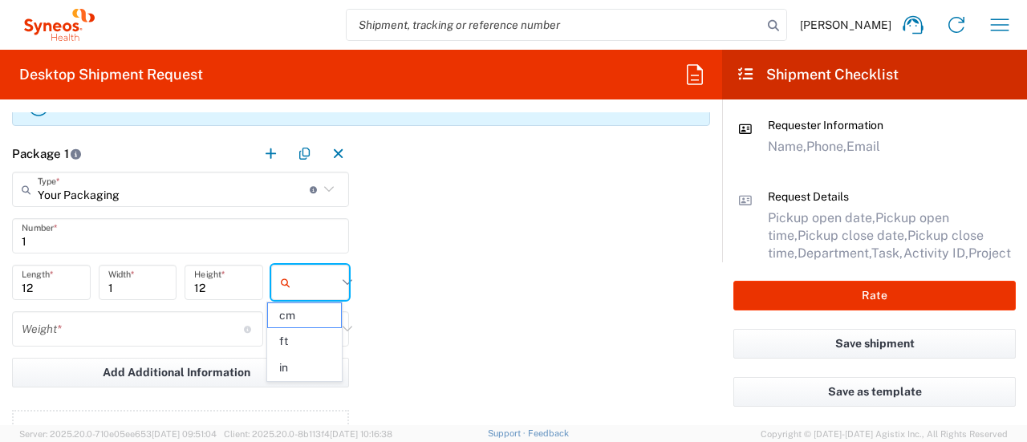
click at [319, 285] on input "text" at bounding box center [317, 283] width 40 height 26
click at [292, 363] on span "in" at bounding box center [305, 367] width 74 height 25
click at [173, 330] on input "number" at bounding box center [133, 329] width 222 height 28
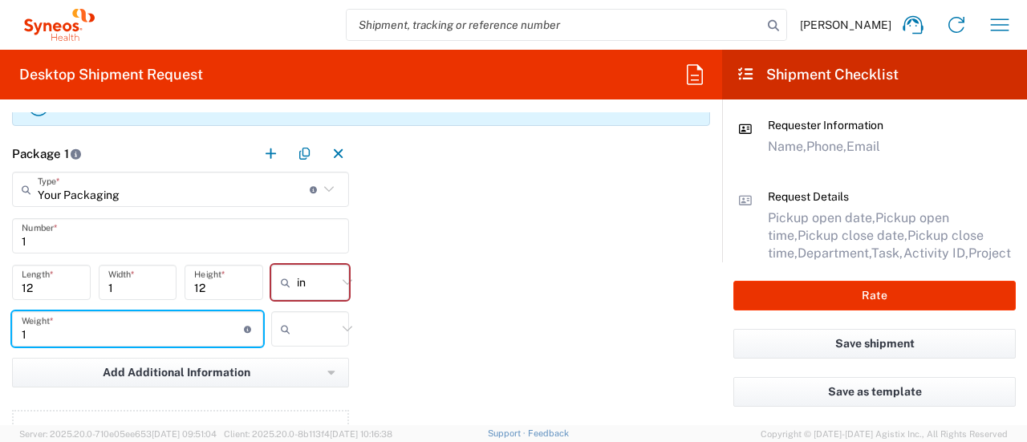
click at [297, 331] on input "text" at bounding box center [317, 329] width 40 height 26
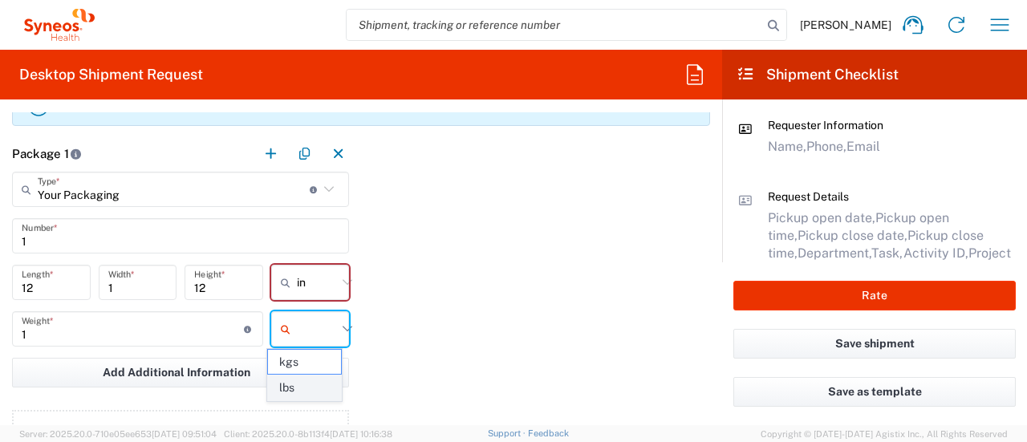
click at [318, 394] on span "lbs" at bounding box center [305, 387] width 74 height 25
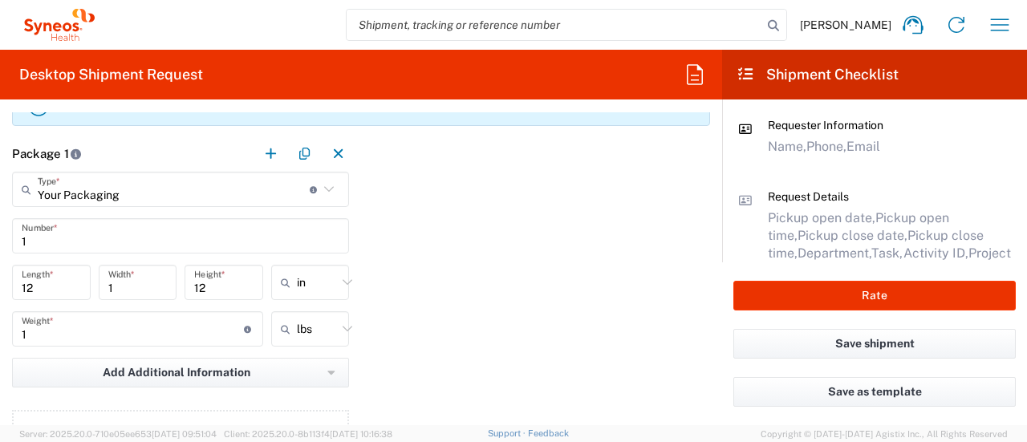
click at [511, 267] on div "Package 1 Your Packaging Type * Material used to package goods Envelope Large B…" at bounding box center [361, 309] width 722 height 346
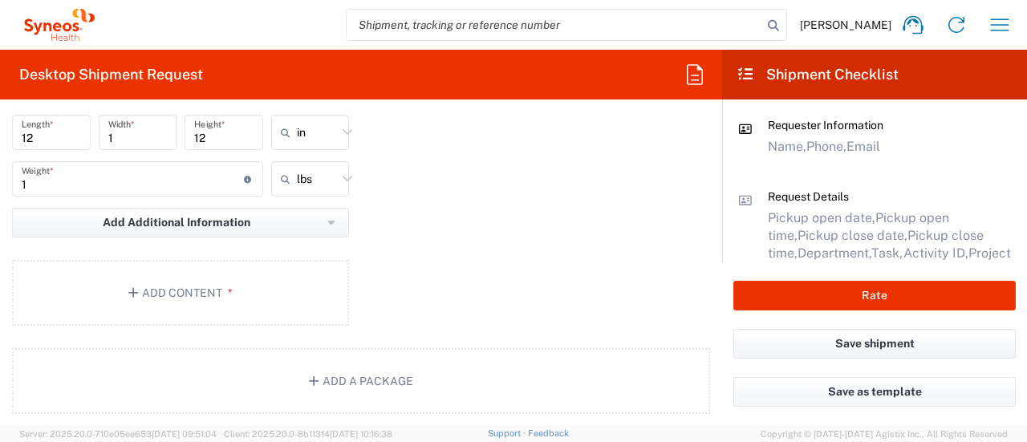
scroll to position [1524, 0]
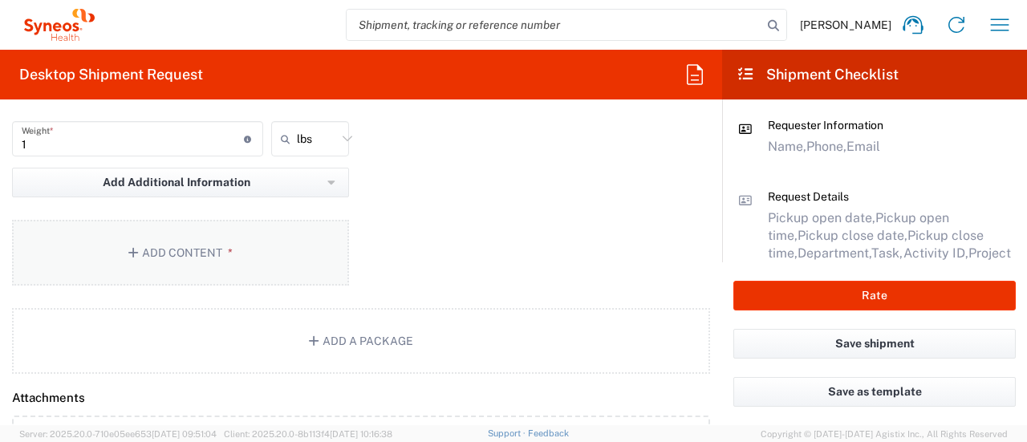
click at [204, 241] on button "Add Content *" at bounding box center [180, 253] width 337 height 66
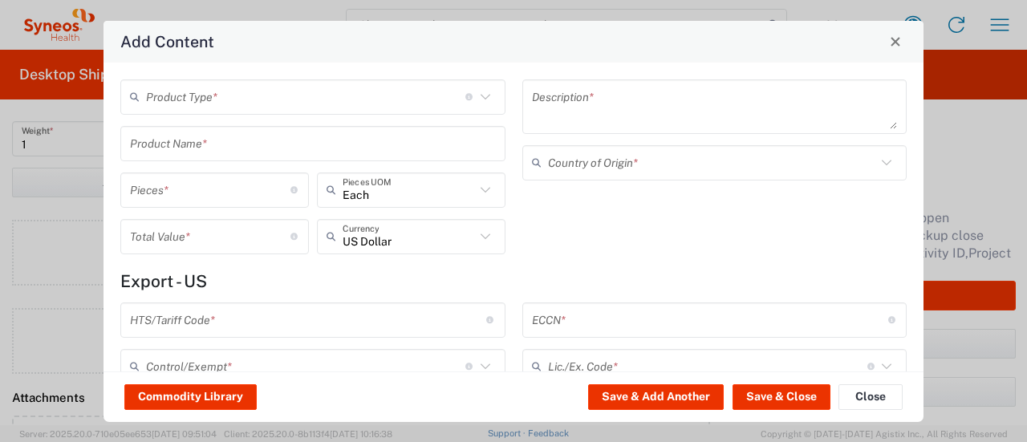
drag, startPoint x: 207, startPoint y: 100, endPoint x: 199, endPoint y: 117, distance: 18.7
click at [206, 100] on input "text" at bounding box center [305, 97] width 319 height 28
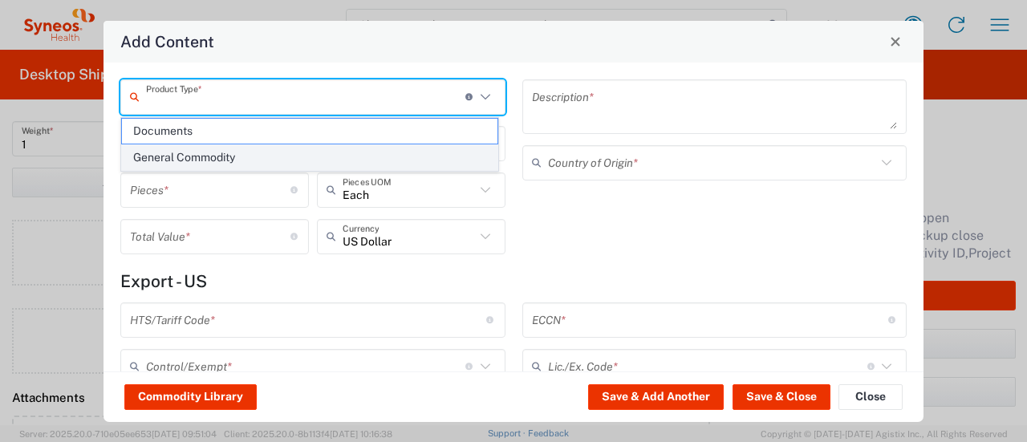
click at [190, 162] on span "General Commodity" at bounding box center [309, 157] width 375 height 25
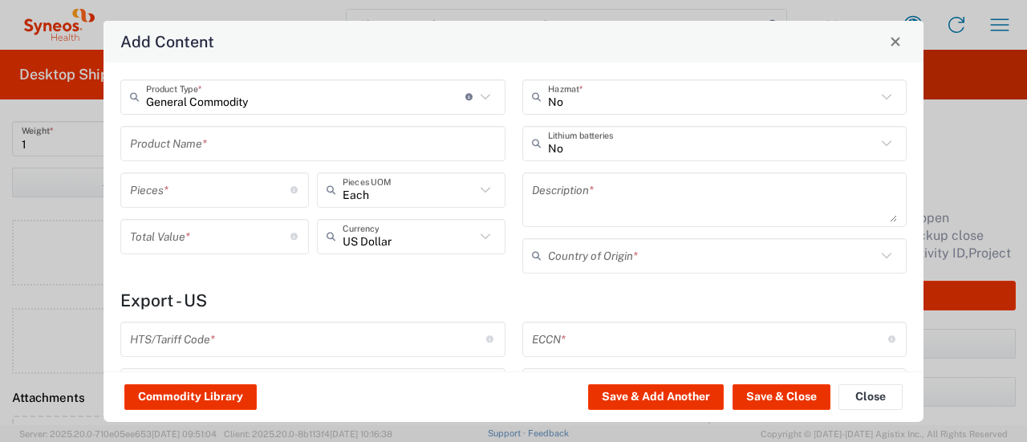
click at [185, 148] on input "text" at bounding box center [313, 143] width 366 height 28
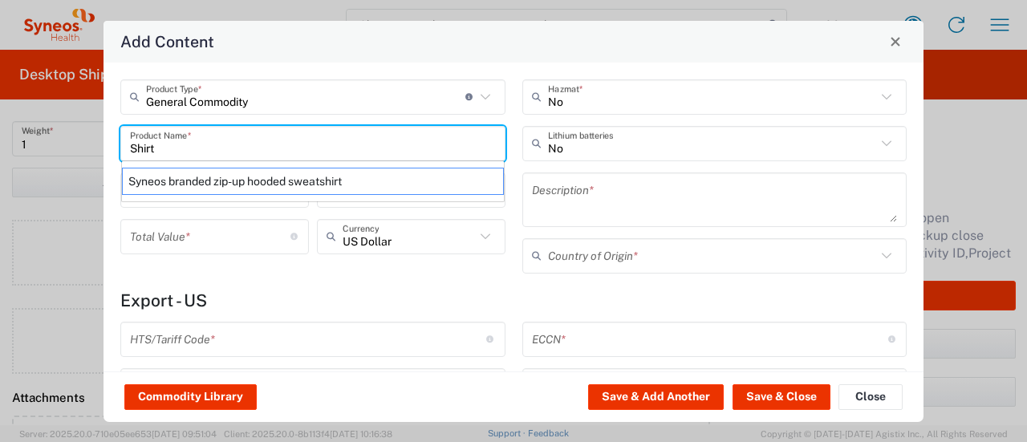
click at [174, 197] on typeahead-container "Syneos branded zip-up hooded sweatshirt" at bounding box center [313, 181] width 384 height 42
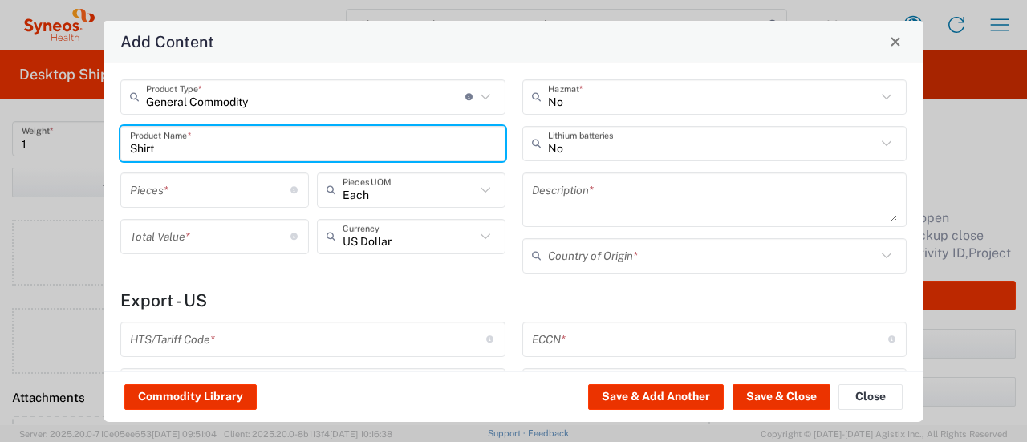
click at [174, 197] on input "number" at bounding box center [210, 190] width 160 height 28
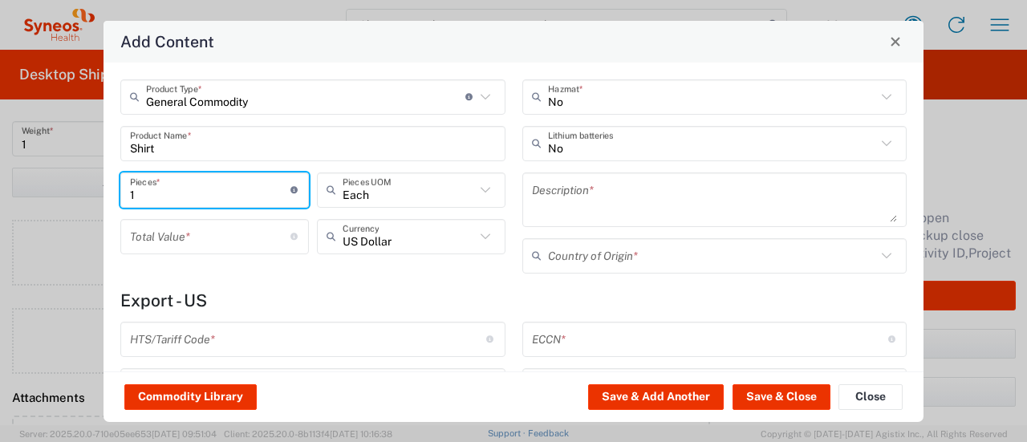
click at [176, 232] on input "number" at bounding box center [210, 236] width 160 height 28
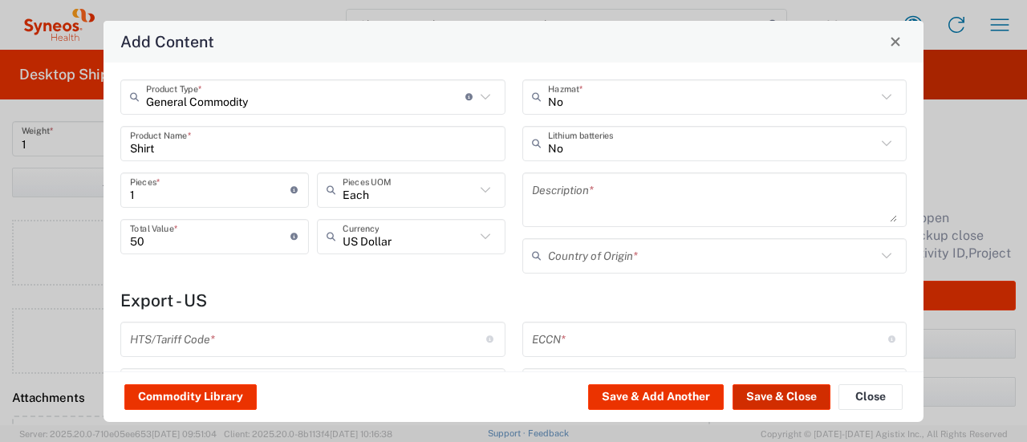
click at [511, 400] on button "Save & Close" at bounding box center [782, 397] width 98 height 26
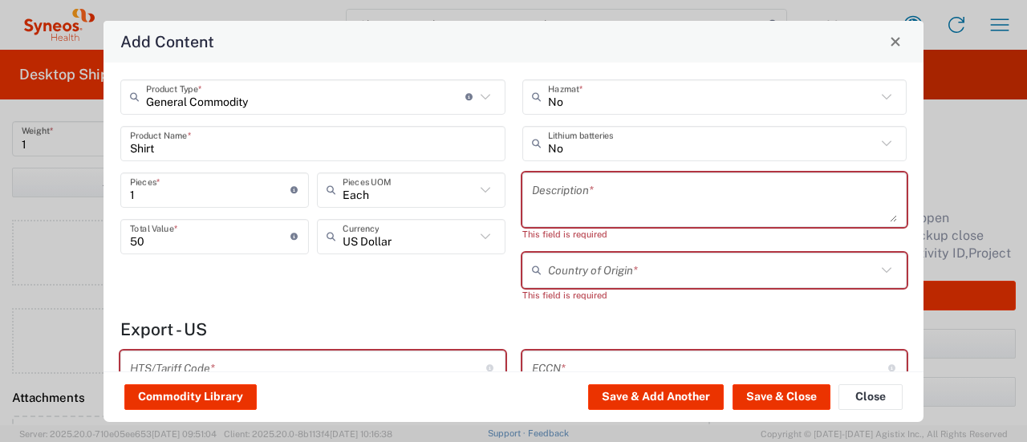
click at [511, 190] on textarea at bounding box center [715, 199] width 366 height 45
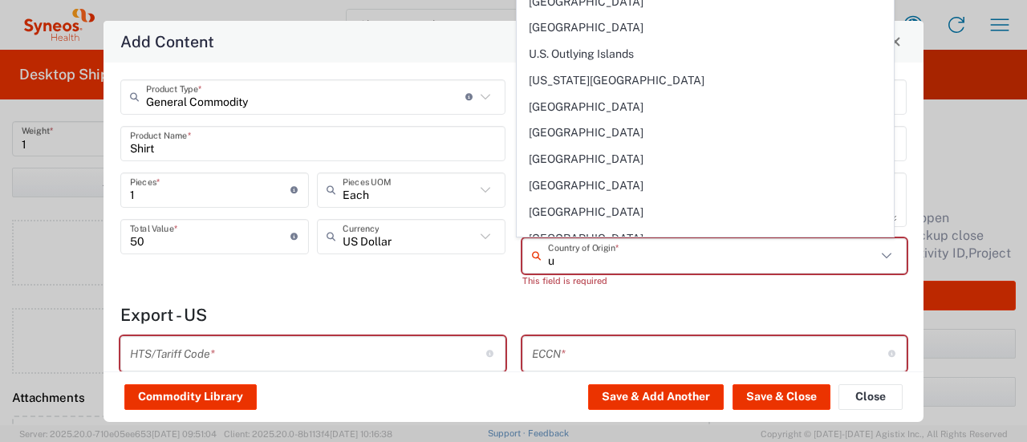
scroll to position [1702, 0]
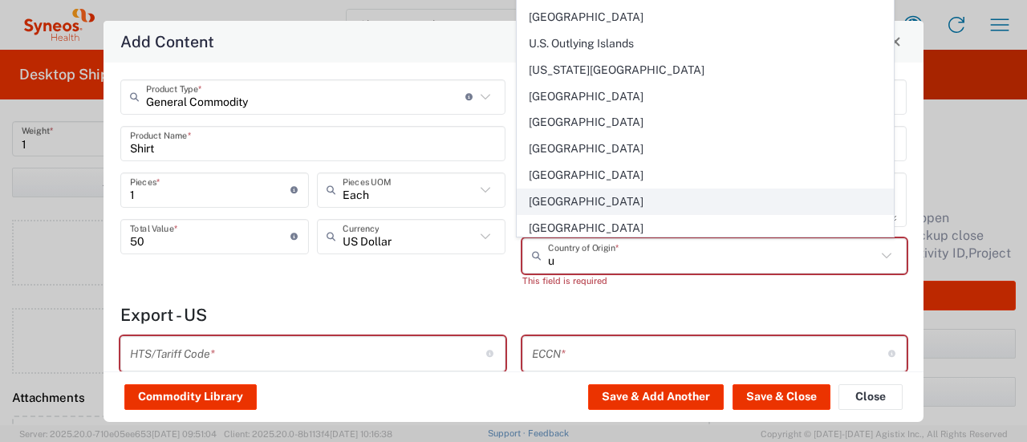
click at [511, 189] on span "[GEOGRAPHIC_DATA]" at bounding box center [705, 201] width 375 height 25
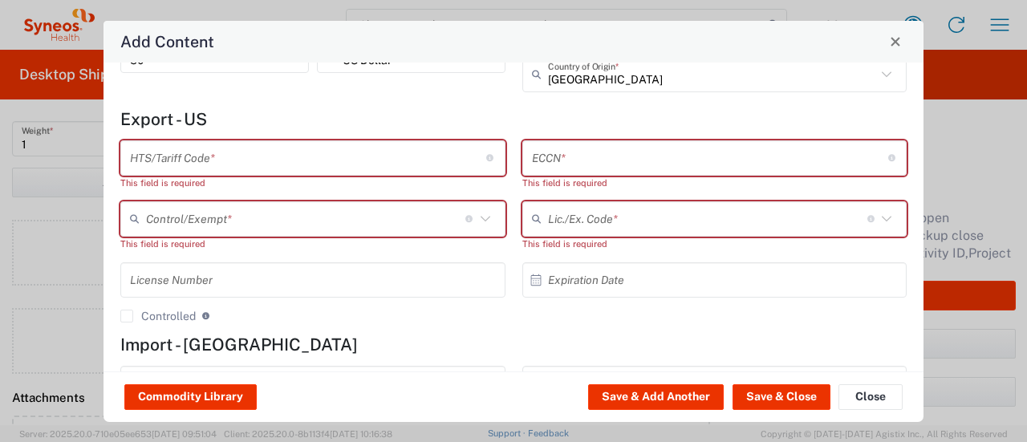
scroll to position [185, 0]
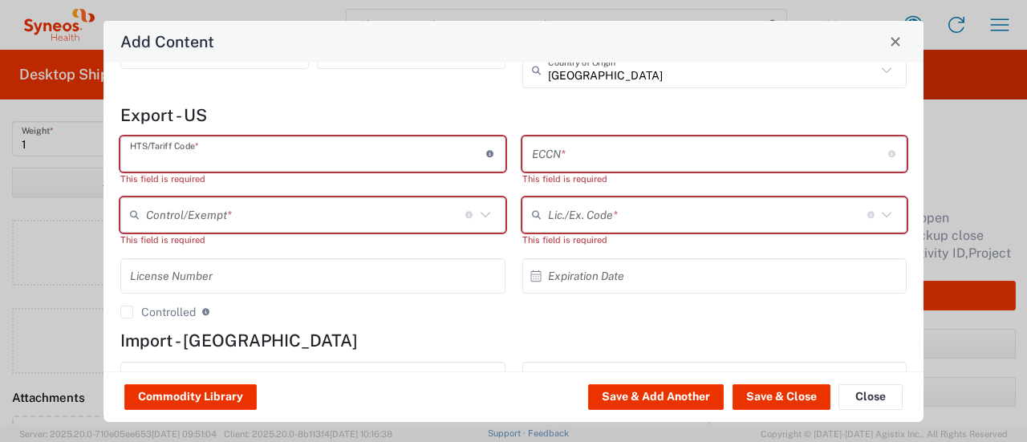
click at [303, 148] on input "text" at bounding box center [308, 154] width 356 height 28
click at [511, 407] on button "Save & Close" at bounding box center [782, 397] width 98 height 26
click at [511, 394] on button "Close" at bounding box center [870, 397] width 64 height 26
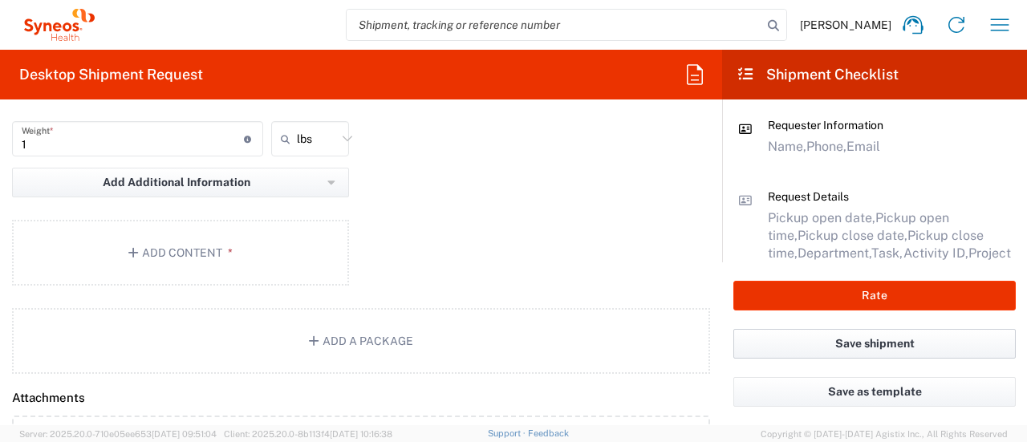
click at [511, 355] on button "Save shipment" at bounding box center [874, 344] width 282 height 30
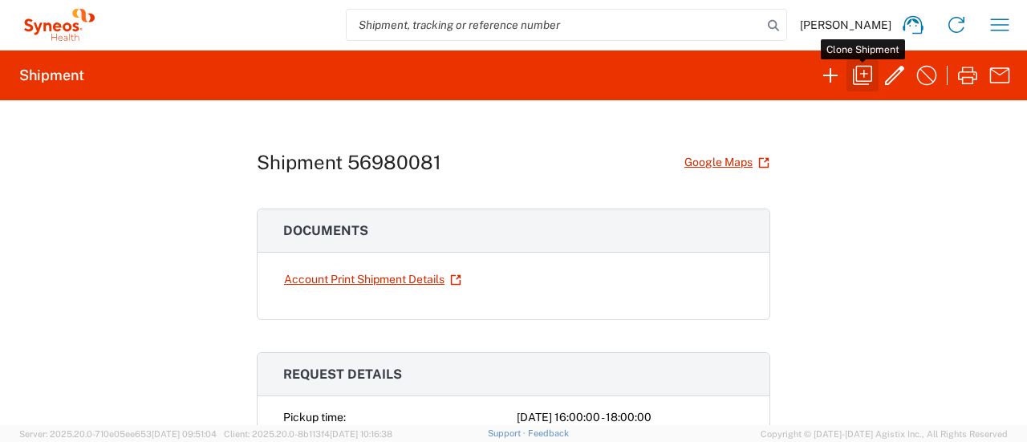
click at [511, 75] on icon "button" at bounding box center [862, 75] width 19 height 19
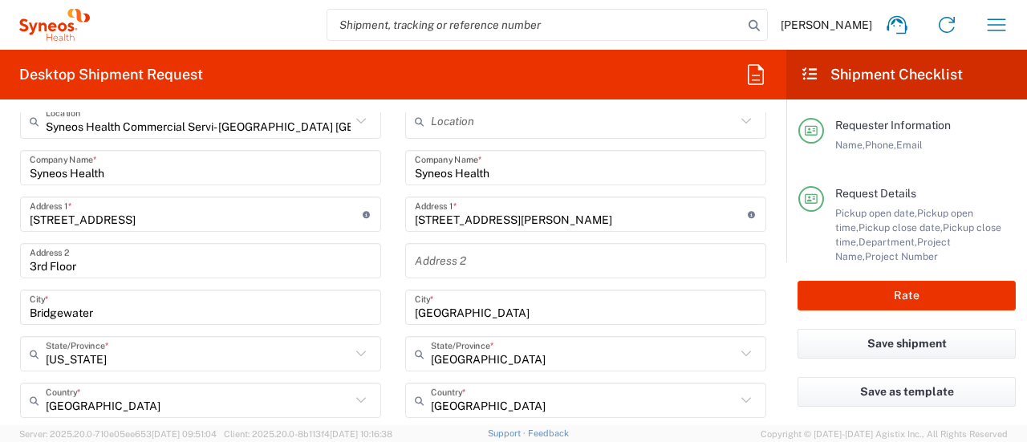
scroll to position [678, 0]
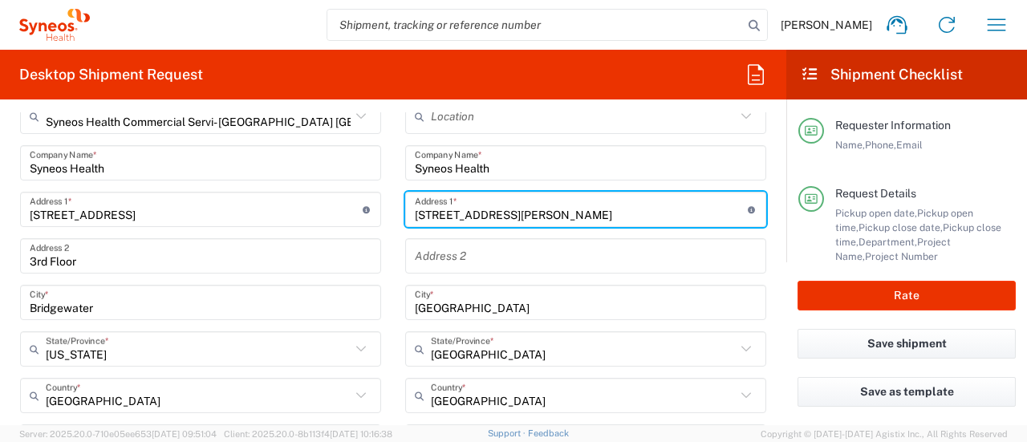
drag, startPoint x: 502, startPoint y: 221, endPoint x: 411, endPoint y: 229, distance: 91.8
click at [411, 229] on div "Location [PERSON_NAME] LLC-[GEOGRAPHIC_DATA] [GEOGRAPHIC_DATA] [GEOGRAPHIC_DATA…" at bounding box center [585, 436] width 361 height 674
paste input "[STREET_ADDRESS][PERSON_NAME]"
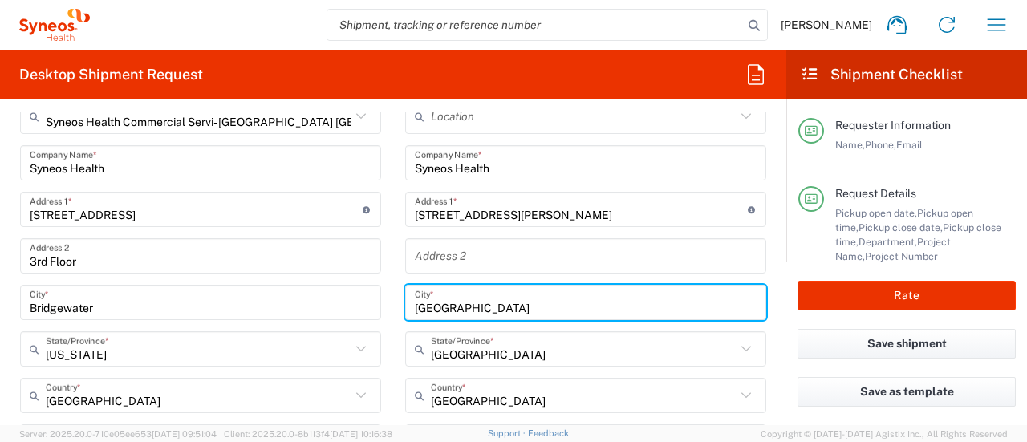
drag, startPoint x: 466, startPoint y: 308, endPoint x: 387, endPoint y: 302, distance: 79.7
click at [393, 302] on main "Location [PERSON_NAME] LLC-[GEOGRAPHIC_DATA] [GEOGRAPHIC_DATA] [GEOGRAPHIC_DATA…" at bounding box center [585, 436] width 385 height 674
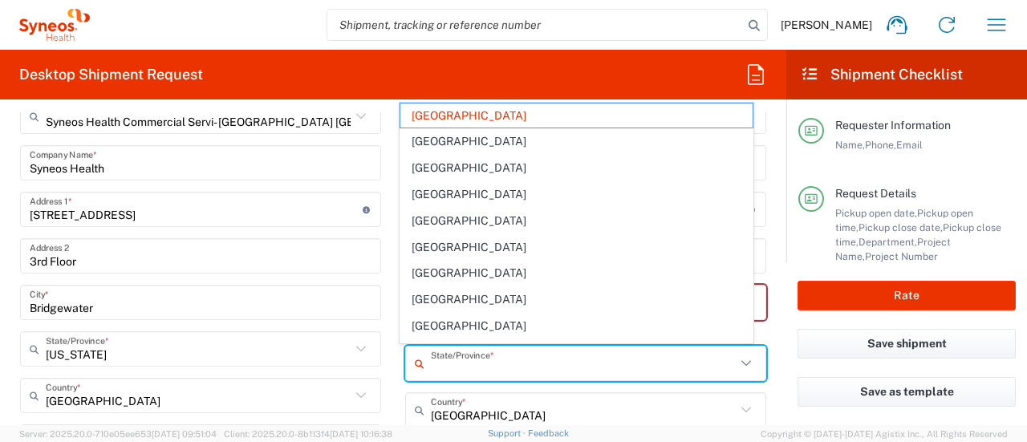
drag, startPoint x: 473, startPoint y: 357, endPoint x: 406, endPoint y: 359, distance: 66.6
click at [406, 359] on div "State/Province *" at bounding box center [585, 363] width 361 height 35
click at [456, 418] on input "[GEOGRAPHIC_DATA]" at bounding box center [583, 410] width 305 height 28
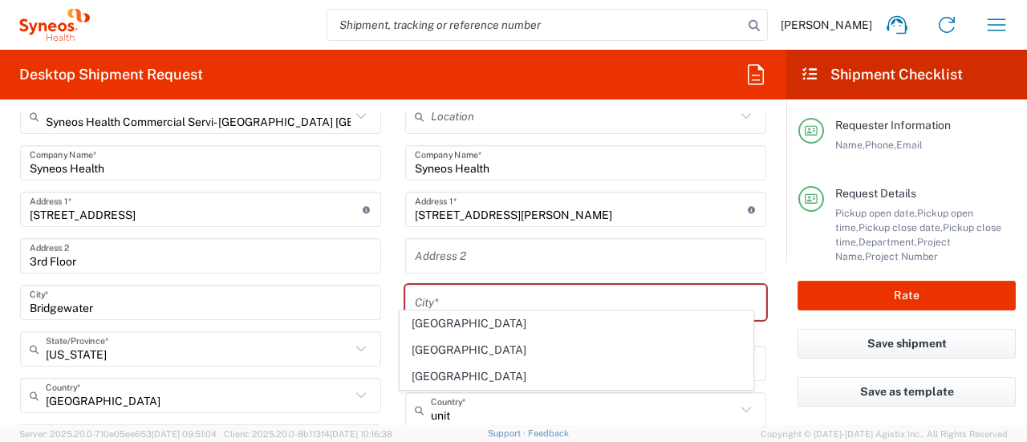
click at [458, 380] on span "[GEOGRAPHIC_DATA]" at bounding box center [575, 376] width 351 height 25
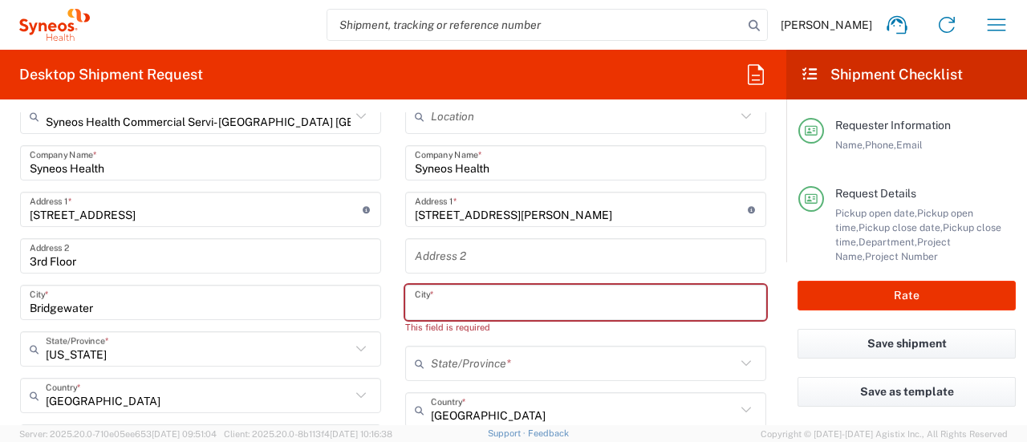
click at [481, 299] on input "text" at bounding box center [586, 303] width 342 height 28
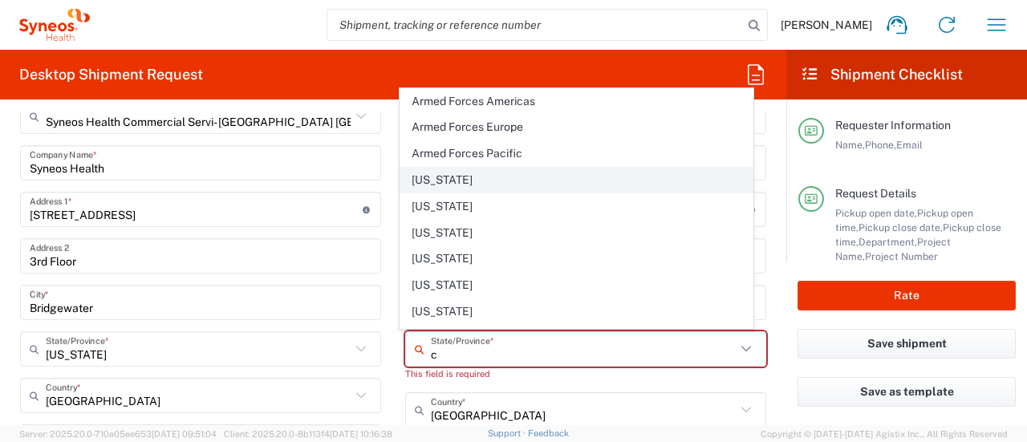
click at [464, 177] on span "[US_STATE]" at bounding box center [575, 180] width 351 height 25
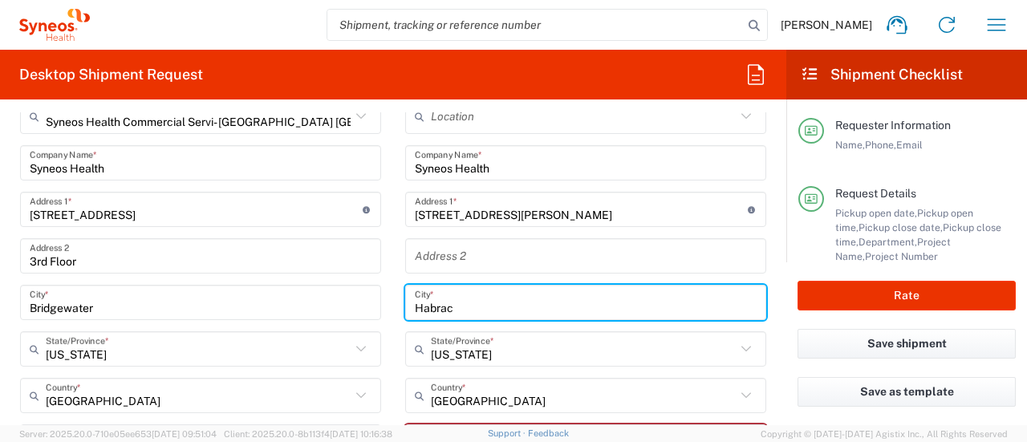
click at [457, 299] on input "Habrac" at bounding box center [586, 303] width 342 height 28
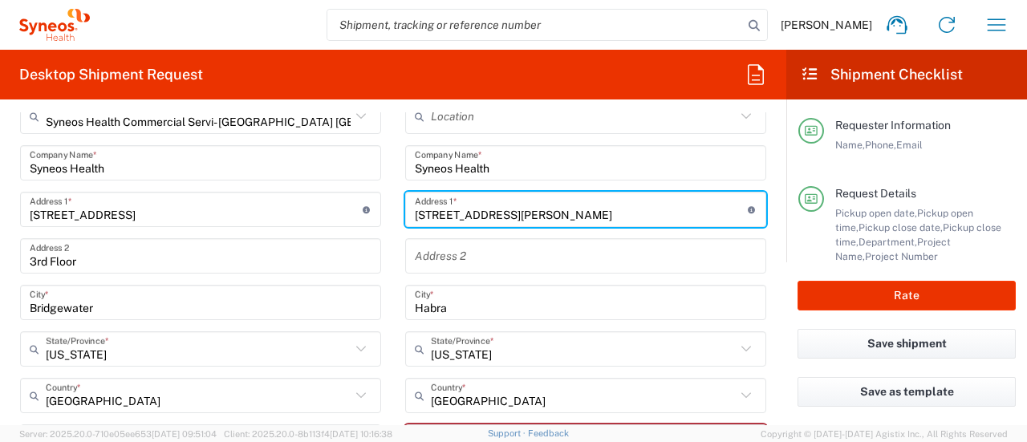
drag, startPoint x: 607, startPoint y: 214, endPoint x: 568, endPoint y: 214, distance: 38.5
click at [511, 214] on input "[STREET_ADDRESS][PERSON_NAME]" at bounding box center [581, 210] width 333 height 28
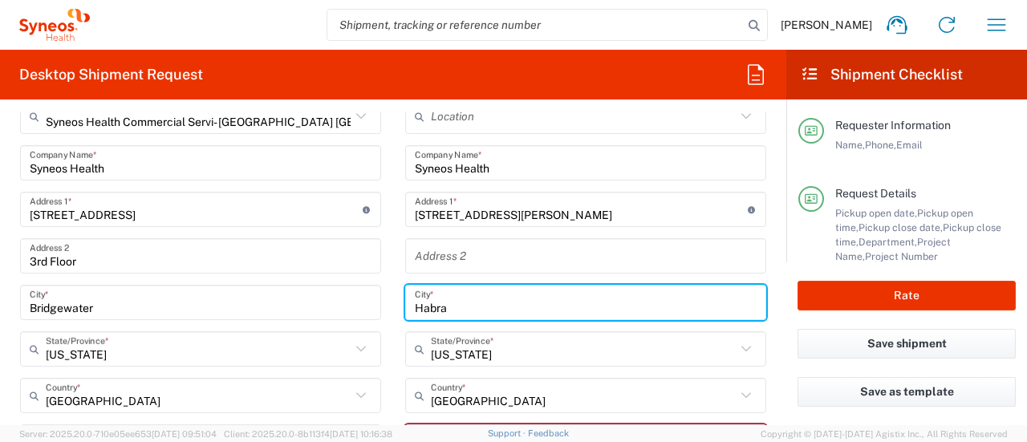
click at [415, 304] on input "Habra" at bounding box center [586, 303] width 342 height 28
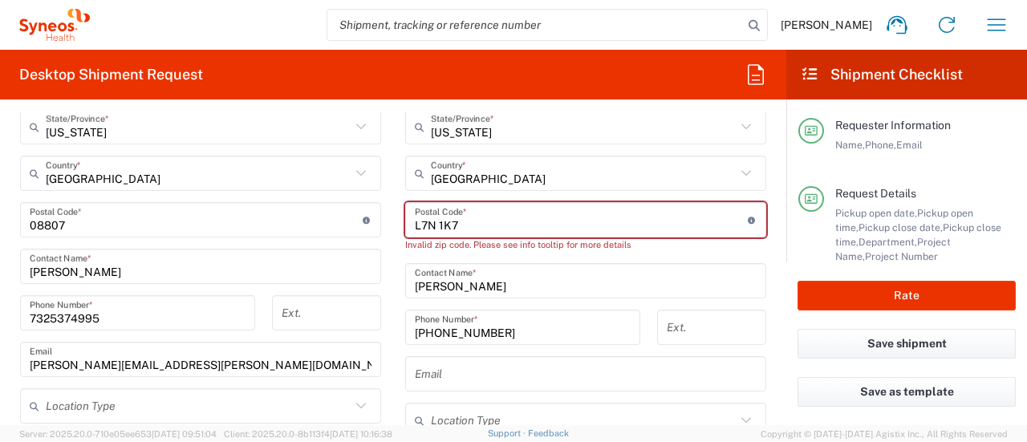
scroll to position [927, 0]
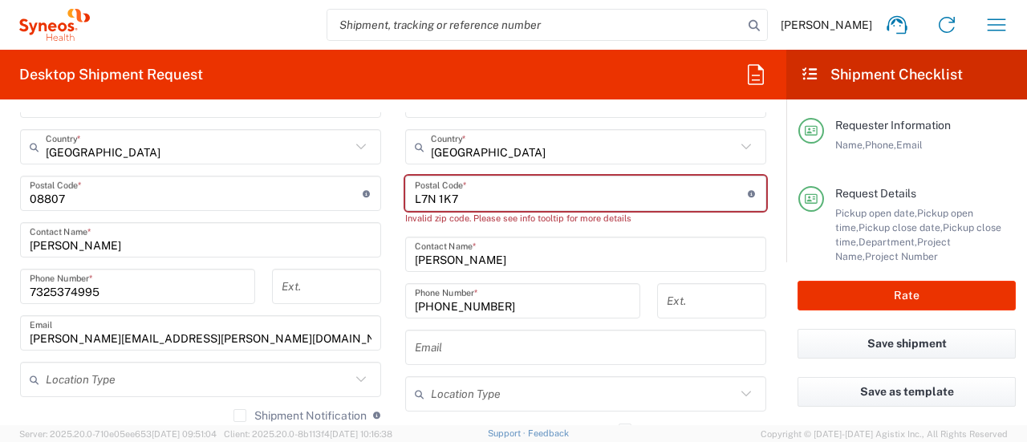
drag, startPoint x: 441, startPoint y: 203, endPoint x: 375, endPoint y: 203, distance: 66.6
click at [375, 203] on div "Ship From Syneos Health Commercial Servi- [GEOGRAPHIC_DATA] [GEOGRAPHIC_DATA] L…" at bounding box center [393, 179] width 770 height 731
paste input "90631"
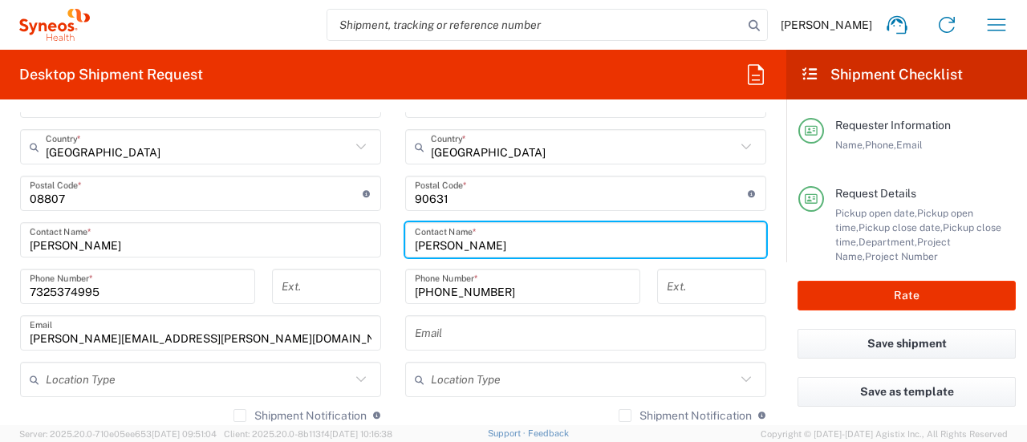
drag, startPoint x: 449, startPoint y: 246, endPoint x: 385, endPoint y: 261, distance: 65.8
click at [385, 261] on div "Ship From Syneos Health Commercial Servi- [GEOGRAPHIC_DATA] [GEOGRAPHIC_DATA] L…" at bounding box center [393, 172] width 770 height 716
paste input "[PERSON_NAME]"
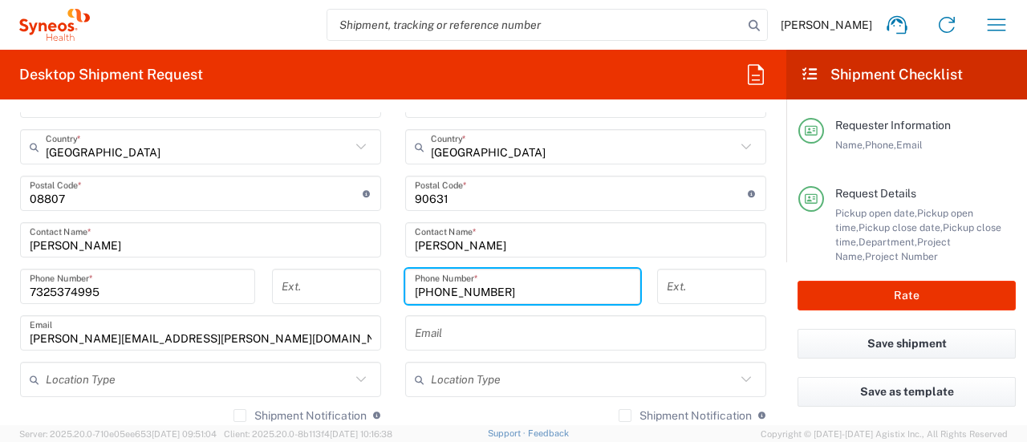
drag, startPoint x: 504, startPoint y: 290, endPoint x: 396, endPoint y: 298, distance: 108.7
click at [397, 298] on div "[PHONE_NUMBER] Phone Number *" at bounding box center [523, 292] width 252 height 47
paste input "[PHONE_NUMBER]"
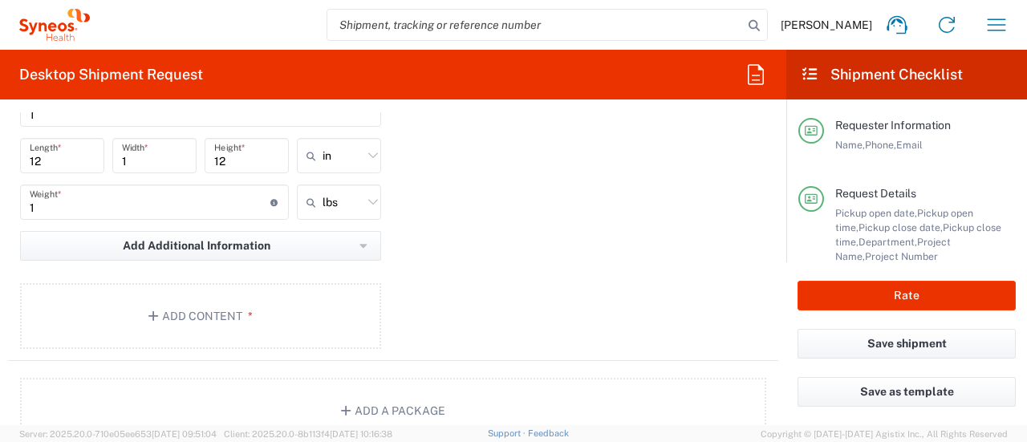
scroll to position [1552, 0]
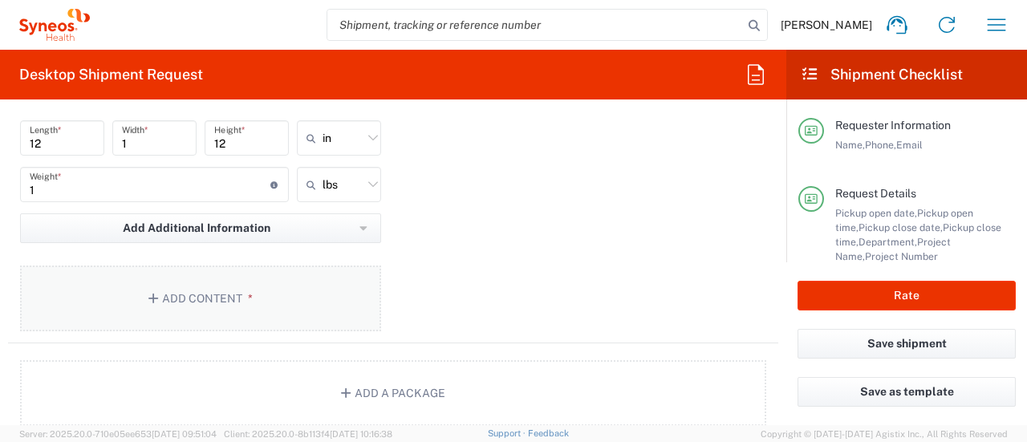
click at [289, 283] on button "Add Content *" at bounding box center [200, 299] width 361 height 66
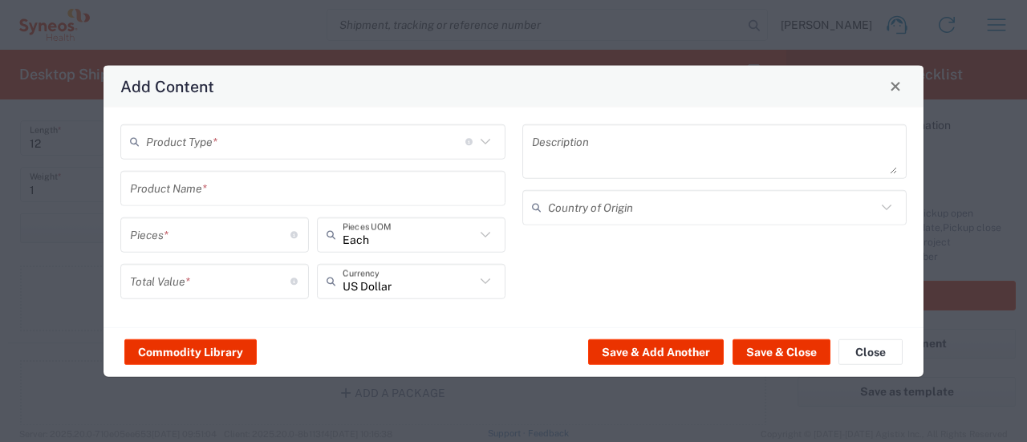
click at [230, 136] on input "text" at bounding box center [305, 142] width 319 height 28
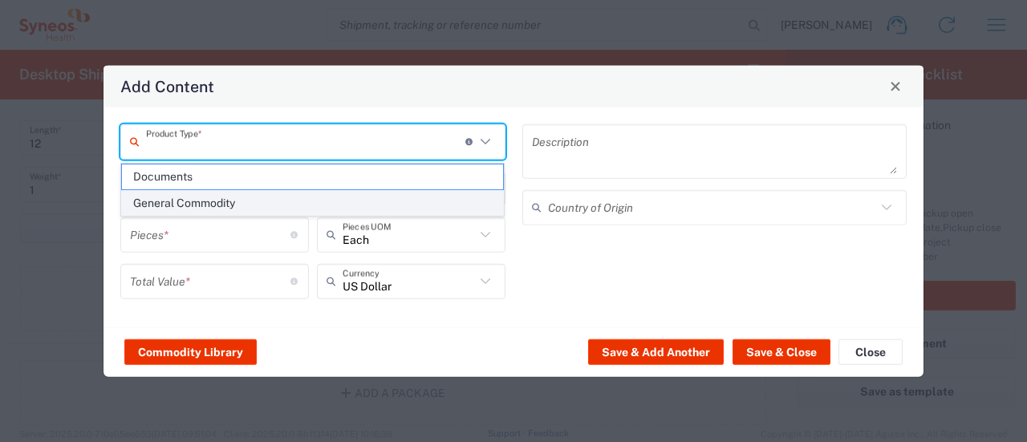
click at [221, 203] on span "General Commodity" at bounding box center [313, 203] width 382 height 25
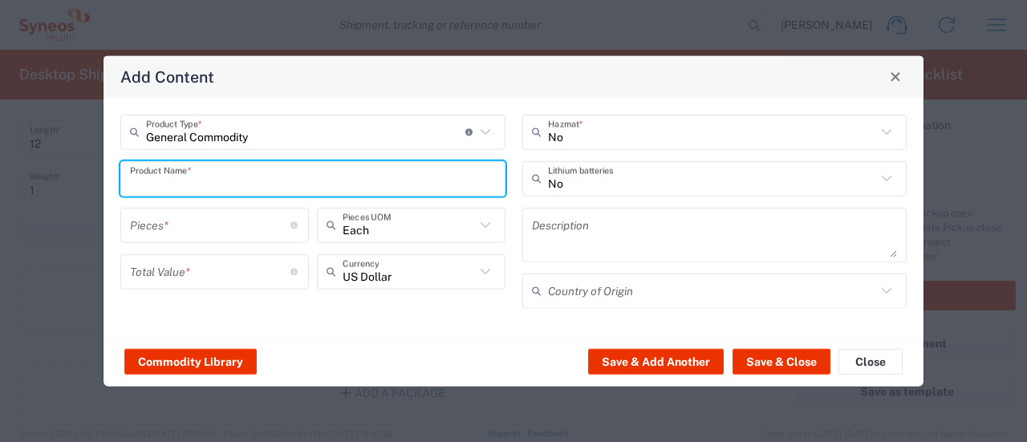
click at [196, 182] on input "text" at bounding box center [313, 178] width 366 height 28
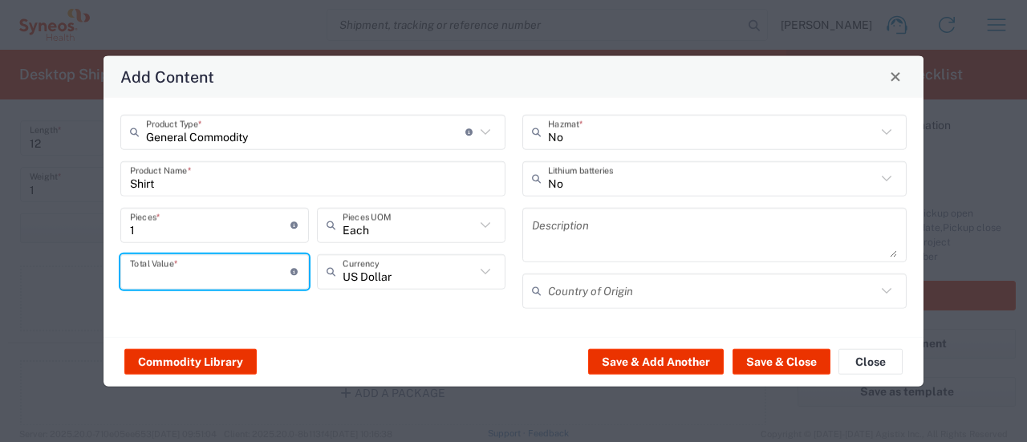
click at [193, 270] on input "number" at bounding box center [210, 272] width 160 height 28
click at [511, 359] on button "Save & Close" at bounding box center [782, 362] width 98 height 26
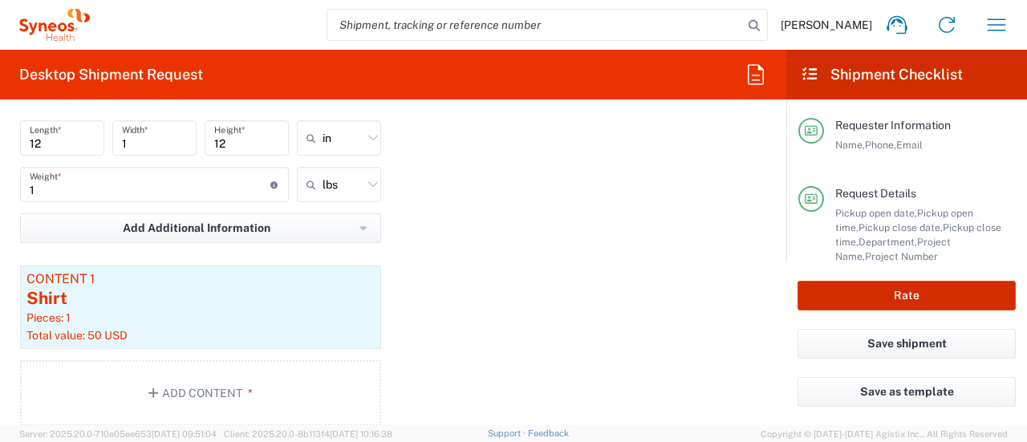
click at [511, 299] on button "Rate" at bounding box center [907, 296] width 218 height 30
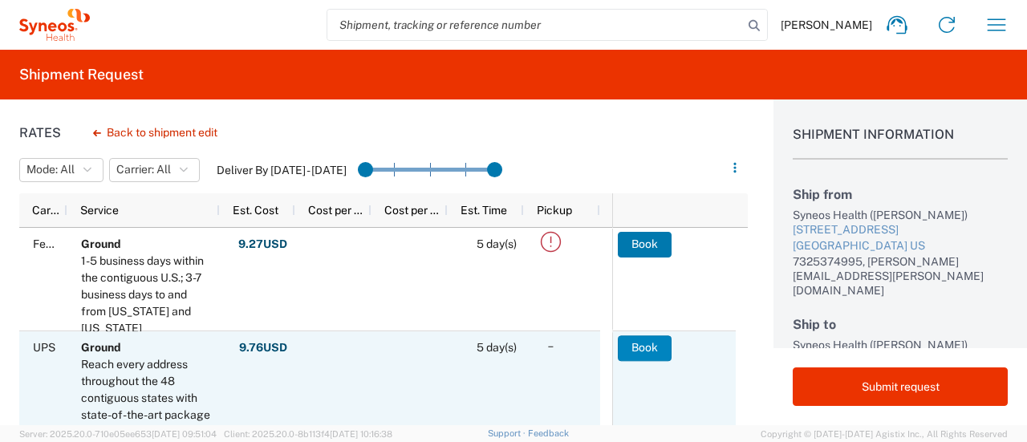
click at [511, 352] on button "Book" at bounding box center [645, 348] width 54 height 26
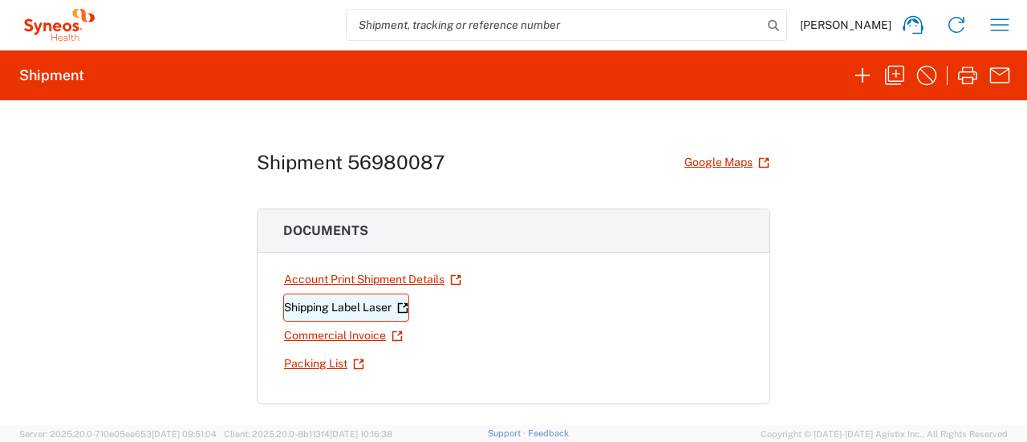
click at [303, 307] on link "Shipping Label Laser" at bounding box center [346, 308] width 126 height 28
click at [511, 28] on icon "button" at bounding box center [1000, 25] width 26 height 26
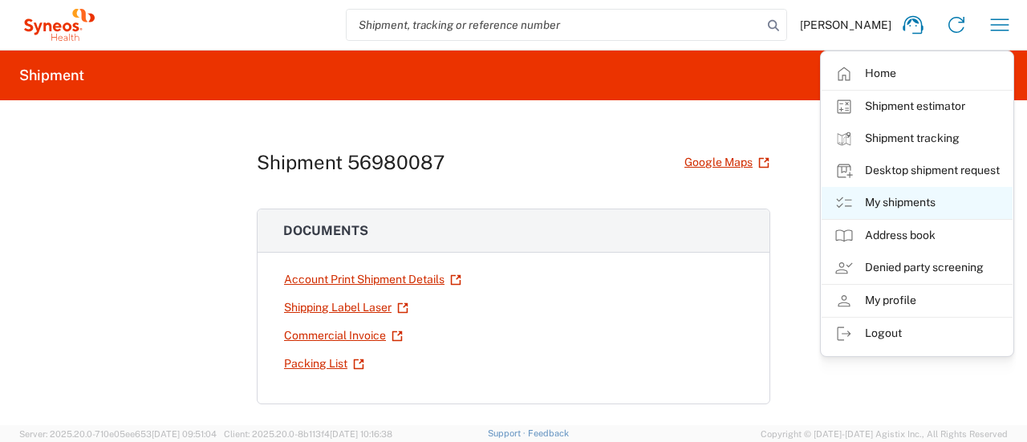
click at [511, 205] on link "My shipments" at bounding box center [917, 203] width 191 height 32
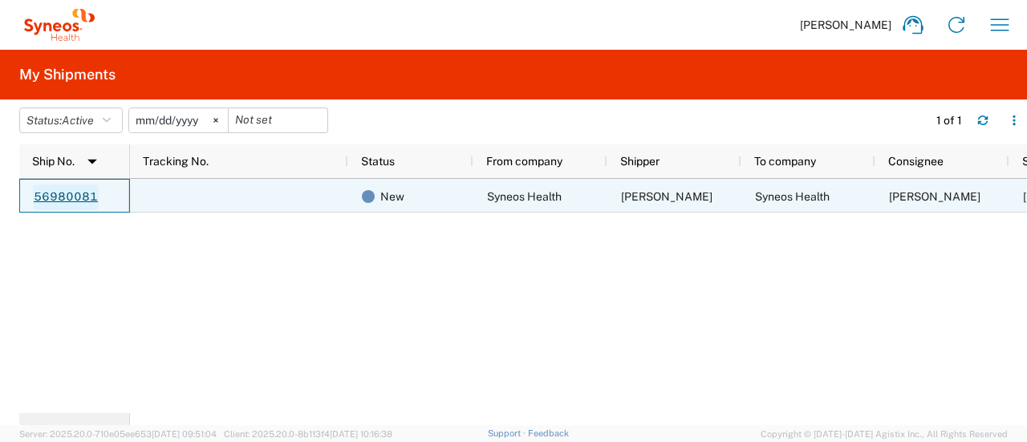
drag, startPoint x: 26, startPoint y: 197, endPoint x: 87, endPoint y: 198, distance: 60.2
click at [96, 201] on div "56980081" at bounding box center [74, 196] width 111 height 34
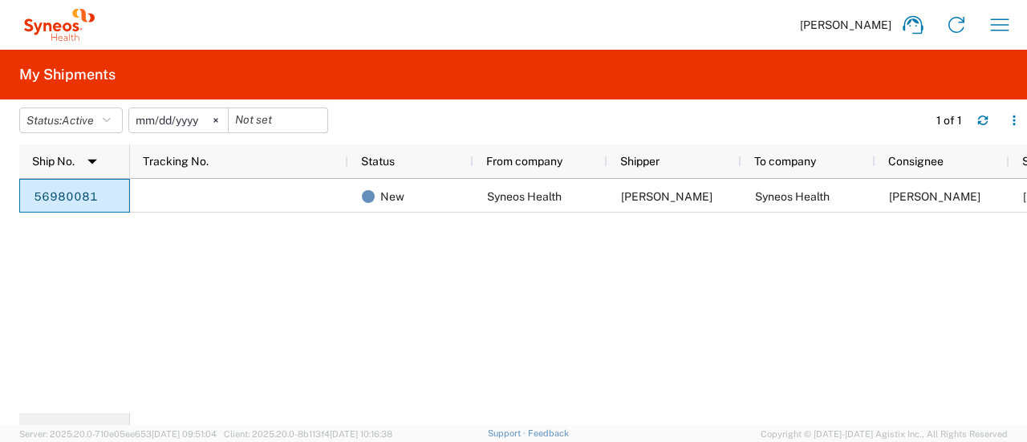
click at [339, 335] on div "New Syneos Health [PERSON_NAME] Syneos Health [PERSON_NAME] [DATE]" at bounding box center [578, 296] width 897 height 234
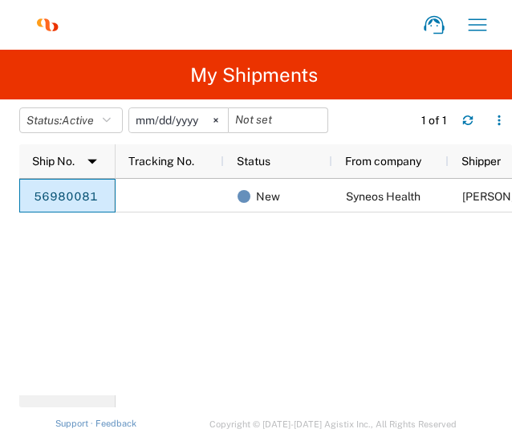
click at [367, 305] on div "New Syneos Health [PERSON_NAME] Syneos Health" at bounding box center [314, 287] width 396 height 217
